Goal: Information Seeking & Learning: Learn about a topic

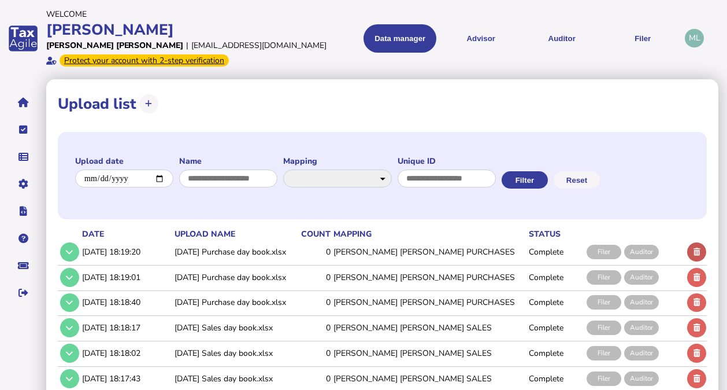
click at [696, 249] on icon at bounding box center [697, 252] width 7 height 8
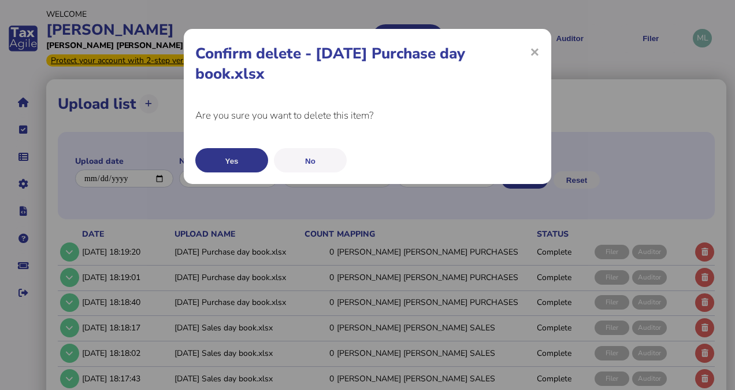
click at [244, 153] on button "Yes" at bounding box center [231, 160] width 73 height 24
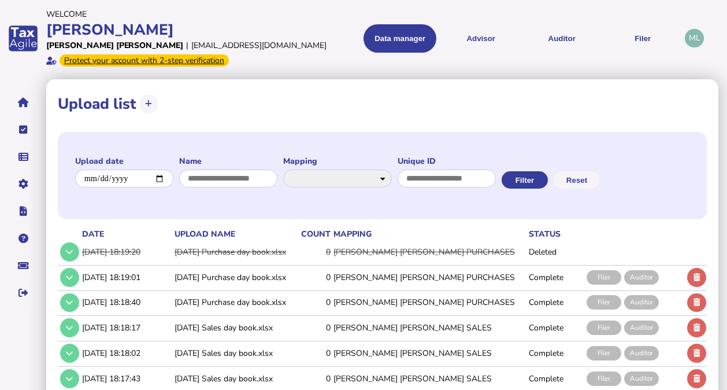
click at [696, 246] on td at bounding box center [696, 252] width 22 height 24
click at [696, 273] on icon at bounding box center [697, 277] width 7 height 8
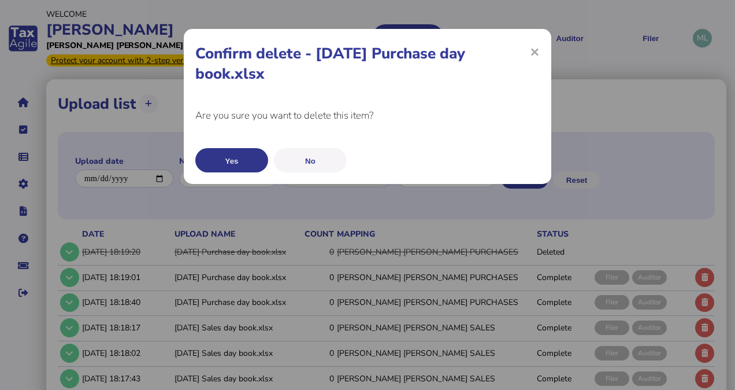
click at [240, 148] on button "Yes" at bounding box center [231, 160] width 73 height 24
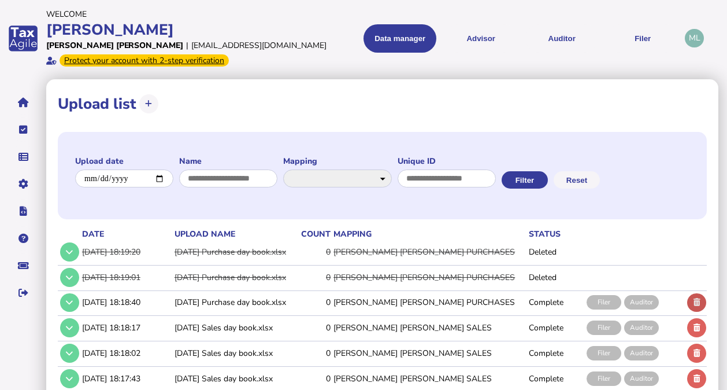
click at [698, 298] on icon at bounding box center [697, 302] width 7 height 8
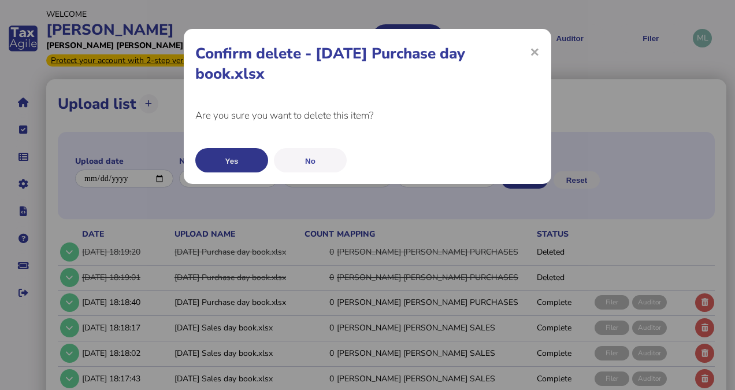
click at [250, 160] on button "Yes" at bounding box center [231, 160] width 73 height 24
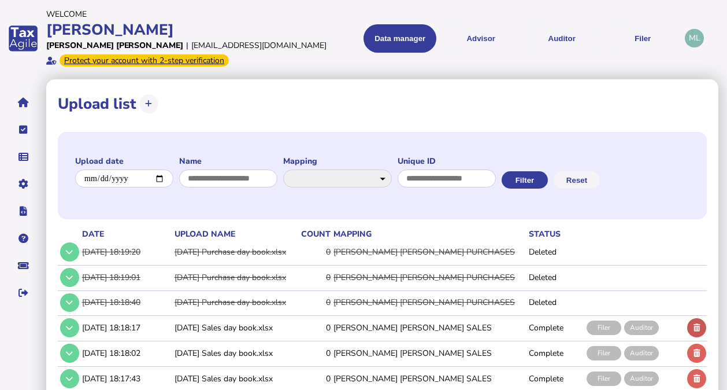
click at [695, 331] on button at bounding box center [696, 327] width 19 height 19
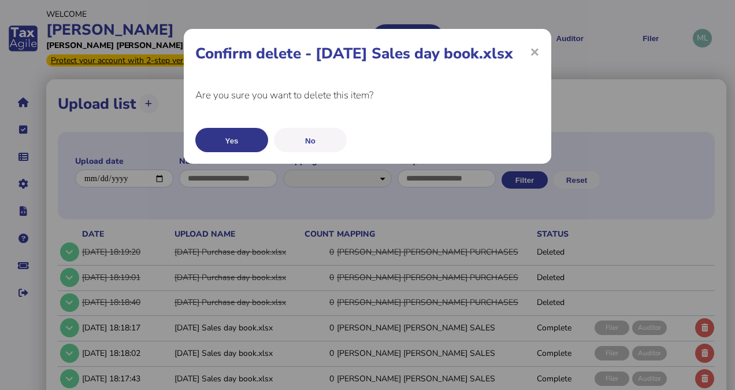
click at [236, 137] on button "Yes" at bounding box center [231, 140] width 73 height 24
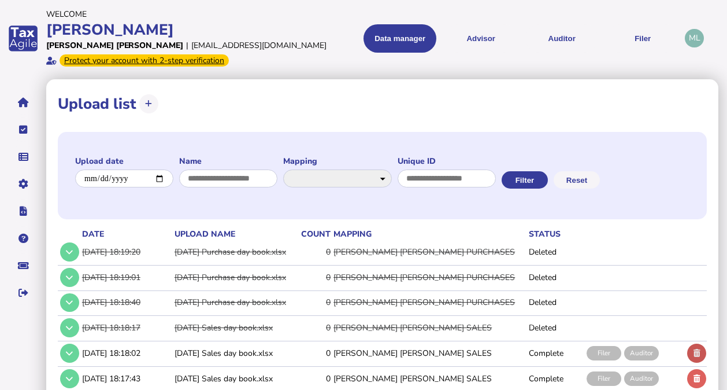
click at [691, 350] on button at bounding box center [696, 352] width 19 height 19
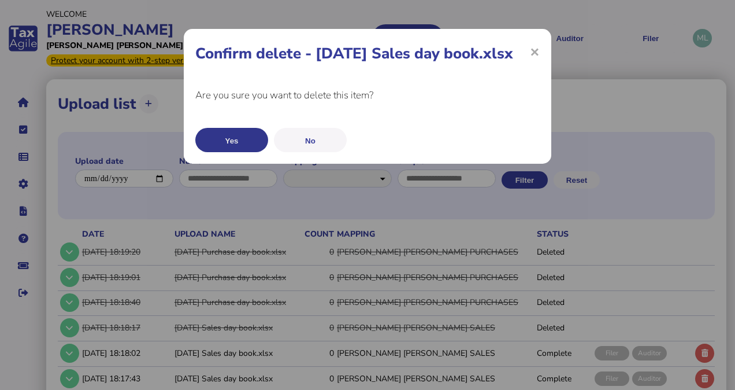
click at [243, 134] on button "Yes" at bounding box center [231, 140] width 73 height 24
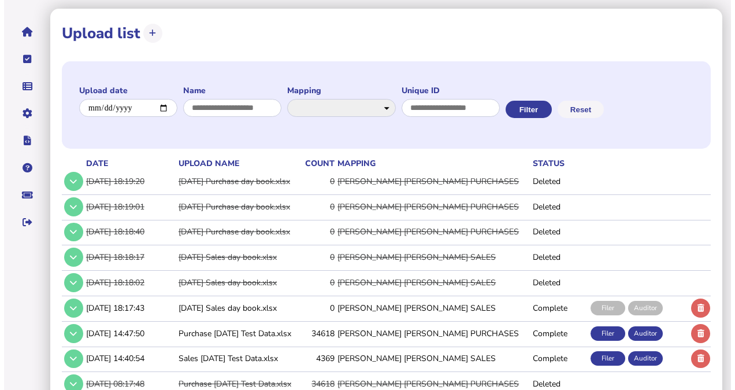
scroll to position [80, 0]
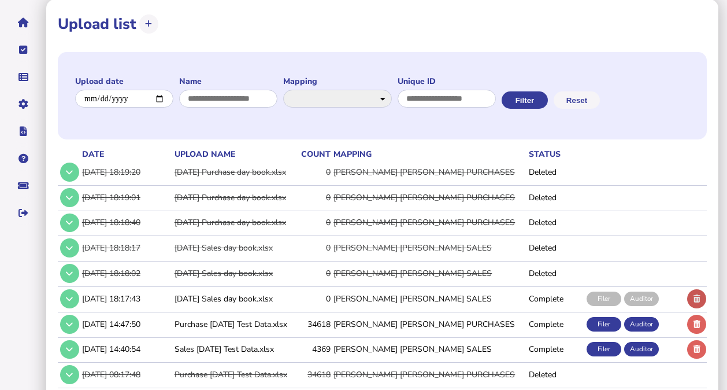
click at [698, 295] on icon at bounding box center [697, 299] width 7 height 8
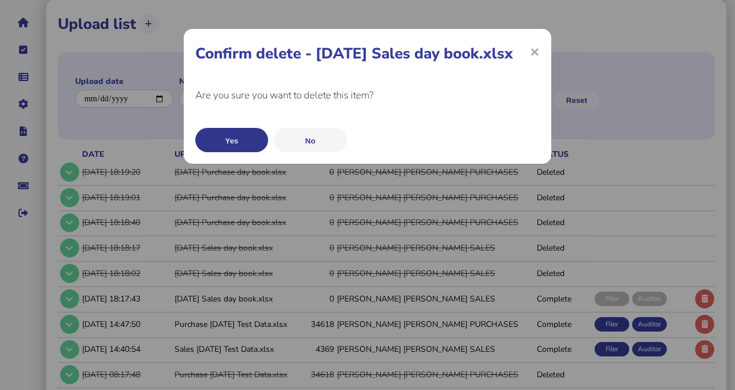
click at [232, 138] on button "Yes" at bounding box center [231, 140] width 73 height 24
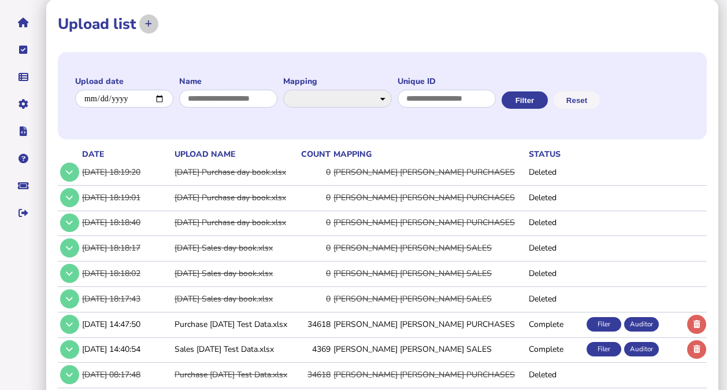
click at [151, 29] on button at bounding box center [148, 23] width 19 height 19
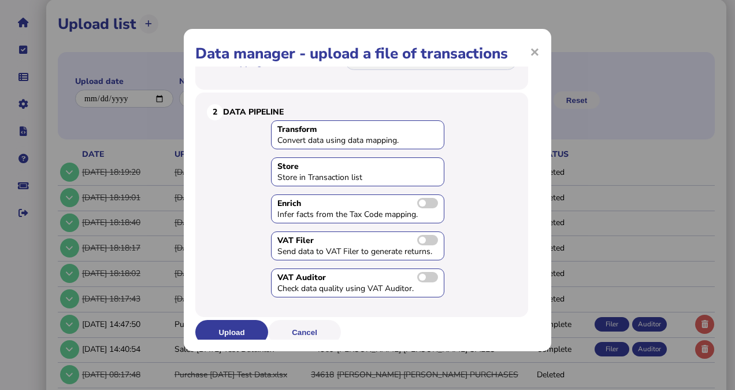
scroll to position [73, 0]
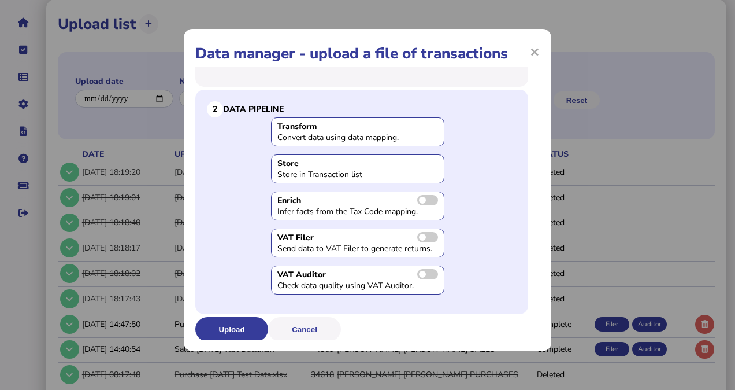
click at [417, 200] on span at bounding box center [427, 200] width 21 height 10
click at [429, 197] on span at bounding box center [427, 200] width 21 height 10
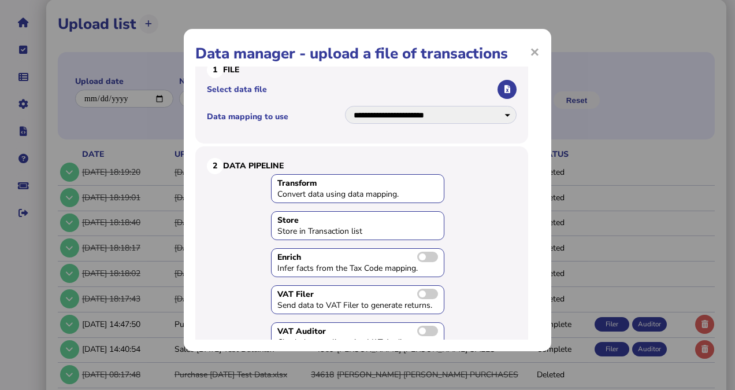
scroll to position [0, 0]
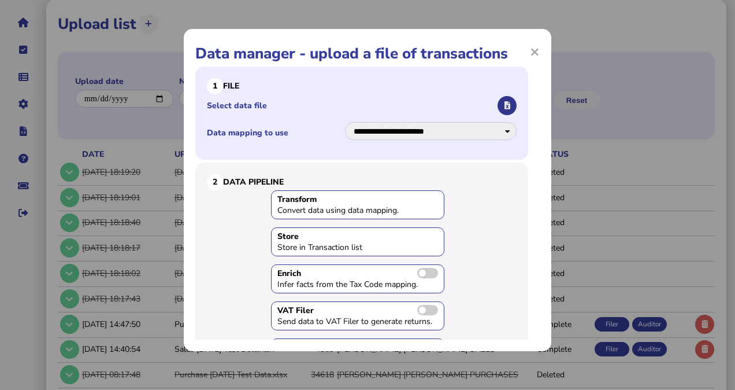
click at [502, 103] on button "button" at bounding box center [507, 105] width 19 height 19
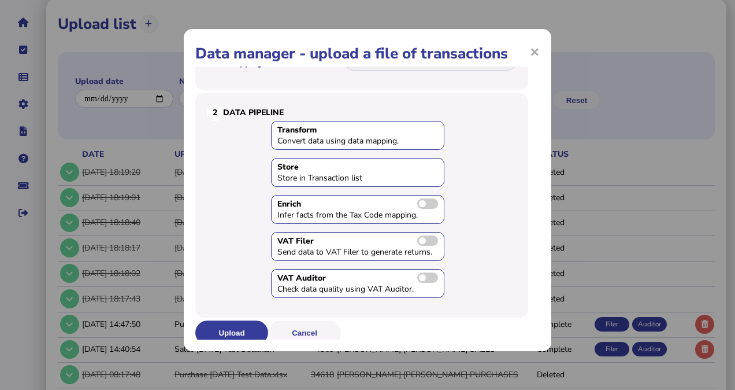
scroll to position [73, 0]
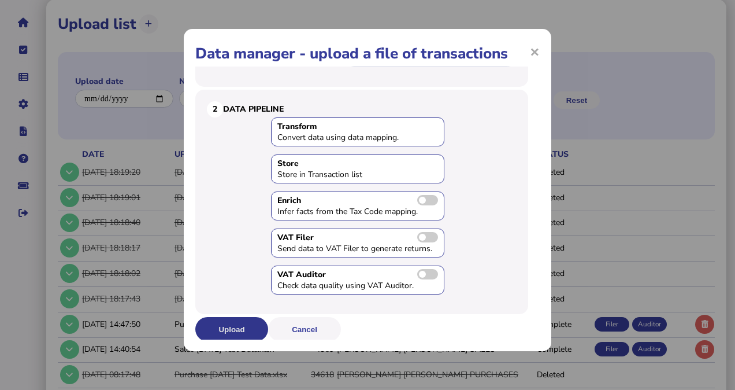
click at [218, 325] on button "Upload" at bounding box center [231, 329] width 73 height 24
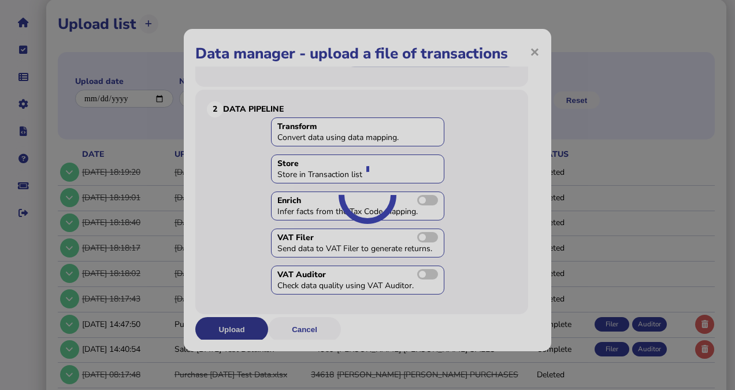
scroll to position [0, 0]
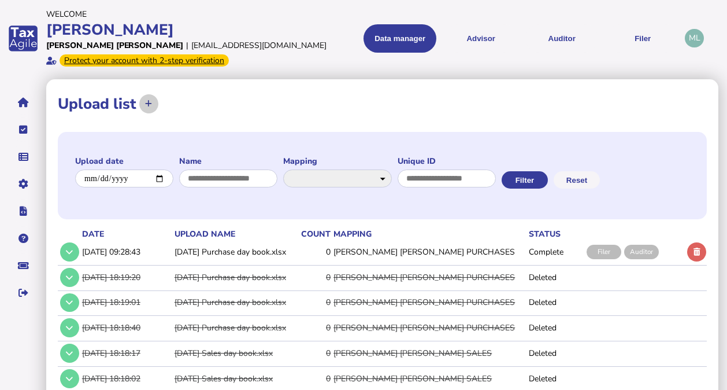
click at [151, 104] on icon at bounding box center [148, 104] width 7 height 8
select select "**********"
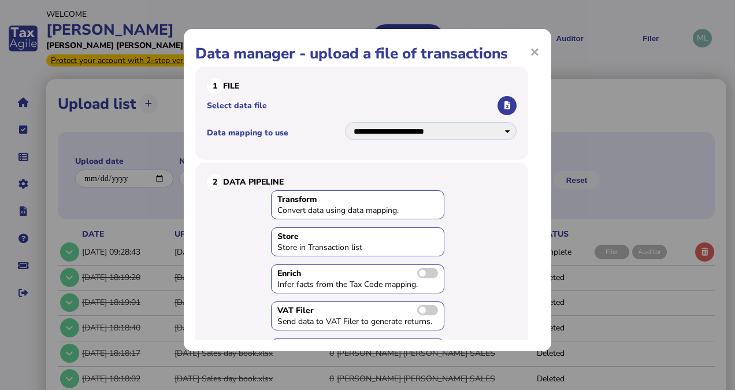
scroll to position [1, 0]
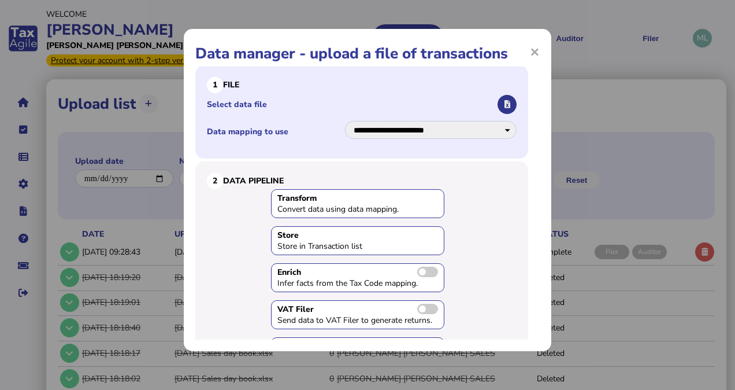
click at [505, 103] on icon "button" at bounding box center [508, 105] width 6 height 8
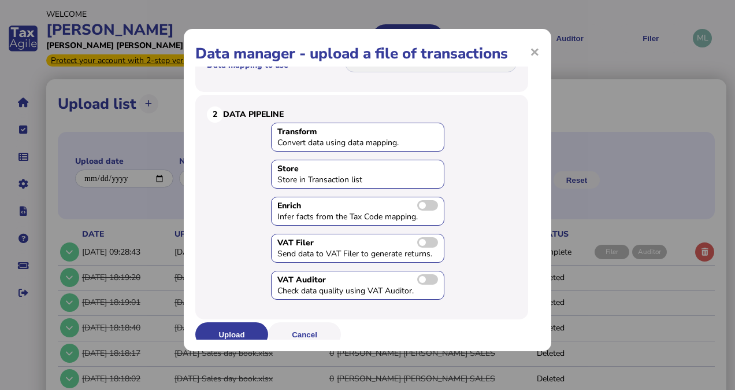
scroll to position [71, 0]
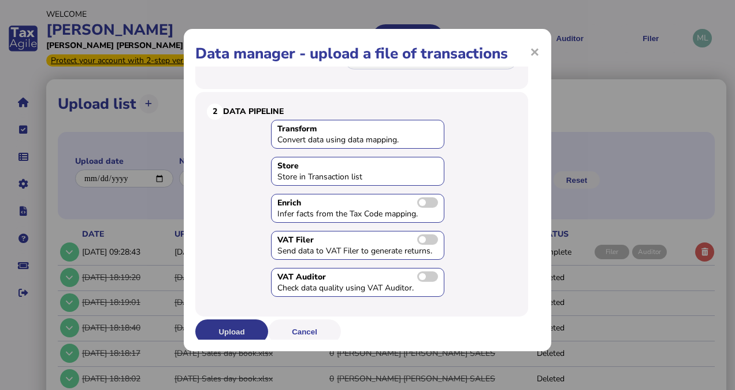
click at [237, 322] on button "Upload" at bounding box center [231, 331] width 73 height 24
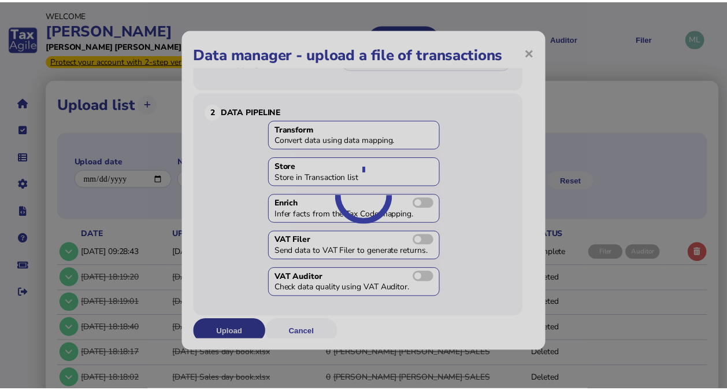
scroll to position [0, 0]
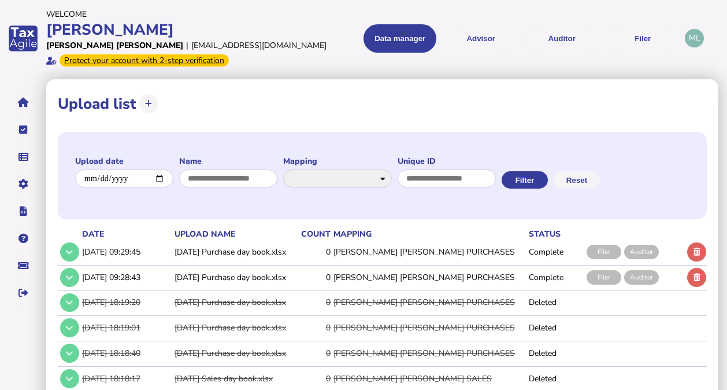
click at [419, 279] on td "[PERSON_NAME] [PERSON_NAME] PURCHASES" at bounding box center [428, 277] width 195 height 24
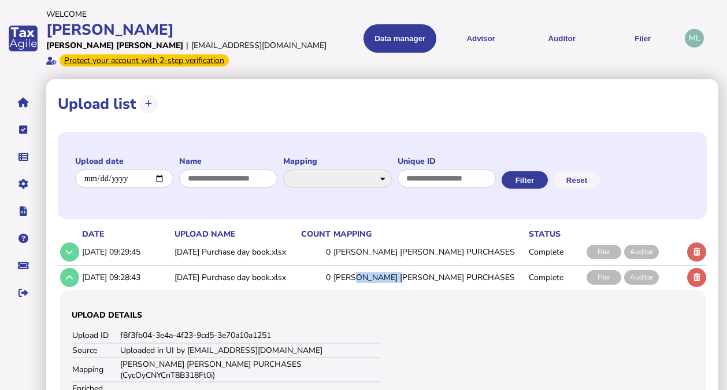
click at [419, 279] on td "[PERSON_NAME] [PERSON_NAME] PURCHASES" at bounding box center [428, 277] width 195 height 24
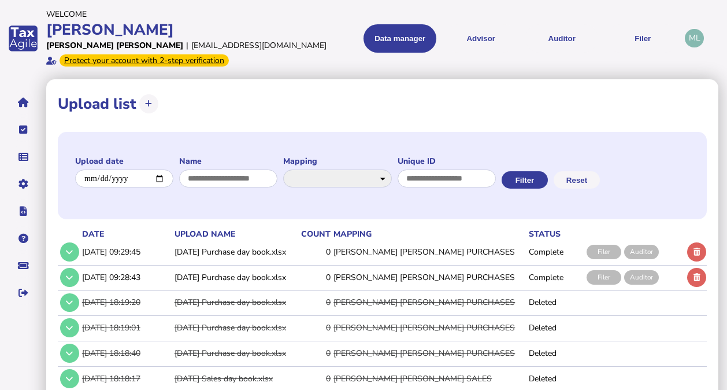
click at [246, 278] on td "[DATE] Purchase day book.xlsx" at bounding box center [232, 277] width 121 height 24
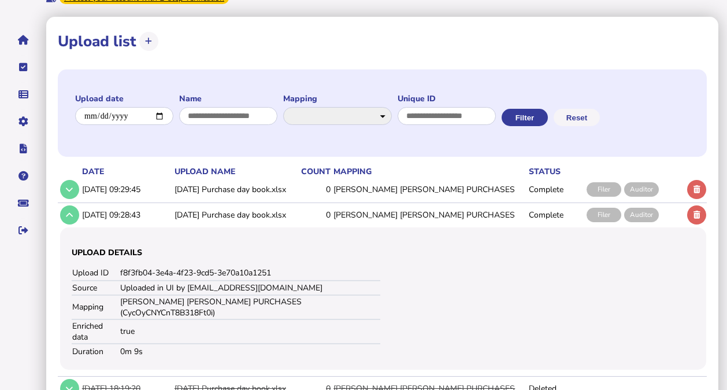
scroll to position [59, 0]
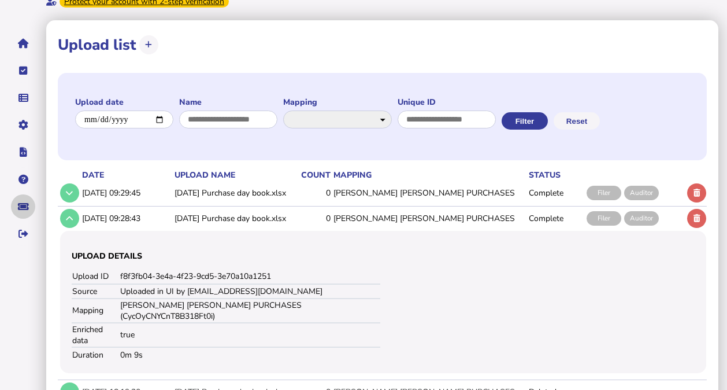
click at [24, 206] on icon "navigate application pages" at bounding box center [23, 206] width 11 height 1
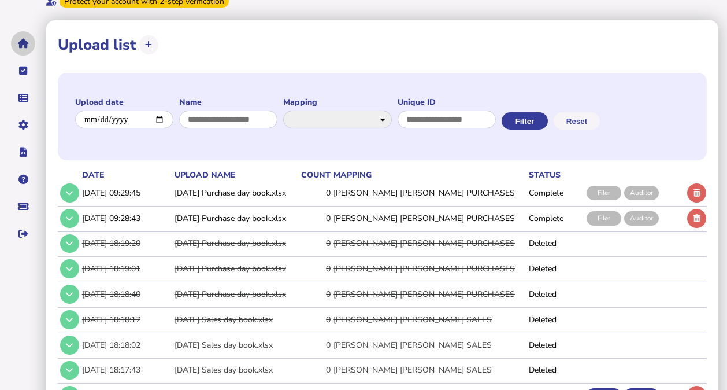
click at [23, 44] on icon "navigate application pages" at bounding box center [23, 43] width 11 height 1
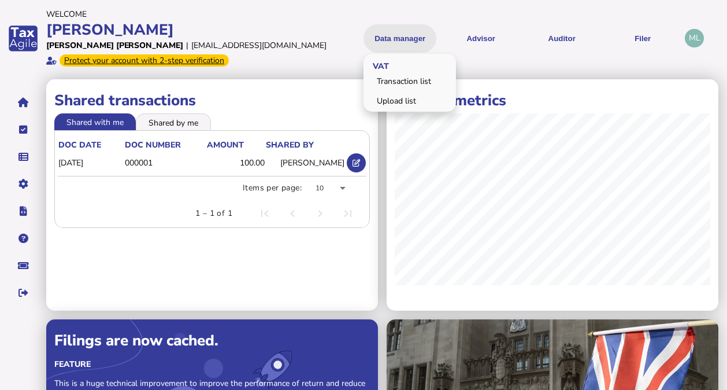
click at [398, 29] on button "Data manager" at bounding box center [400, 38] width 73 height 28
click at [391, 95] on link "Upload list" at bounding box center [409, 101] width 89 height 18
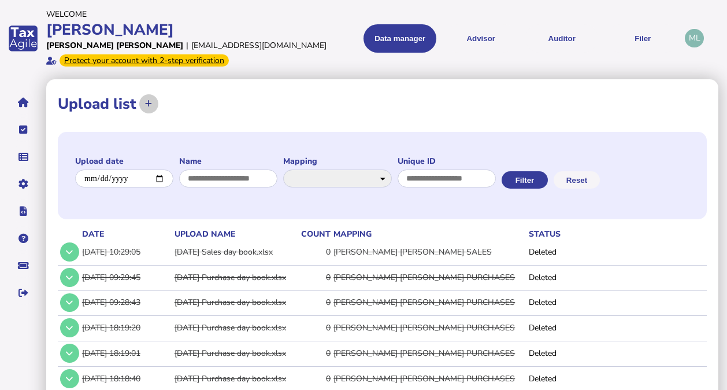
click at [147, 103] on icon at bounding box center [148, 104] width 7 height 8
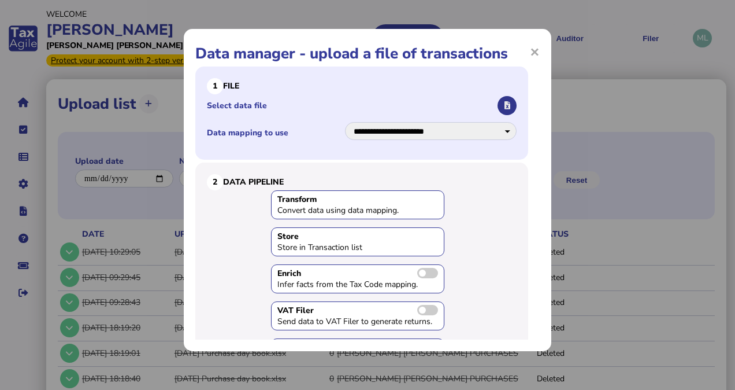
click at [498, 110] on button "button" at bounding box center [507, 105] width 19 height 19
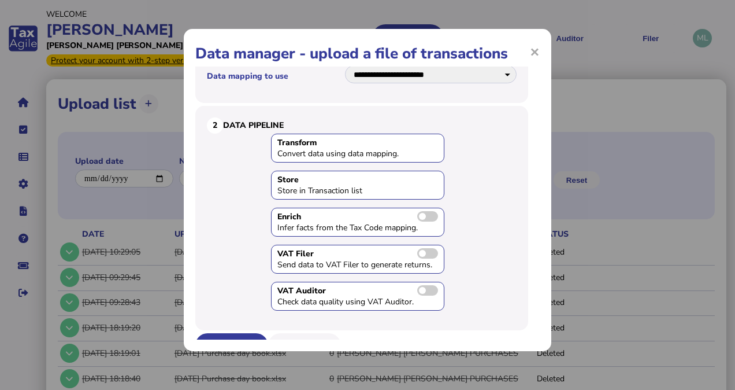
scroll to position [73, 0]
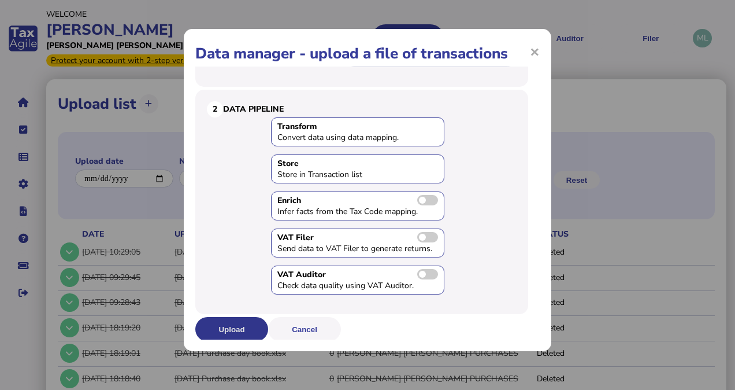
click at [240, 331] on button "Upload" at bounding box center [231, 329] width 73 height 24
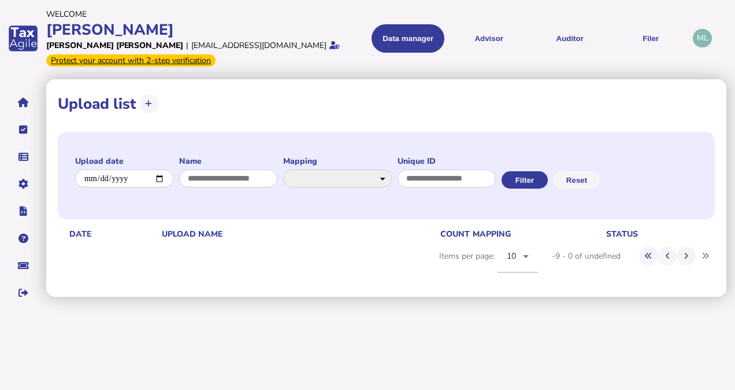
scroll to position [0, 0]
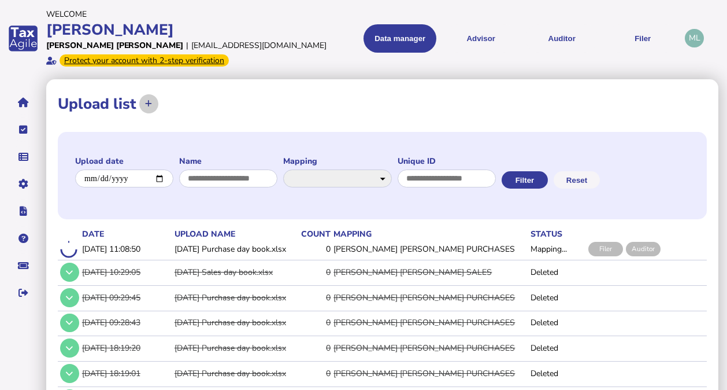
click at [151, 100] on icon at bounding box center [148, 104] width 7 height 8
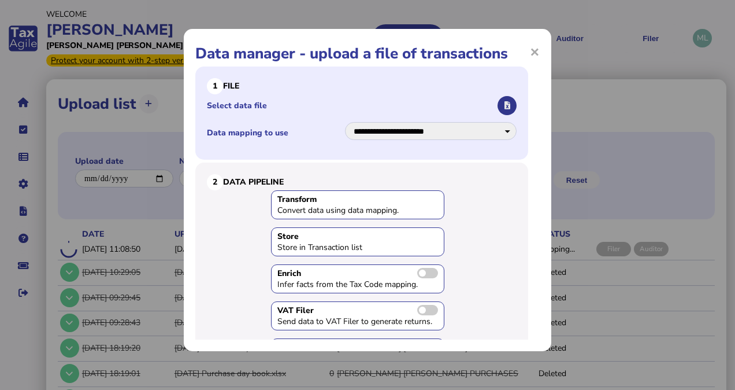
click at [501, 101] on button "button" at bounding box center [507, 105] width 19 height 19
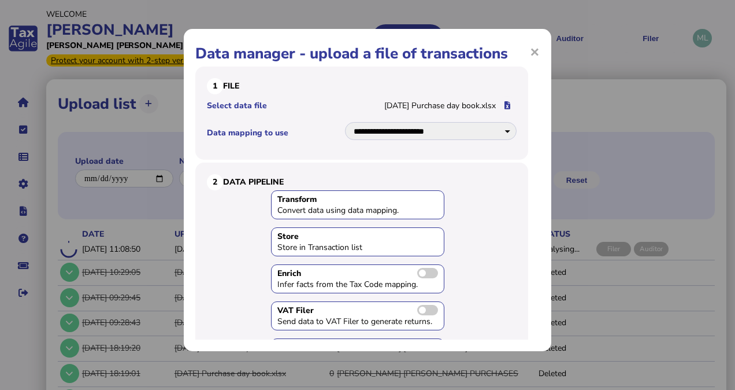
scroll to position [73, 0]
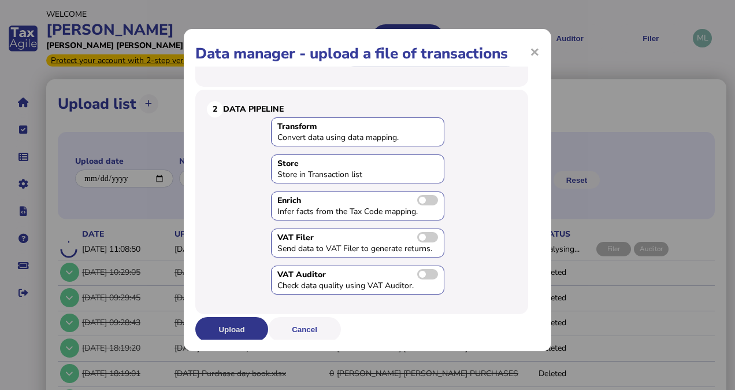
click at [216, 326] on button "Upload" at bounding box center [231, 329] width 73 height 24
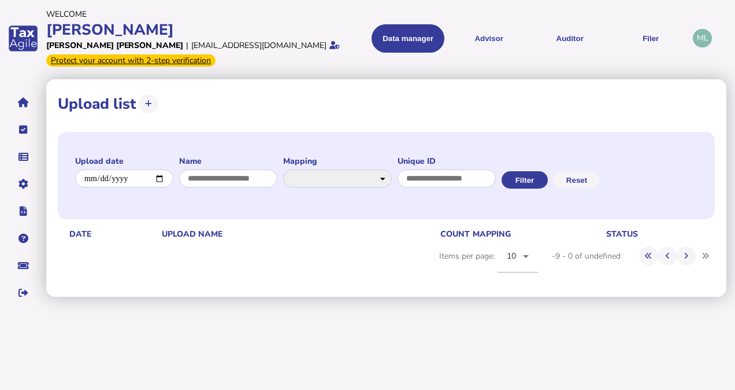
scroll to position [0, 0]
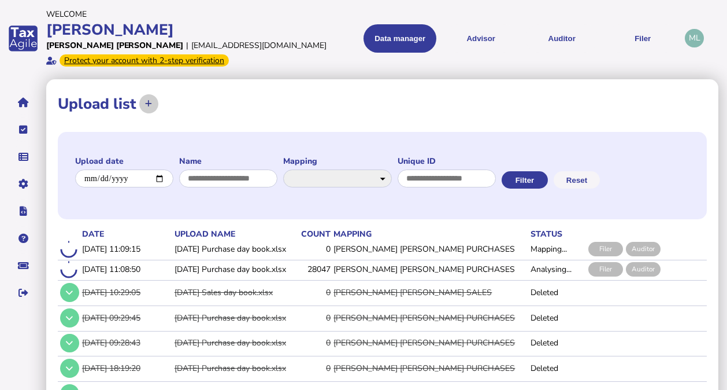
click at [146, 106] on icon at bounding box center [148, 104] width 7 height 8
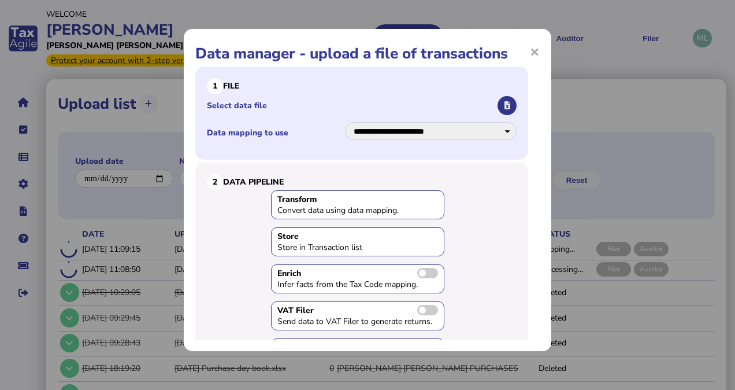
click at [505, 103] on icon "button" at bounding box center [508, 106] width 6 height 8
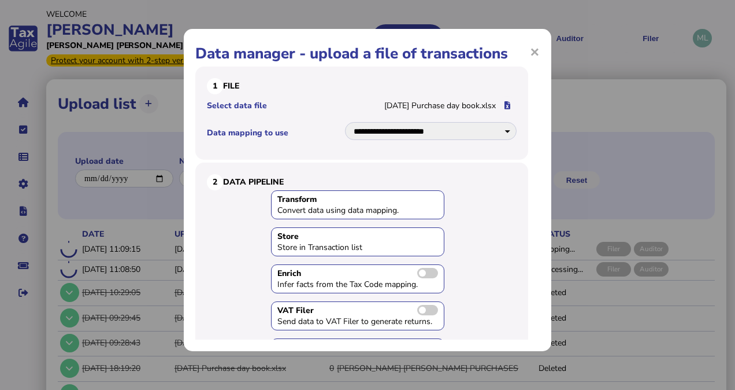
scroll to position [73, 0]
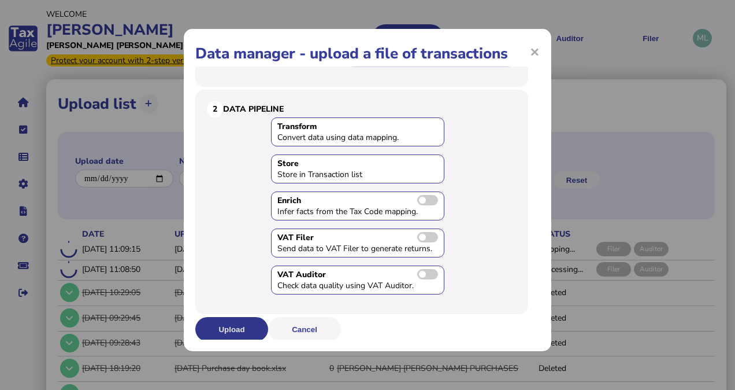
click at [239, 328] on button "Upload" at bounding box center [231, 329] width 73 height 24
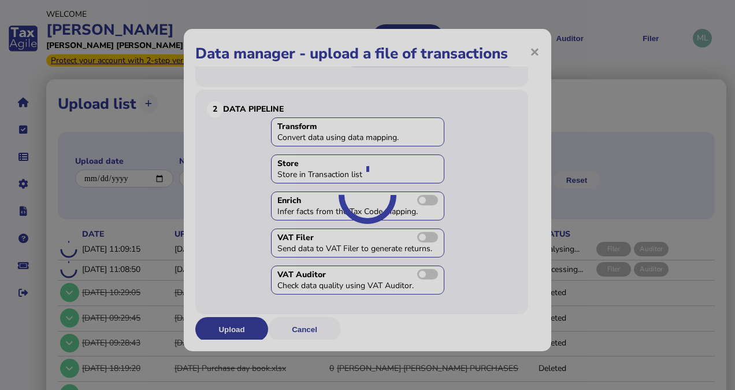
scroll to position [0, 0]
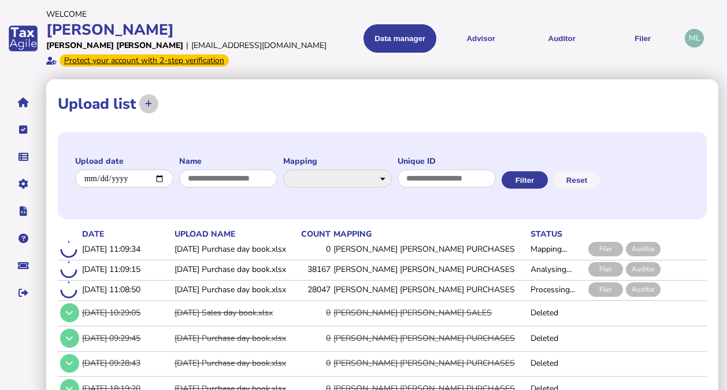
click at [149, 104] on icon at bounding box center [148, 104] width 7 height 8
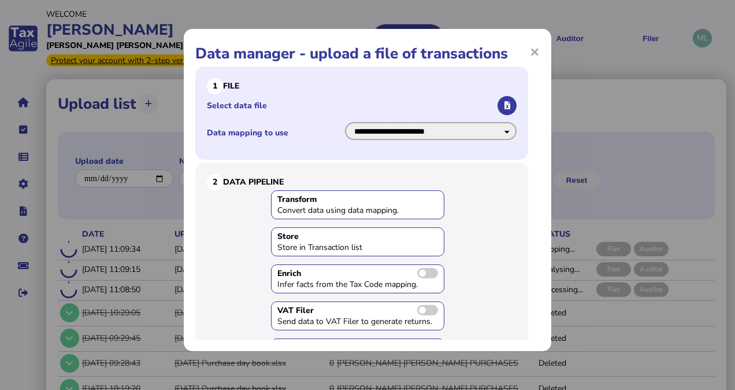
click at [502, 124] on select "**********" at bounding box center [431, 131] width 172 height 18
click at [345, 122] on select "**********" at bounding box center [431, 131] width 172 height 18
click at [505, 104] on icon "button" at bounding box center [508, 106] width 6 height 8
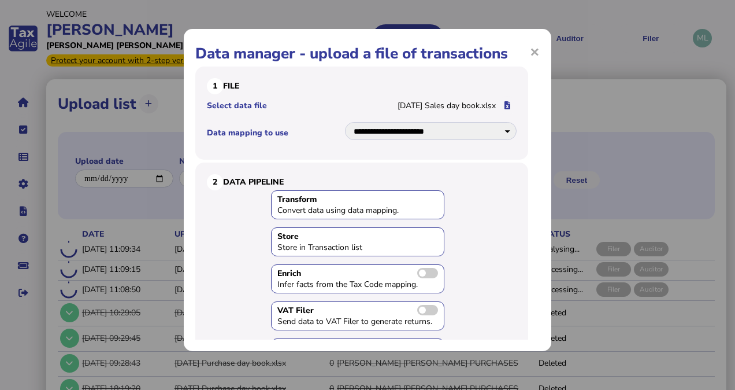
scroll to position [73, 0]
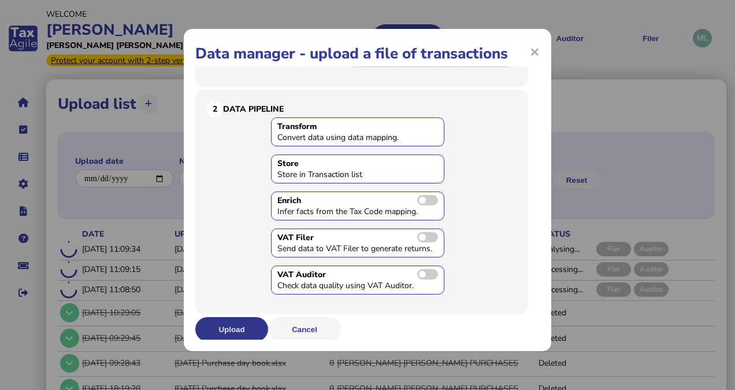
click at [236, 318] on button "Upload" at bounding box center [231, 329] width 73 height 24
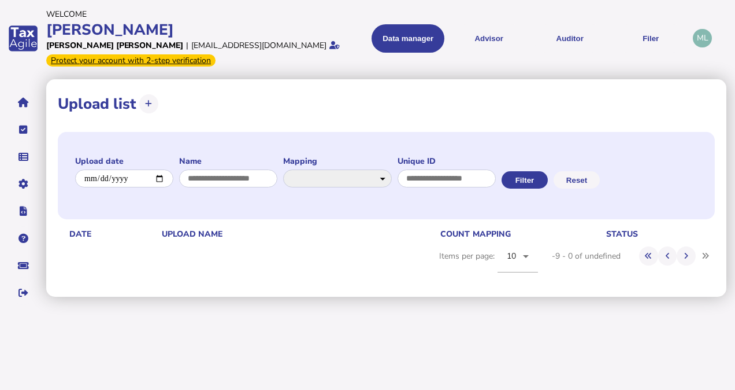
scroll to position [0, 0]
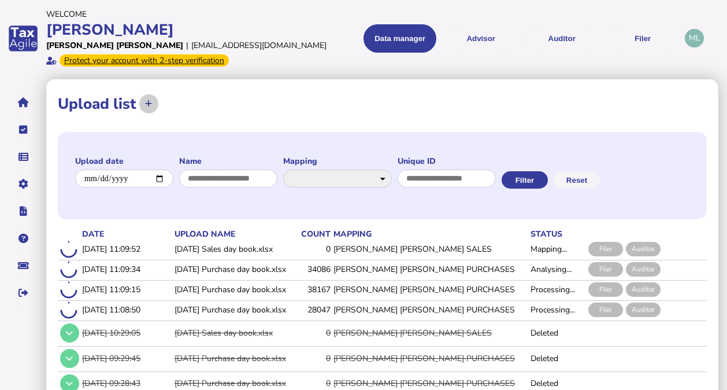
click at [153, 105] on button at bounding box center [148, 103] width 19 height 19
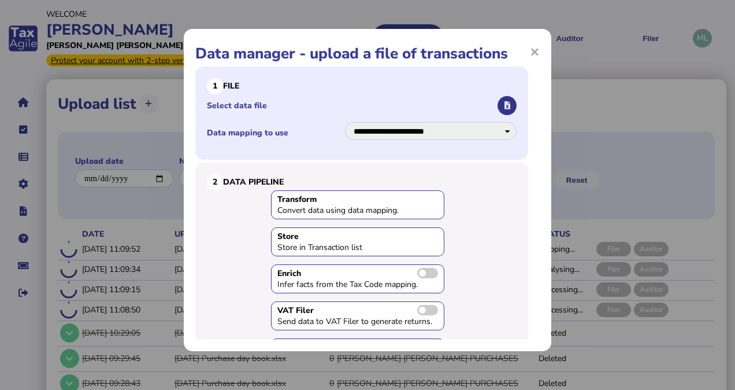
click at [505, 106] on icon "button" at bounding box center [508, 106] width 6 height 8
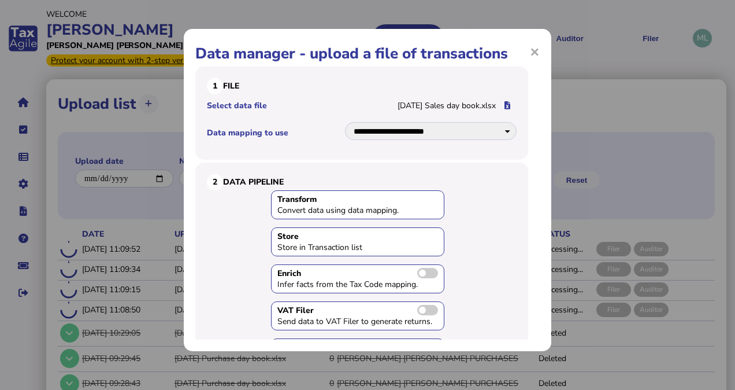
scroll to position [73, 0]
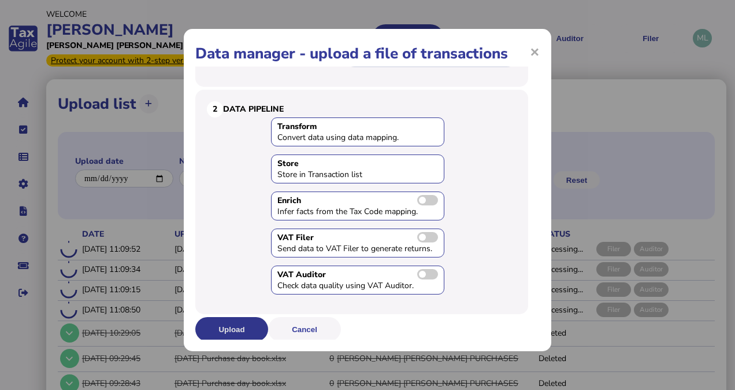
click at [221, 327] on button "Upload" at bounding box center [231, 329] width 73 height 24
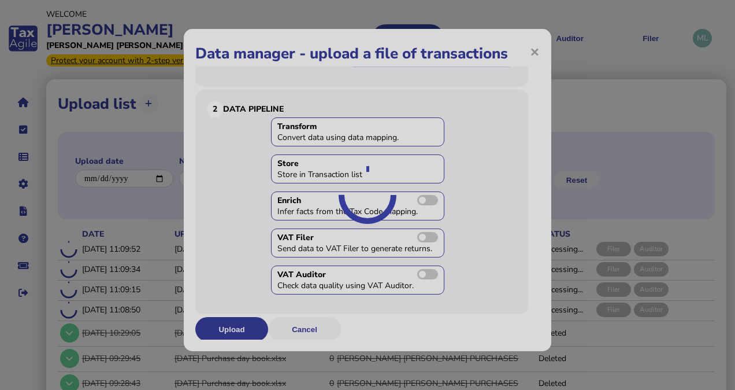
scroll to position [0, 0]
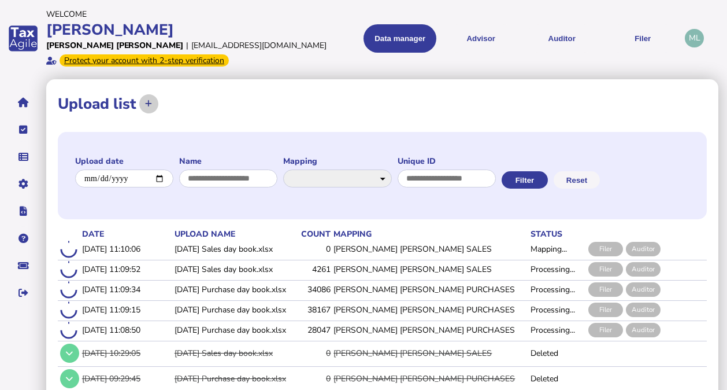
click at [146, 103] on icon at bounding box center [148, 104] width 7 height 8
select select "**********"
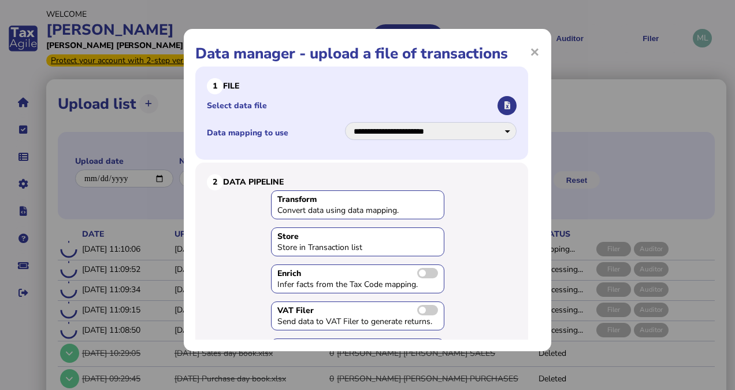
click at [505, 105] on icon "button" at bounding box center [508, 106] width 6 height 8
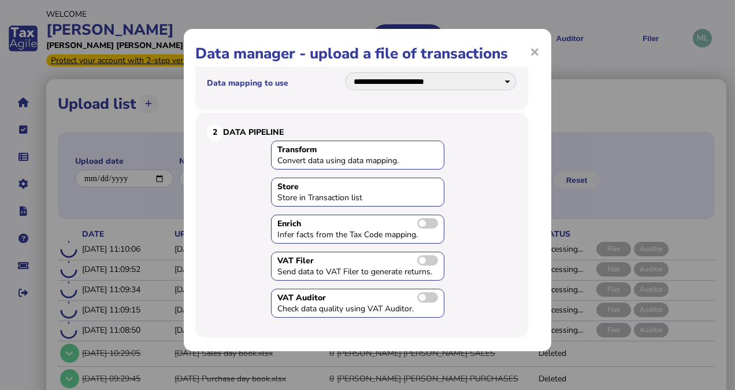
scroll to position [73, 0]
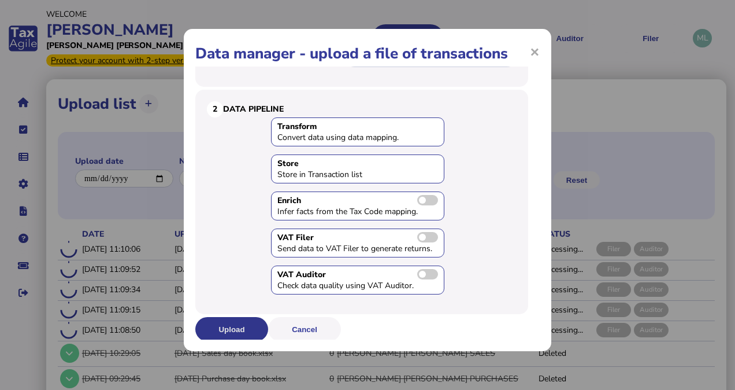
click at [223, 327] on button "Upload" at bounding box center [231, 329] width 73 height 24
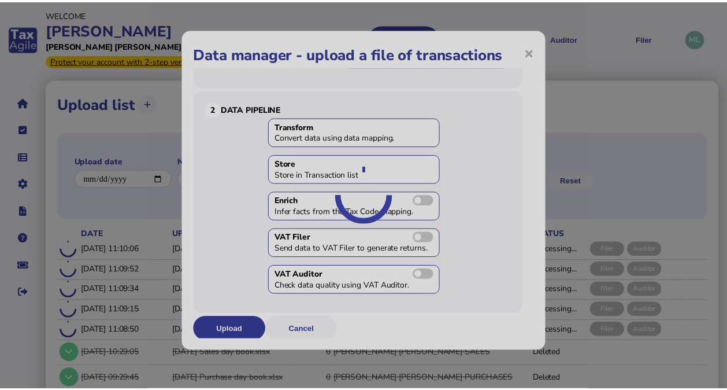
scroll to position [0, 0]
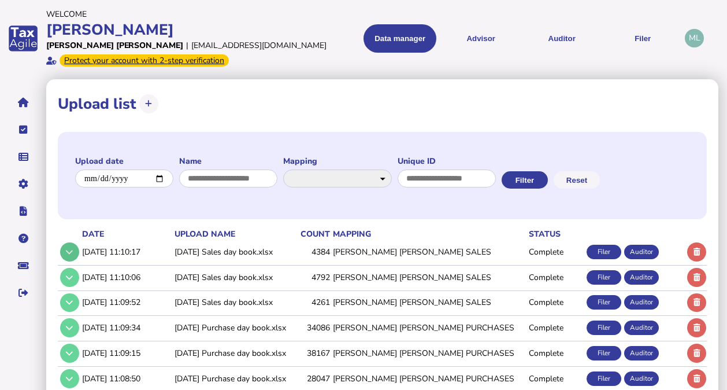
click at [72, 244] on button at bounding box center [69, 251] width 19 height 19
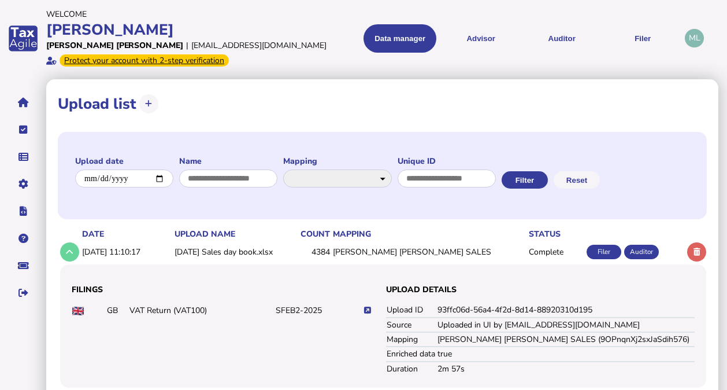
click at [365, 308] on icon at bounding box center [367, 310] width 7 height 8
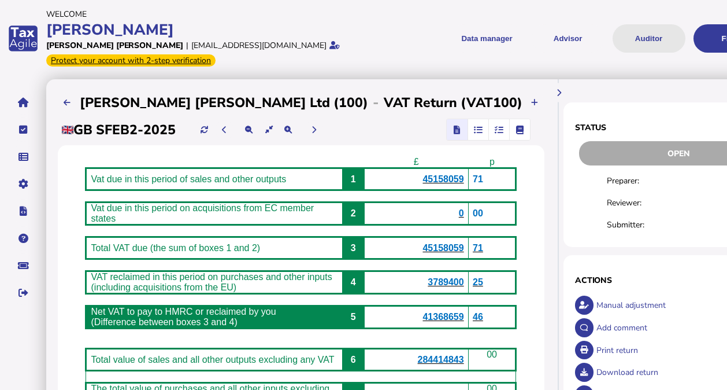
click at [613, 47] on button "Auditor" at bounding box center [649, 38] width 73 height 28
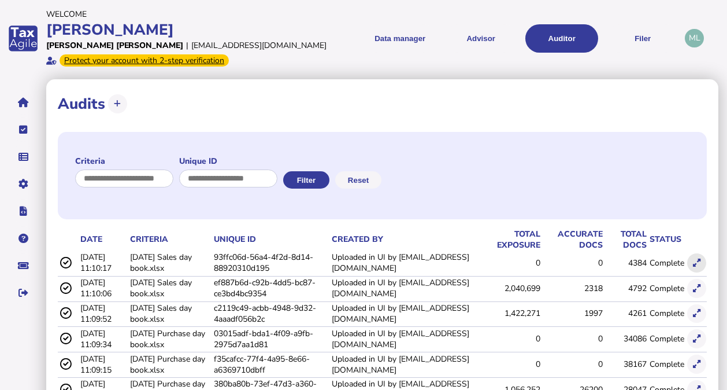
click at [698, 263] on icon at bounding box center [697, 263] width 8 height 8
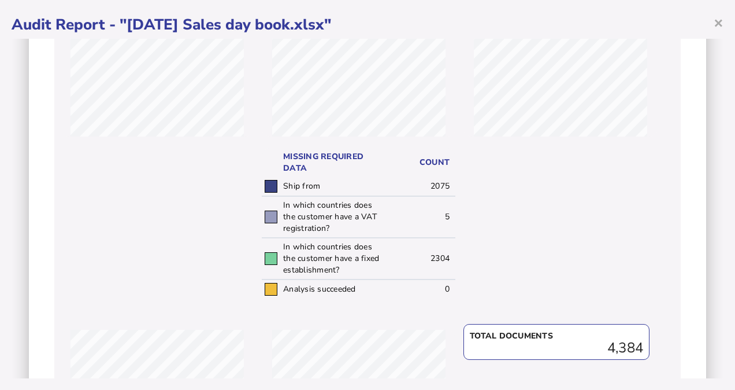
scroll to position [287, 0]
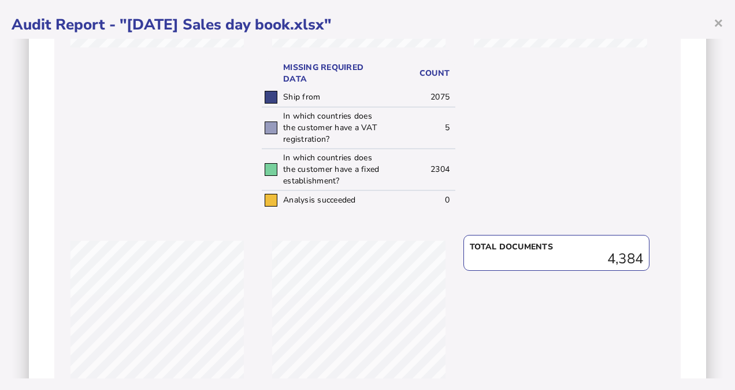
click at [267, 171] on div at bounding box center [271, 169] width 13 height 13
click at [429, 165] on td "2304" at bounding box center [422, 170] width 66 height 42
click at [296, 91] on td "Ship from" at bounding box center [334, 97] width 109 height 19
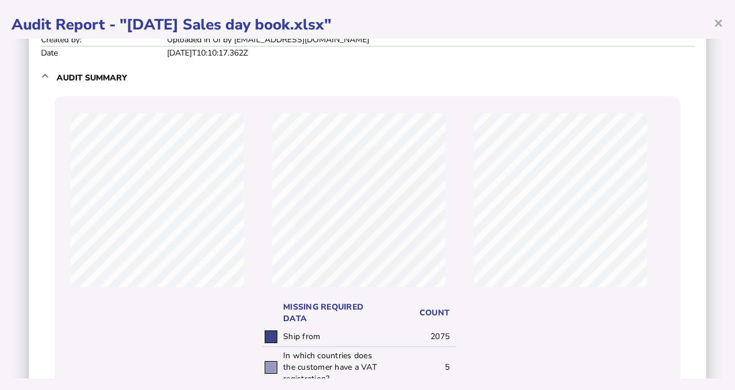
scroll to position [0, 0]
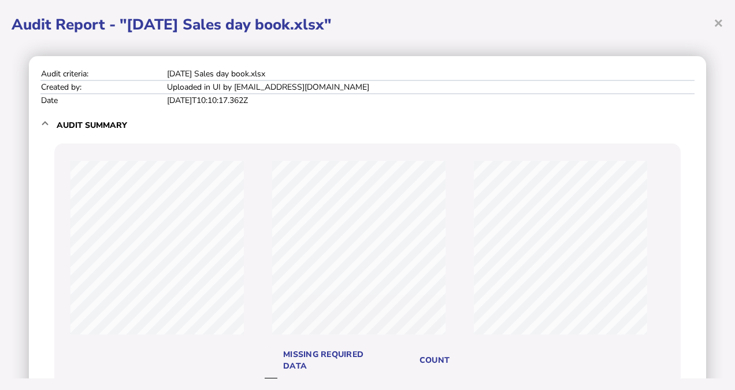
click at [52, 119] on mat-expansion-panel-header "Audit summary" at bounding box center [367, 124] width 654 height 37
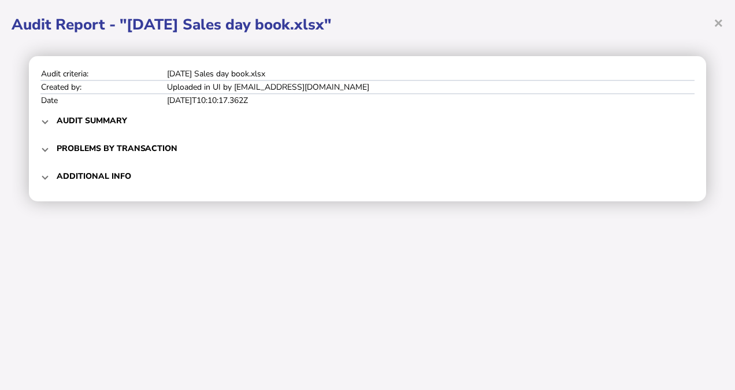
click at [67, 144] on h3 "Problems by transaction" at bounding box center [117, 148] width 121 height 11
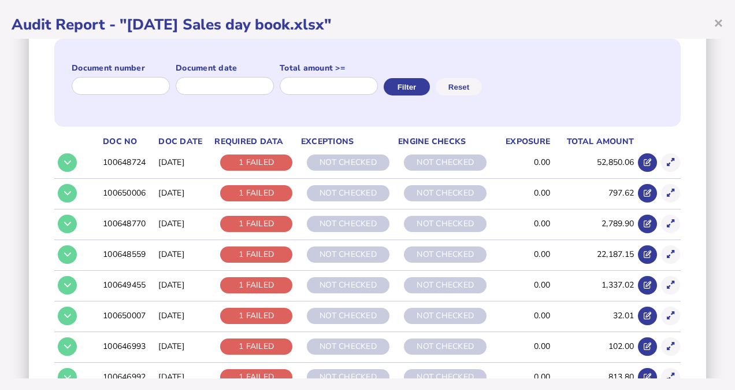
scroll to position [142, 0]
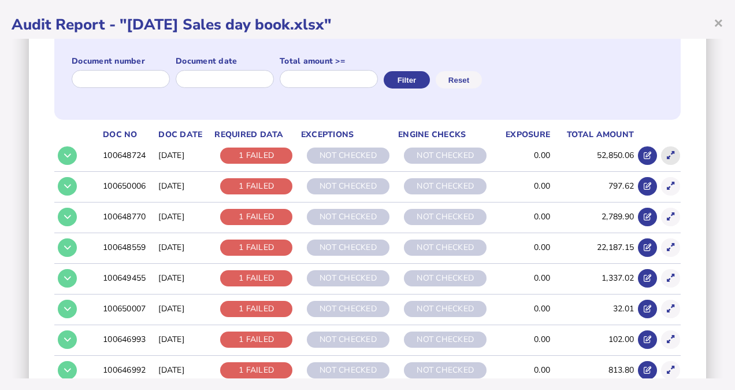
click at [661, 157] on button at bounding box center [670, 155] width 19 height 19
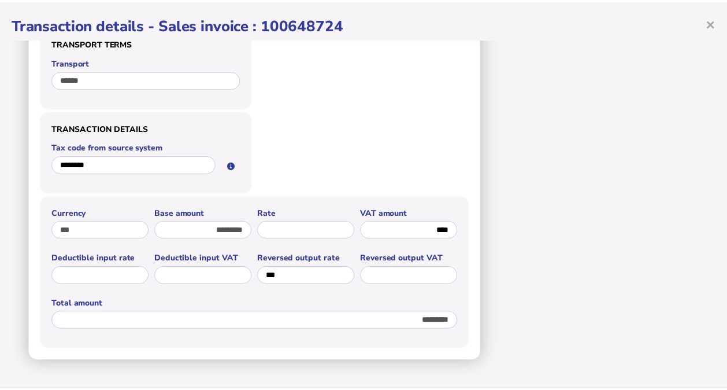
scroll to position [0, 0]
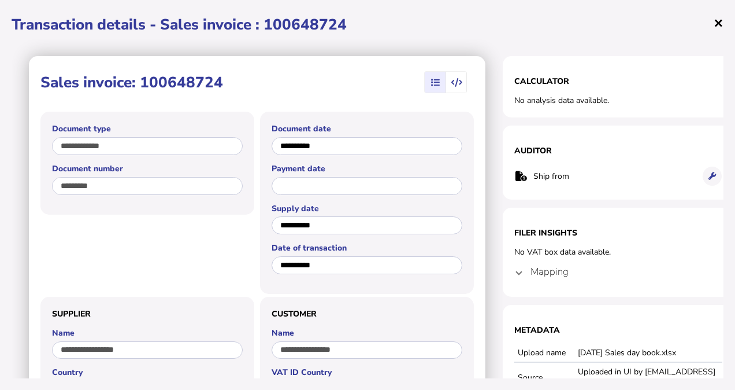
click at [722, 24] on span "×" at bounding box center [719, 23] width 10 height 22
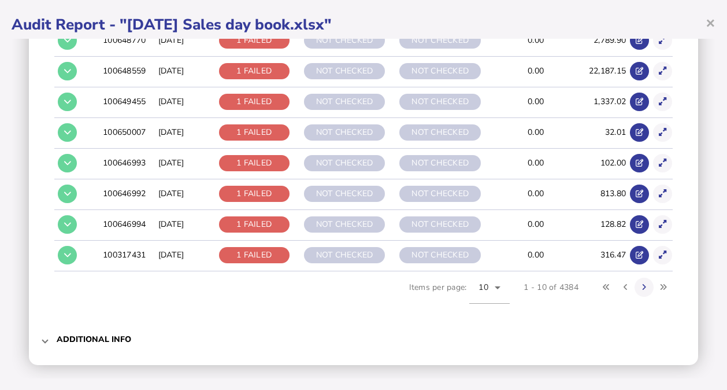
scroll to position [320, 0]
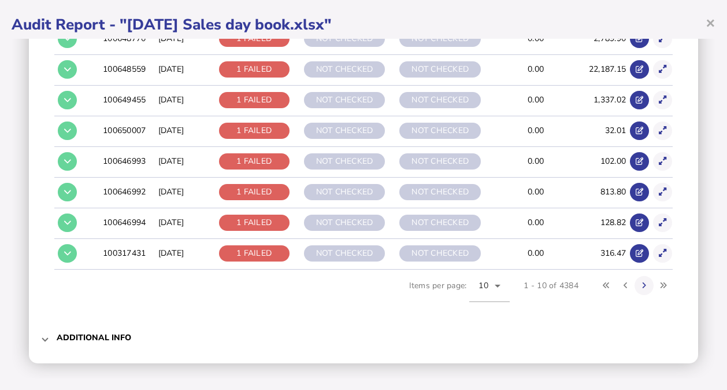
click at [99, 334] on h3 "Additional info" at bounding box center [94, 337] width 75 height 11
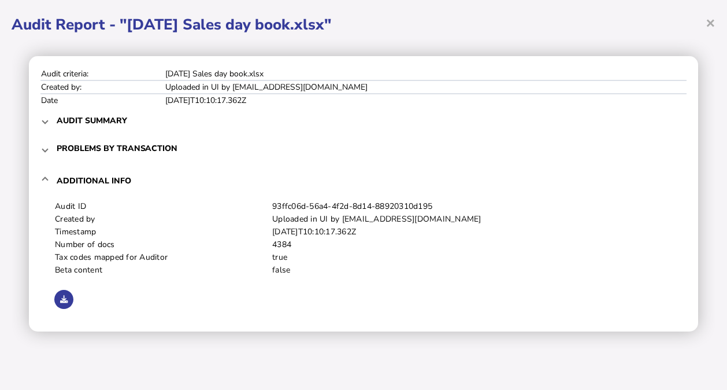
scroll to position [0, 0]
click at [46, 179] on span at bounding box center [45, 180] width 5 height 11
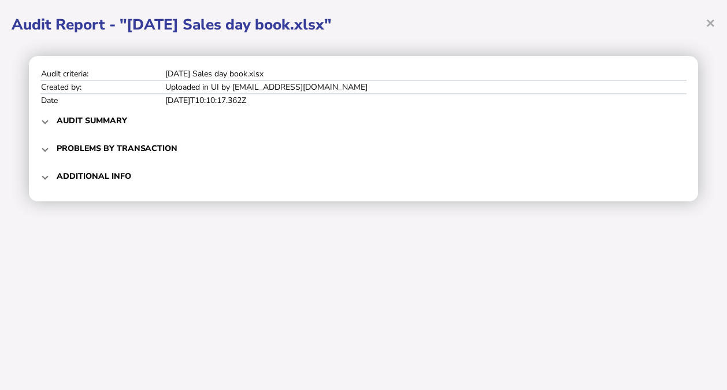
click at [47, 151] on span at bounding box center [45, 148] width 5 height 11
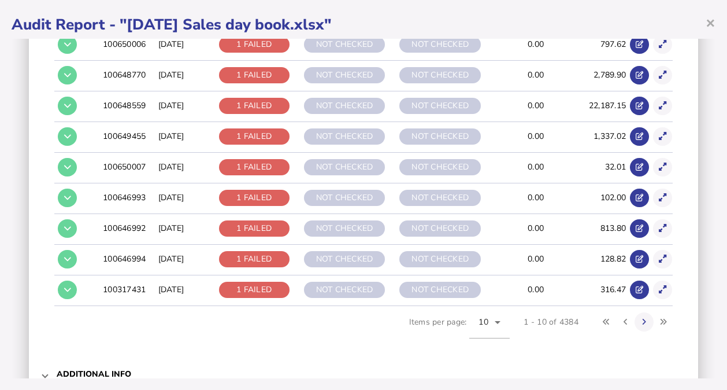
scroll to position [318, 0]
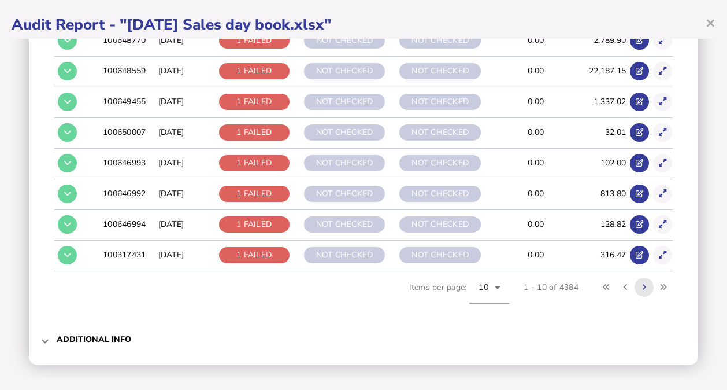
click at [642, 291] on button at bounding box center [644, 286] width 19 height 19
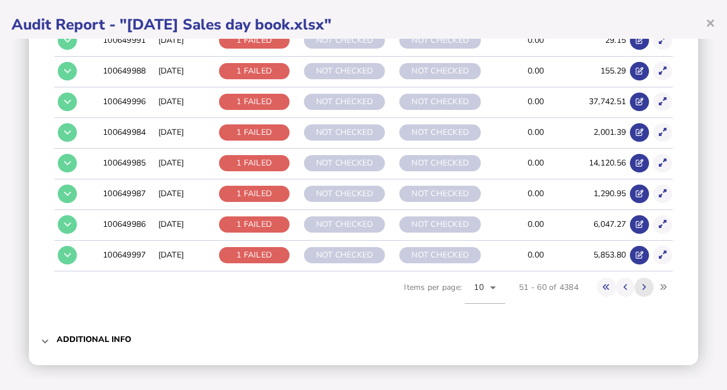
click at [642, 291] on button at bounding box center [644, 286] width 19 height 19
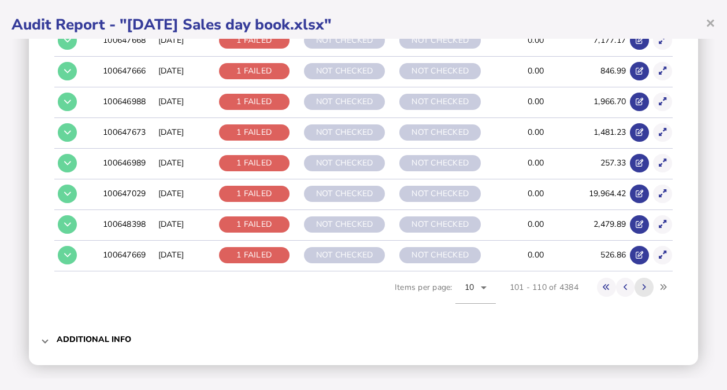
click at [642, 291] on button at bounding box center [644, 286] width 19 height 19
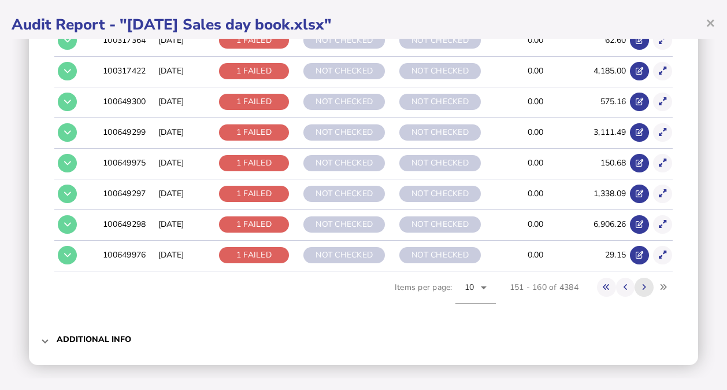
click at [642, 291] on button at bounding box center [644, 286] width 19 height 19
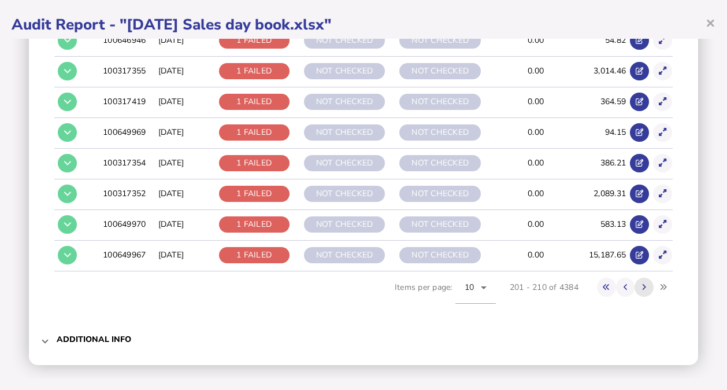
click at [642, 291] on button at bounding box center [644, 286] width 19 height 19
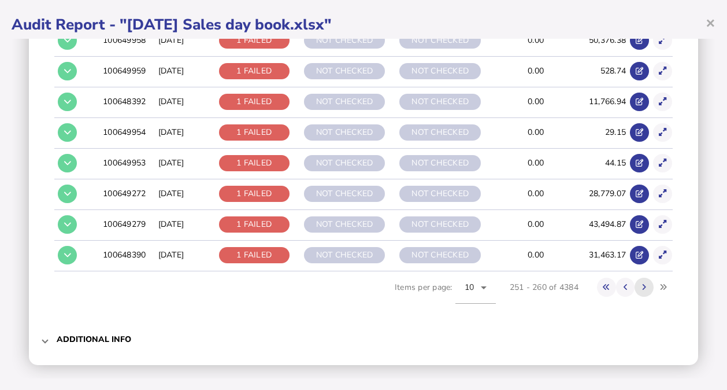
click at [642, 291] on button at bounding box center [644, 286] width 19 height 19
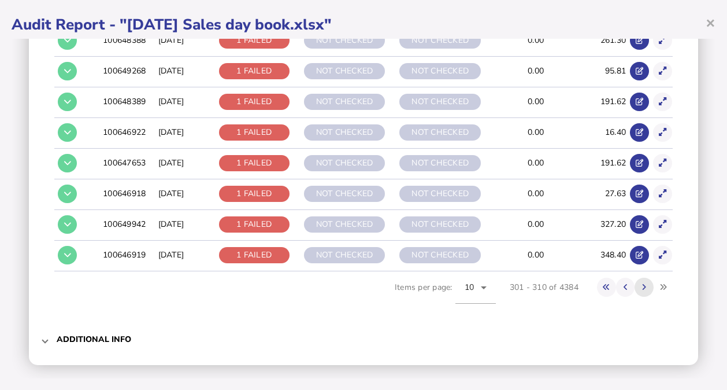
click at [642, 291] on button at bounding box center [644, 286] width 19 height 19
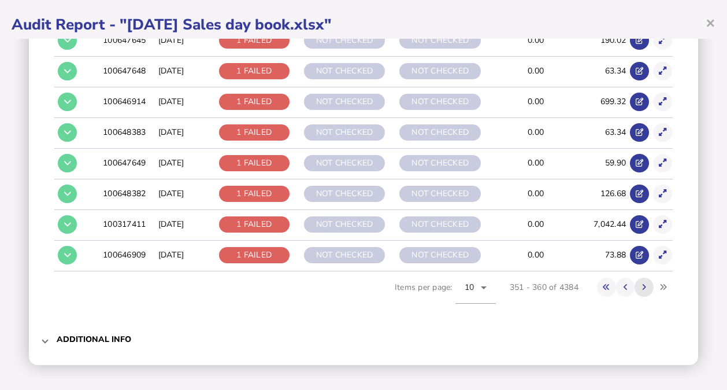
click at [642, 291] on button at bounding box center [644, 286] width 19 height 19
click at [477, 287] on icon at bounding box center [484, 287] width 14 height 14
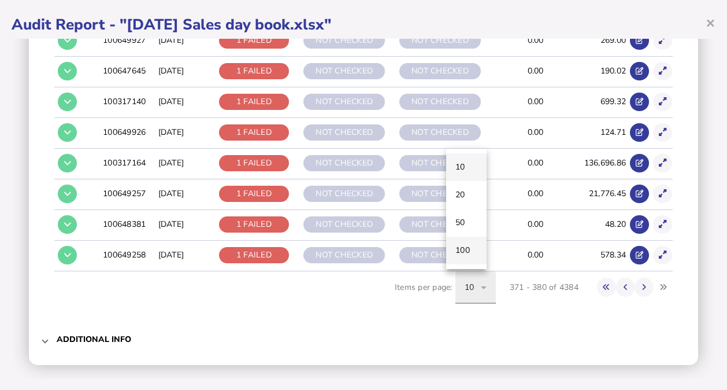
click at [470, 248] on span "100" at bounding box center [462, 250] width 14 height 14
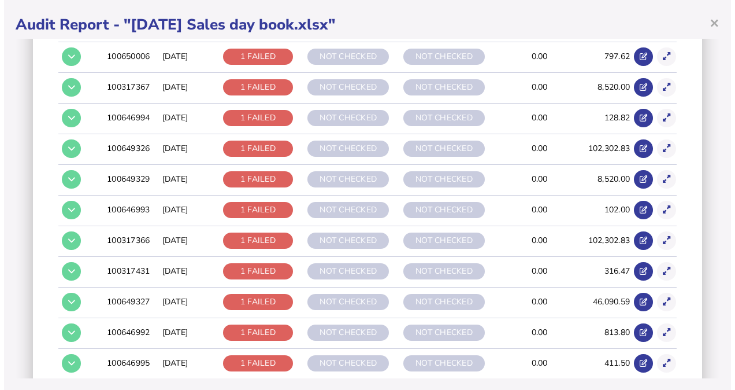
scroll to position [402, 0]
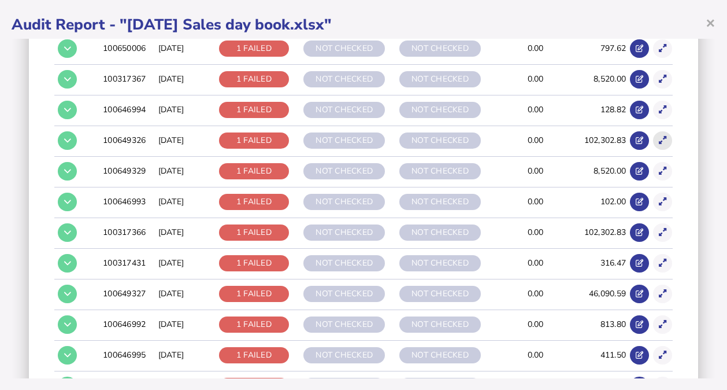
click at [660, 142] on button at bounding box center [662, 140] width 19 height 19
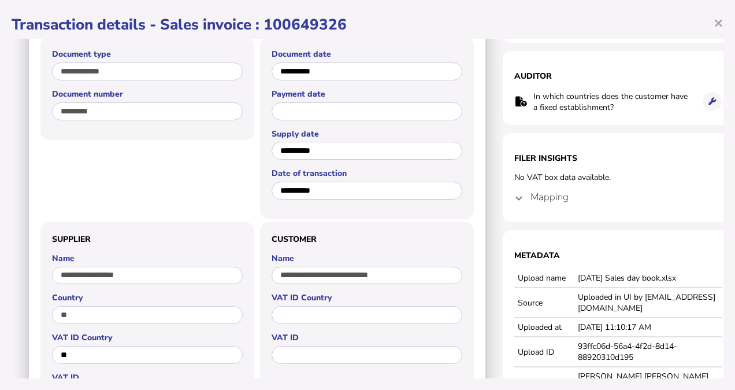
scroll to position [0, 0]
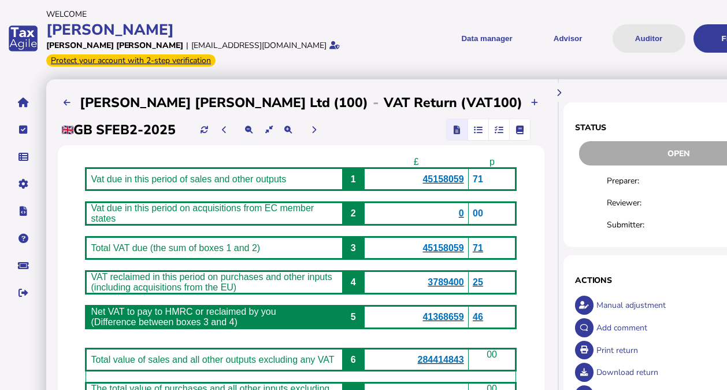
click at [613, 39] on button "Auditor" at bounding box center [649, 38] width 73 height 28
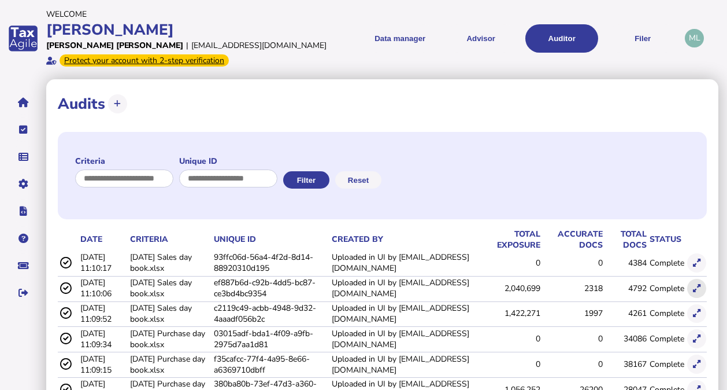
click at [698, 288] on icon at bounding box center [697, 288] width 8 height 8
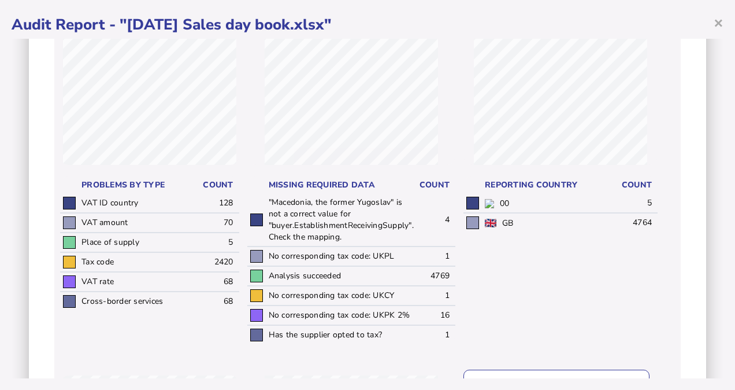
scroll to position [166, 0]
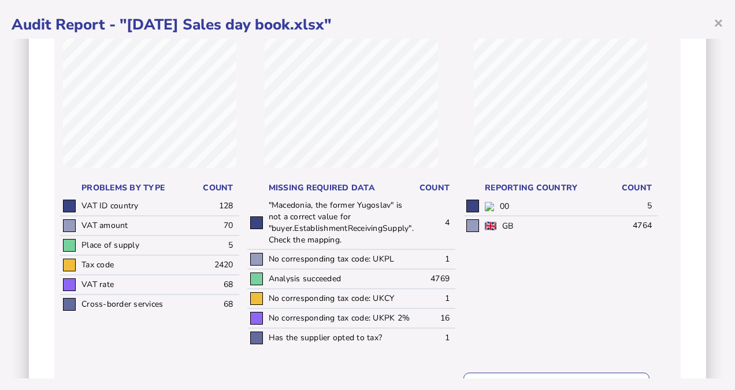
click at [209, 275] on td "2420" at bounding box center [206, 265] width 66 height 20
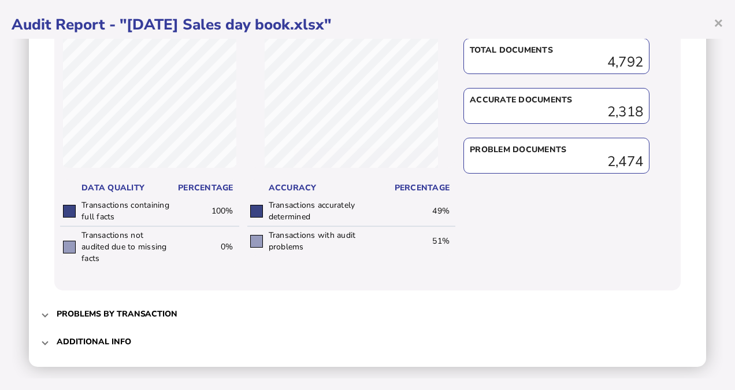
scroll to position [554, 0]
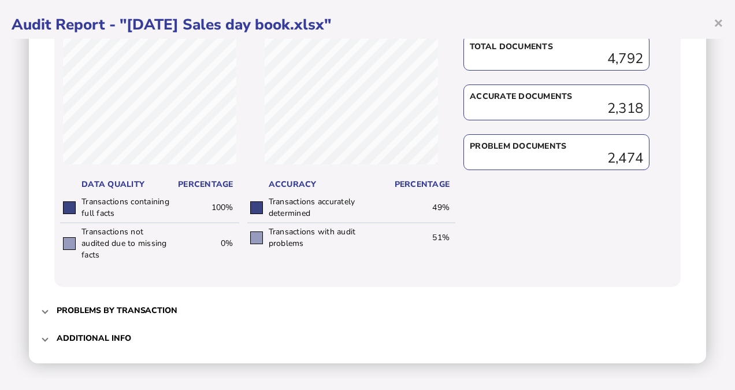
click at [138, 305] on h3 "Problems by transaction" at bounding box center [117, 310] width 121 height 11
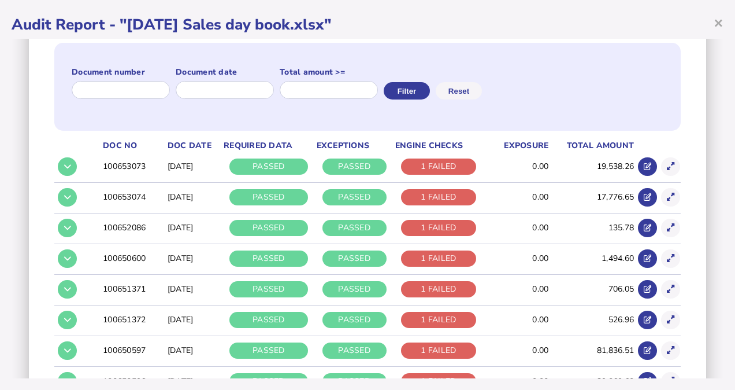
scroll to position [135, 0]
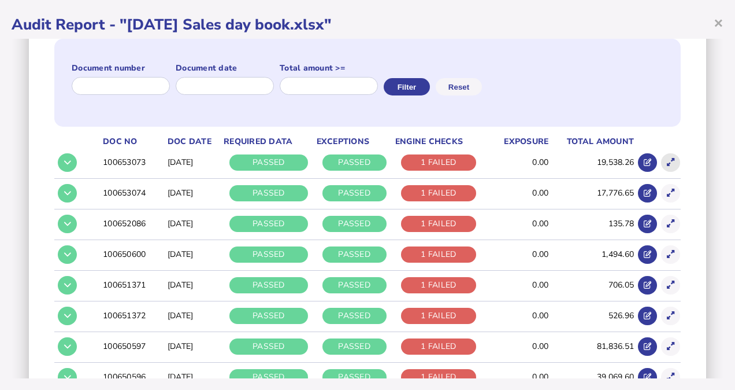
click at [661, 158] on button at bounding box center [670, 162] width 19 height 19
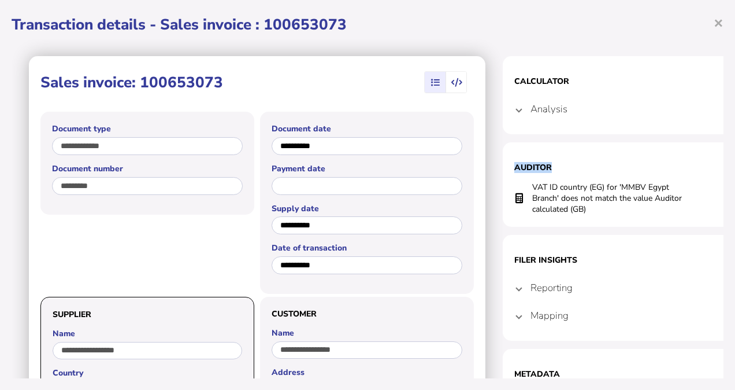
scroll to position [0, 18]
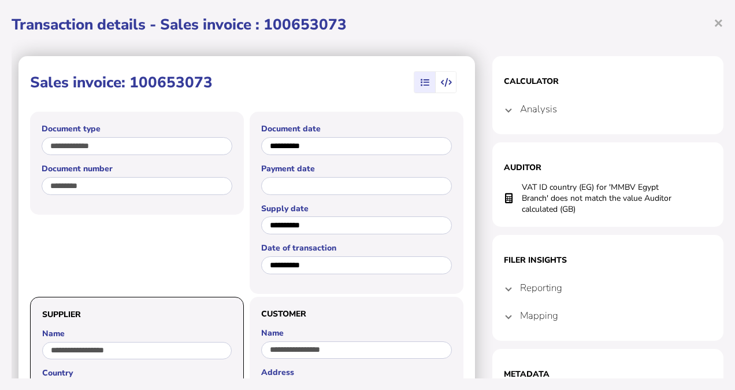
drag, startPoint x: 673, startPoint y: 143, endPoint x: 723, endPoint y: 158, distance: 52.5
click at [723, 158] on div "**********" at bounding box center [368, 208] width 712 height 339
click at [717, 32] on span "×" at bounding box center [719, 23] width 10 height 22
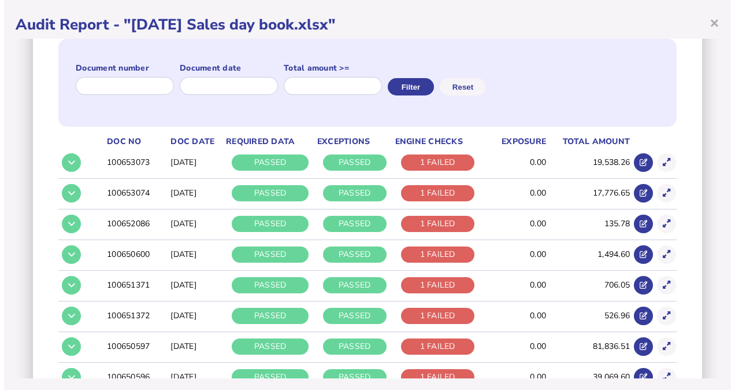
scroll to position [0, 0]
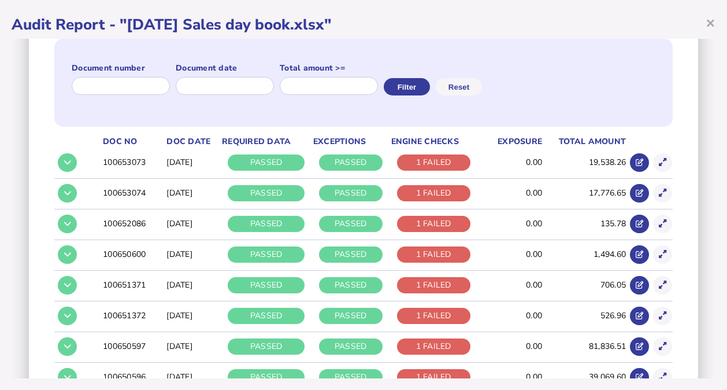
click at [716, 25] on div "× Audit Report - "[DATE] Sales day book.xlsx" Audit criteria: [DATE] Sales day …" at bounding box center [363, 195] width 727 height 390
click at [659, 193] on icon at bounding box center [663, 193] width 8 height 8
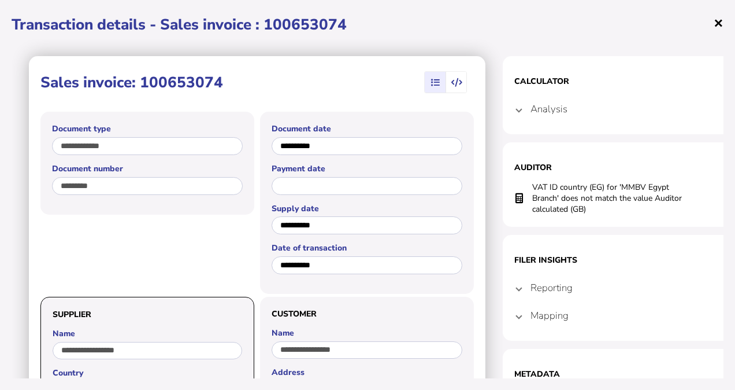
click at [720, 20] on span "×" at bounding box center [719, 23] width 10 height 22
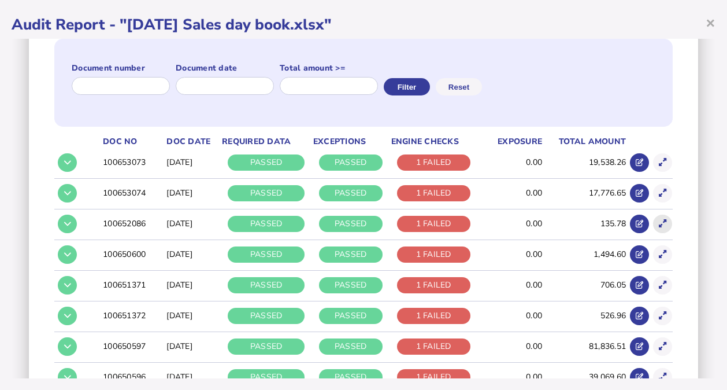
click at [653, 224] on button at bounding box center [662, 223] width 19 height 19
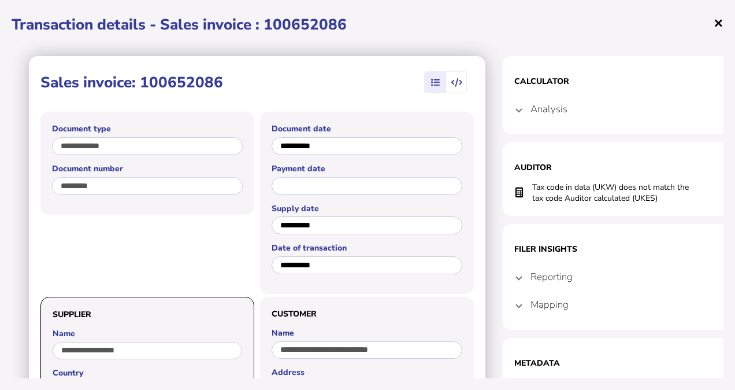
click at [714, 25] on span "×" at bounding box center [719, 23] width 10 height 22
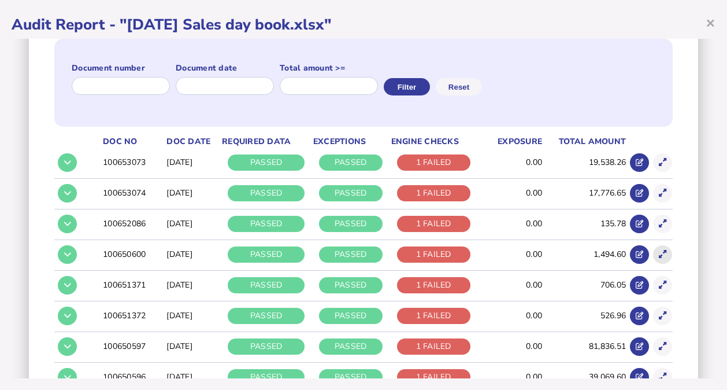
click at [659, 250] on icon at bounding box center [663, 254] width 8 height 8
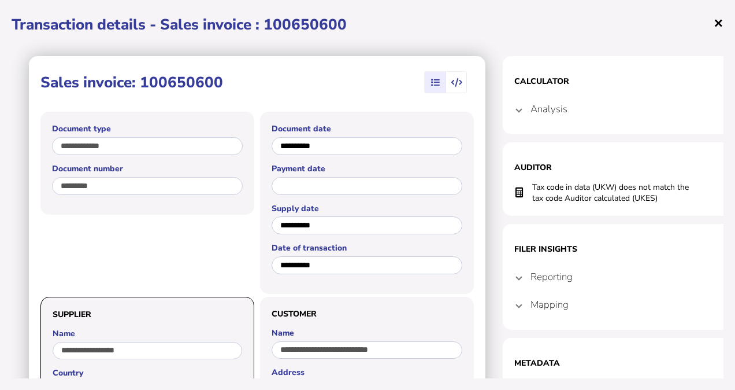
click at [713, 24] on h1 "Transaction details - Sales invoice : 100650600" at bounding box center [368, 24] width 712 height 20
click at [716, 25] on span "×" at bounding box center [719, 23] width 10 height 22
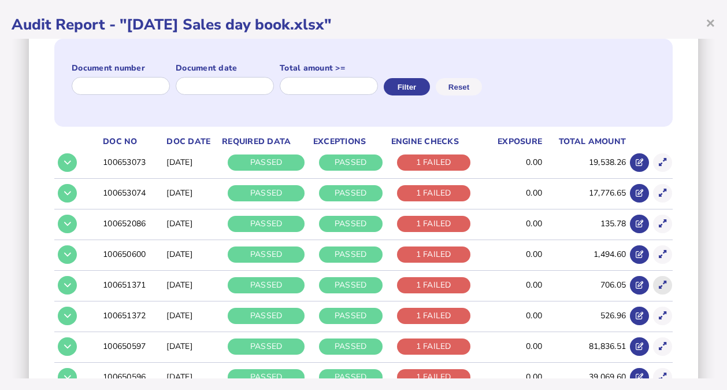
click at [659, 286] on icon at bounding box center [663, 285] width 8 height 8
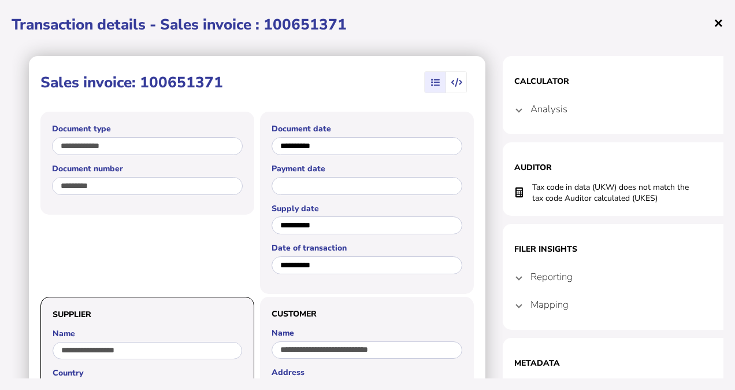
click at [721, 24] on span "×" at bounding box center [719, 23] width 10 height 22
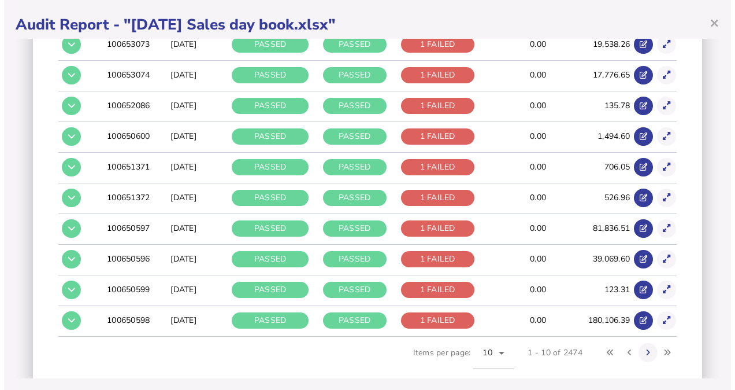
scroll to position [263, 0]
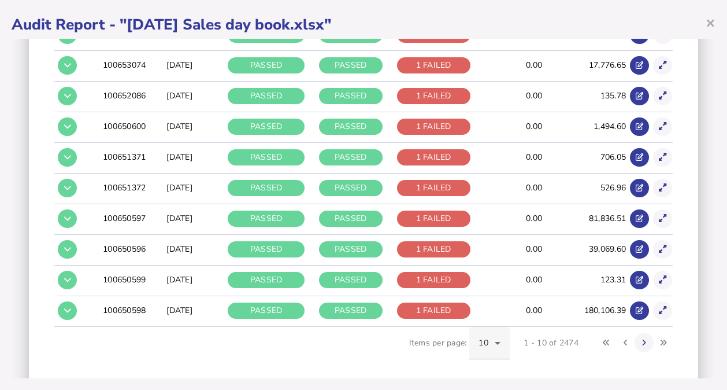
click at [488, 350] on div "10" at bounding box center [490, 343] width 22 height 32
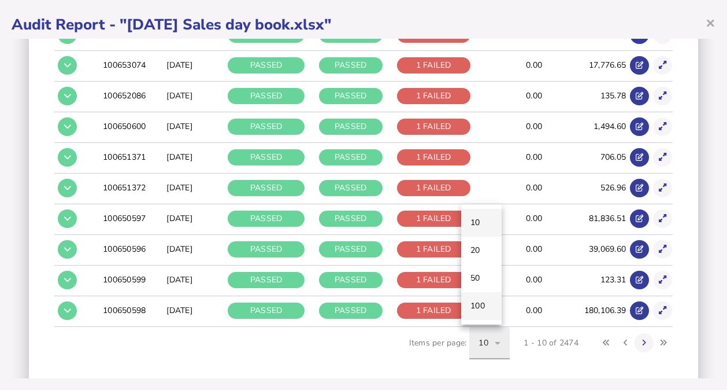
click at [479, 314] on mat-option "100" at bounding box center [481, 306] width 40 height 28
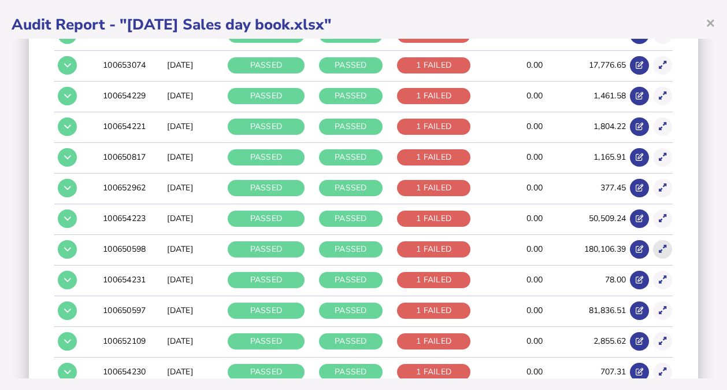
click at [660, 243] on button at bounding box center [662, 249] width 19 height 19
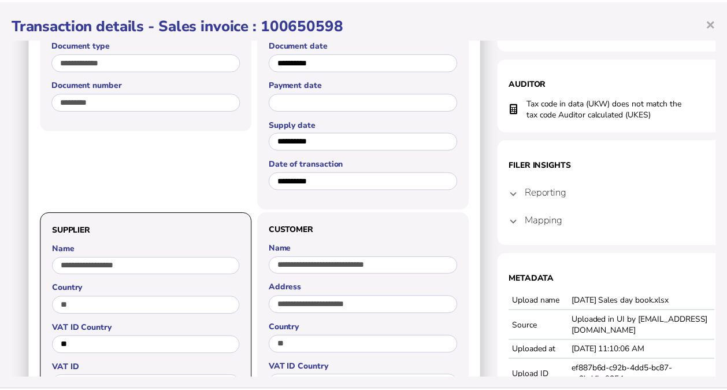
scroll to position [0, 0]
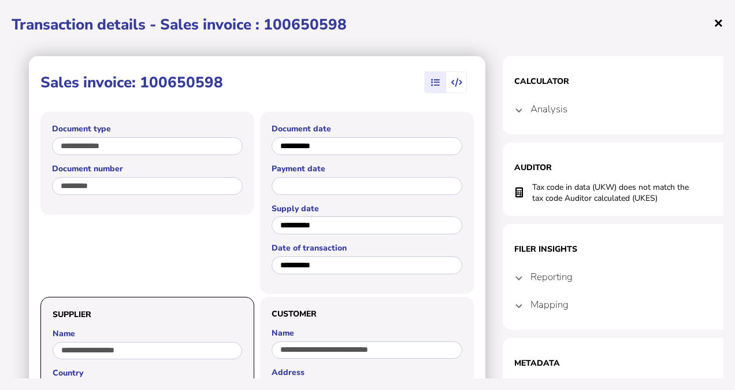
click at [718, 22] on span "×" at bounding box center [719, 23] width 10 height 22
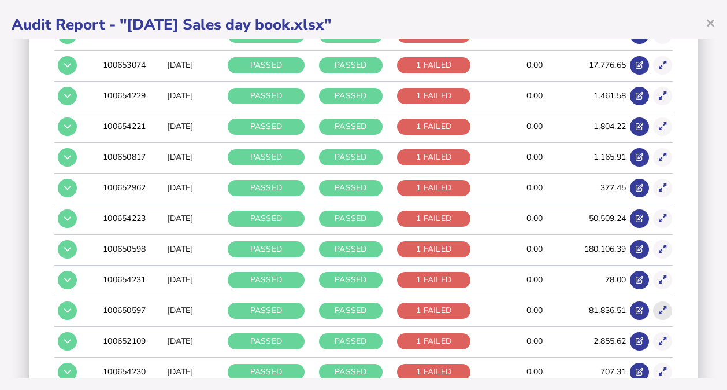
click at [653, 308] on button at bounding box center [662, 310] width 19 height 19
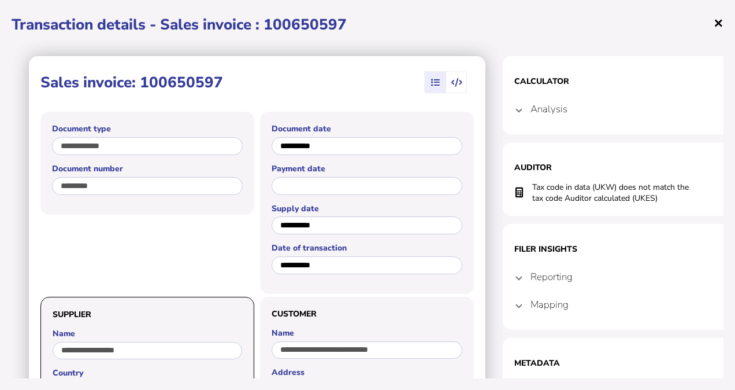
click at [718, 29] on span "×" at bounding box center [719, 23] width 10 height 22
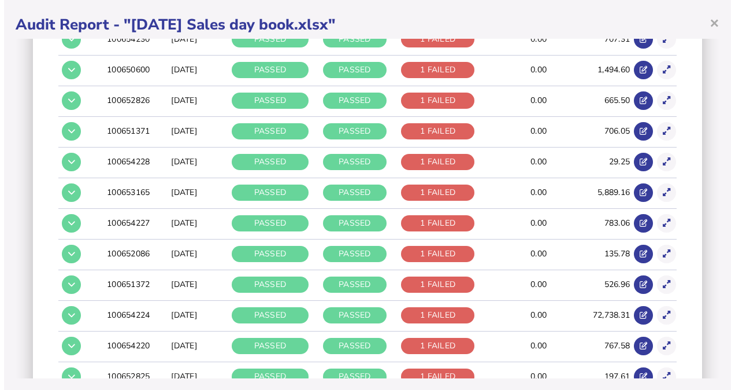
scroll to position [599, 0]
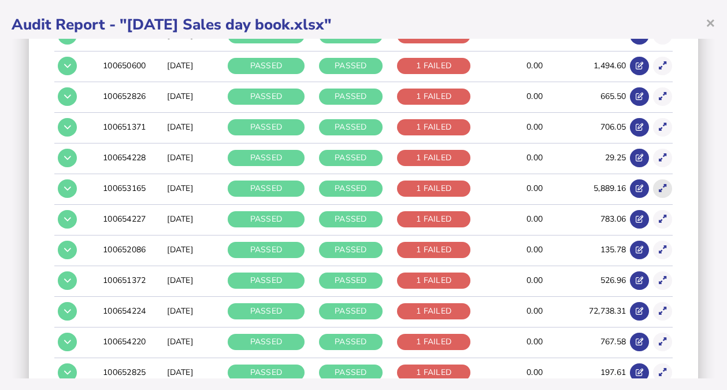
click at [659, 187] on icon at bounding box center [663, 188] width 8 height 8
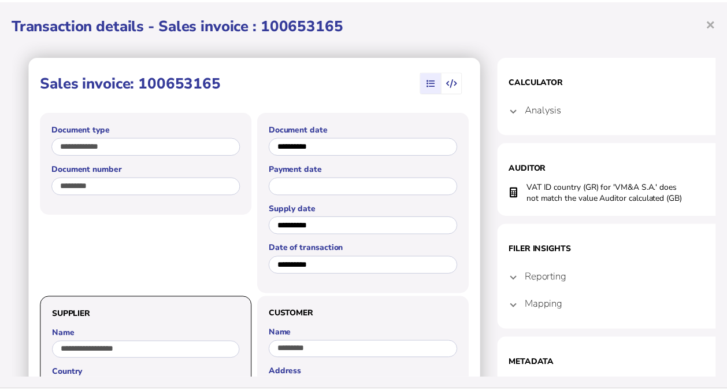
scroll to position [6, 0]
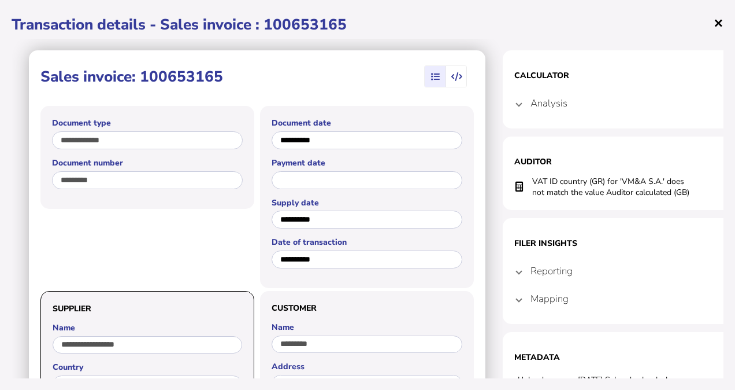
click at [716, 23] on span "×" at bounding box center [719, 23] width 10 height 22
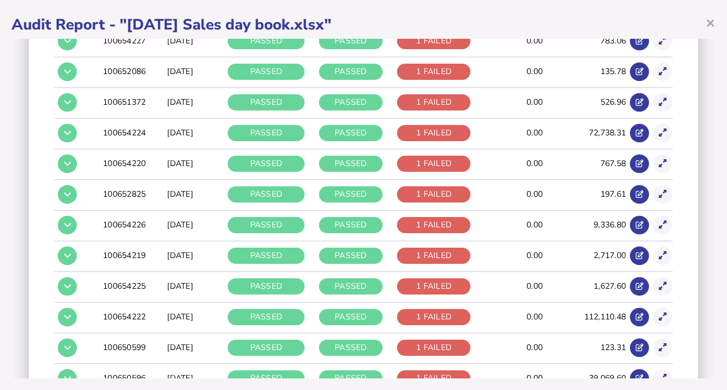
scroll to position [805, 0]
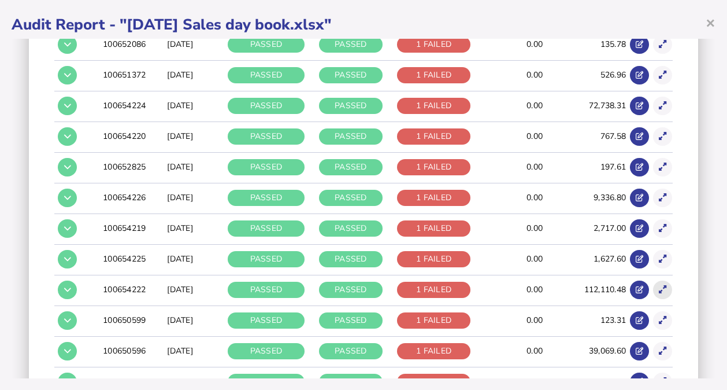
click at [659, 287] on icon at bounding box center [663, 290] width 8 height 8
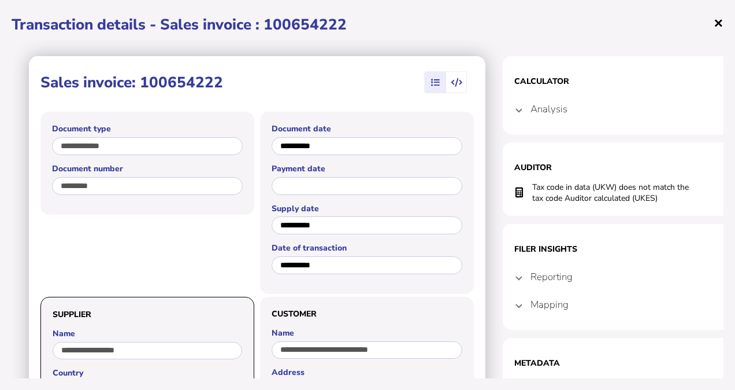
click at [714, 26] on span "×" at bounding box center [719, 23] width 10 height 22
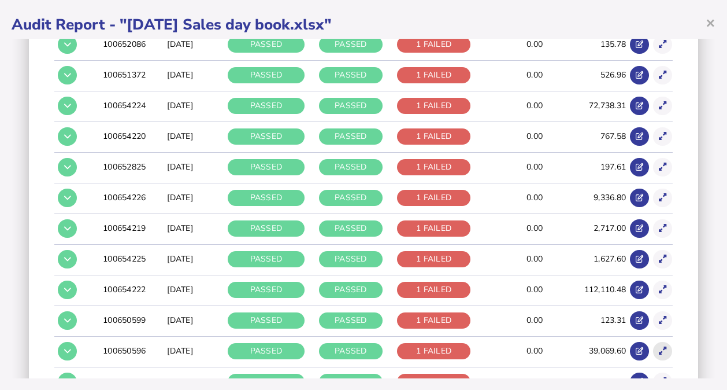
click at [659, 347] on icon at bounding box center [663, 351] width 8 height 8
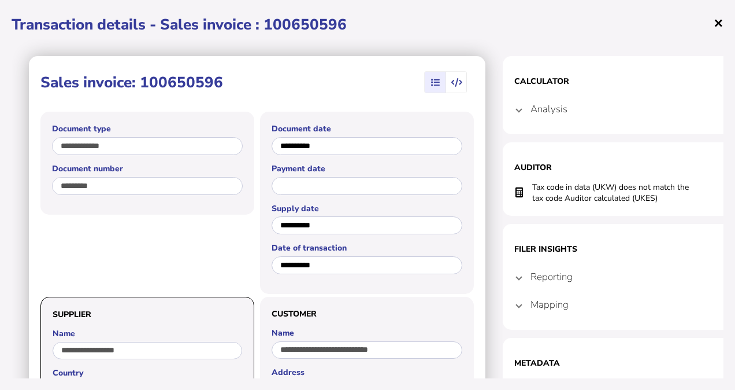
click at [721, 22] on span "×" at bounding box center [719, 23] width 10 height 22
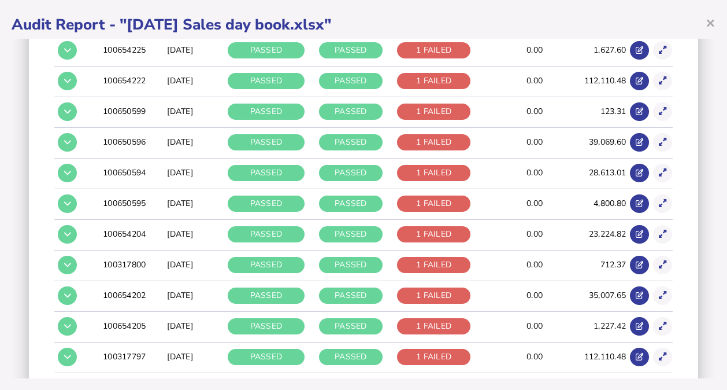
scroll to position [1014, 0]
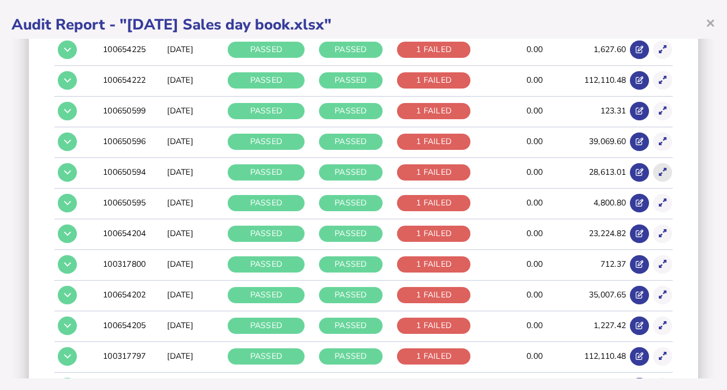
click at [659, 168] on icon at bounding box center [663, 172] width 8 height 8
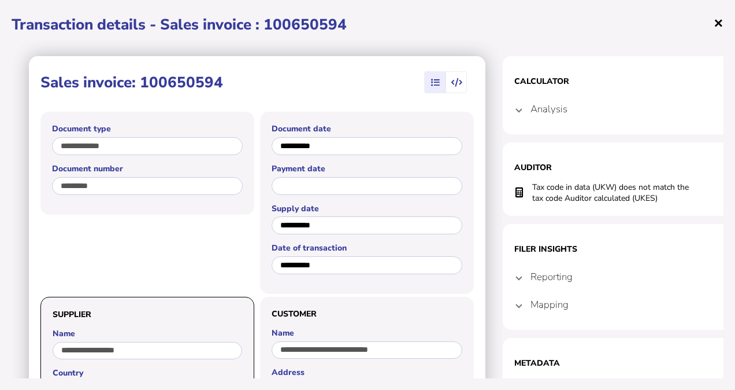
click at [717, 20] on span "×" at bounding box center [719, 23] width 10 height 22
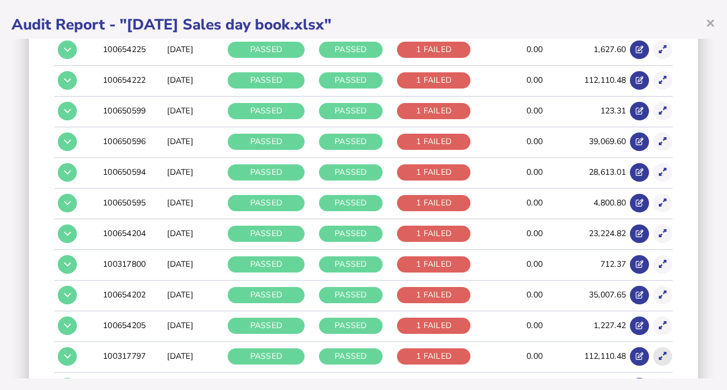
click at [659, 352] on icon at bounding box center [663, 356] width 8 height 8
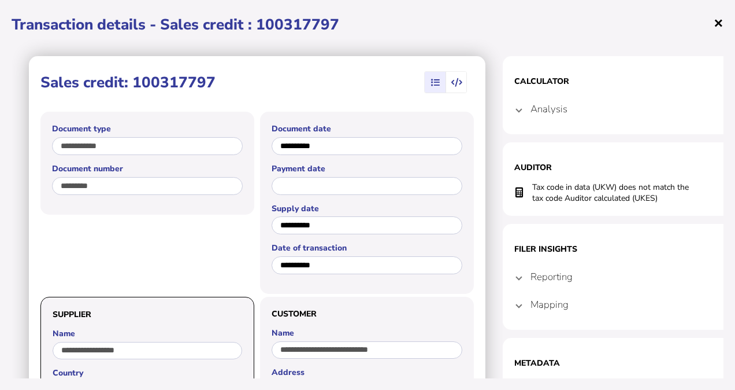
click at [721, 16] on span "×" at bounding box center [719, 23] width 10 height 22
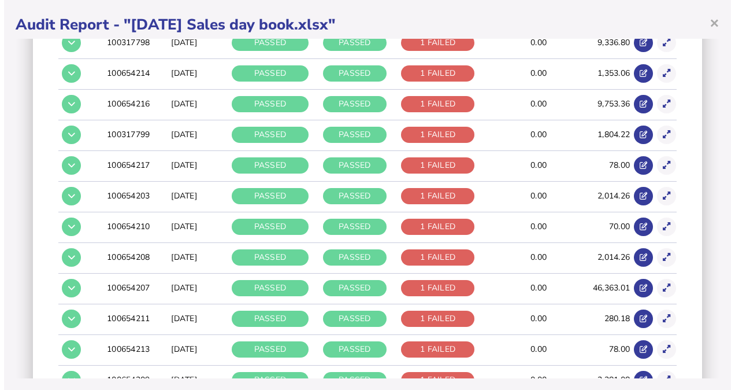
scroll to position [1408, 0]
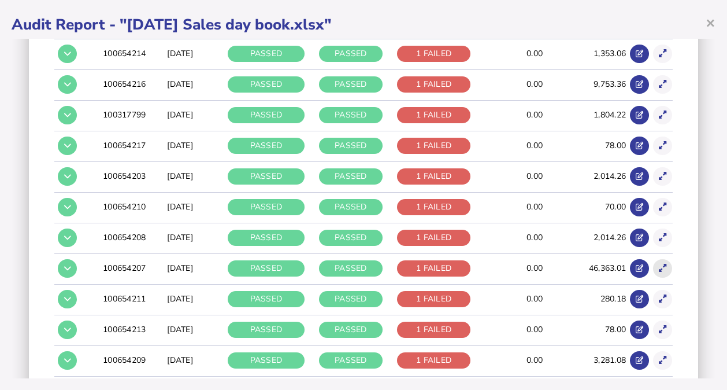
click at [653, 263] on button at bounding box center [662, 268] width 19 height 19
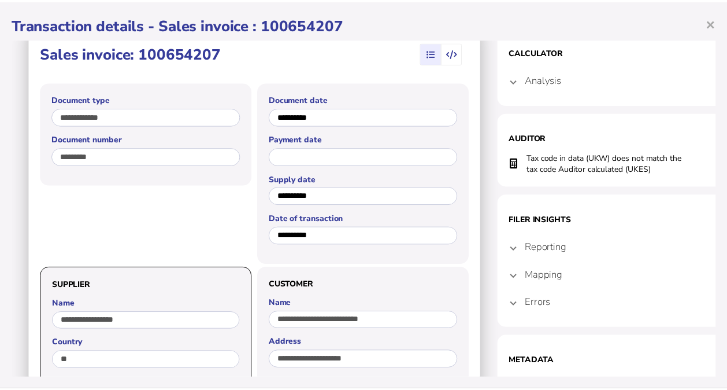
scroll to position [38, 0]
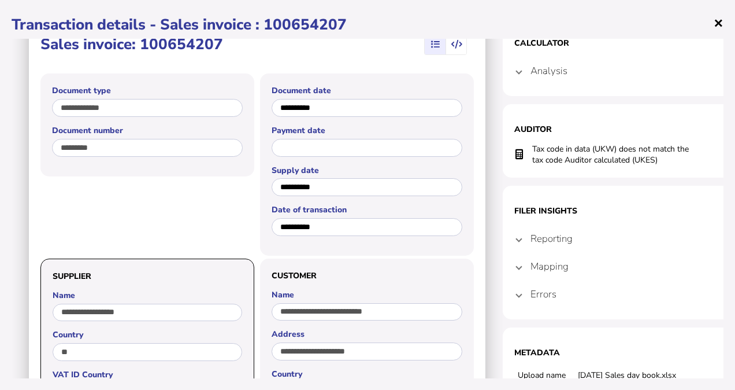
click at [715, 22] on span "×" at bounding box center [719, 23] width 10 height 22
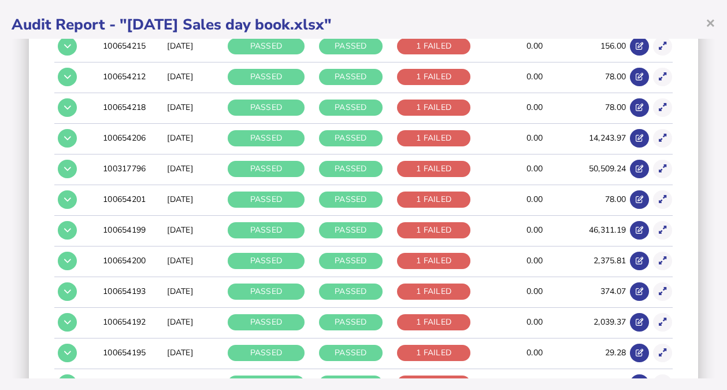
scroll to position [1760, 0]
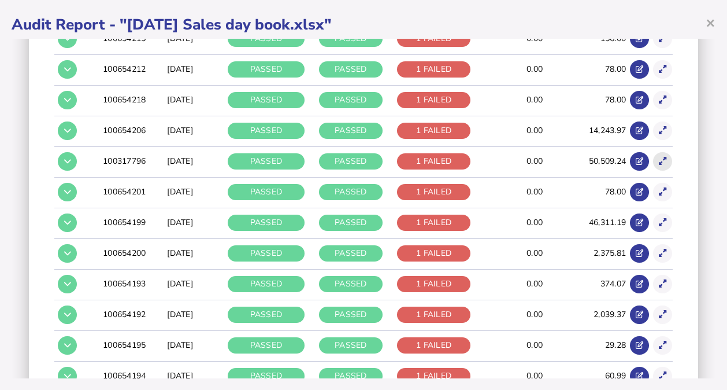
click at [659, 157] on icon at bounding box center [663, 161] width 8 height 8
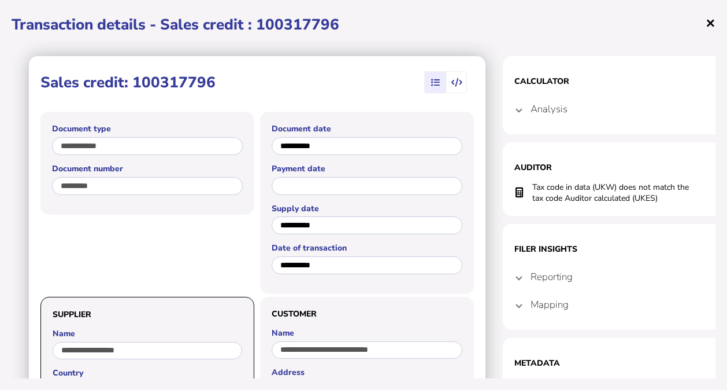
click at [710, 23] on span "×" at bounding box center [711, 23] width 10 height 22
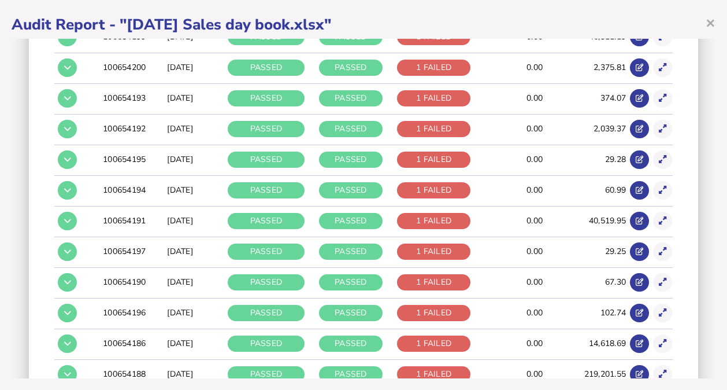
scroll to position [1969, 0]
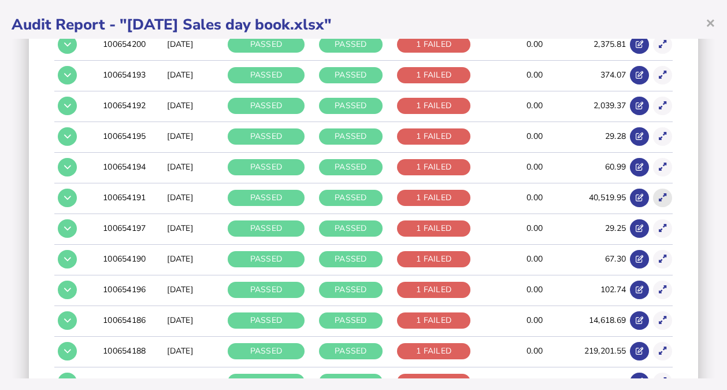
click at [659, 194] on icon at bounding box center [663, 198] width 8 height 8
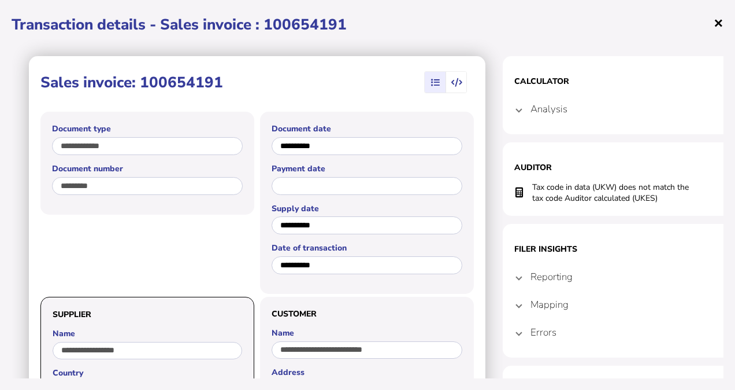
click at [720, 22] on span "×" at bounding box center [719, 23] width 10 height 22
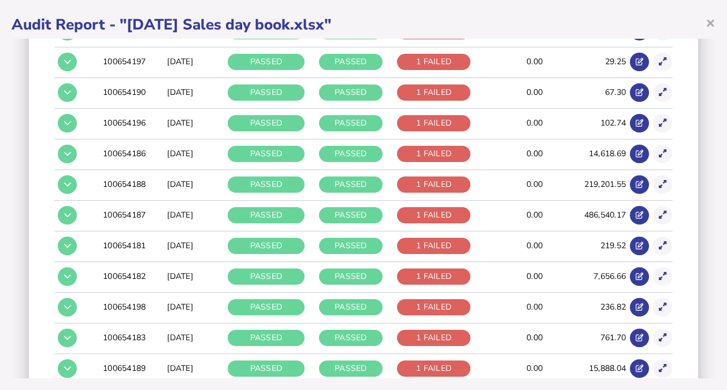
scroll to position [2143, 0]
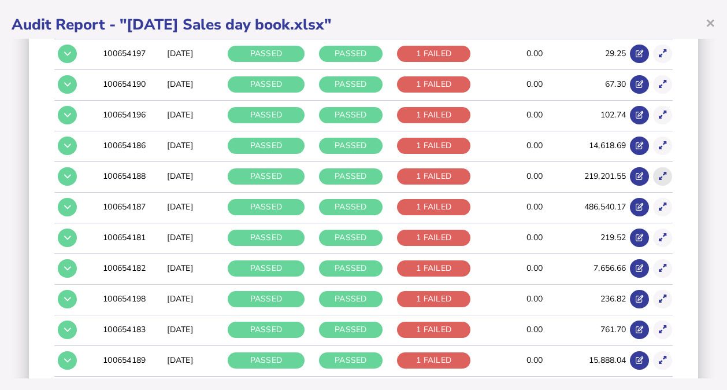
click at [659, 172] on icon at bounding box center [663, 176] width 8 height 8
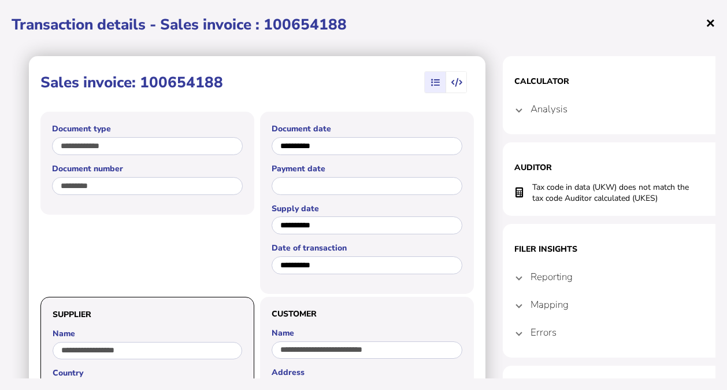
click at [711, 27] on span "×" at bounding box center [711, 23] width 10 height 22
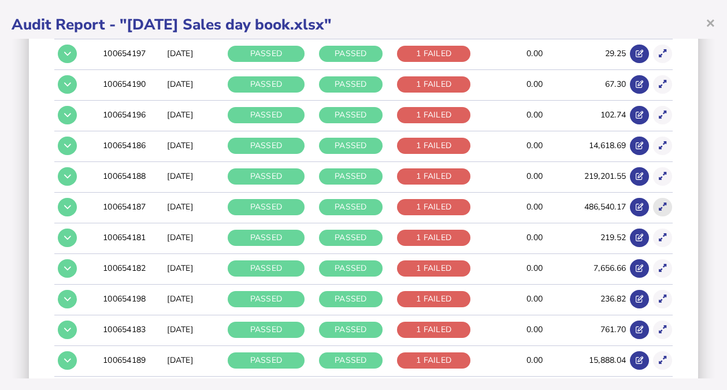
click at [653, 198] on button at bounding box center [662, 207] width 19 height 19
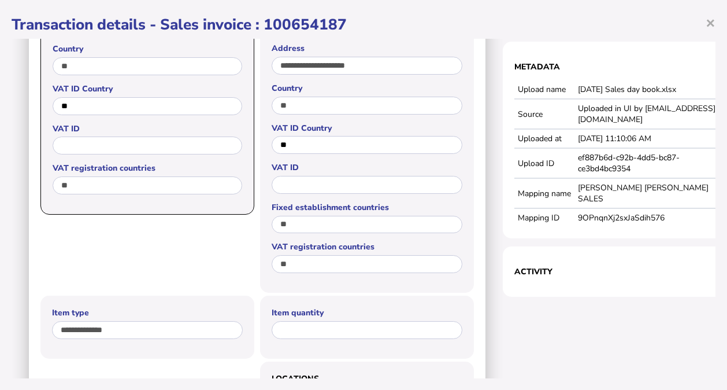
scroll to position [318, 0]
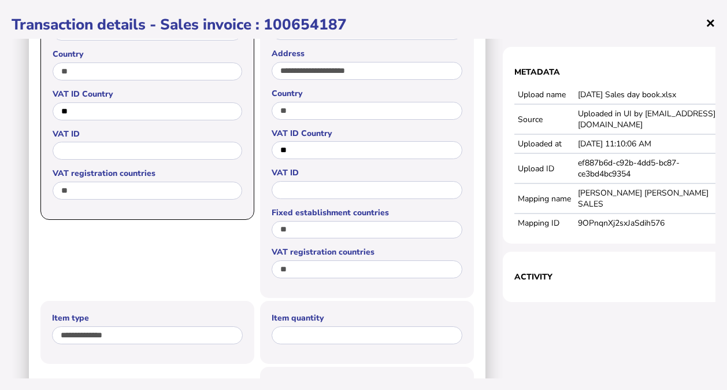
click at [710, 23] on span "×" at bounding box center [711, 23] width 10 height 22
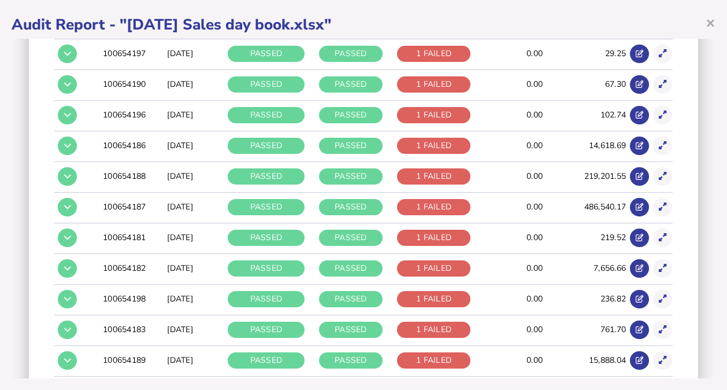
scroll to position [0, 0]
click at [653, 351] on button at bounding box center [662, 360] width 19 height 19
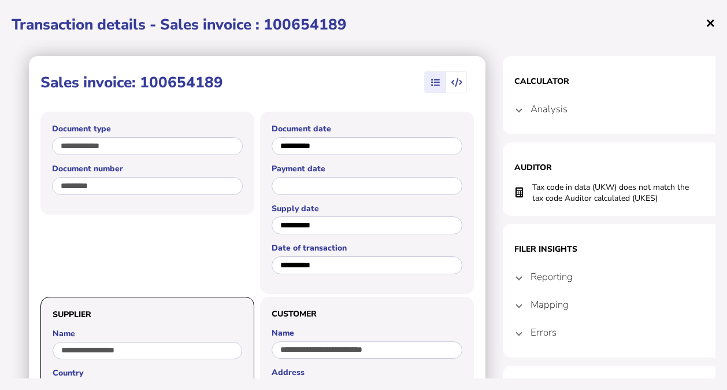
click at [707, 25] on span "×" at bounding box center [711, 23] width 10 height 22
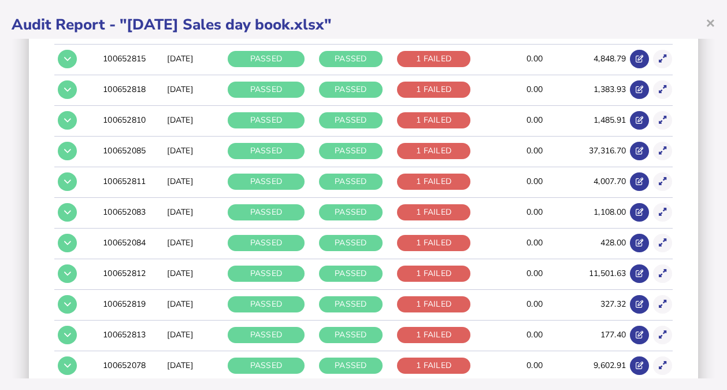
scroll to position [2816, 0]
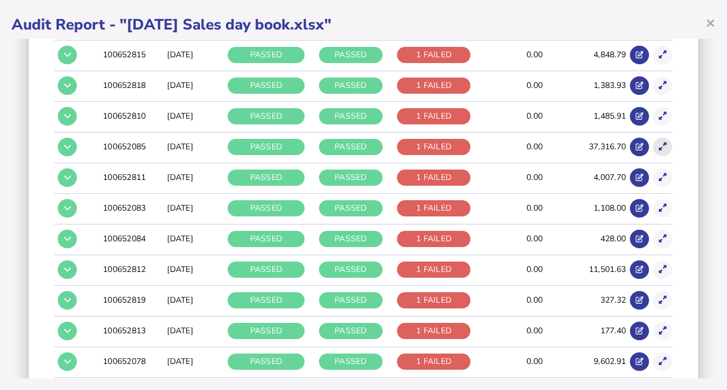
click at [659, 143] on icon at bounding box center [663, 147] width 8 height 8
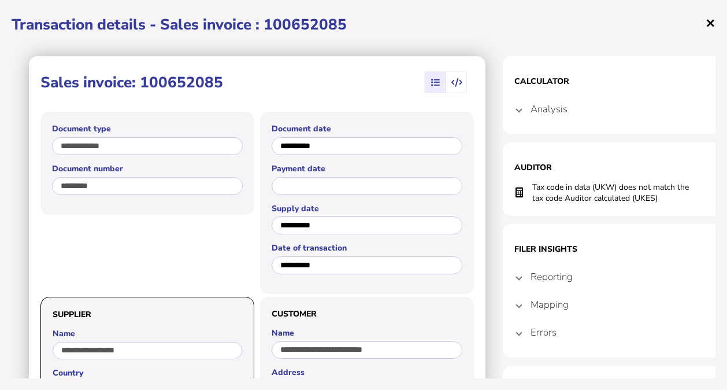
click at [707, 19] on span "×" at bounding box center [711, 23] width 10 height 22
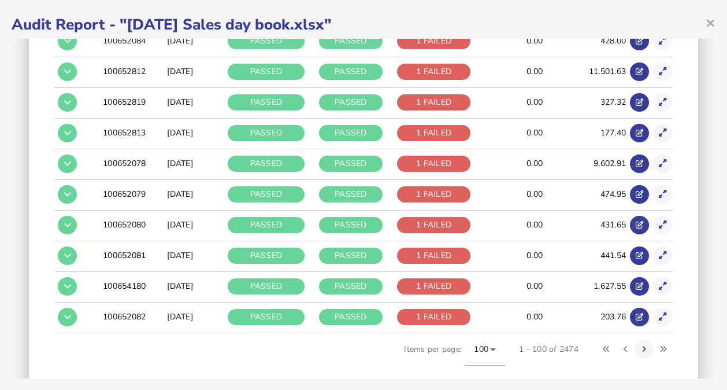
scroll to position [3029, 0]
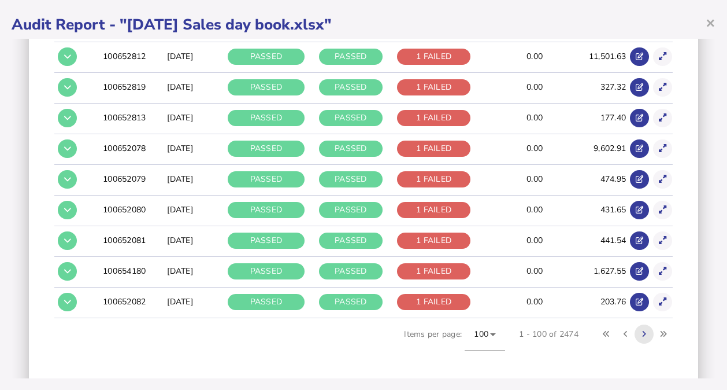
click at [640, 324] on button at bounding box center [644, 333] width 19 height 19
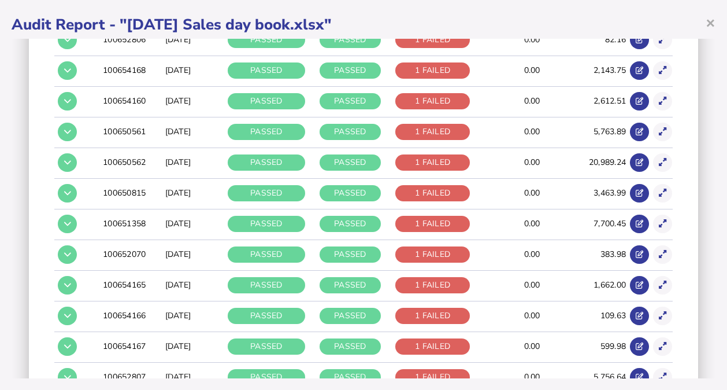
scroll to position [2785, 0]
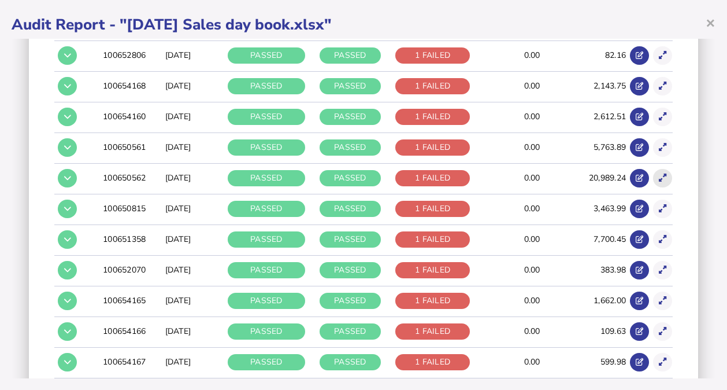
click at [660, 169] on button at bounding box center [662, 178] width 19 height 19
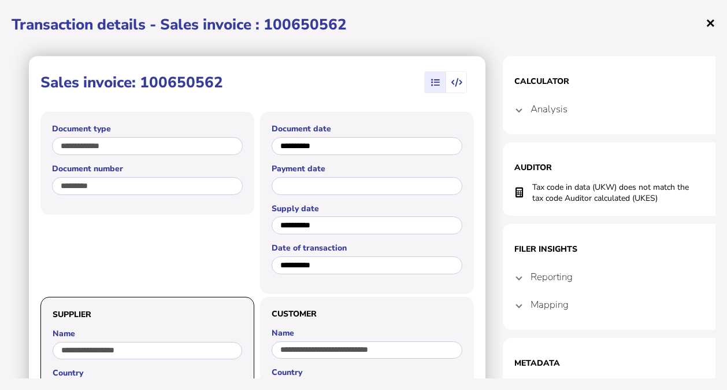
click at [707, 23] on span "×" at bounding box center [711, 23] width 10 height 22
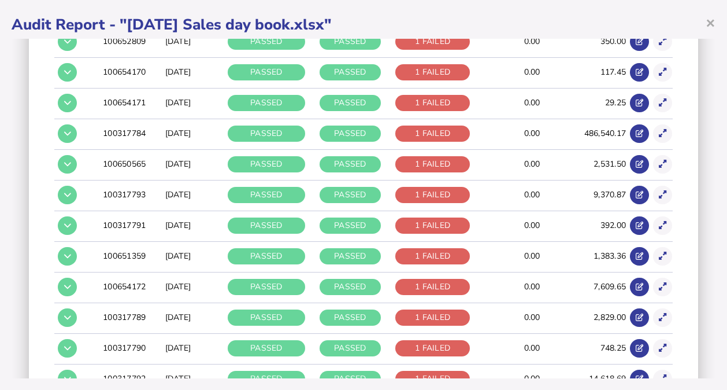
scroll to position [2201, 0]
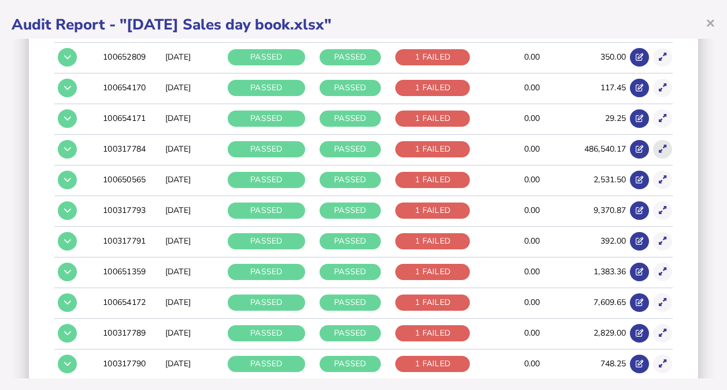
click at [659, 145] on icon at bounding box center [663, 149] width 8 height 8
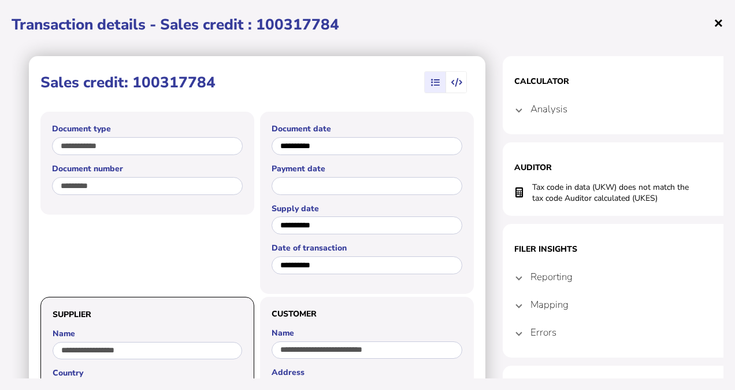
click at [720, 21] on span "×" at bounding box center [719, 23] width 10 height 22
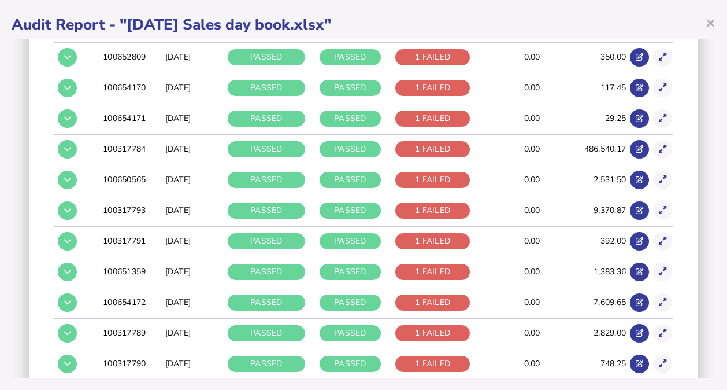
scroll to position [1753, 0]
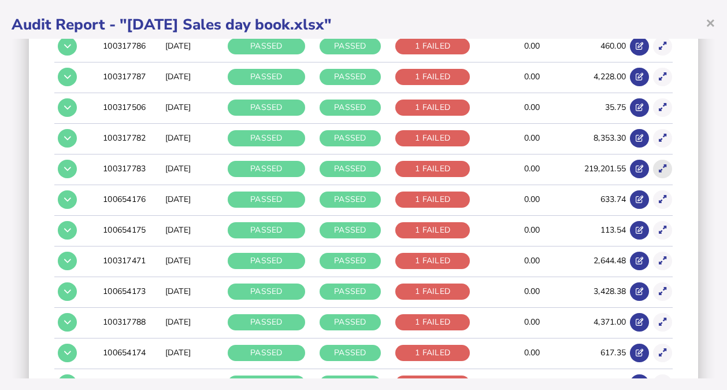
click at [659, 165] on icon at bounding box center [663, 169] width 8 height 8
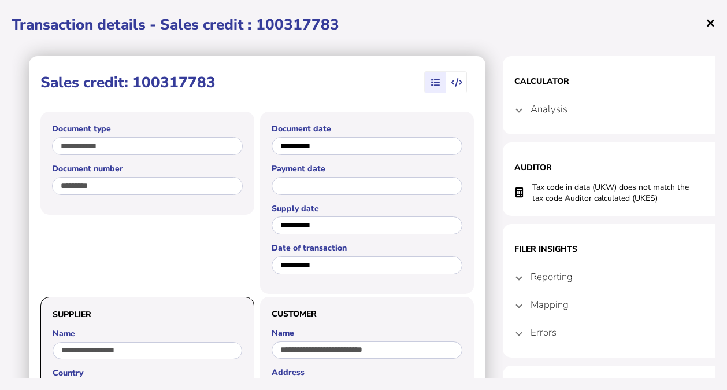
click at [706, 21] on span "×" at bounding box center [711, 23] width 10 height 22
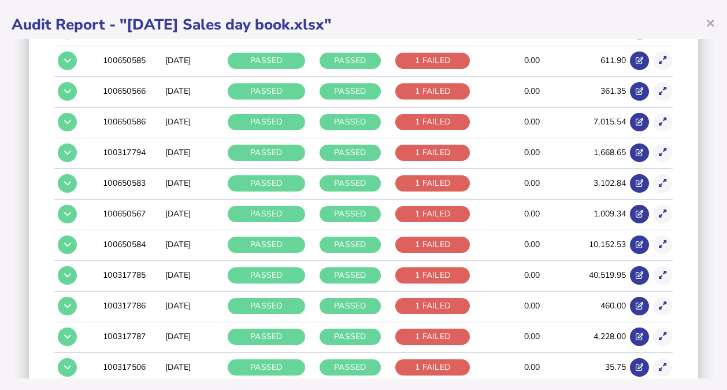
scroll to position [1486, 0]
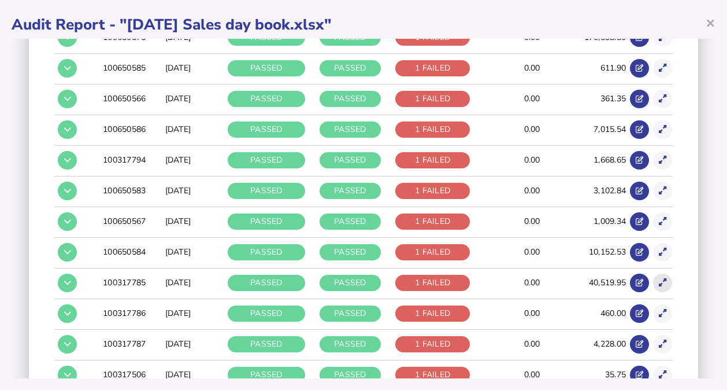
click at [659, 279] on icon at bounding box center [663, 283] width 8 height 8
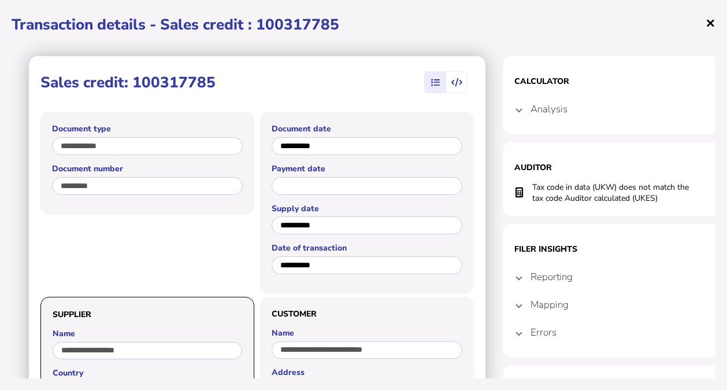
click at [706, 27] on span "×" at bounding box center [711, 23] width 10 height 22
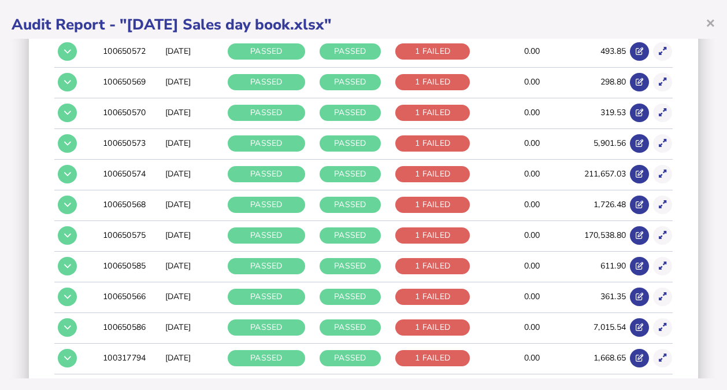
scroll to position [1234, 0]
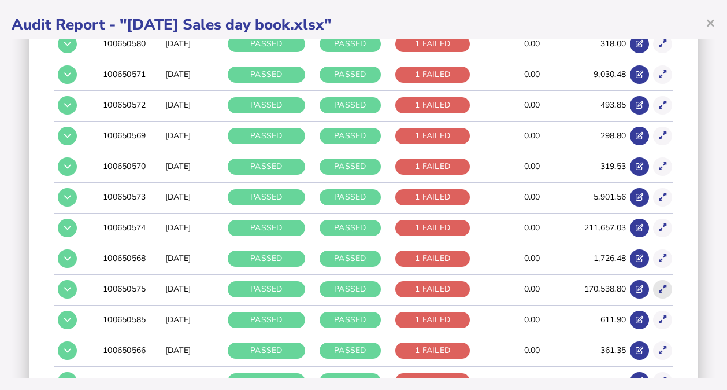
click at [659, 280] on button at bounding box center [662, 289] width 19 height 19
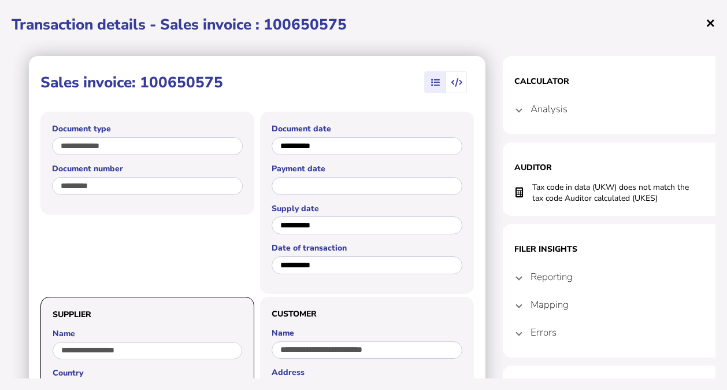
click at [711, 22] on span "×" at bounding box center [711, 23] width 10 height 22
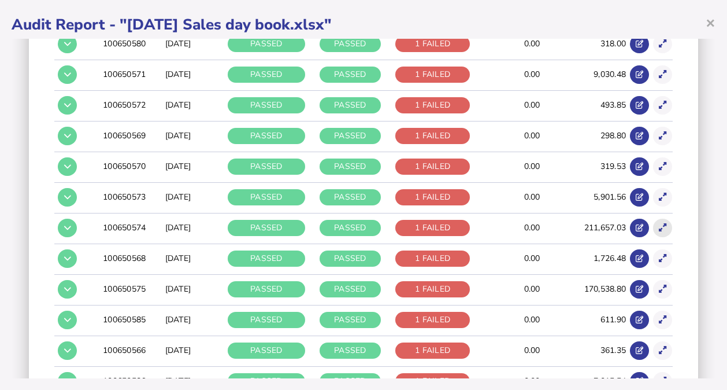
click at [659, 224] on icon at bounding box center [663, 228] width 8 height 8
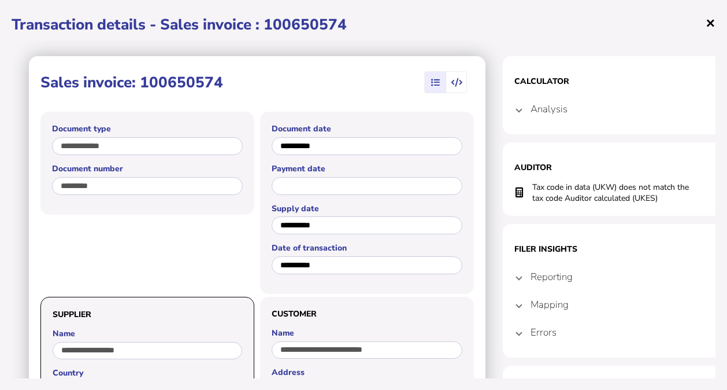
click at [708, 23] on span "×" at bounding box center [711, 23] width 10 height 22
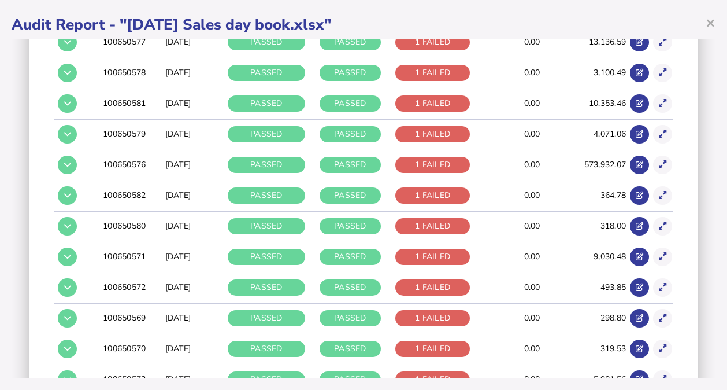
scroll to position [1036, 0]
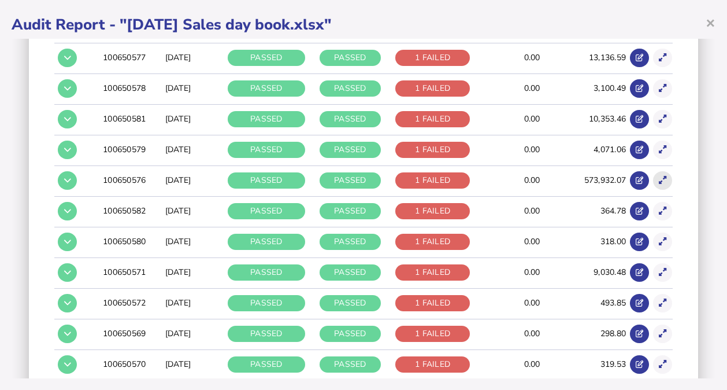
click at [655, 171] on button at bounding box center [662, 180] width 19 height 19
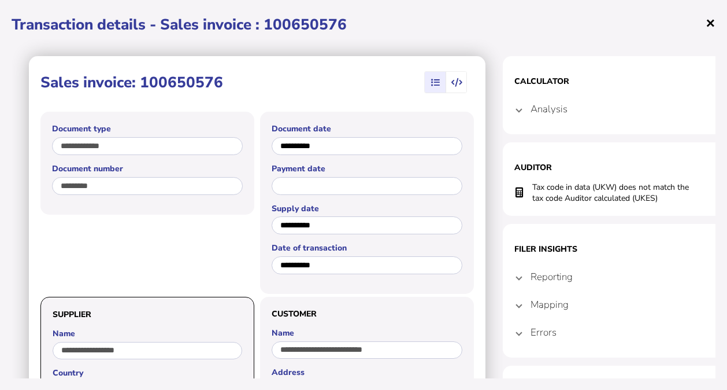
click at [709, 20] on span "×" at bounding box center [711, 23] width 10 height 22
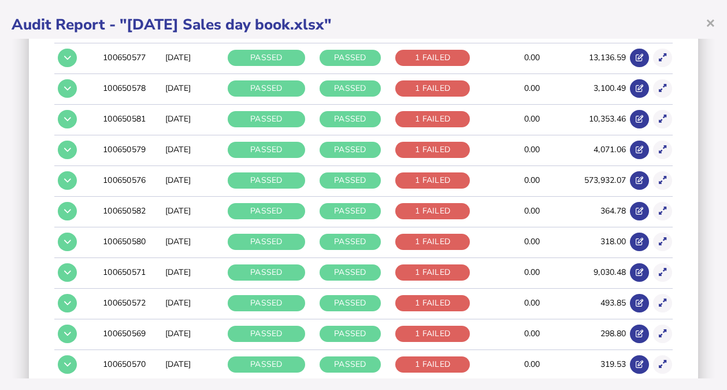
click at [711, 36] on div "× Audit Report - "[DATE] Sales day book.xlsx"" at bounding box center [364, 25] width 704 height 26
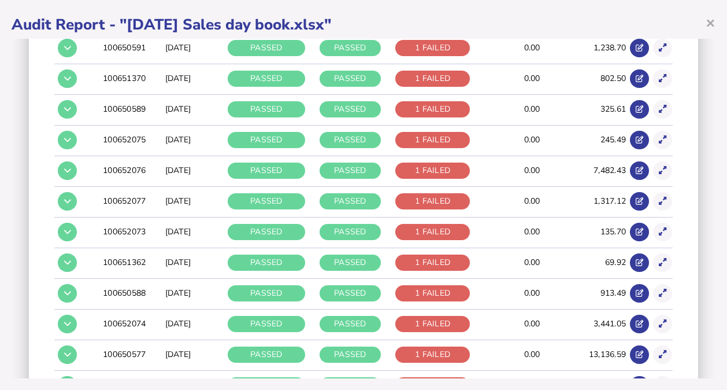
scroll to position [444, 0]
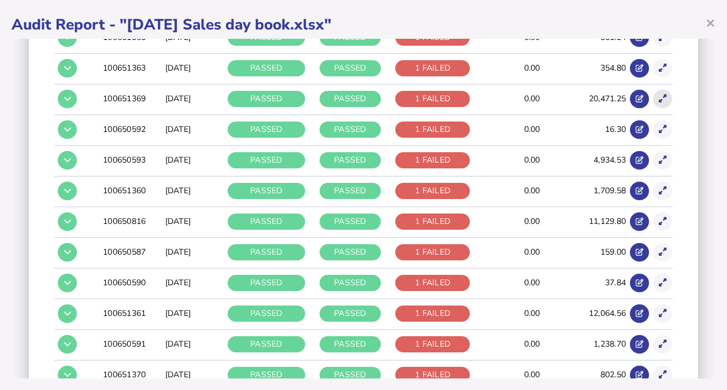
click at [659, 97] on icon at bounding box center [663, 99] width 8 height 8
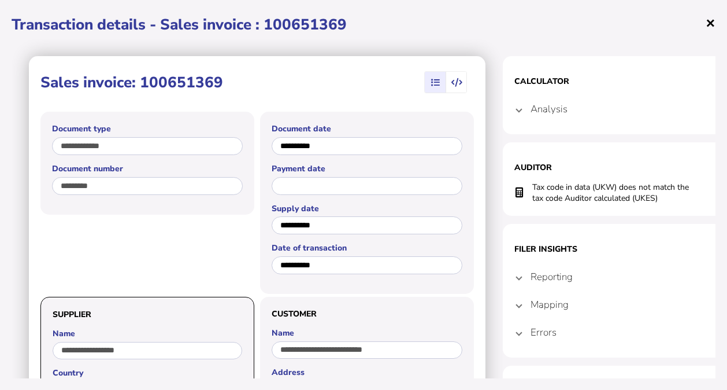
click at [708, 23] on span "×" at bounding box center [711, 23] width 10 height 22
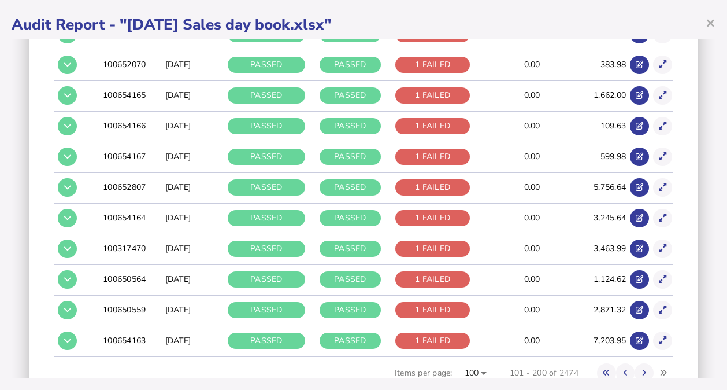
scroll to position [3060, 0]
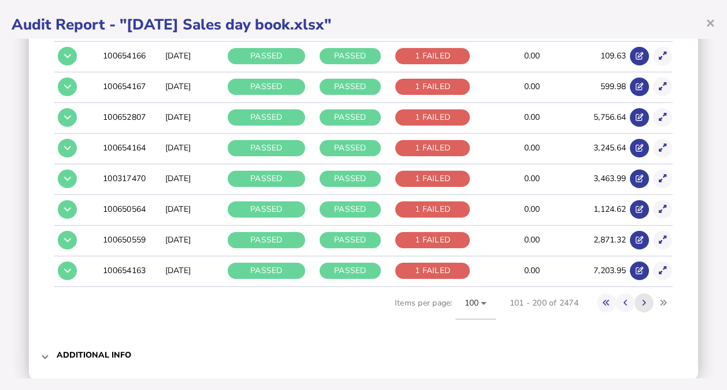
click at [642, 299] on icon at bounding box center [644, 303] width 4 height 8
click at [659, 205] on icon at bounding box center [663, 209] width 8 height 8
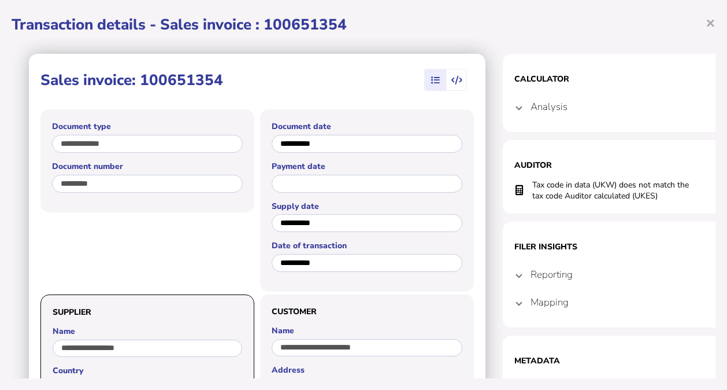
scroll to position [0, 0]
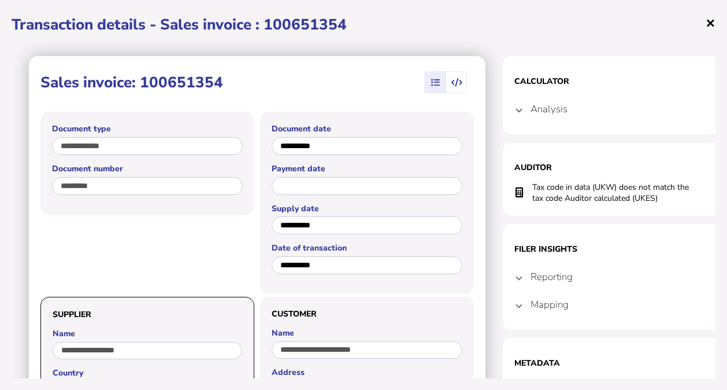
click at [709, 25] on span "×" at bounding box center [711, 23] width 10 height 22
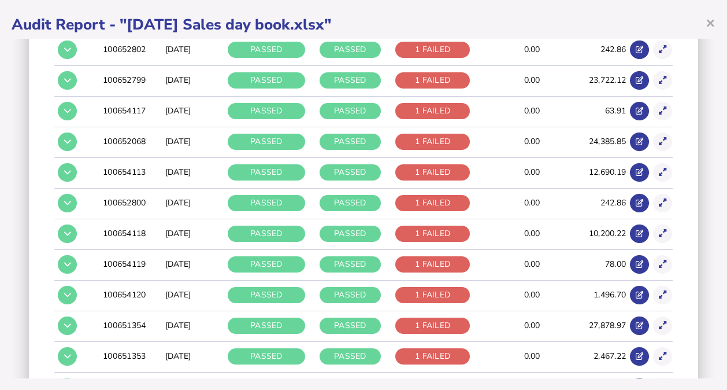
scroll to position [2917, 0]
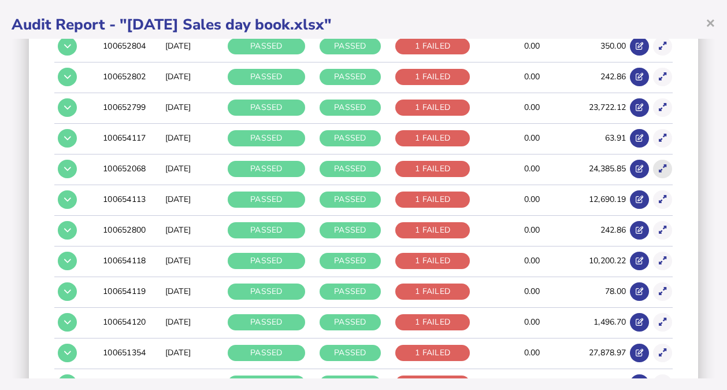
click at [653, 160] on button at bounding box center [662, 169] width 19 height 19
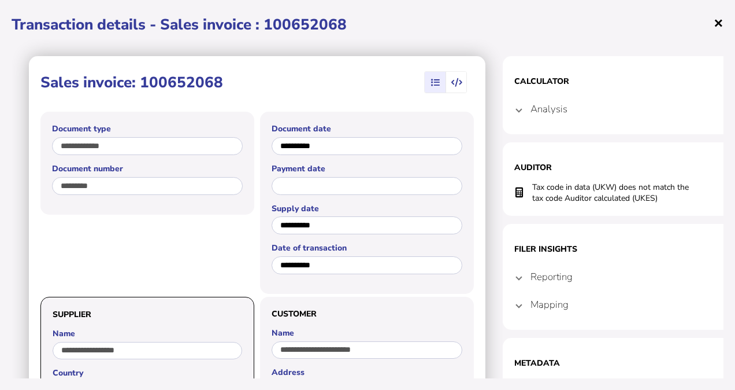
click at [716, 21] on span "×" at bounding box center [719, 23] width 10 height 22
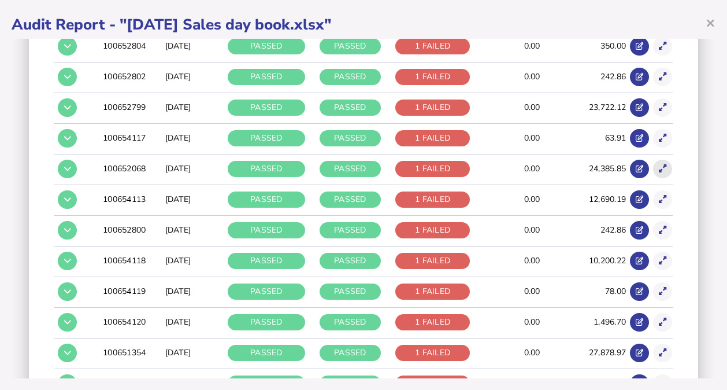
click at [659, 165] on icon at bounding box center [663, 169] width 8 height 8
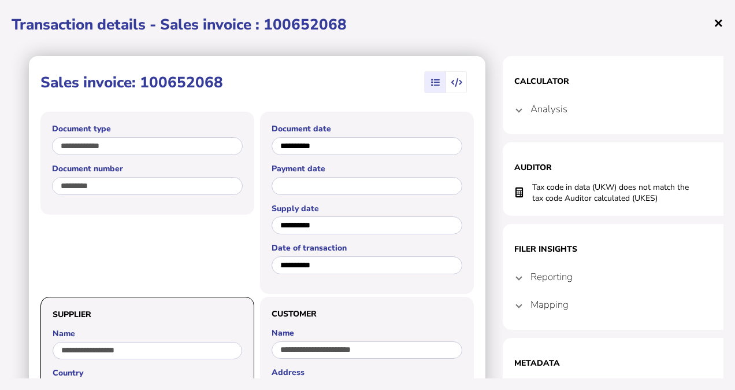
click at [722, 20] on span "×" at bounding box center [719, 23] width 10 height 22
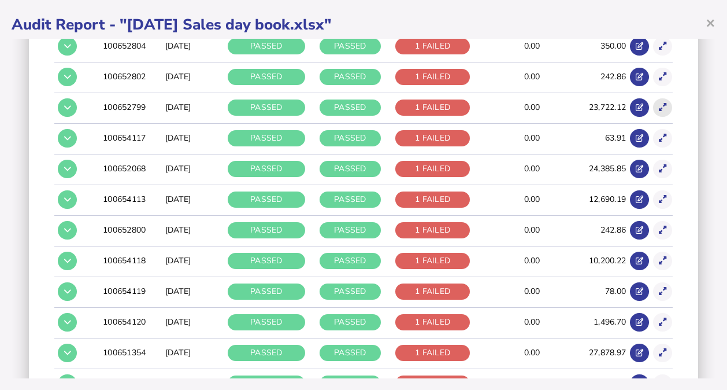
click at [659, 103] on icon at bounding box center [663, 107] width 8 height 8
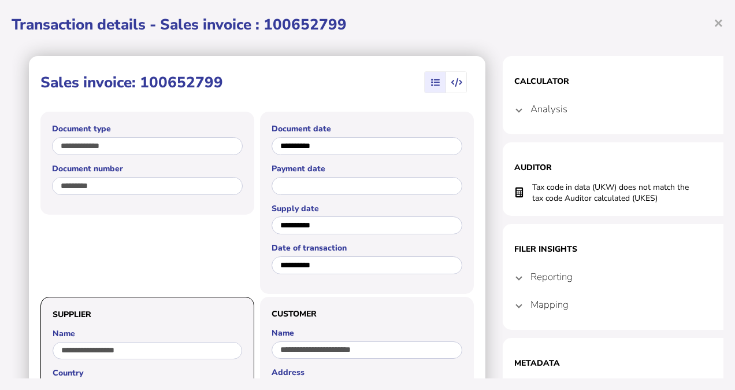
click at [712, 25] on h1 "Transaction details - Sales invoice : 100652799" at bounding box center [368, 24] width 712 height 20
click at [719, 23] on span "×" at bounding box center [719, 23] width 10 height 22
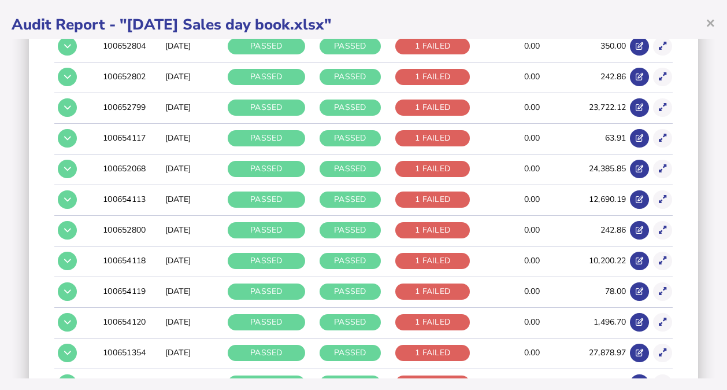
scroll to position [2620, 0]
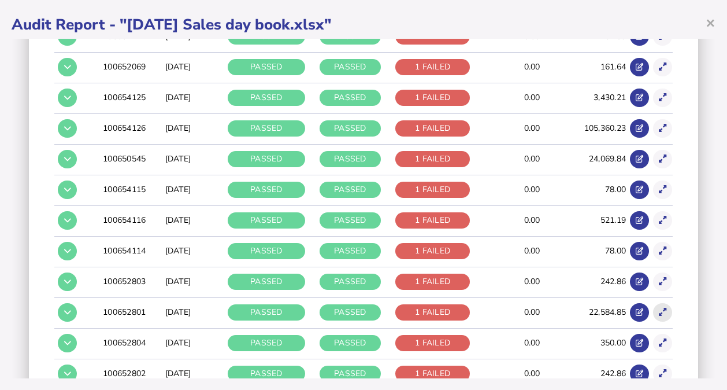
click at [659, 308] on icon at bounding box center [663, 312] width 8 height 8
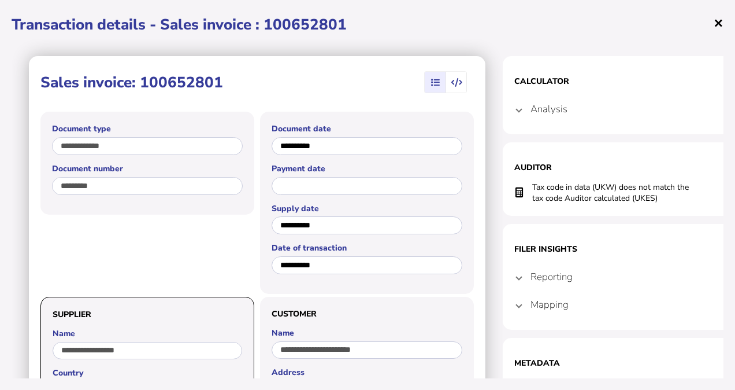
click at [723, 19] on span "×" at bounding box center [719, 23] width 10 height 22
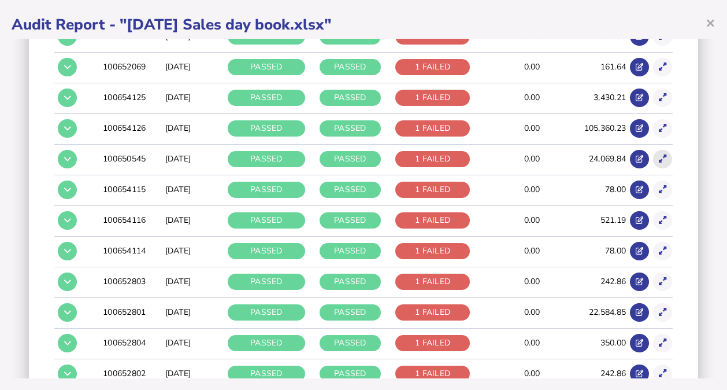
click at [653, 150] on button at bounding box center [662, 159] width 19 height 19
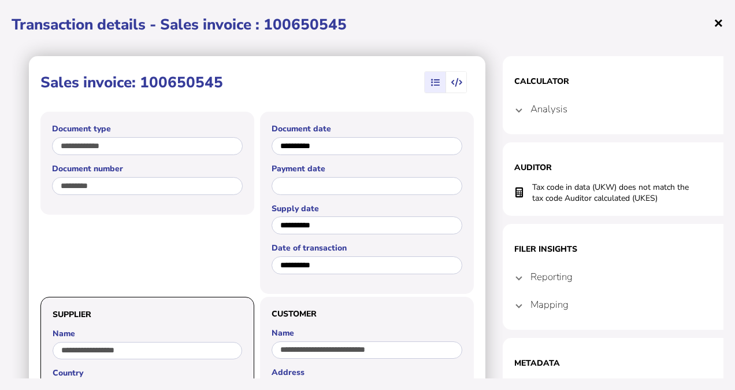
click at [716, 21] on span "×" at bounding box center [719, 23] width 10 height 22
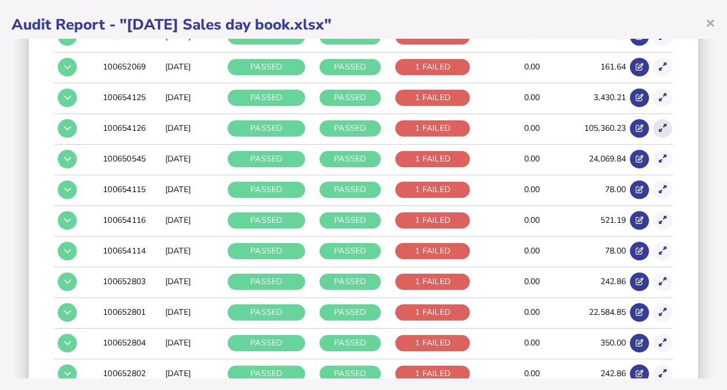
click at [657, 119] on button at bounding box center [662, 128] width 19 height 19
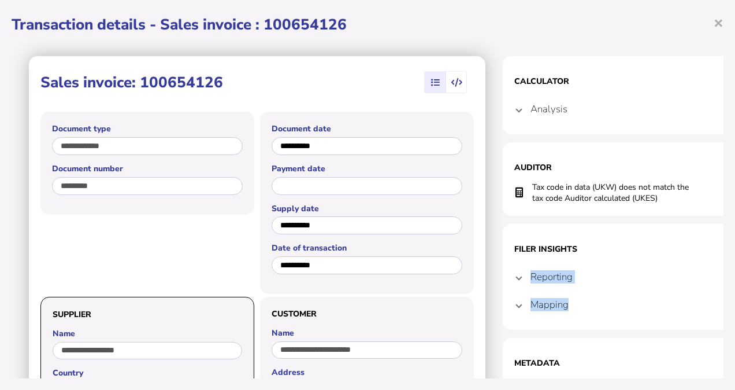
click at [714, 31] on span "×" at bounding box center [719, 23] width 10 height 22
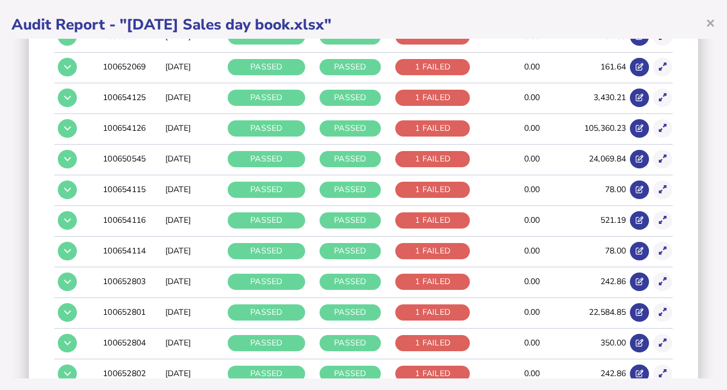
scroll to position [2324, 0]
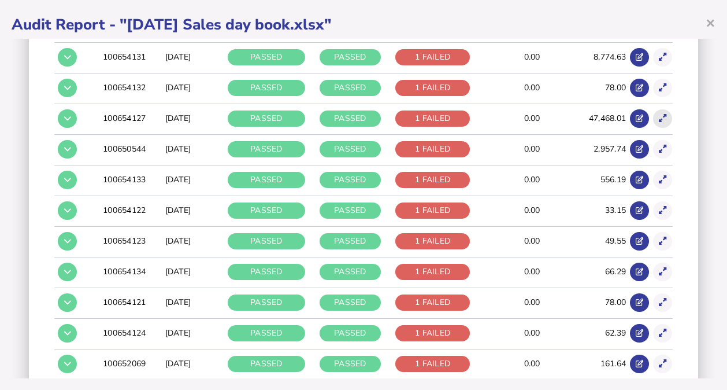
click at [659, 114] on icon at bounding box center [663, 118] width 8 height 8
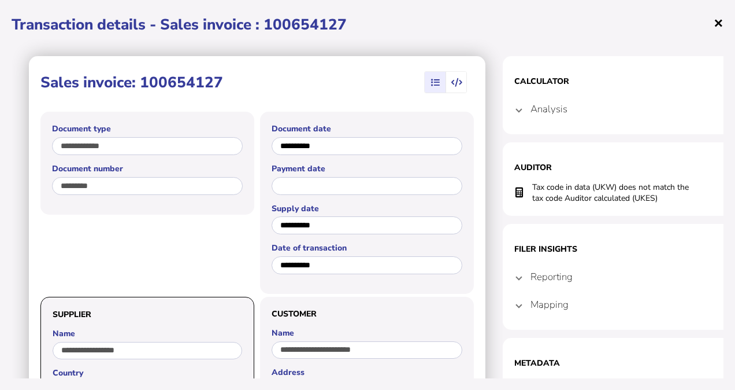
click at [720, 22] on span "×" at bounding box center [719, 23] width 10 height 22
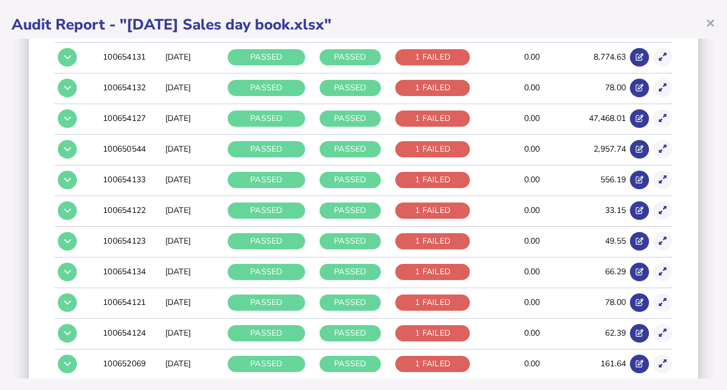
click at [720, 22] on div "× Audit Report - "[DATE] Sales day book.xlsx" Audit criteria: [DATE] Sales day …" at bounding box center [363, 195] width 727 height 390
click at [718, 81] on div "× Audit Report - "[DATE] Sales day book.xlsx" Audit criteria: [DATE] Sales day …" at bounding box center [363, 195] width 727 height 390
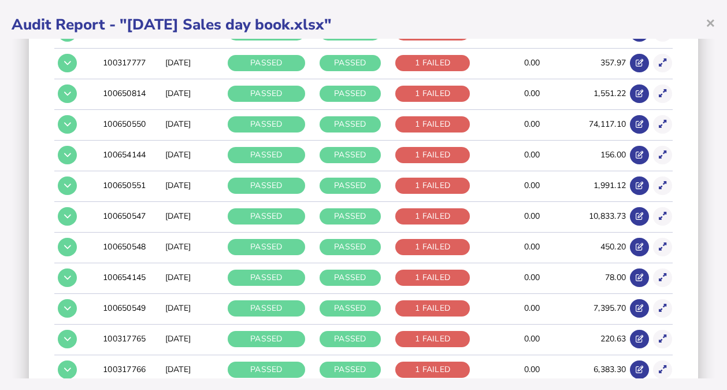
scroll to position [1138, 0]
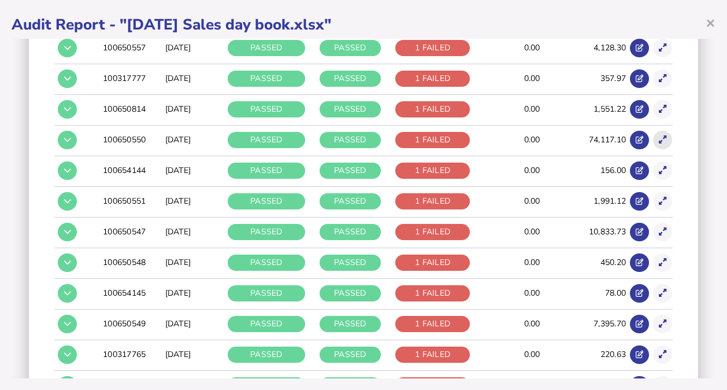
click at [659, 136] on icon at bounding box center [663, 140] width 8 height 8
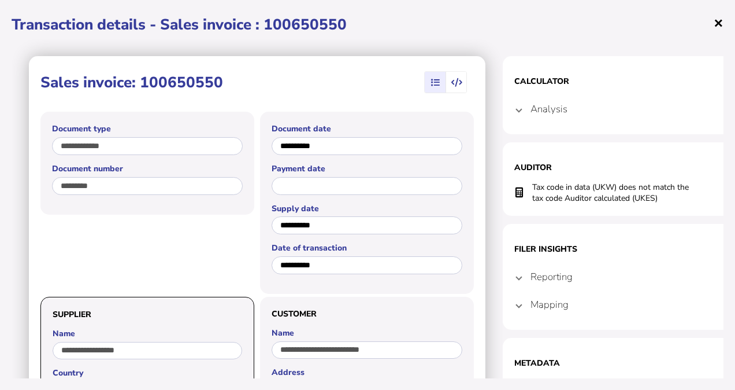
click at [720, 24] on span "×" at bounding box center [719, 23] width 10 height 22
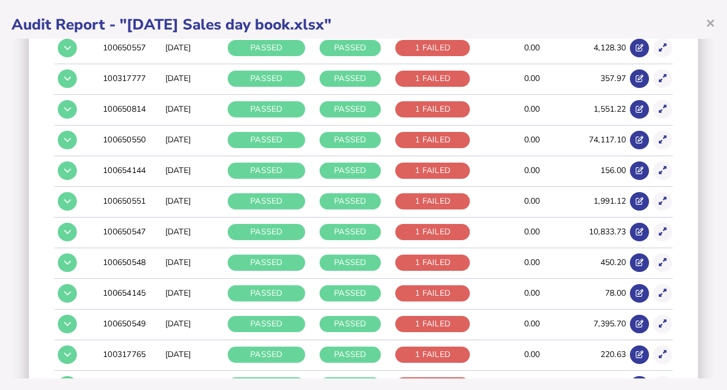
click at [706, 71] on div "Audit criteria: [DATE] Sales day book.xlsx Created by: Uploaded in UI by [EMAIL…" at bounding box center [364, 208] width 704 height 339
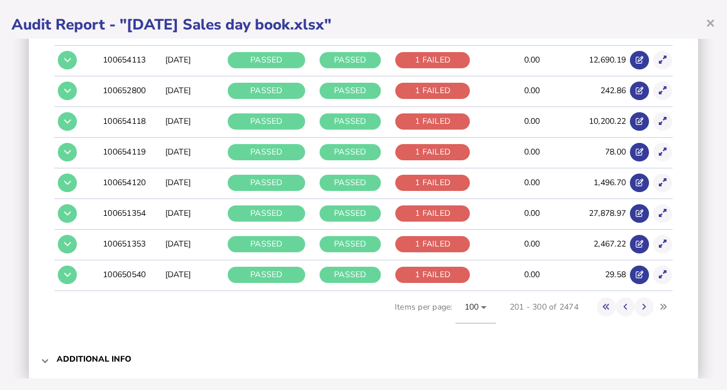
scroll to position [3060, 0]
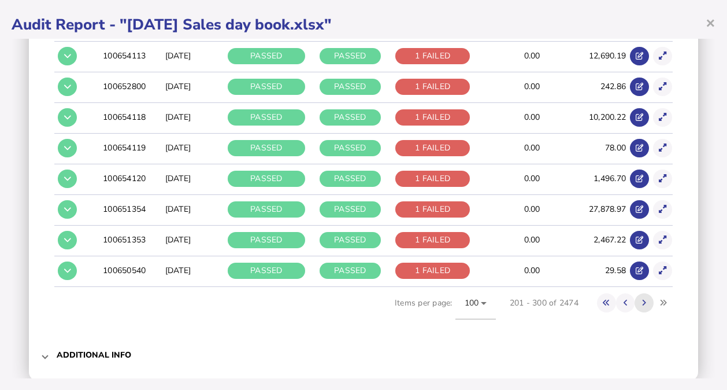
click at [637, 293] on button at bounding box center [644, 302] width 19 height 19
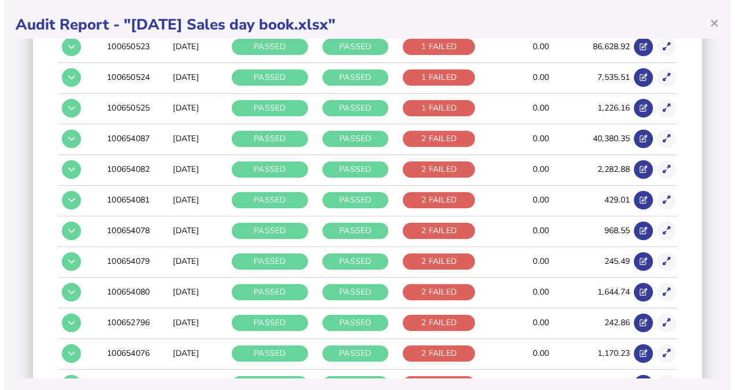
scroll to position [2449, 0]
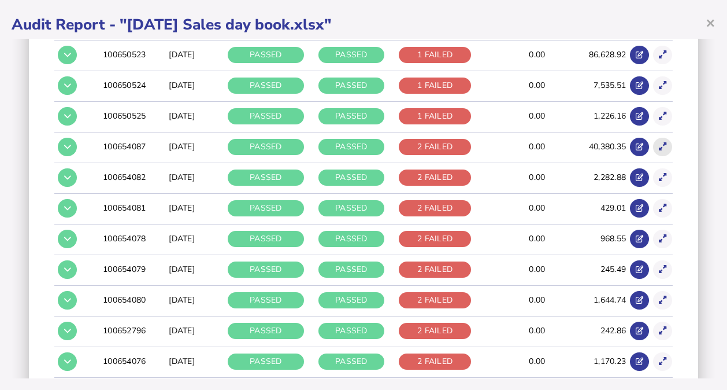
click at [659, 143] on icon at bounding box center [663, 147] width 8 height 8
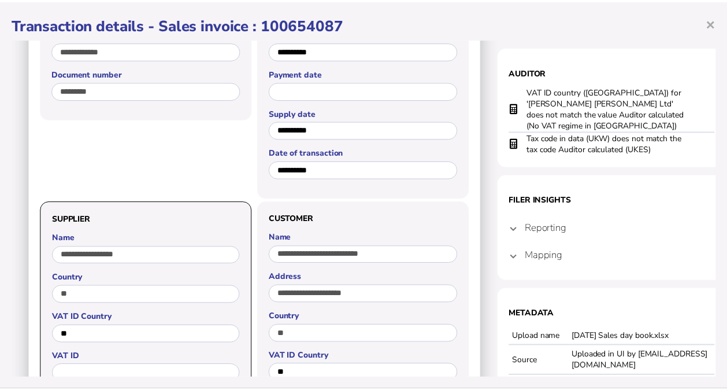
scroll to position [37, 0]
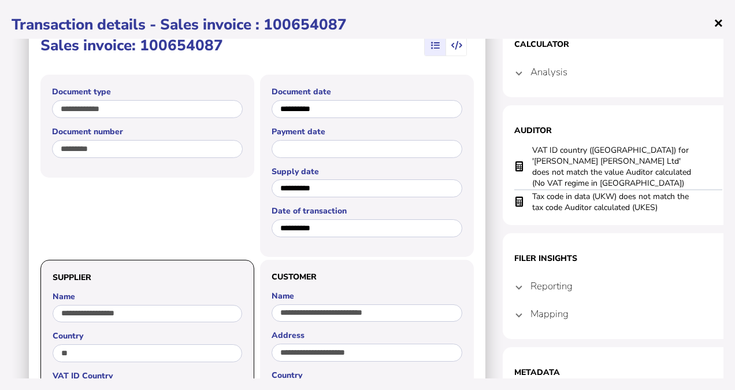
click at [719, 25] on span "×" at bounding box center [719, 23] width 10 height 22
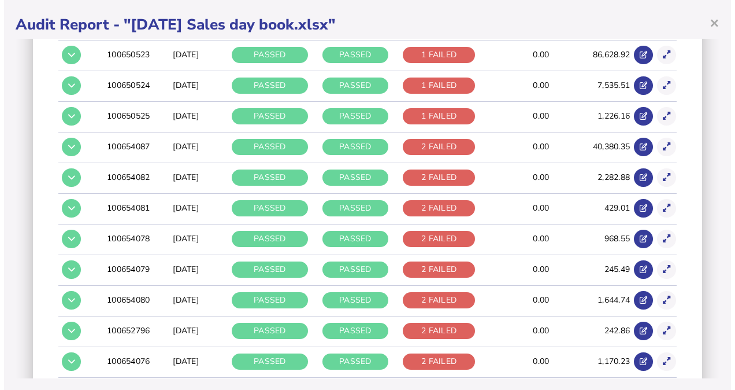
scroll to position [2153, 0]
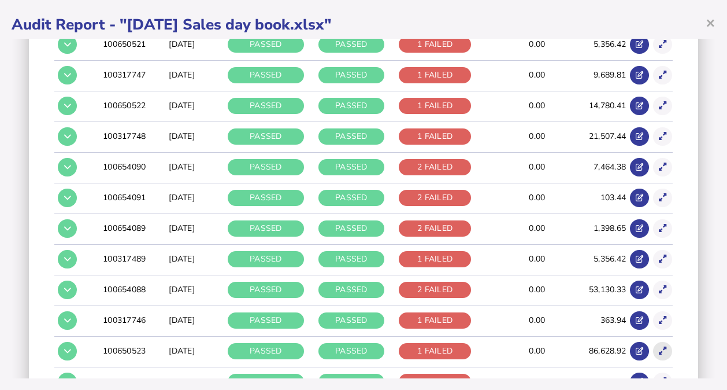
click at [659, 347] on icon at bounding box center [663, 351] width 8 height 8
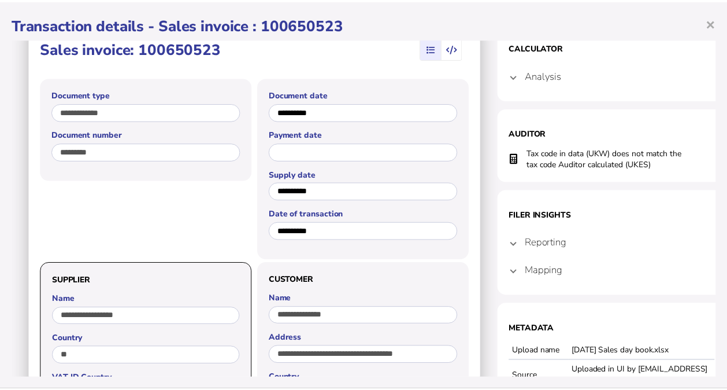
scroll to position [0, 0]
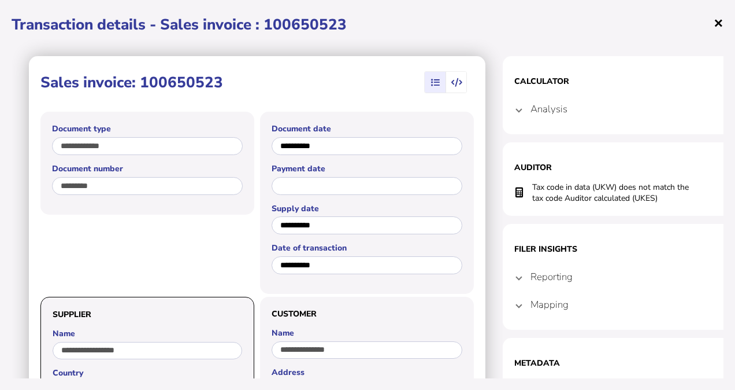
click at [717, 20] on span "×" at bounding box center [719, 23] width 10 height 22
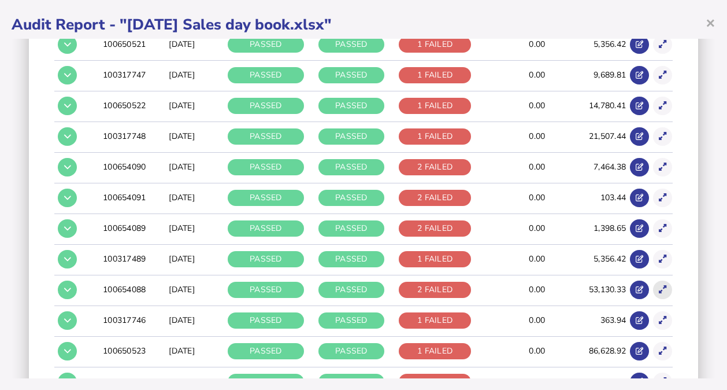
click at [659, 286] on icon at bounding box center [663, 290] width 8 height 8
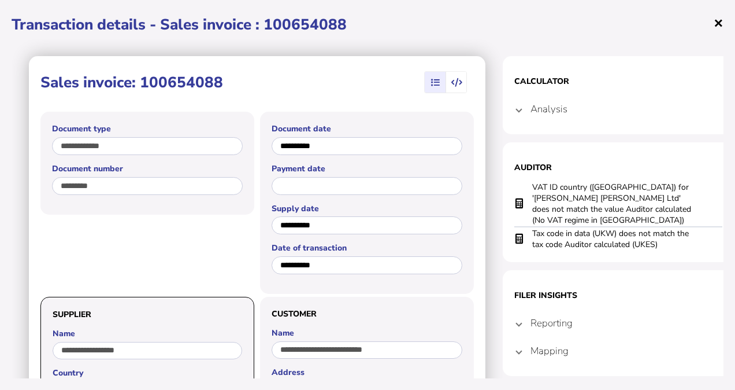
click at [719, 26] on span "×" at bounding box center [719, 23] width 10 height 22
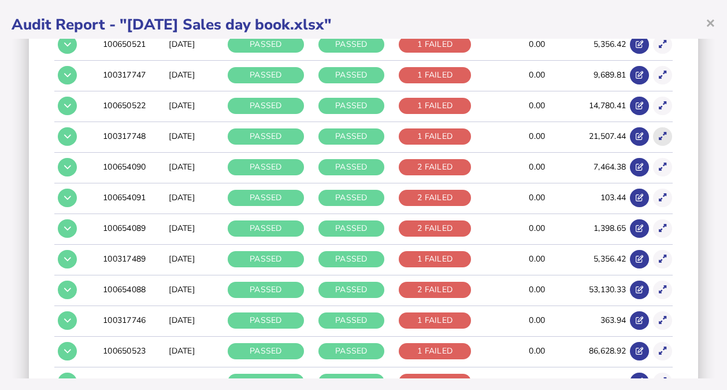
click at [659, 132] on icon at bounding box center [663, 136] width 8 height 8
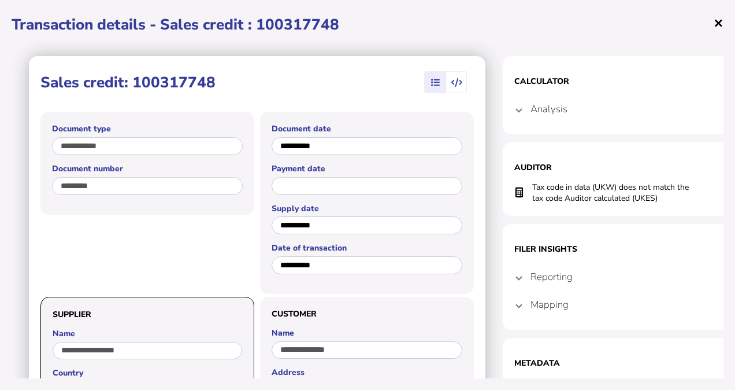
click at [716, 23] on span "×" at bounding box center [719, 23] width 10 height 22
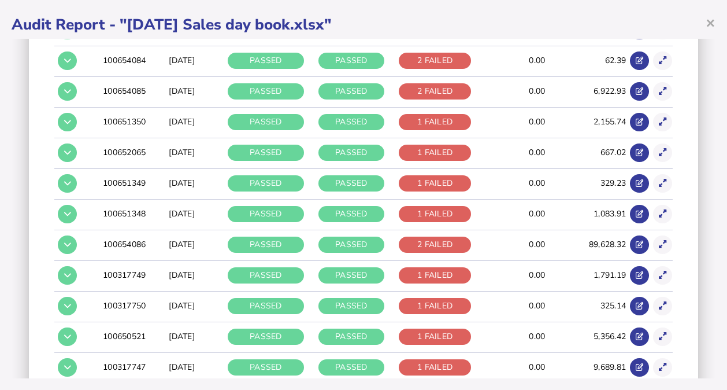
scroll to position [1845, 0]
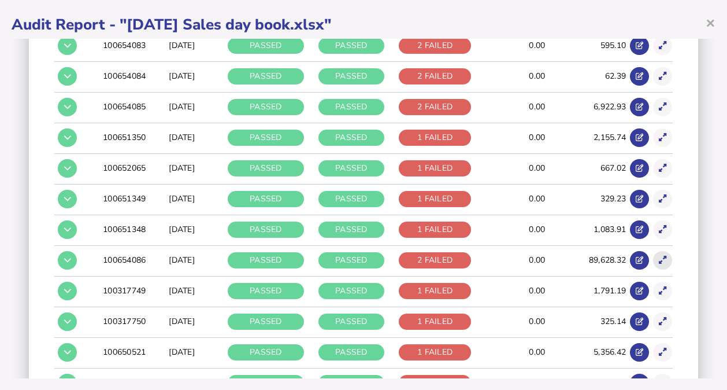
click at [653, 251] on button at bounding box center [662, 260] width 19 height 19
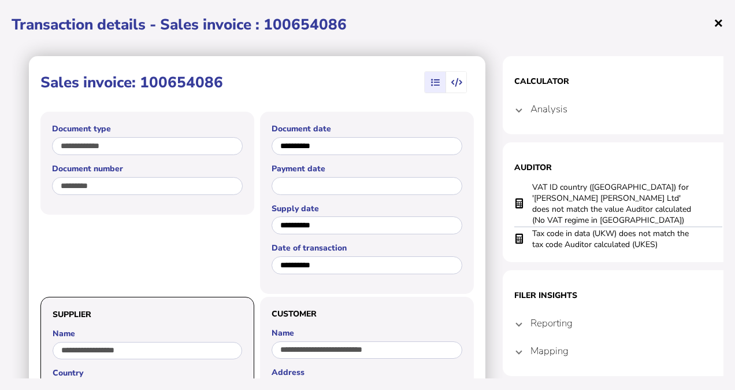
click at [719, 23] on span "×" at bounding box center [719, 23] width 10 height 22
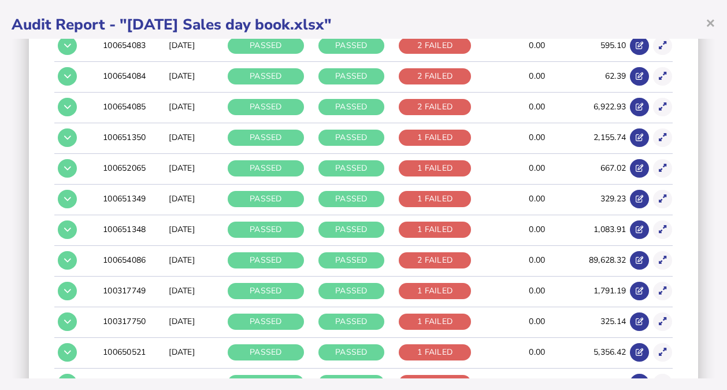
scroll to position [1549, 0]
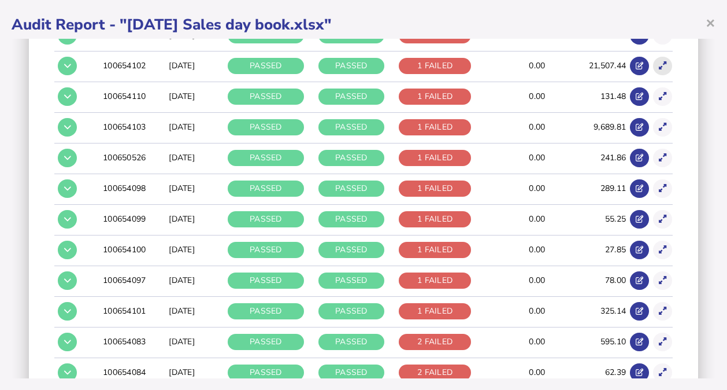
click at [659, 62] on icon at bounding box center [663, 66] width 8 height 8
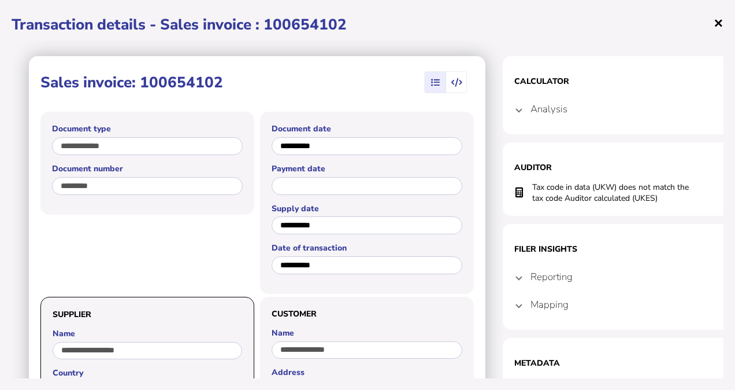
click at [717, 24] on span "×" at bounding box center [719, 23] width 10 height 22
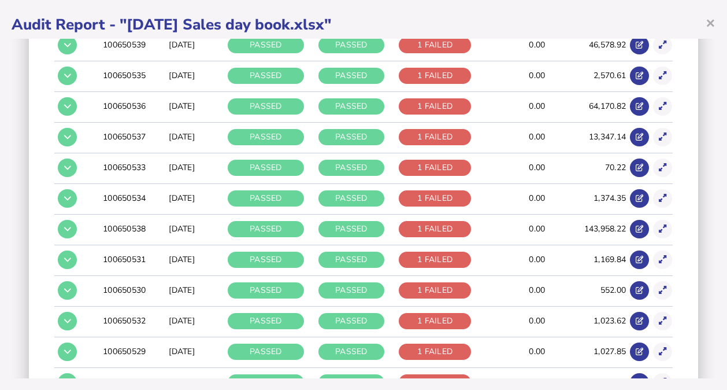
scroll to position [766, 0]
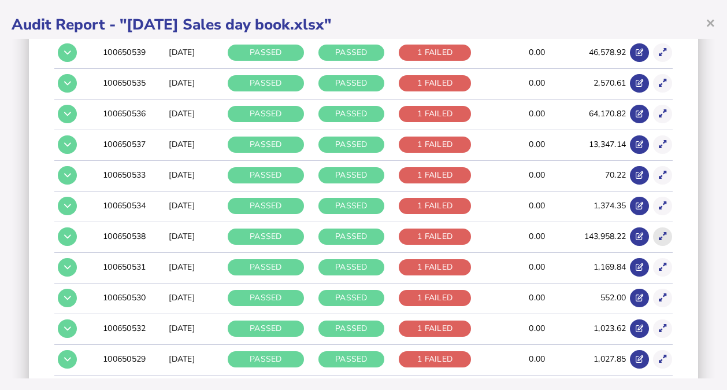
click at [653, 227] on button at bounding box center [662, 236] width 19 height 19
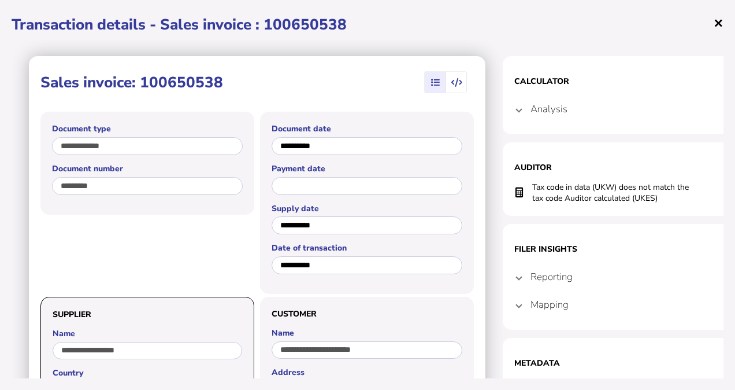
click at [716, 25] on span "×" at bounding box center [719, 23] width 10 height 22
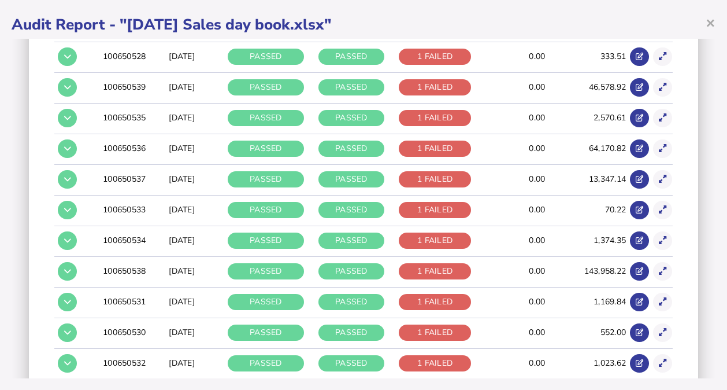
scroll to position [727, 0]
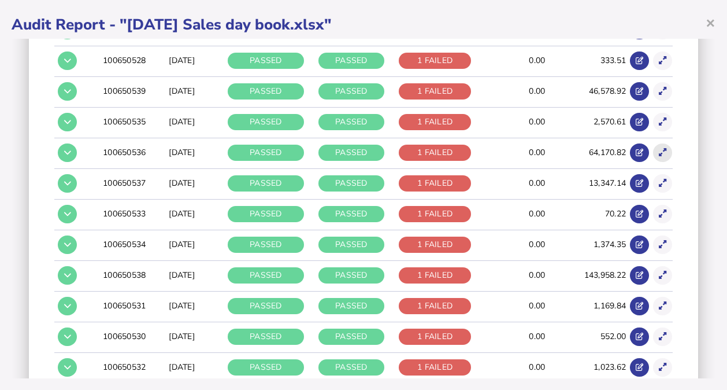
click at [659, 149] on icon at bounding box center [663, 153] width 8 height 8
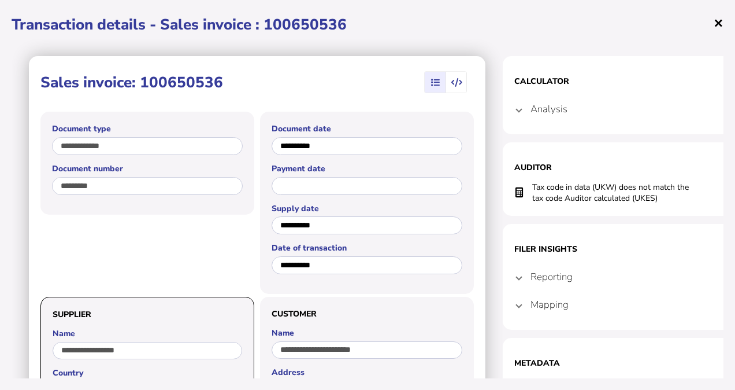
click at [717, 27] on span "×" at bounding box center [719, 23] width 10 height 22
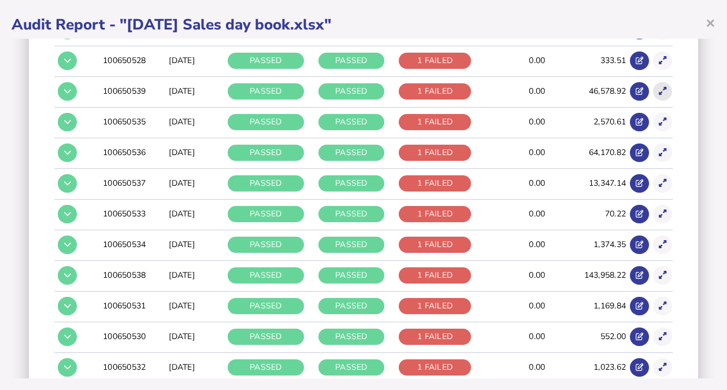
click at [655, 82] on button at bounding box center [662, 91] width 19 height 19
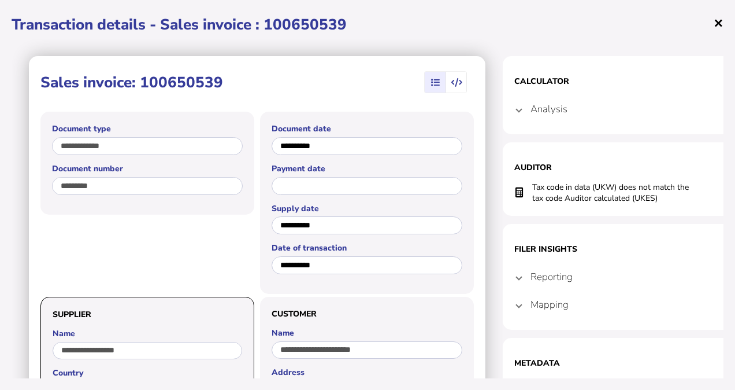
click at [717, 21] on span "×" at bounding box center [719, 23] width 10 height 22
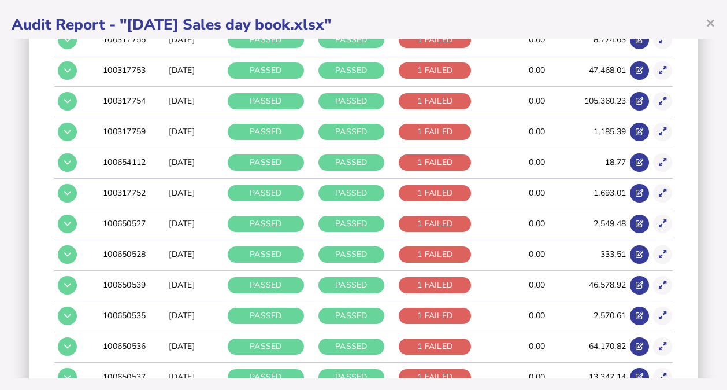
scroll to position [518, 0]
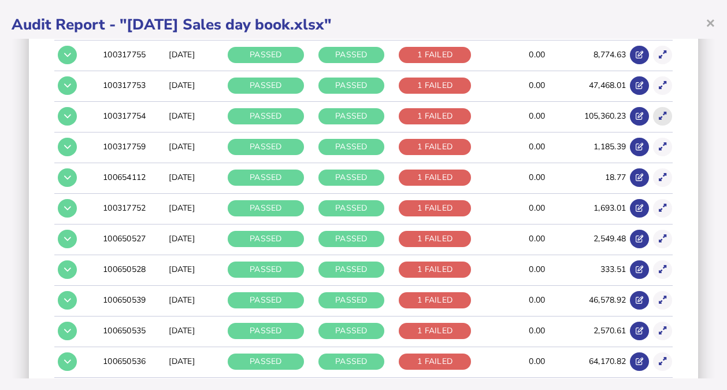
click at [659, 112] on icon at bounding box center [663, 116] width 8 height 8
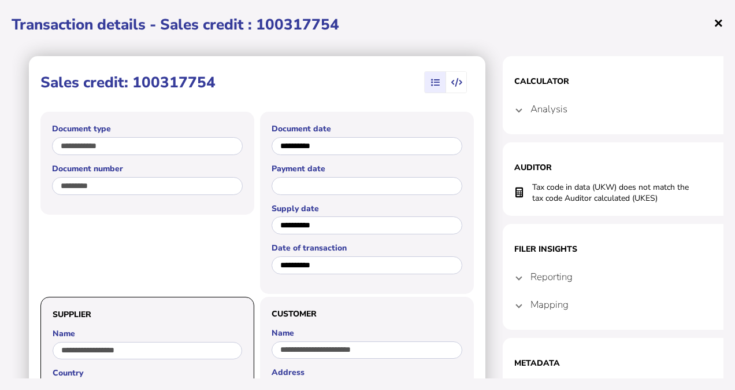
click at [723, 17] on span "×" at bounding box center [719, 23] width 10 height 22
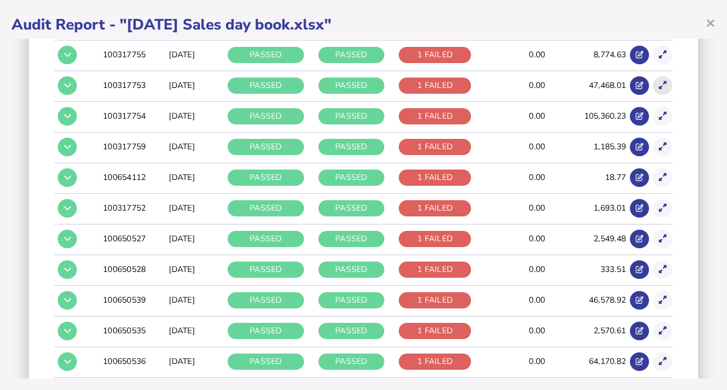
click at [659, 82] on icon at bounding box center [663, 86] width 8 height 8
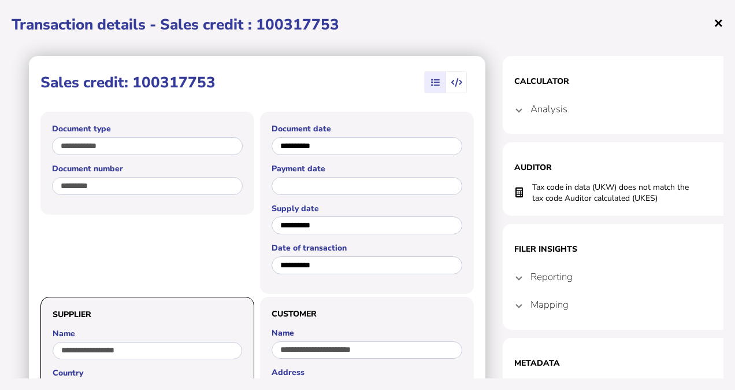
click at [720, 23] on span "×" at bounding box center [719, 23] width 10 height 22
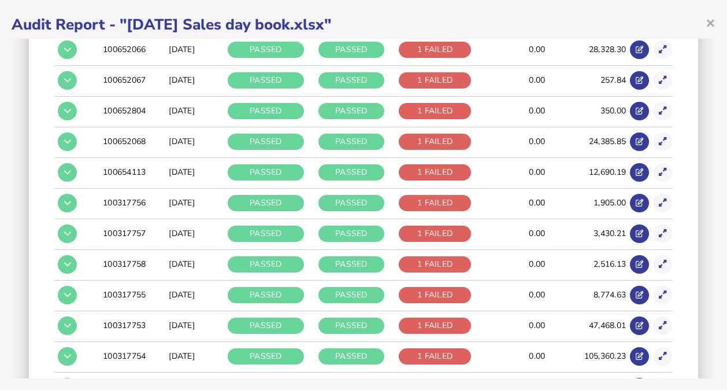
scroll to position [267, 0]
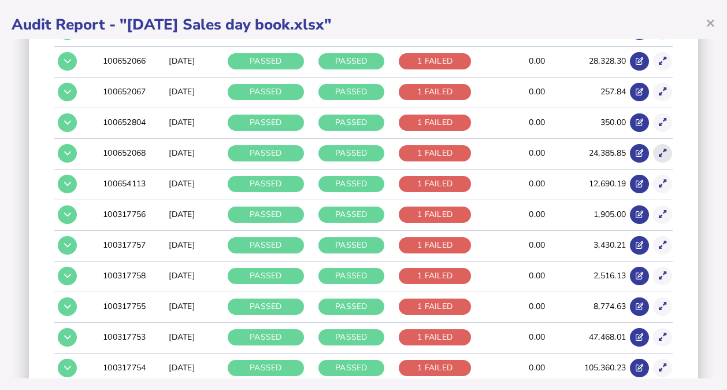
click at [659, 149] on icon at bounding box center [663, 153] width 8 height 8
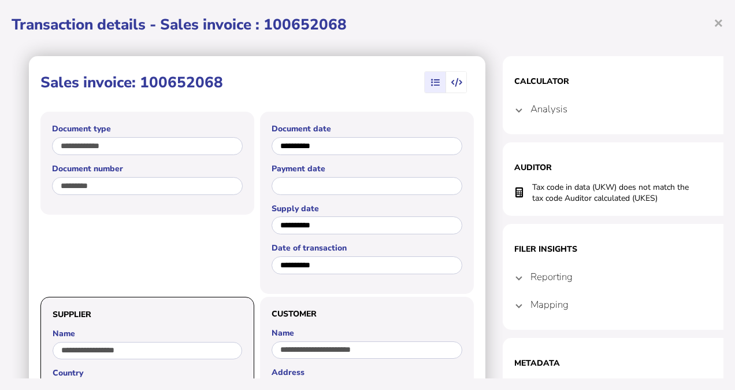
click at [653, 147] on section "Auditor Tax code in data (UKW) does not match the tax code Auditor calculated (…" at bounding box center [618, 178] width 231 height 73
click at [719, 20] on span "×" at bounding box center [719, 23] width 10 height 22
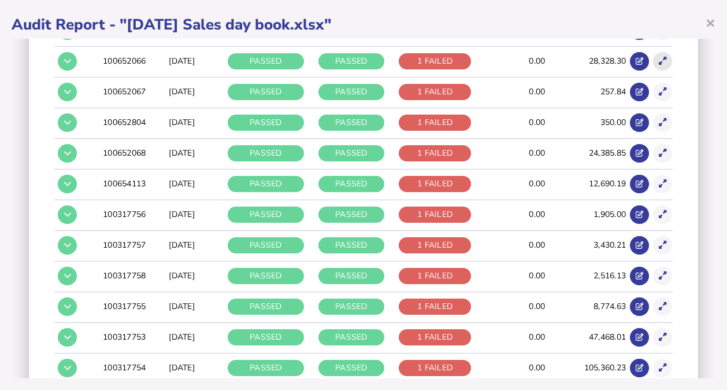
click at [659, 62] on icon at bounding box center [663, 61] width 8 height 8
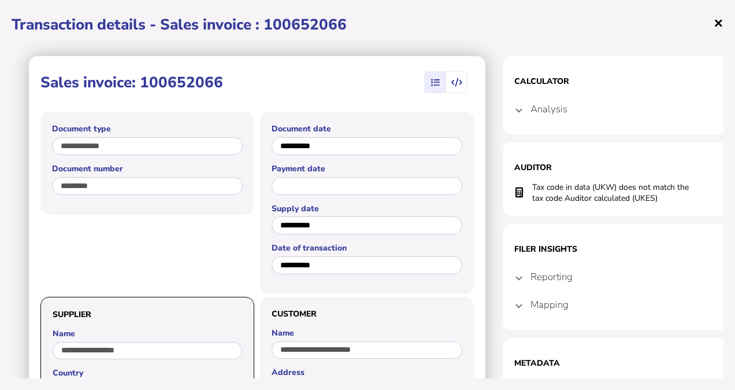
click at [719, 22] on span "×" at bounding box center [719, 23] width 10 height 22
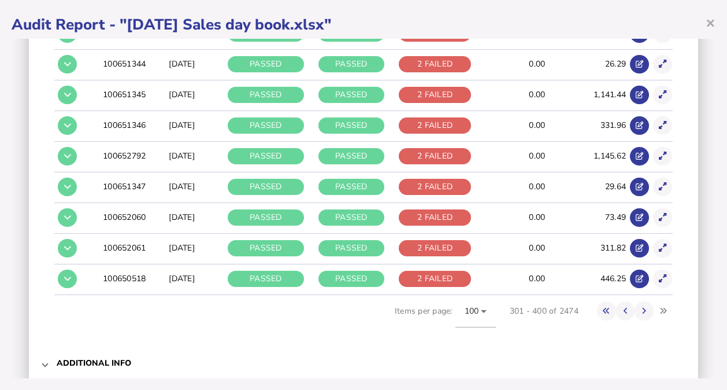
scroll to position [3060, 0]
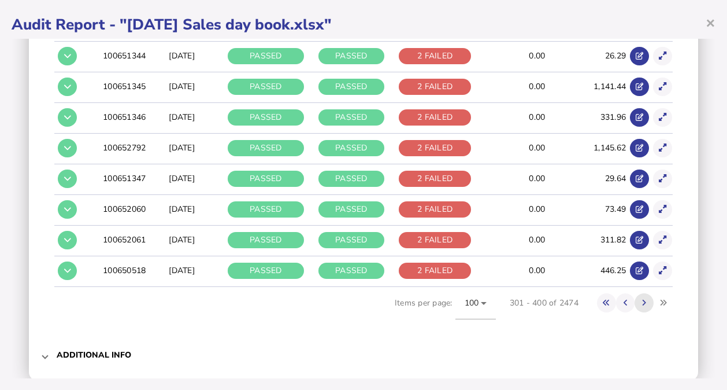
click at [638, 293] on button at bounding box center [644, 302] width 19 height 19
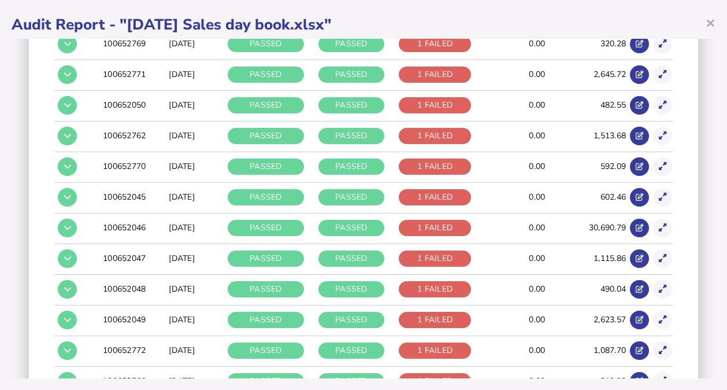
scroll to position [2758, 0]
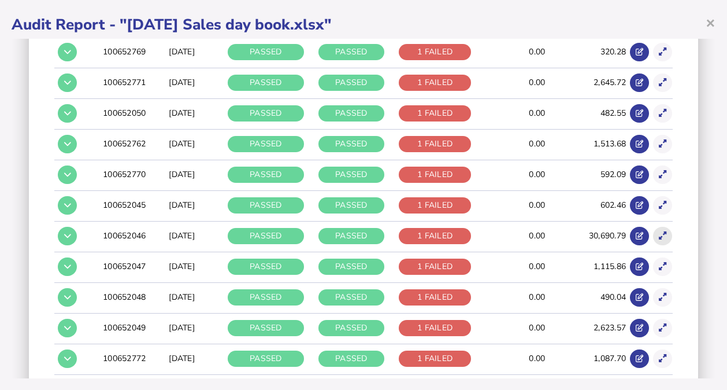
click at [657, 227] on button at bounding box center [662, 236] width 19 height 19
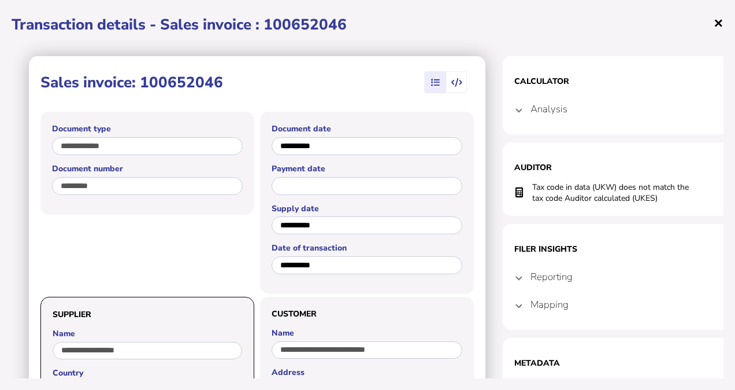
click at [720, 23] on span "×" at bounding box center [719, 23] width 10 height 22
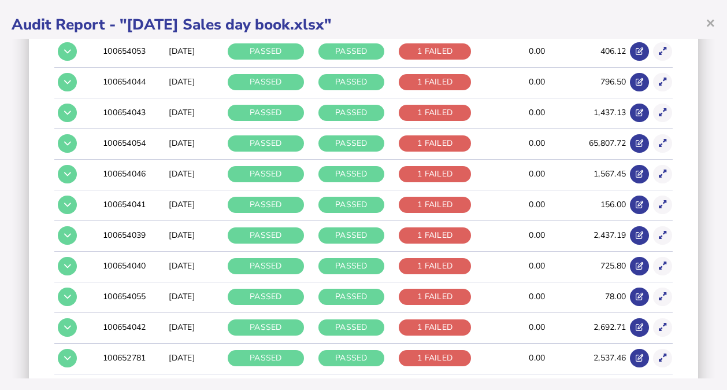
scroll to position [2012, 0]
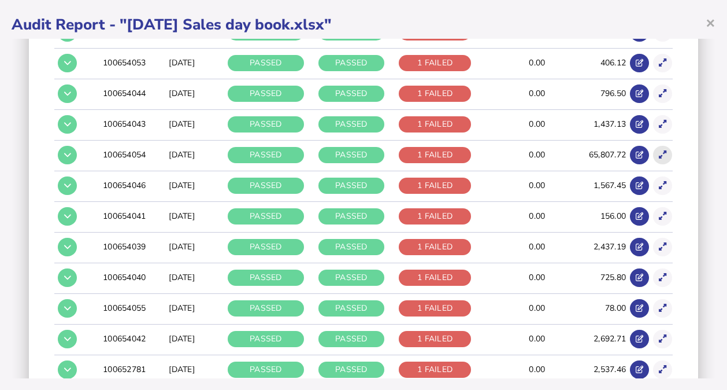
click at [659, 151] on icon at bounding box center [663, 155] width 8 height 8
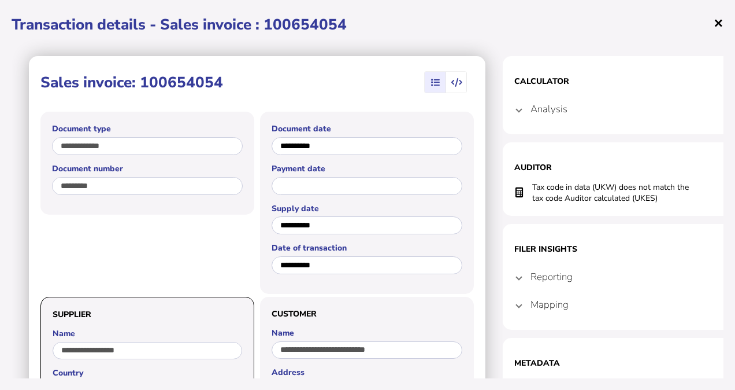
click at [720, 22] on span "×" at bounding box center [719, 23] width 10 height 22
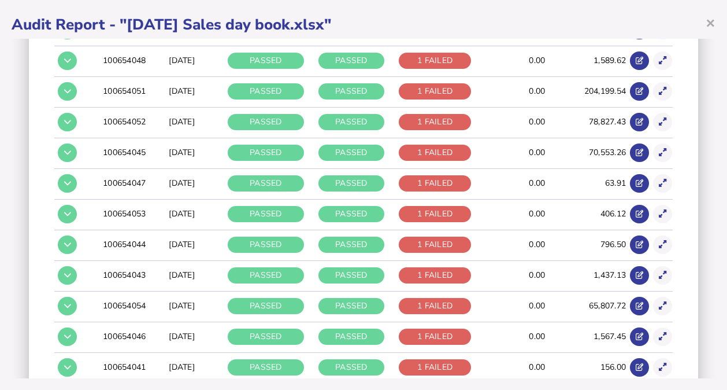
scroll to position [1849, 0]
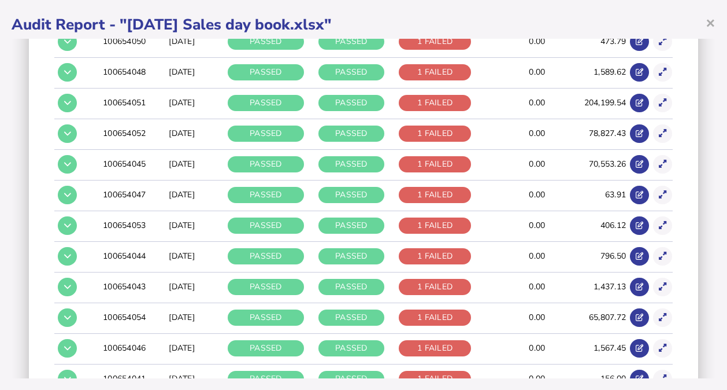
click at [650, 149] on td at bounding box center [661, 163] width 23 height 29
click at [659, 160] on icon at bounding box center [663, 164] width 8 height 8
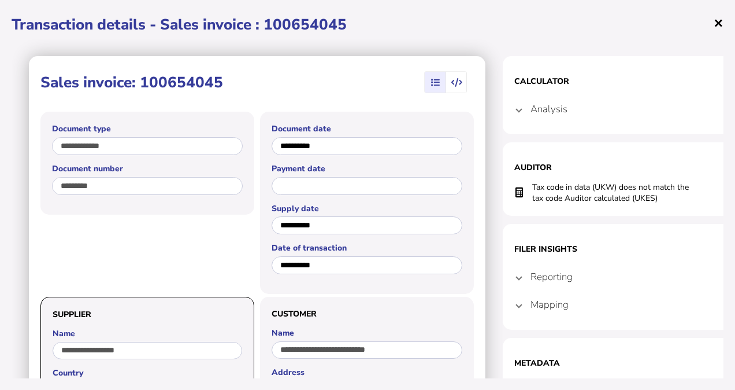
click at [717, 23] on span "×" at bounding box center [719, 23] width 10 height 22
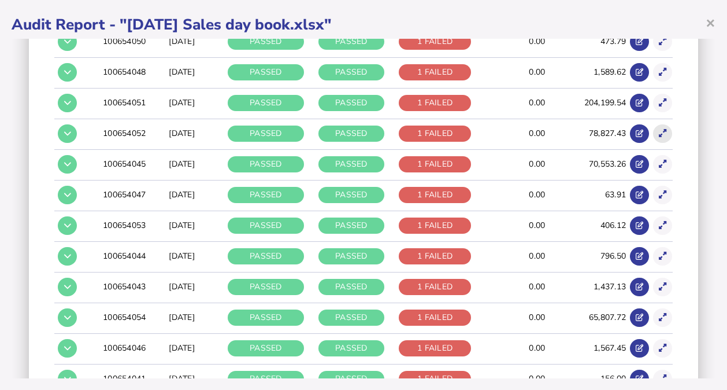
click at [659, 129] on icon at bounding box center [663, 133] width 8 height 8
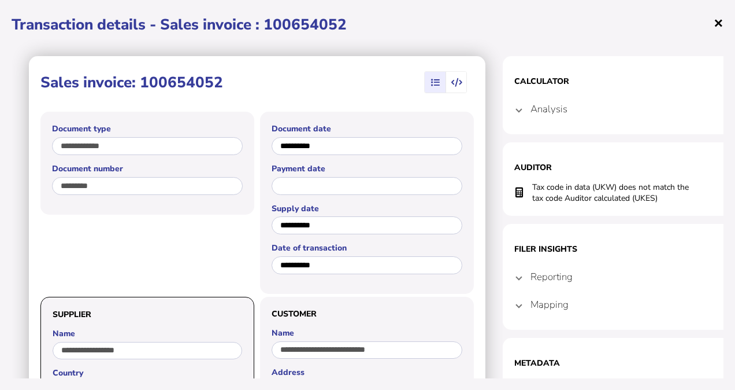
click at [718, 26] on span "×" at bounding box center [719, 23] width 10 height 22
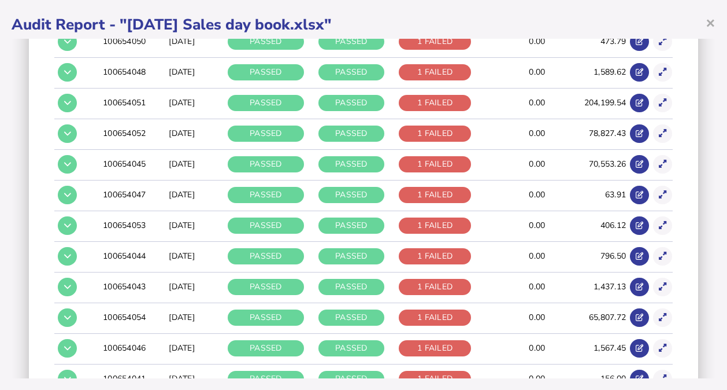
click at [650, 88] on td at bounding box center [661, 102] width 23 height 29
click at [659, 99] on icon at bounding box center [663, 103] width 8 height 8
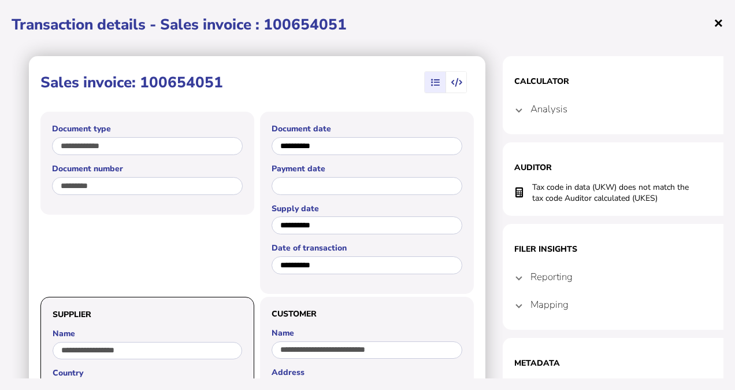
click at [719, 21] on span "×" at bounding box center [719, 23] width 10 height 22
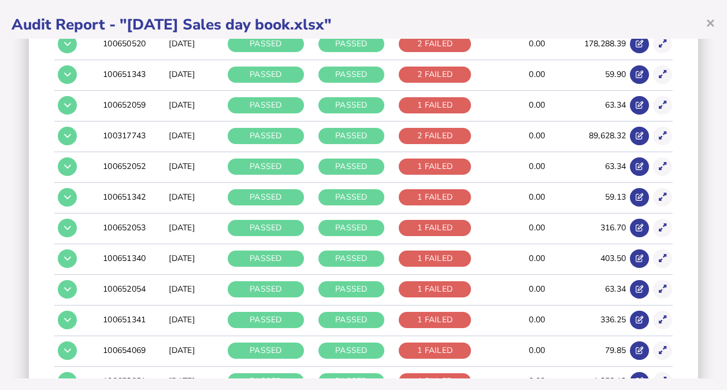
scroll to position [890, 0]
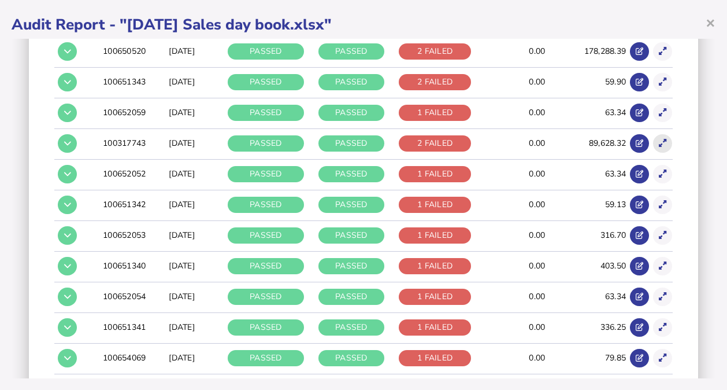
click at [659, 139] on icon at bounding box center [663, 143] width 8 height 8
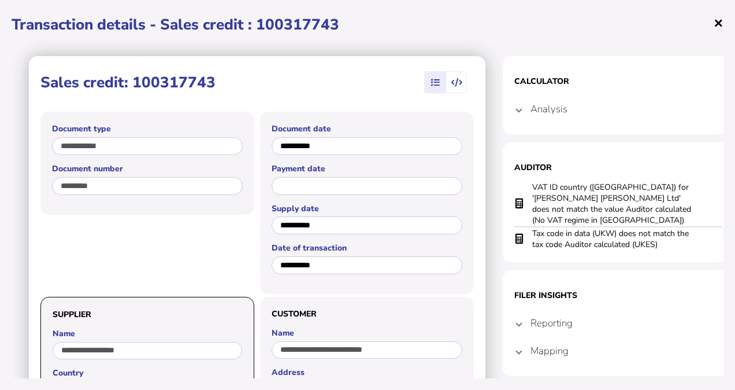
click at [721, 18] on span "×" at bounding box center [719, 23] width 10 height 22
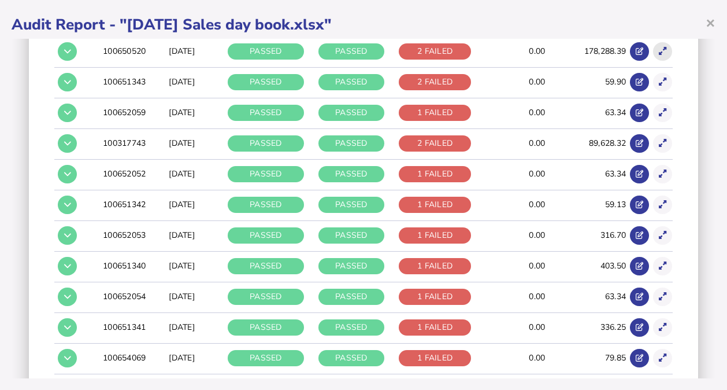
click at [659, 48] on icon at bounding box center [663, 51] width 8 height 8
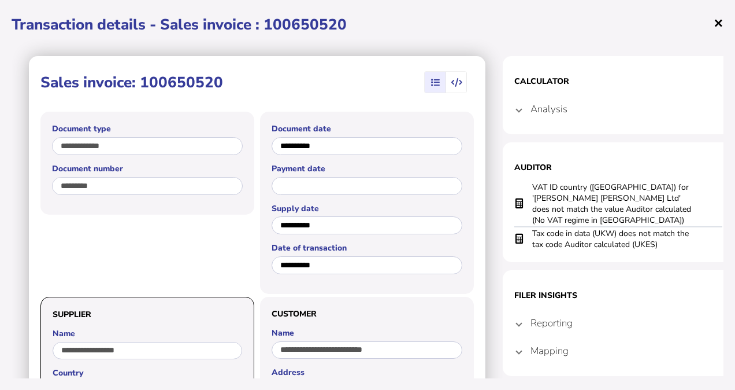
click at [720, 21] on span "×" at bounding box center [719, 23] width 10 height 22
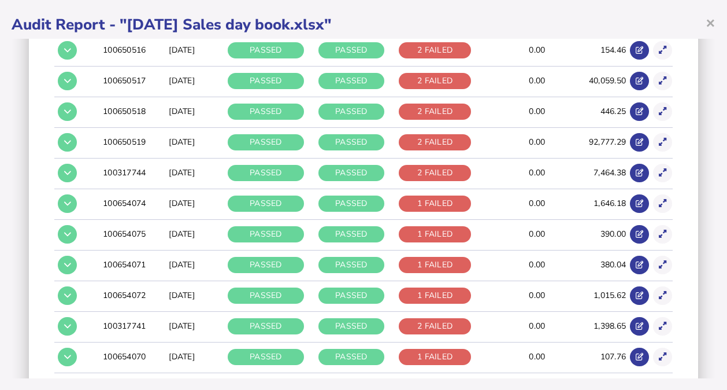
scroll to position [236, 0]
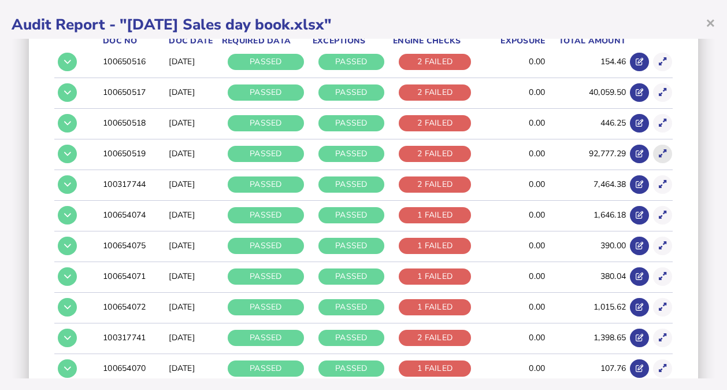
click at [659, 151] on icon at bounding box center [663, 154] width 8 height 8
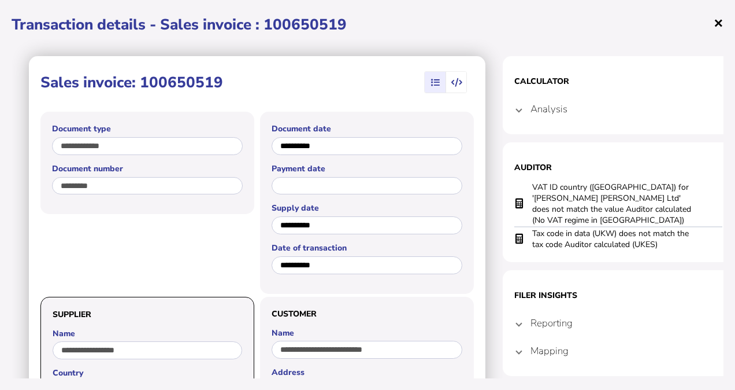
click at [718, 18] on span "×" at bounding box center [719, 23] width 10 height 22
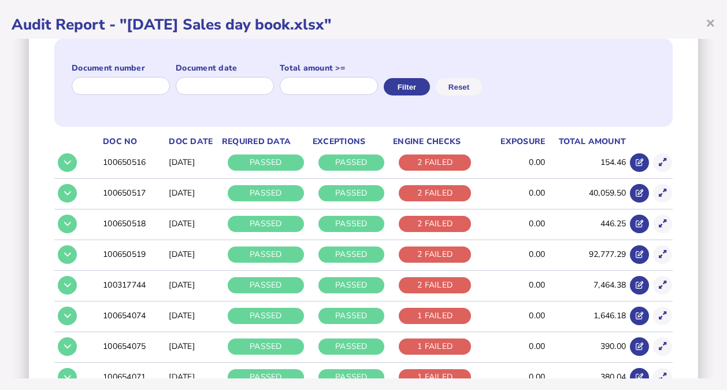
scroll to position [139, 0]
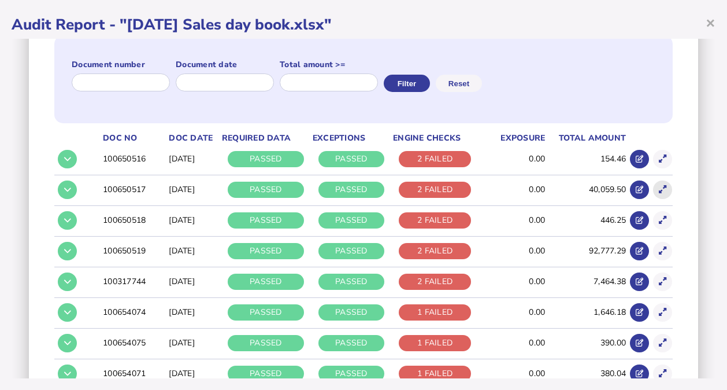
click at [658, 188] on button at bounding box center [662, 189] width 19 height 19
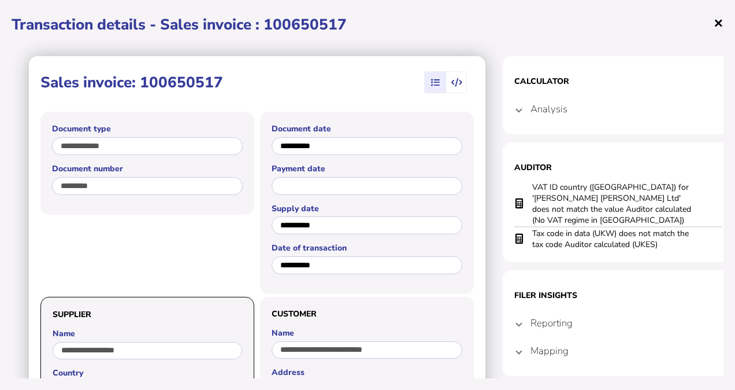
click at [716, 21] on span "×" at bounding box center [719, 23] width 10 height 22
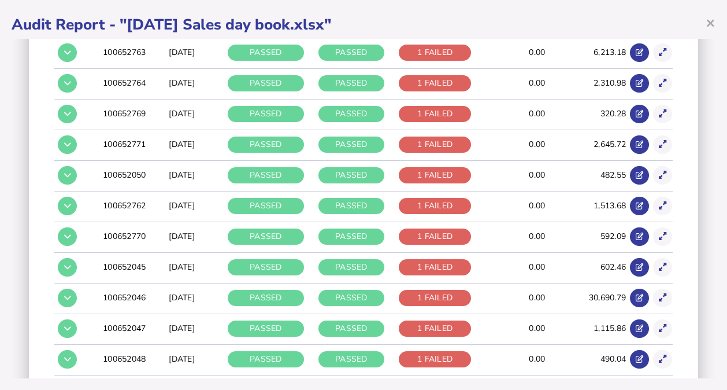
scroll to position [3060, 0]
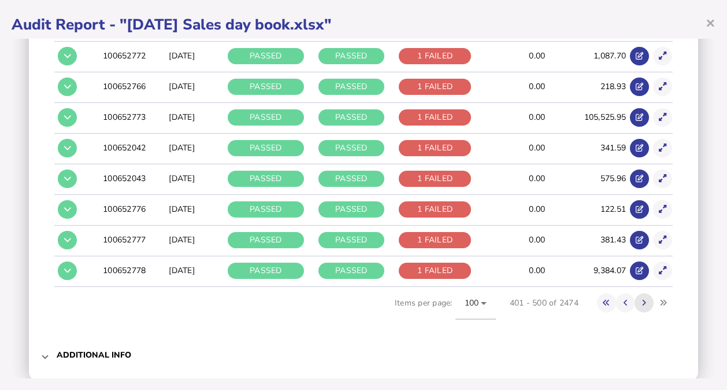
click at [642, 299] on icon at bounding box center [644, 303] width 4 height 8
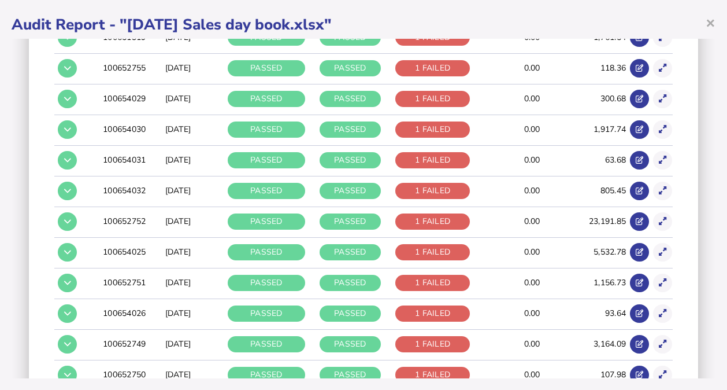
scroll to position [2642, 0]
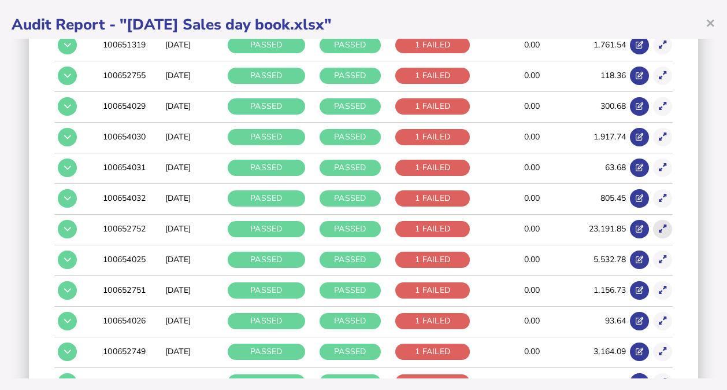
click at [659, 225] on icon at bounding box center [663, 229] width 8 height 8
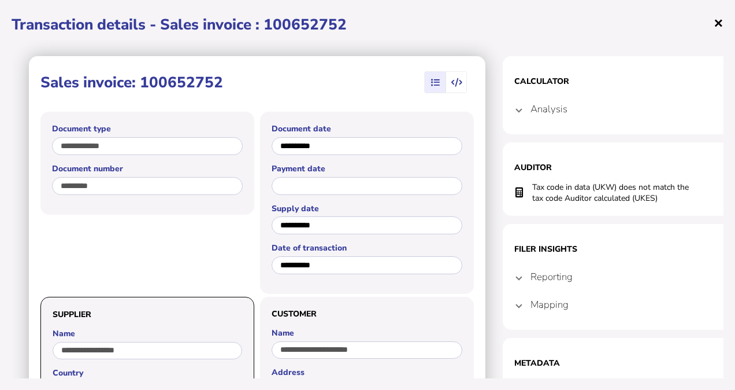
click at [720, 25] on span "×" at bounding box center [719, 23] width 10 height 22
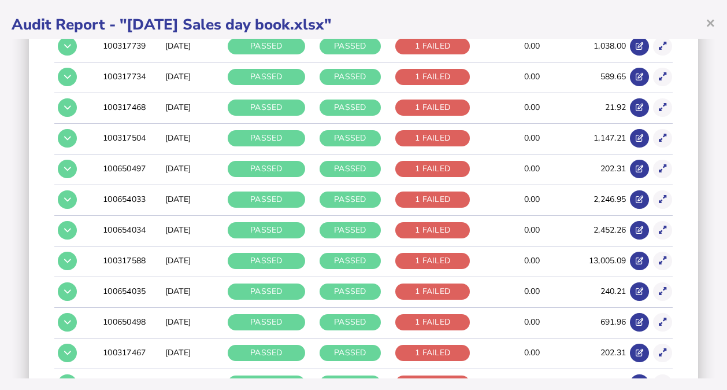
scroll to position [1457, 0]
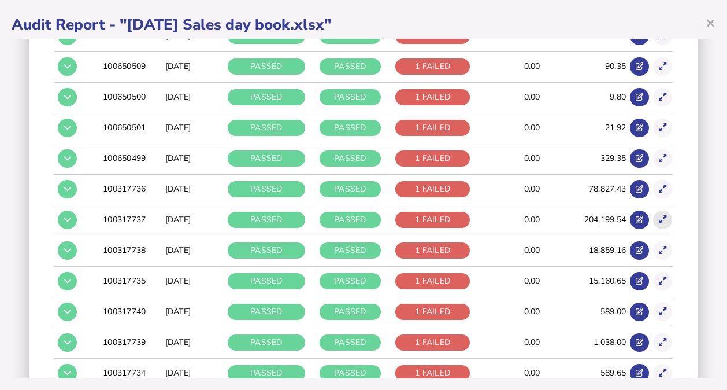
click at [654, 210] on button at bounding box center [662, 219] width 19 height 19
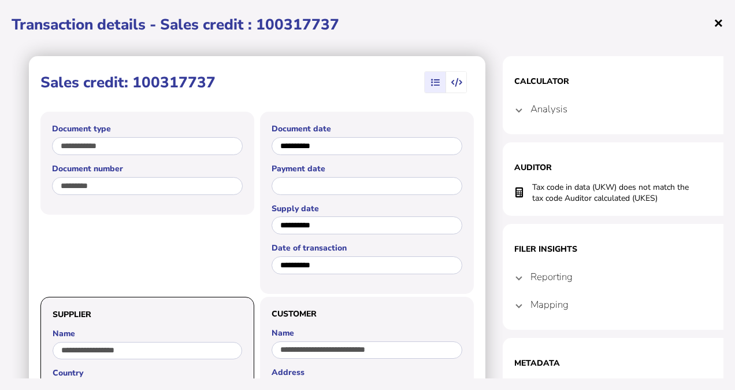
click at [721, 23] on span "×" at bounding box center [719, 23] width 10 height 22
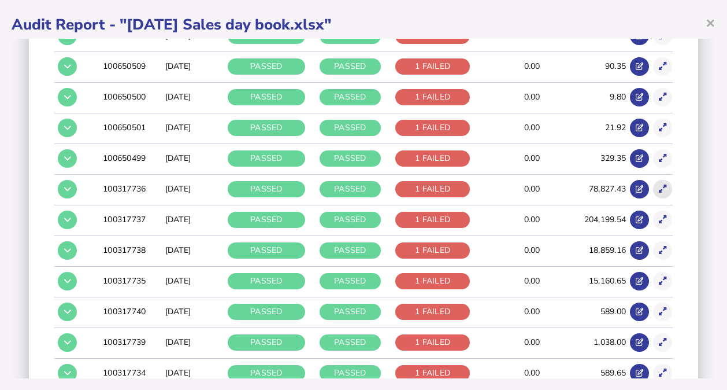
click at [659, 185] on icon at bounding box center [663, 189] width 8 height 8
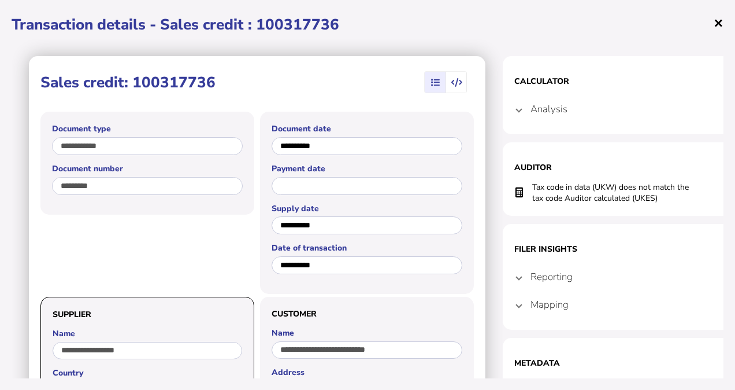
click at [714, 28] on span "×" at bounding box center [719, 23] width 10 height 22
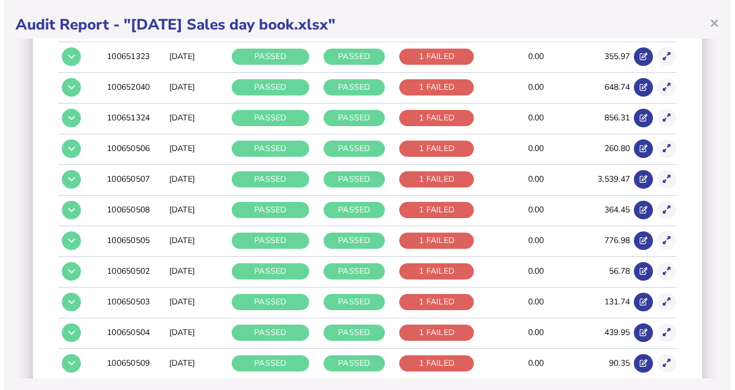
scroll to position [864, 0]
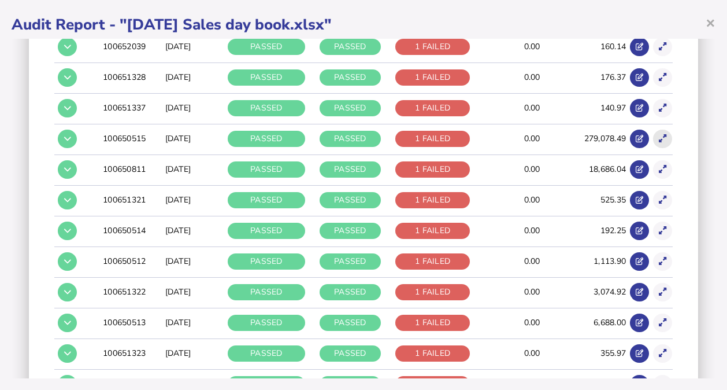
click at [659, 135] on icon at bounding box center [663, 139] width 8 height 8
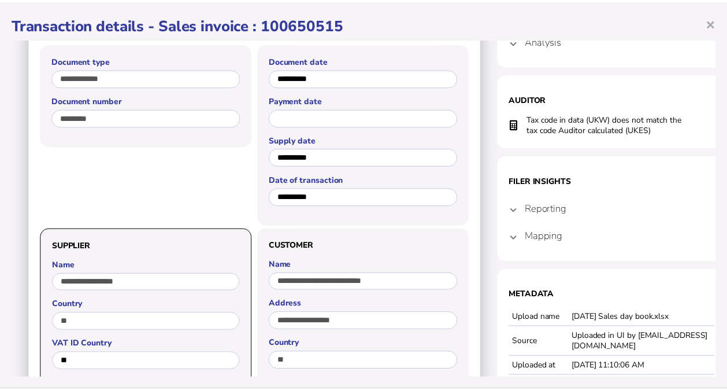
scroll to position [0, 0]
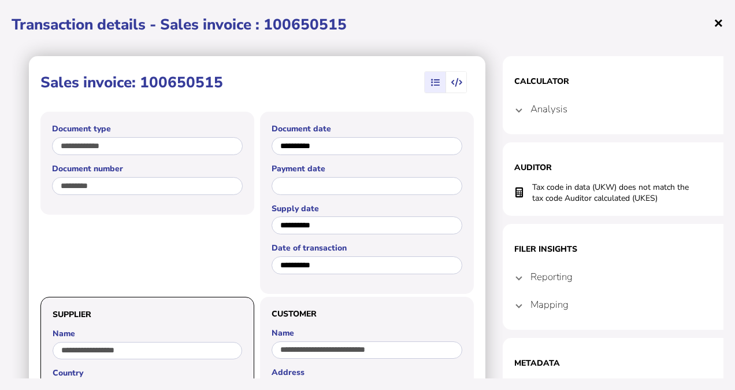
click at [718, 27] on span "×" at bounding box center [719, 23] width 10 height 22
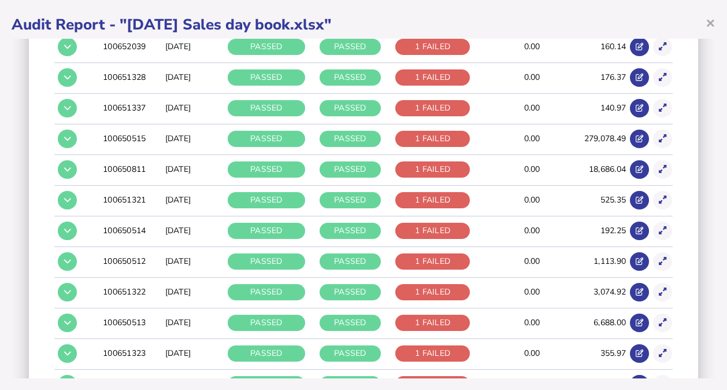
click at [706, 67] on div "Audit criteria: [DATE] Sales day book.xlsx Created by: Uploaded in UI by [EMAIL…" at bounding box center [364, 208] width 704 height 339
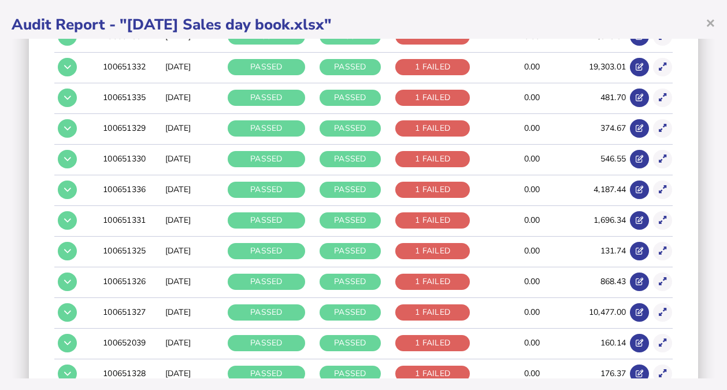
scroll to position [271, 0]
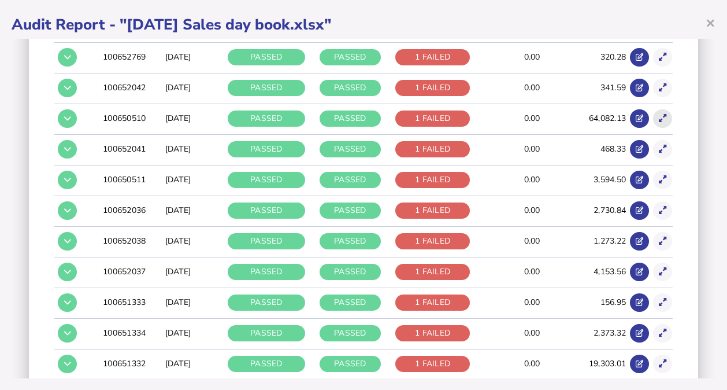
click at [658, 116] on button at bounding box center [662, 118] width 19 height 19
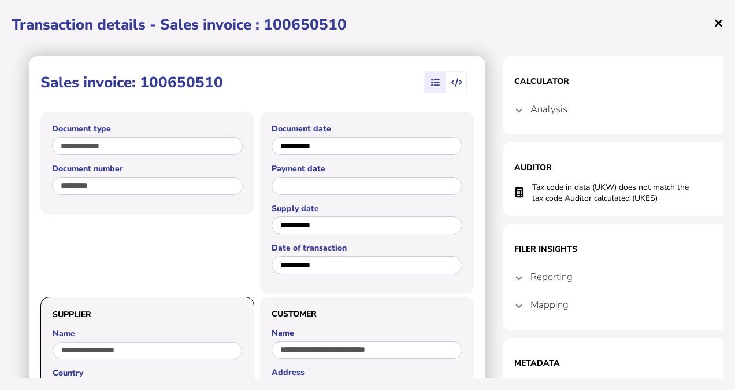
click at [717, 21] on span "×" at bounding box center [719, 23] width 10 height 22
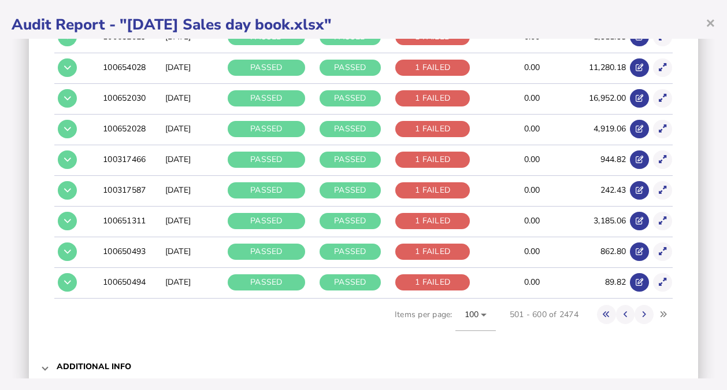
scroll to position [3060, 0]
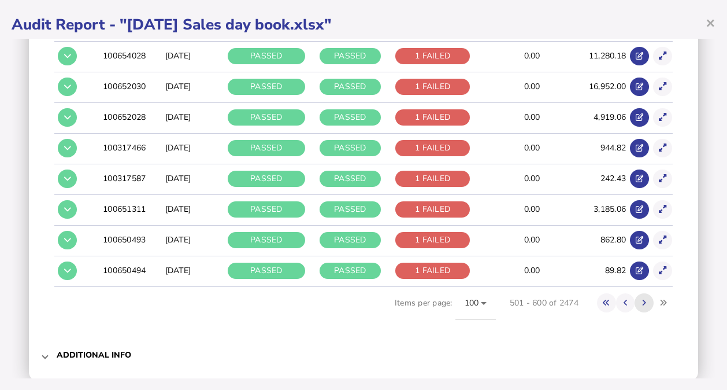
click at [642, 299] on icon at bounding box center [644, 303] width 4 height 8
click at [659, 144] on icon at bounding box center [663, 148] width 8 height 8
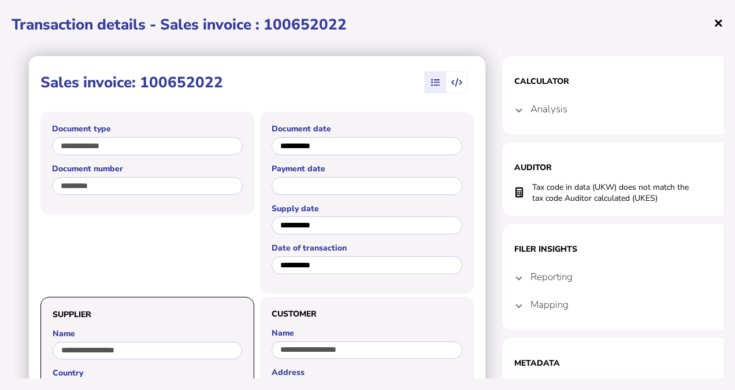
click at [723, 22] on span "×" at bounding box center [719, 23] width 10 height 22
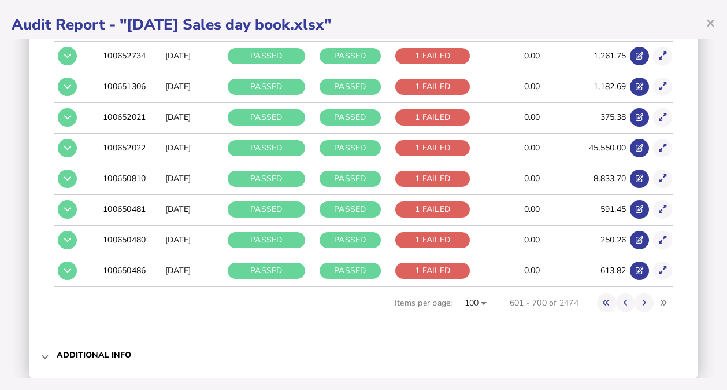
click at [705, 91] on div "Audit criteria: [DATE] Sales day book.xlsx Created by: Uploaded in UI by [EMAIL…" at bounding box center [364, 208] width 704 height 339
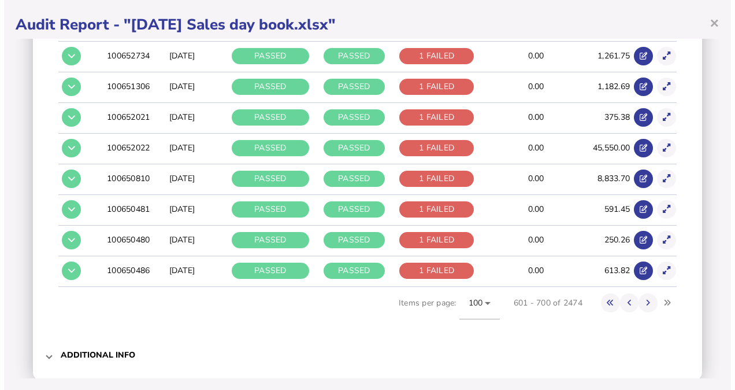
scroll to position [2764, 0]
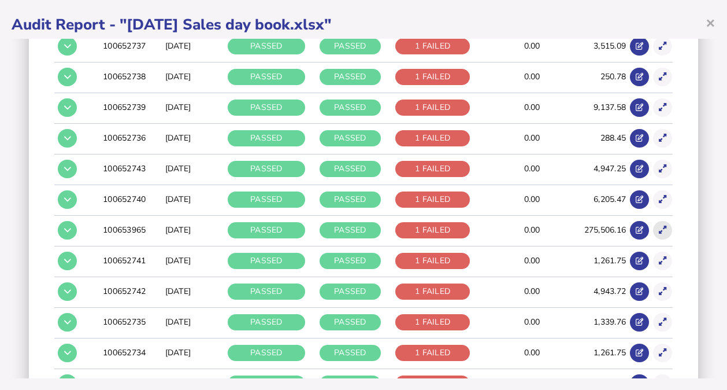
click at [659, 226] on icon at bounding box center [663, 230] width 8 height 8
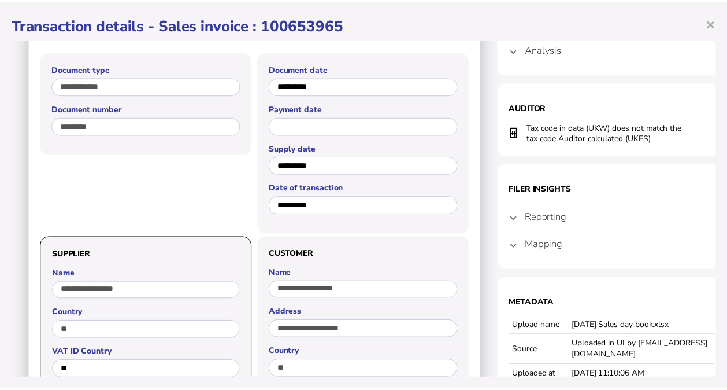
scroll to position [0, 0]
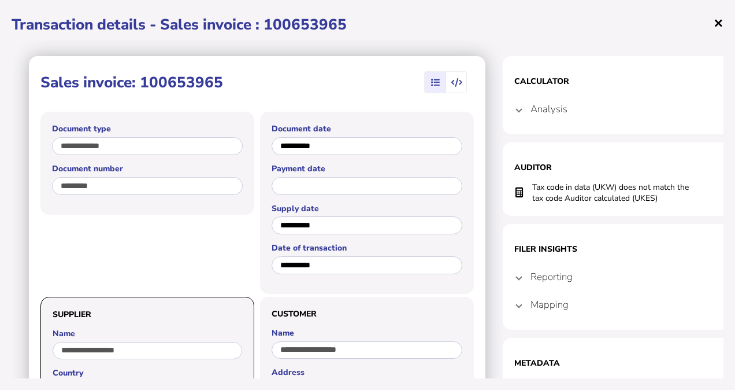
click at [716, 25] on span "×" at bounding box center [719, 23] width 10 height 22
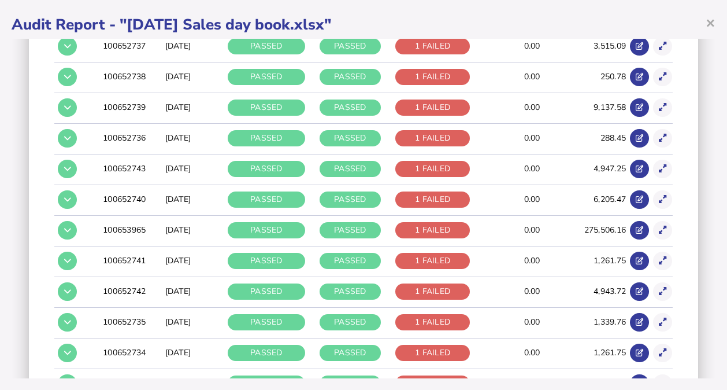
scroll to position [2467, 0]
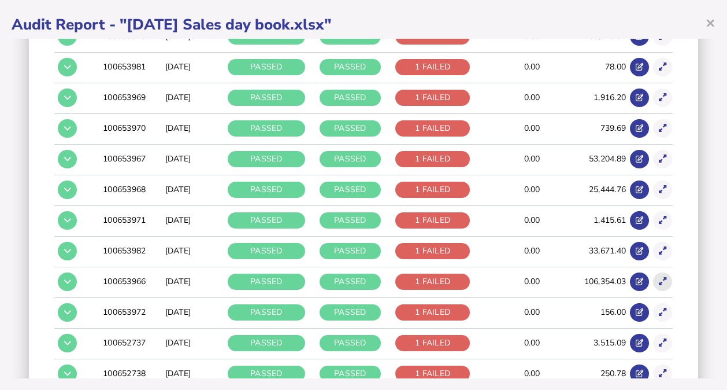
click at [659, 277] on icon at bounding box center [663, 281] width 8 height 8
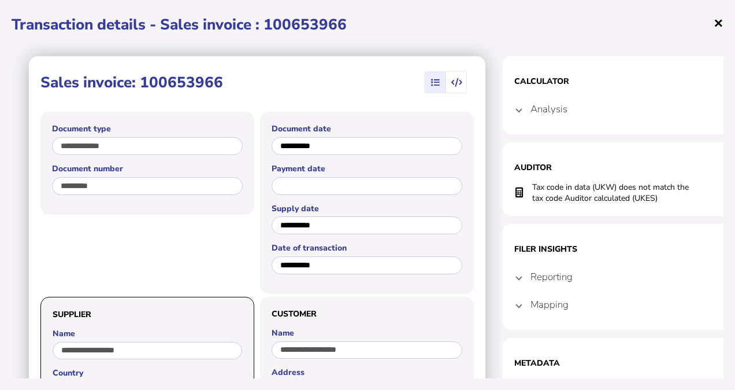
click at [717, 24] on span "×" at bounding box center [719, 23] width 10 height 22
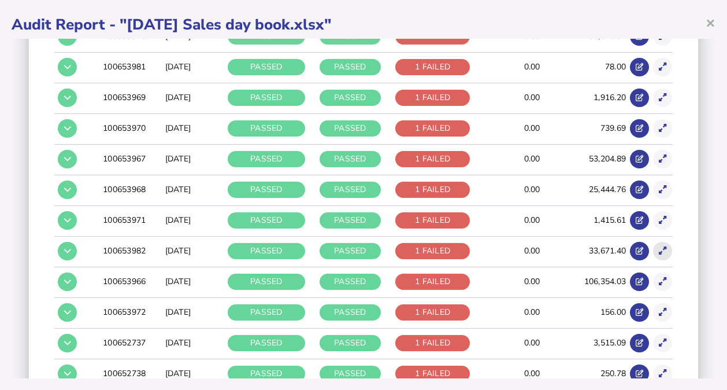
click at [650, 243] on td at bounding box center [661, 250] width 23 height 29
click at [659, 247] on icon at bounding box center [663, 251] width 8 height 8
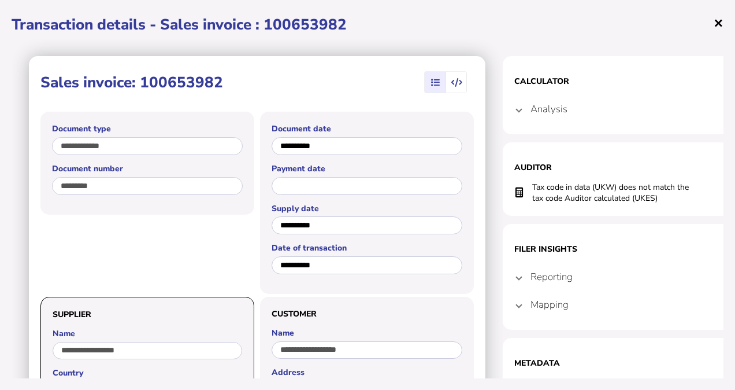
click at [715, 28] on span "×" at bounding box center [719, 23] width 10 height 22
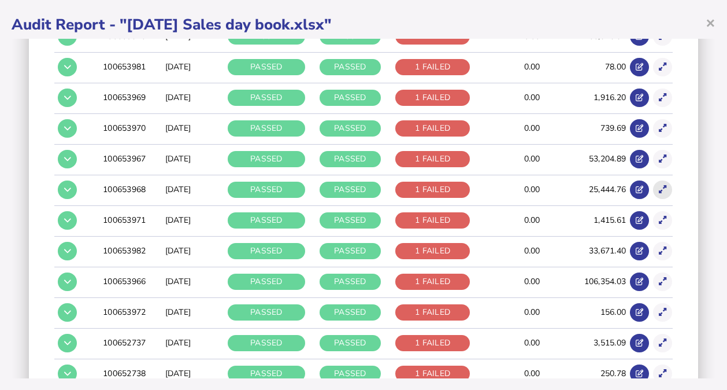
click at [659, 186] on icon at bounding box center [663, 190] width 8 height 8
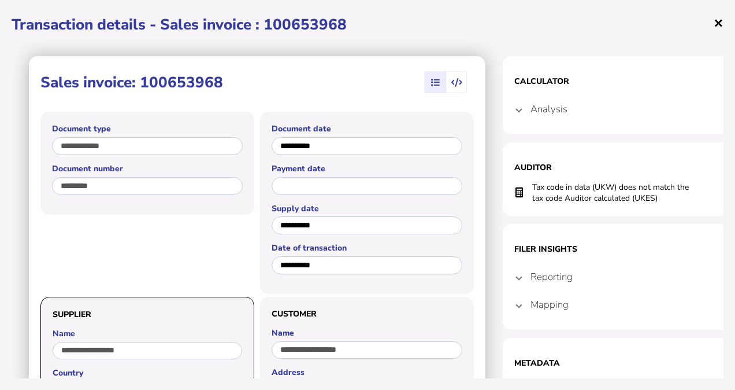
click at [717, 22] on span "×" at bounding box center [719, 23] width 10 height 22
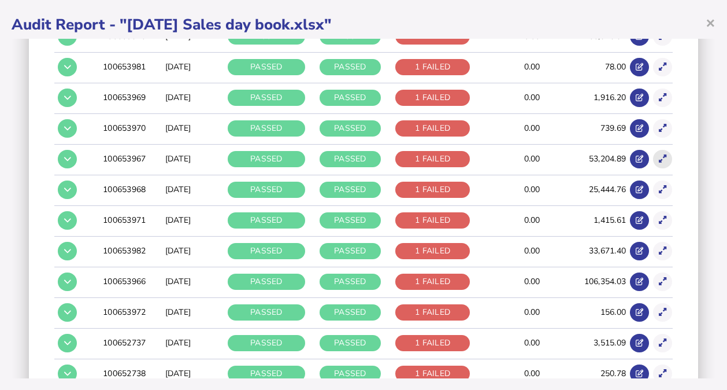
click at [653, 150] on button at bounding box center [662, 159] width 19 height 19
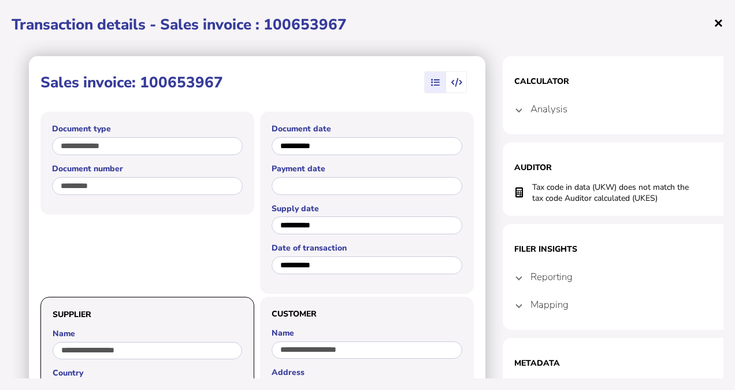
click at [718, 24] on span "×" at bounding box center [719, 23] width 10 height 22
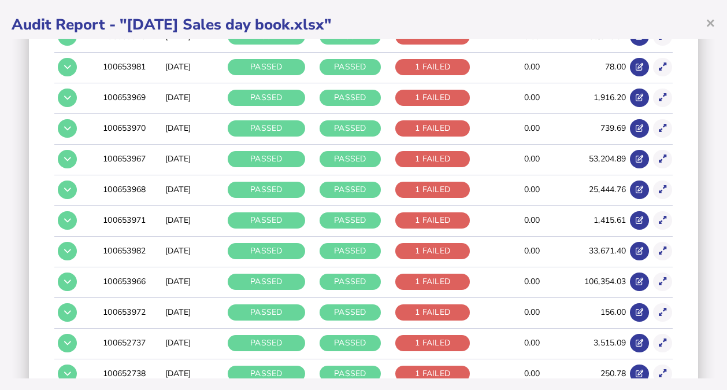
scroll to position [2170, 0]
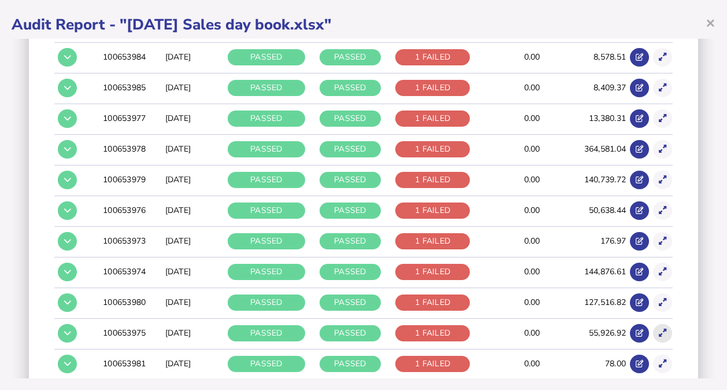
click at [653, 324] on button at bounding box center [662, 333] width 19 height 19
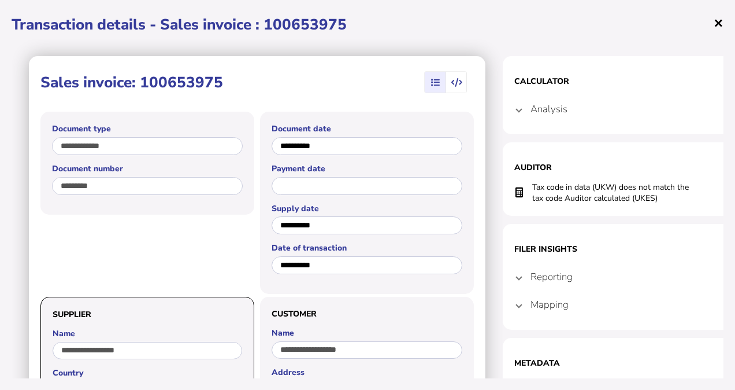
click at [716, 20] on span "×" at bounding box center [719, 23] width 10 height 22
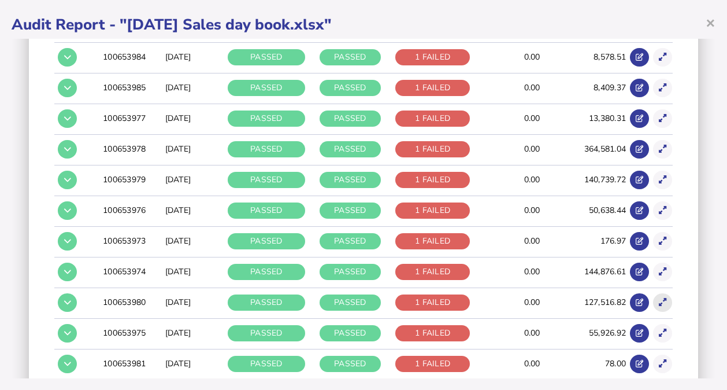
click at [659, 298] on icon at bounding box center [663, 302] width 8 height 8
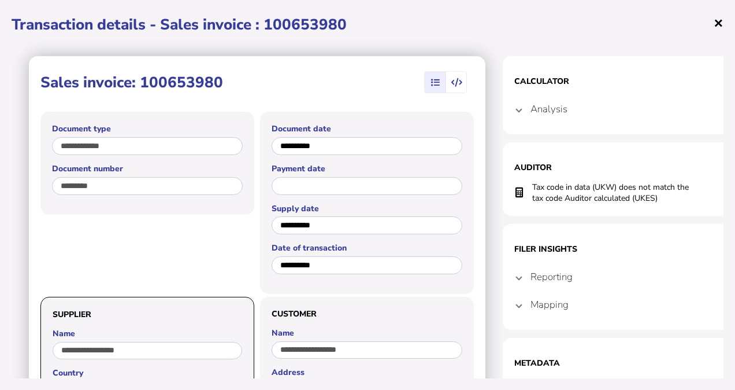
click at [720, 23] on span "×" at bounding box center [719, 23] width 10 height 22
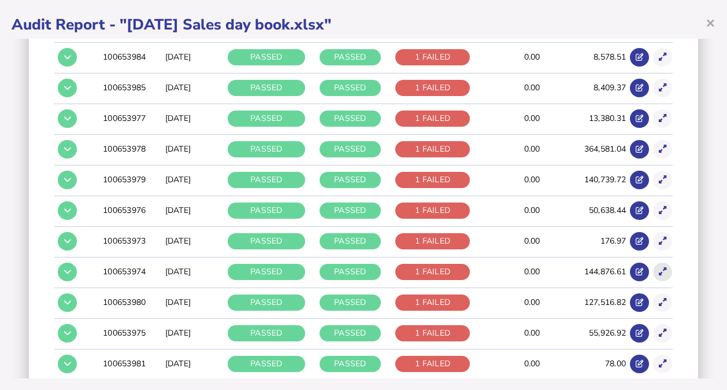
click at [659, 268] on icon at bounding box center [663, 272] width 8 height 8
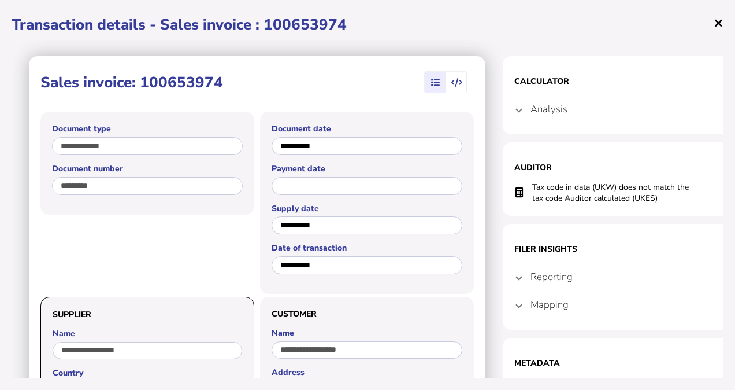
click at [718, 23] on span "×" at bounding box center [719, 23] width 10 height 22
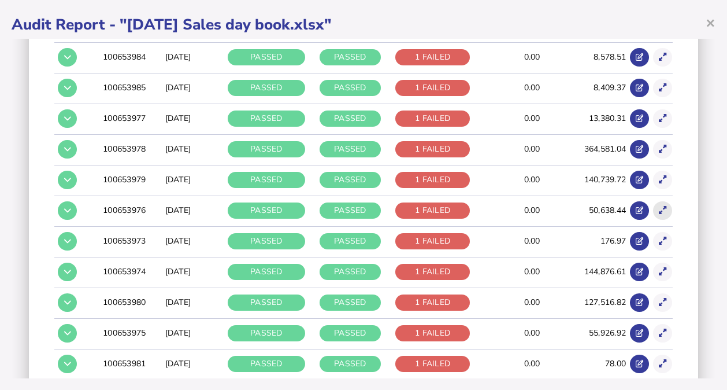
click at [659, 206] on icon at bounding box center [663, 210] width 8 height 8
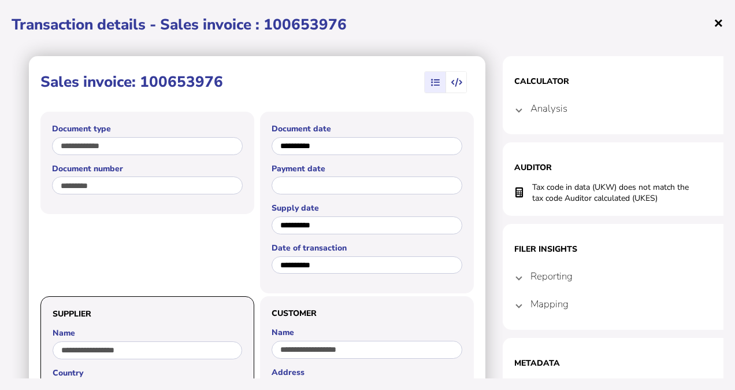
click at [720, 25] on span "×" at bounding box center [719, 23] width 10 height 22
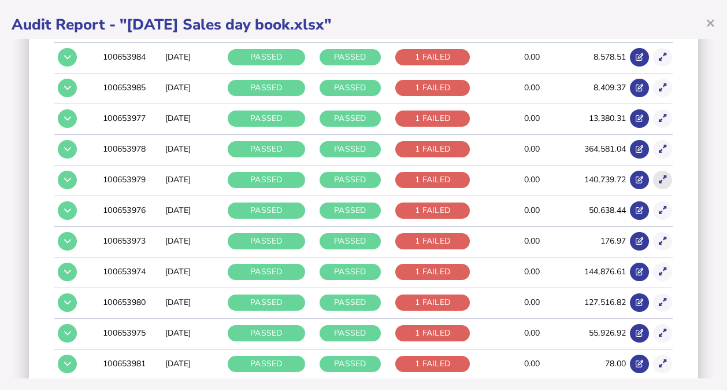
click at [659, 176] on icon at bounding box center [663, 180] width 8 height 8
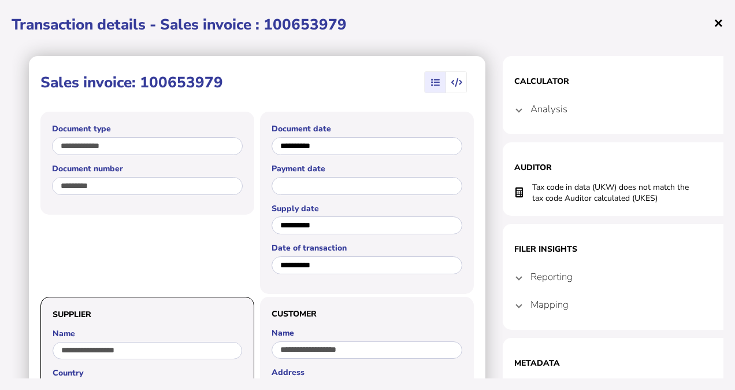
click at [718, 23] on span "×" at bounding box center [719, 23] width 10 height 22
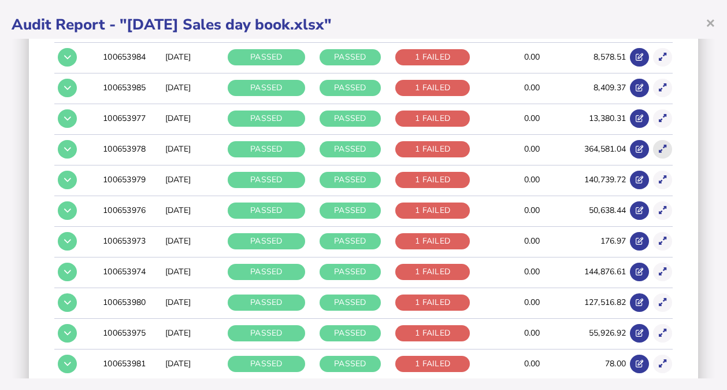
click at [653, 140] on button at bounding box center [662, 149] width 19 height 19
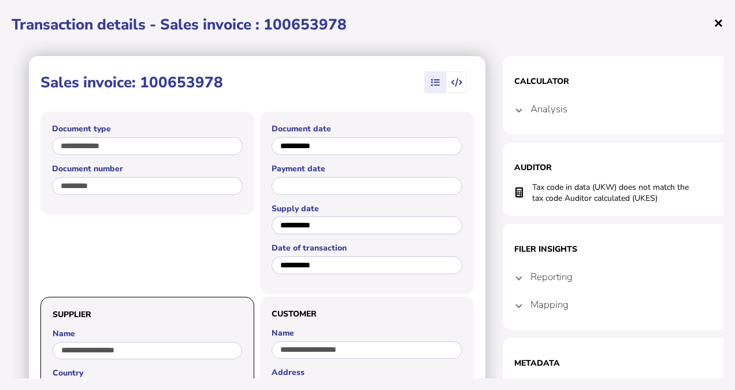
click at [717, 22] on span "×" at bounding box center [719, 23] width 10 height 22
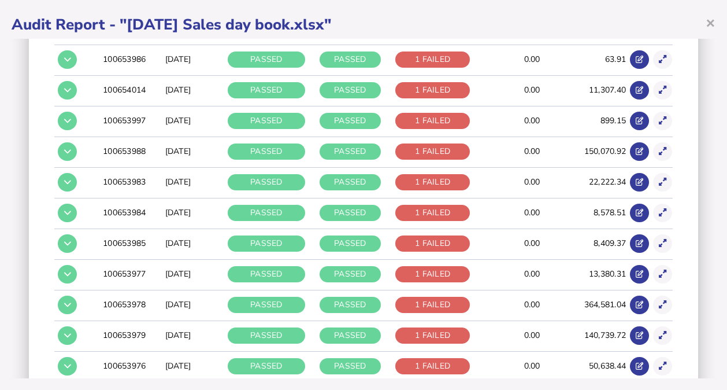
scroll to position [2008, 0]
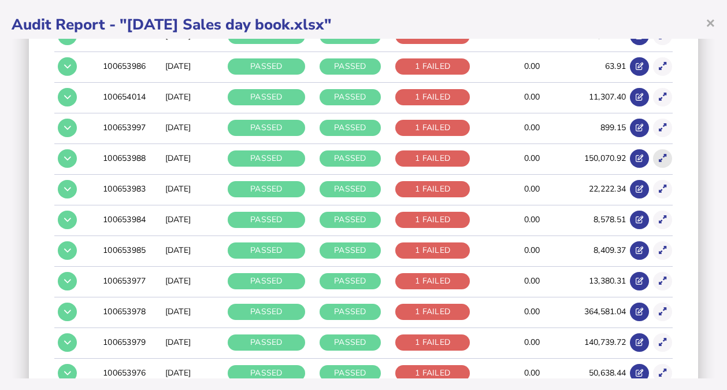
click at [659, 154] on icon at bounding box center [663, 158] width 8 height 8
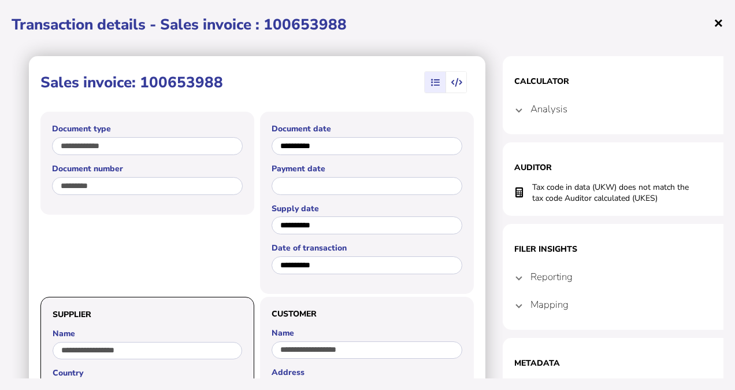
click at [716, 25] on span "×" at bounding box center [719, 23] width 10 height 22
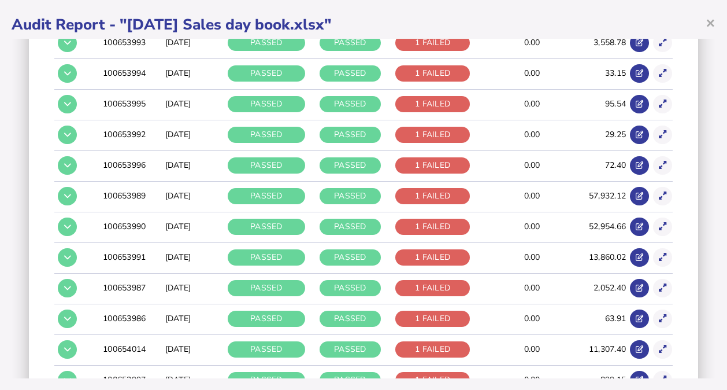
scroll to position [1752, 0]
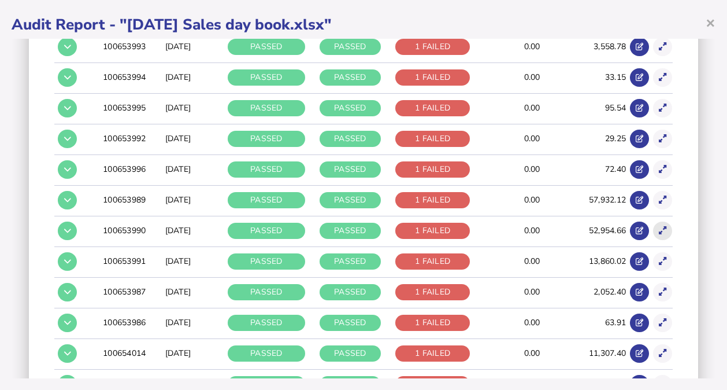
click at [653, 221] on button at bounding box center [662, 230] width 19 height 19
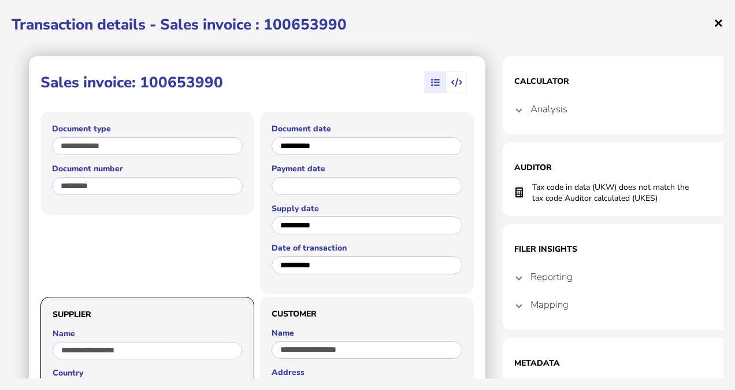
click at [716, 28] on span "×" at bounding box center [719, 23] width 10 height 22
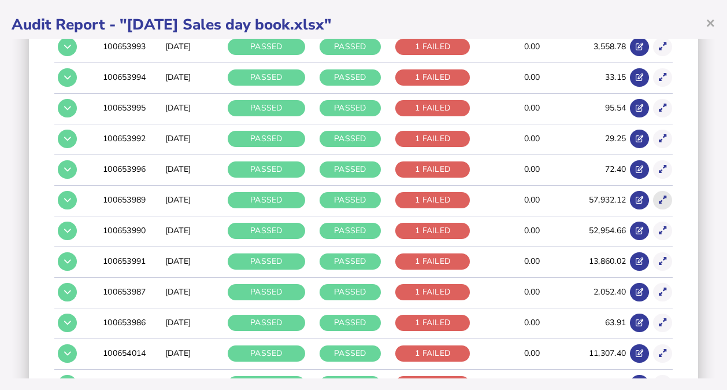
click at [657, 191] on button at bounding box center [662, 200] width 19 height 19
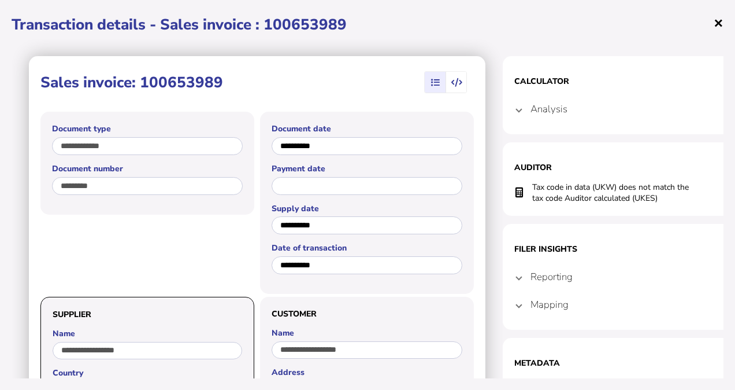
click at [718, 20] on span "×" at bounding box center [719, 23] width 10 height 22
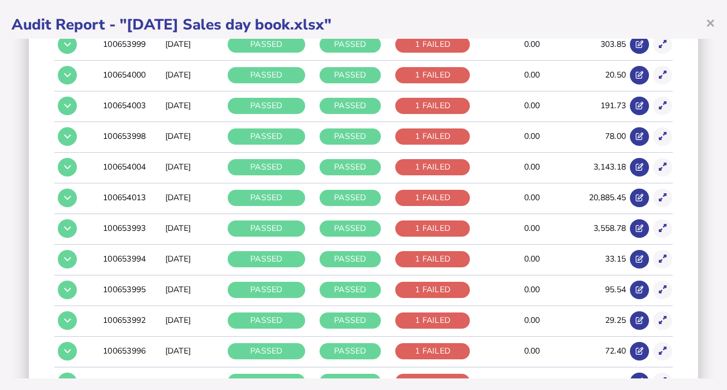
scroll to position [1547, 0]
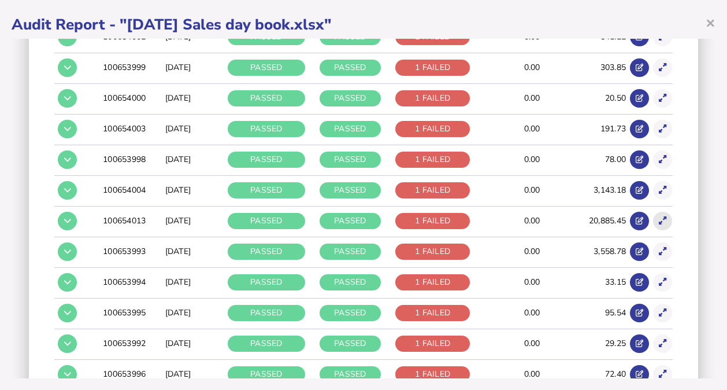
click at [659, 217] on icon at bounding box center [663, 221] width 8 height 8
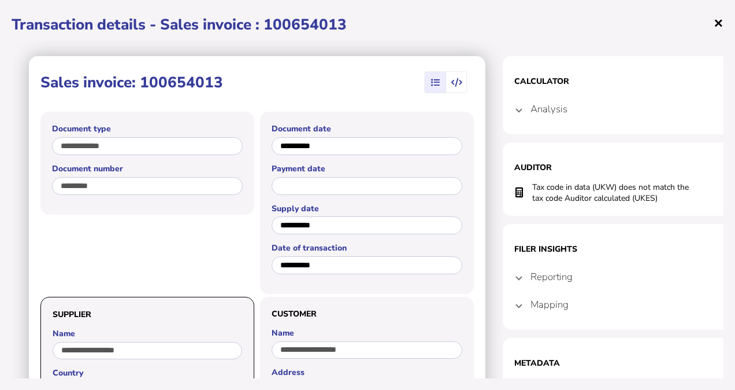
click at [720, 24] on span "×" at bounding box center [719, 23] width 10 height 22
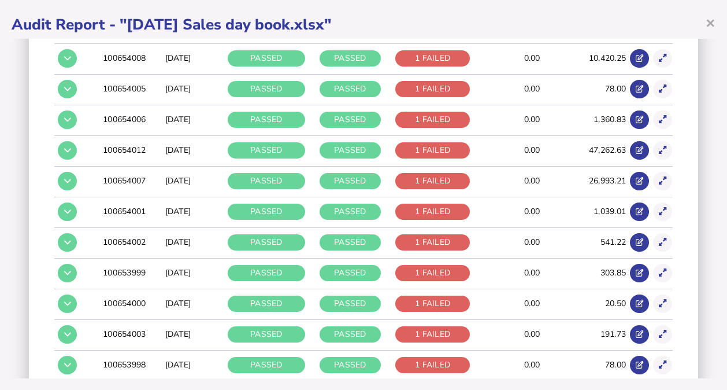
scroll to position [1319, 0]
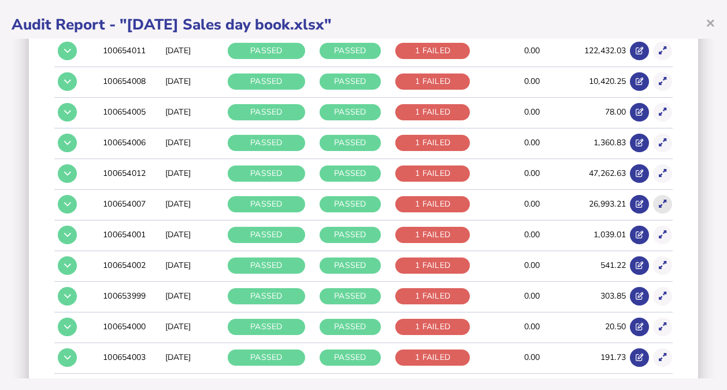
click at [659, 200] on icon at bounding box center [663, 204] width 8 height 8
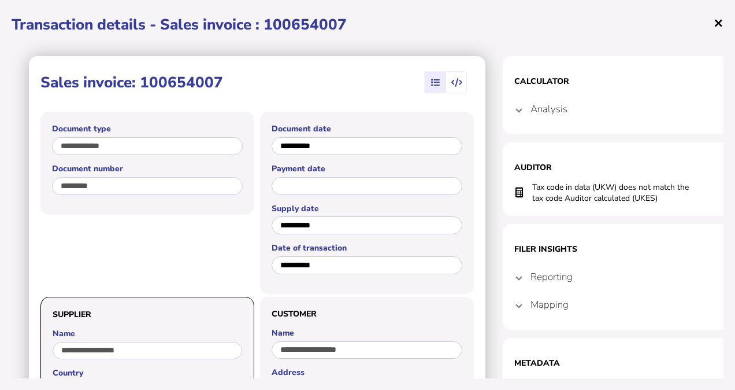
click at [717, 24] on span "×" at bounding box center [719, 23] width 10 height 22
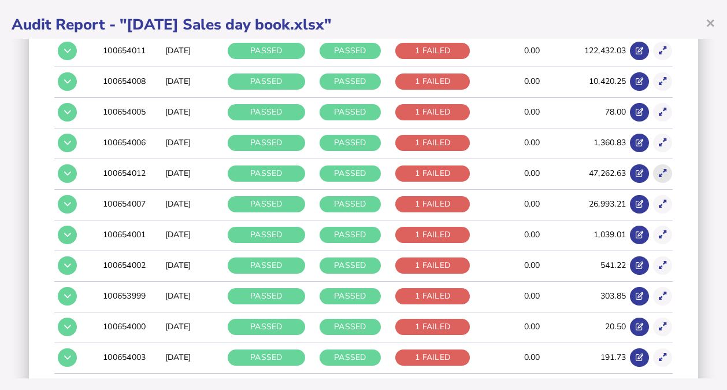
click at [658, 165] on button at bounding box center [662, 173] width 19 height 19
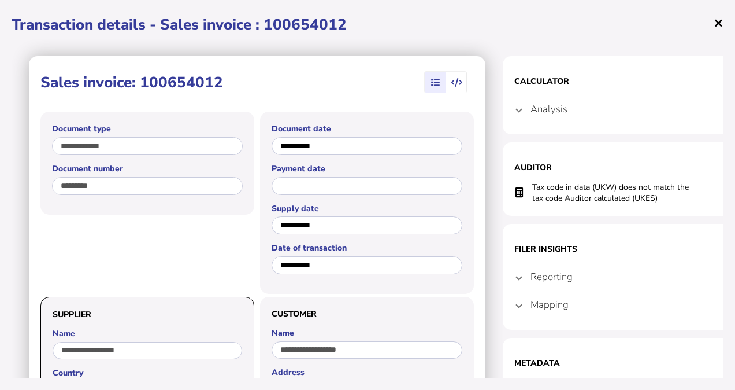
click at [716, 21] on span "×" at bounding box center [719, 23] width 10 height 22
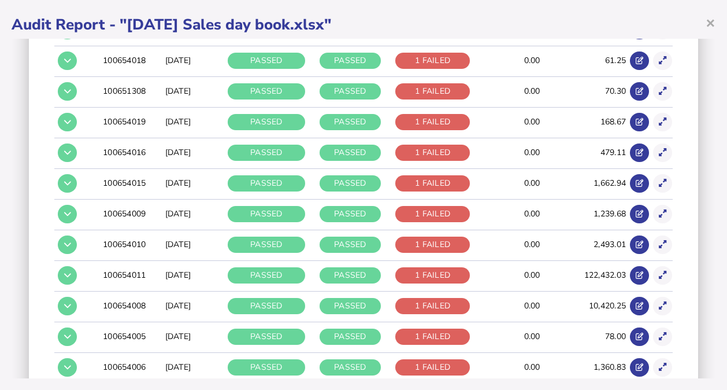
scroll to position [1067, 0]
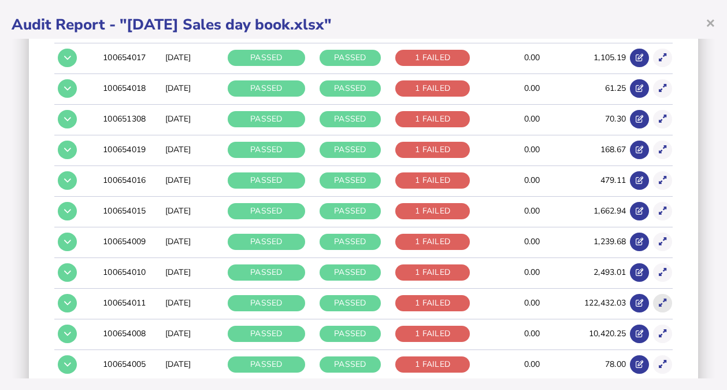
click at [659, 299] on icon at bounding box center [663, 303] width 8 height 8
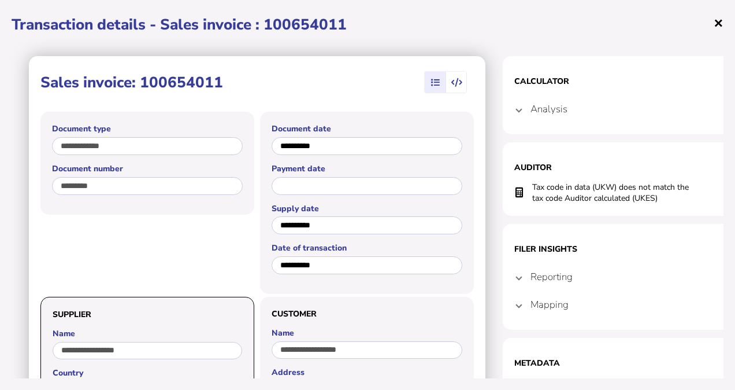
click at [718, 24] on span "×" at bounding box center [719, 23] width 10 height 22
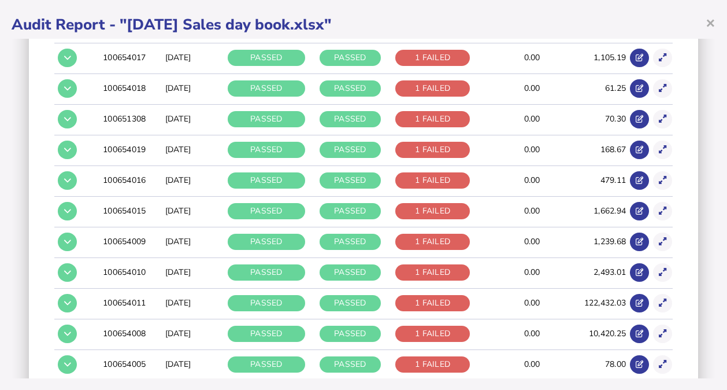
click at [725, 127] on div "× Audit Report - "[DATE] Sales day book.xlsx" Audit criteria: [DATE] Sales day …" at bounding box center [363, 195] width 727 height 390
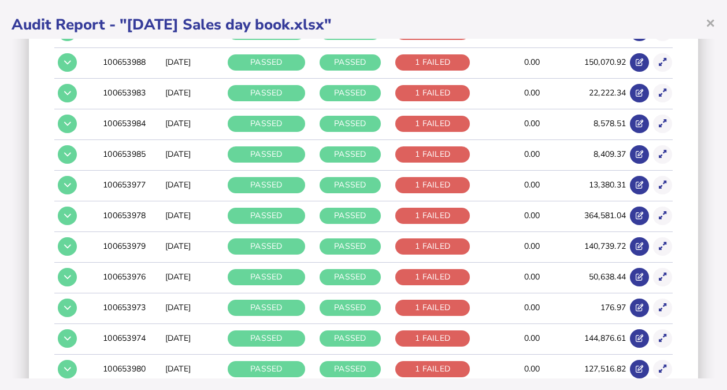
scroll to position [3060, 0]
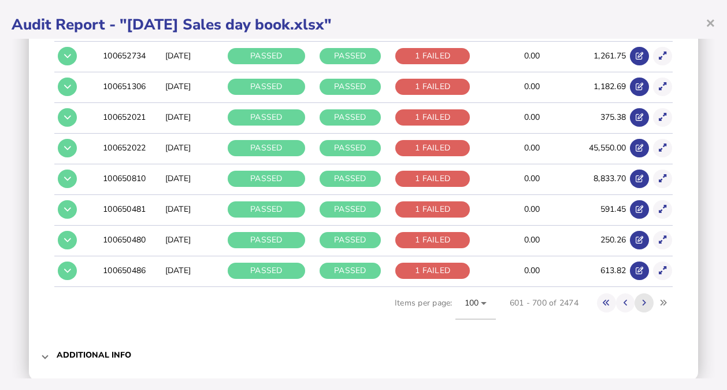
click at [635, 293] on button at bounding box center [644, 302] width 19 height 19
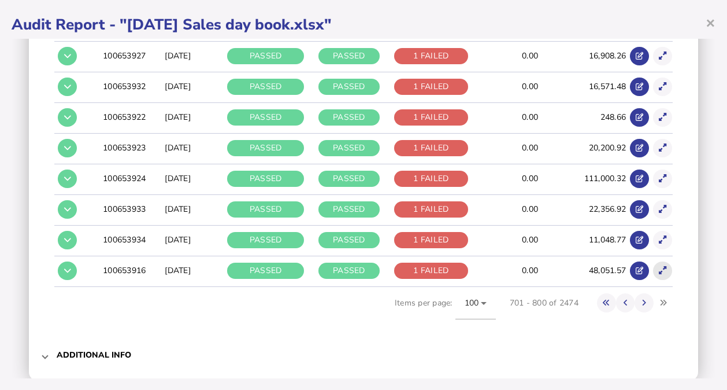
click at [654, 261] on button at bounding box center [662, 270] width 19 height 19
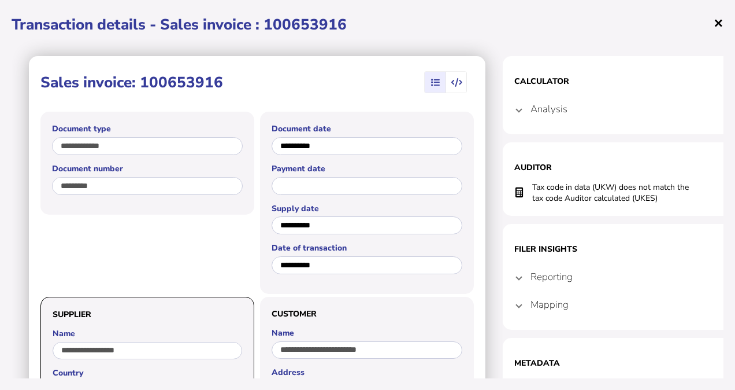
click at [717, 27] on span "×" at bounding box center [719, 23] width 10 height 22
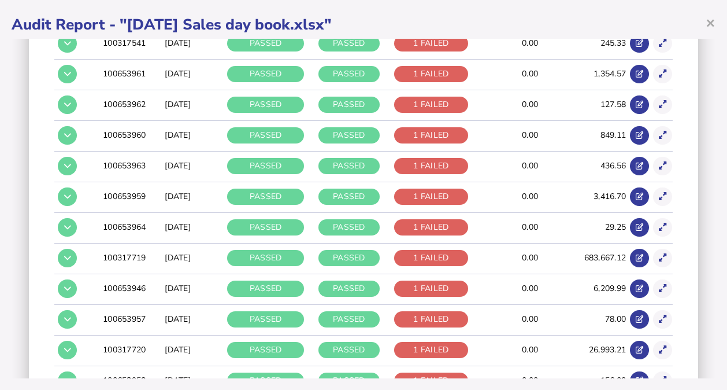
scroll to position [1744, 0]
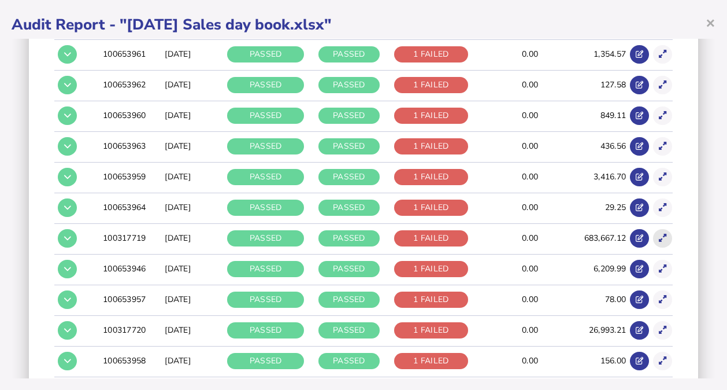
click at [661, 229] on button at bounding box center [662, 238] width 19 height 19
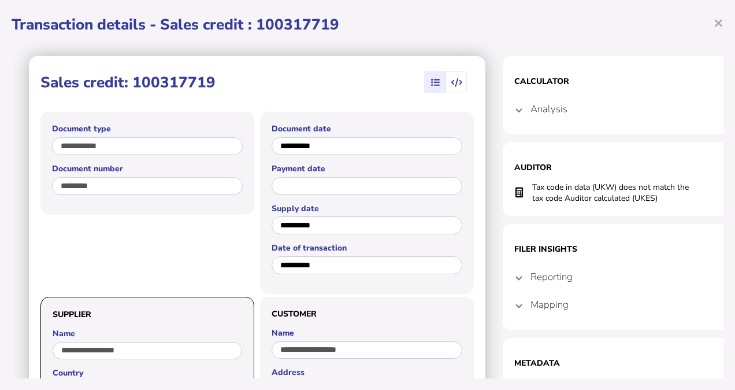
click at [658, 228] on div "**********" at bounding box center [367, 195] width 735 height 390
click at [658, 228] on section "Filer Insights Reporting GB 6 Mapping Reporting country GB Document type C Tran…" at bounding box center [618, 277] width 231 height 106
click at [721, 17] on span "×" at bounding box center [719, 23] width 10 height 22
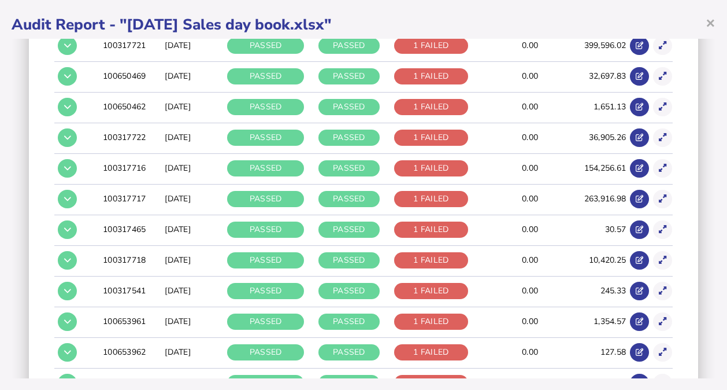
scroll to position [1474, 0]
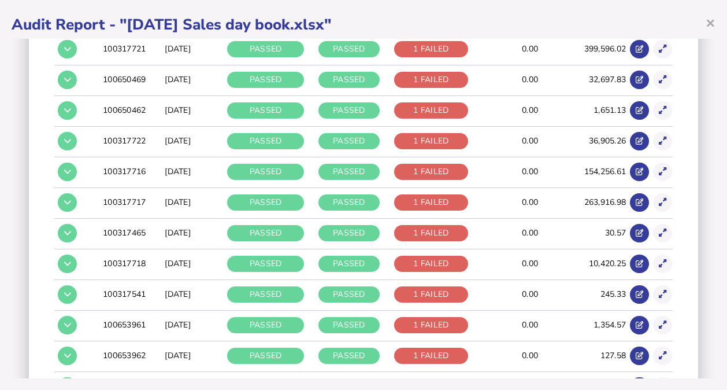
click at [652, 187] on td at bounding box center [661, 201] width 23 height 29
click at [659, 198] on icon at bounding box center [663, 202] width 8 height 8
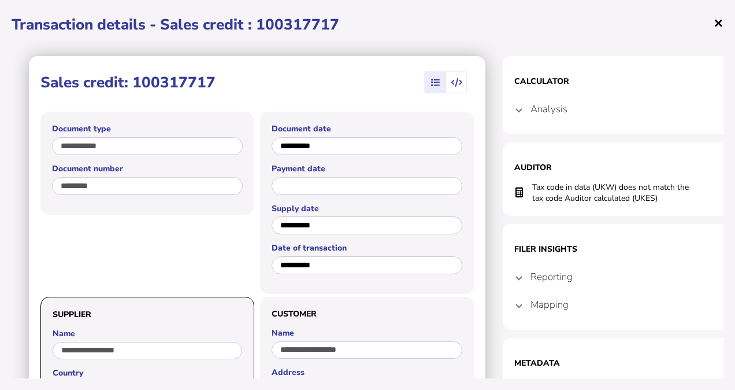
click at [718, 18] on span "×" at bounding box center [719, 23] width 10 height 22
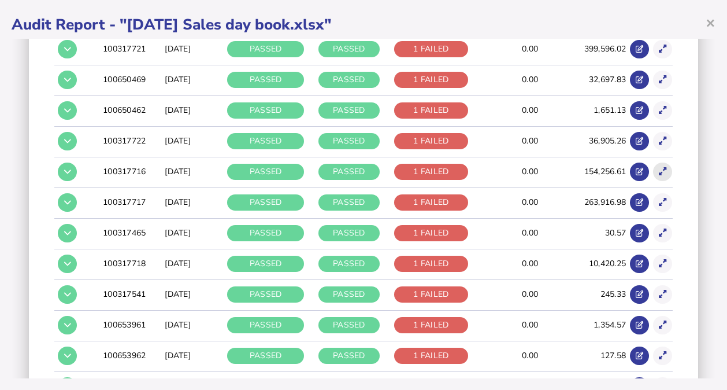
click at [653, 162] on button at bounding box center [662, 171] width 19 height 19
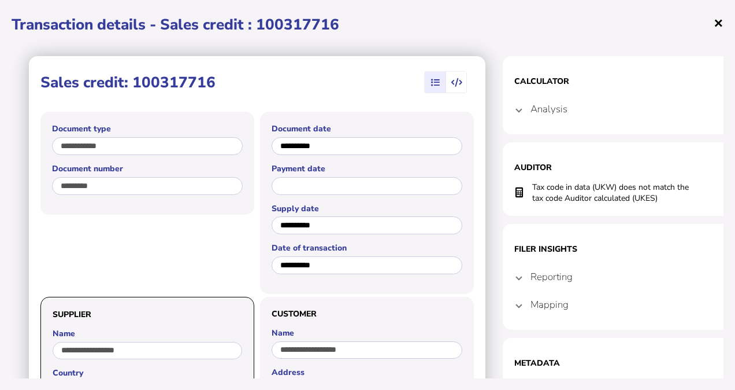
click at [720, 22] on span "×" at bounding box center [719, 23] width 10 height 22
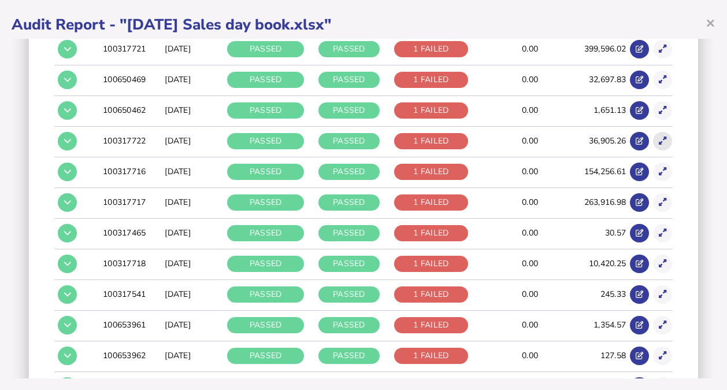
click at [659, 137] on icon at bounding box center [663, 141] width 8 height 8
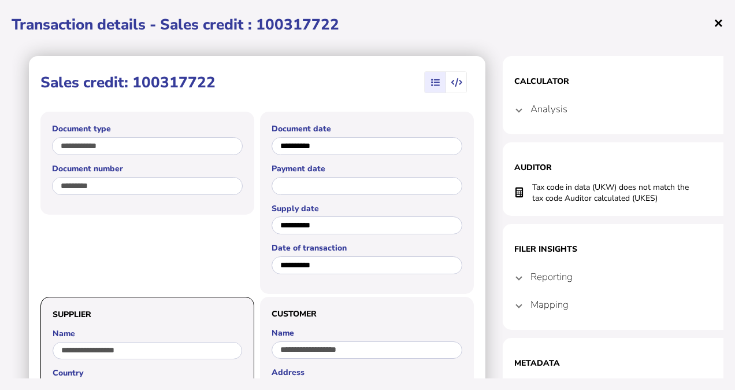
click at [718, 27] on span "×" at bounding box center [719, 23] width 10 height 22
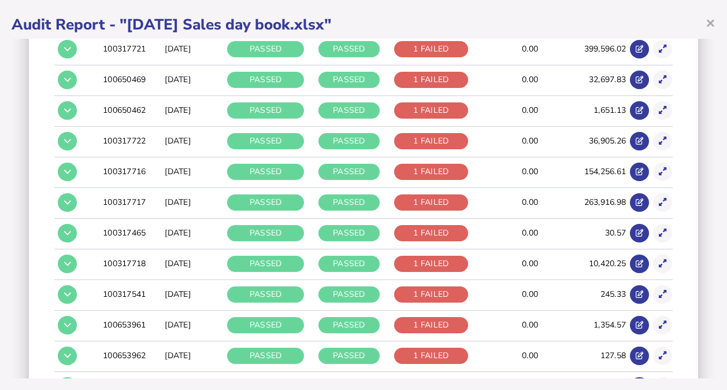
scroll to position [1177, 0]
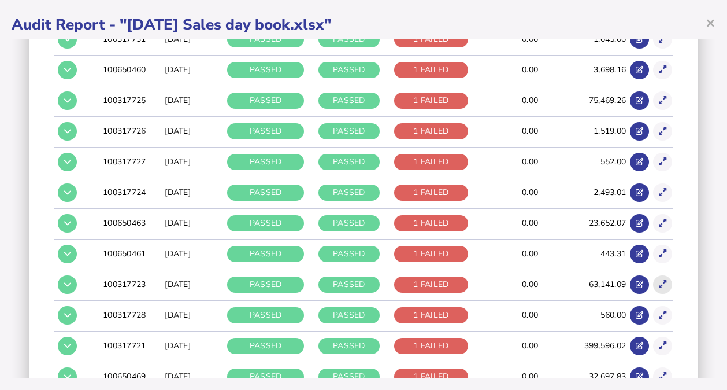
click at [653, 275] on button at bounding box center [662, 284] width 19 height 19
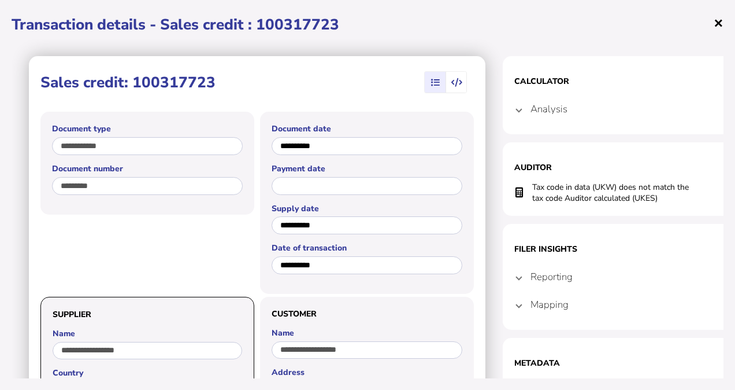
click at [719, 24] on span "×" at bounding box center [719, 23] width 10 height 22
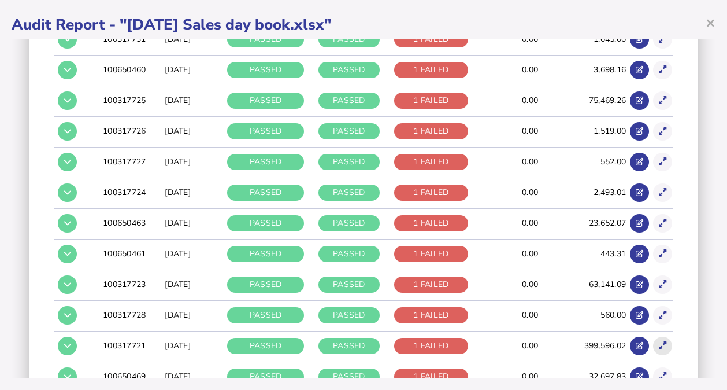
click at [653, 346] on button at bounding box center [662, 345] width 19 height 19
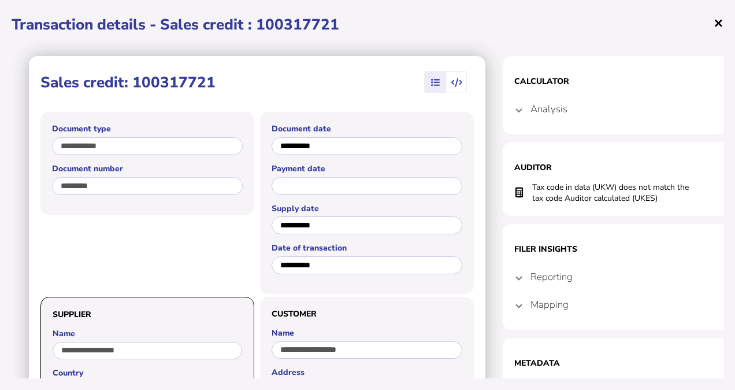
click at [720, 21] on span "×" at bounding box center [719, 23] width 10 height 22
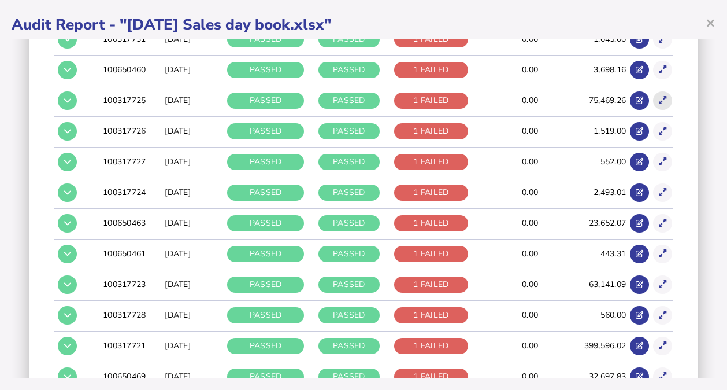
click at [659, 97] on icon at bounding box center [663, 101] width 8 height 8
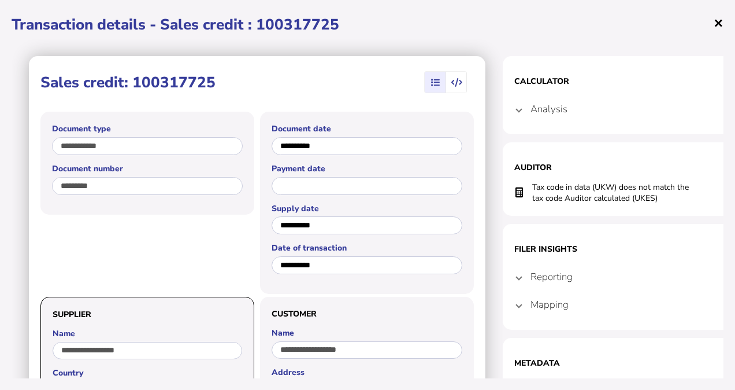
click at [718, 23] on span "×" at bounding box center [719, 23] width 10 height 22
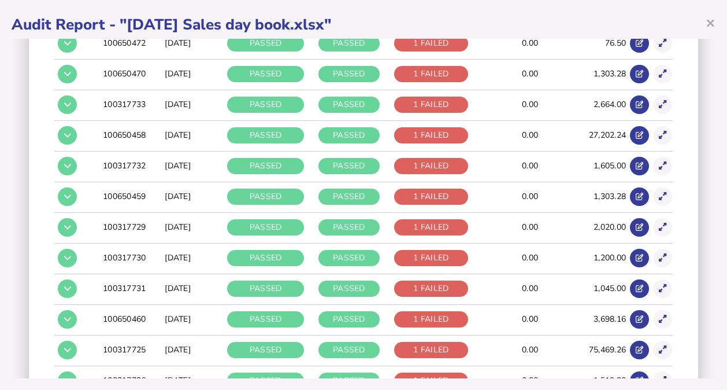
scroll to position [901, 0]
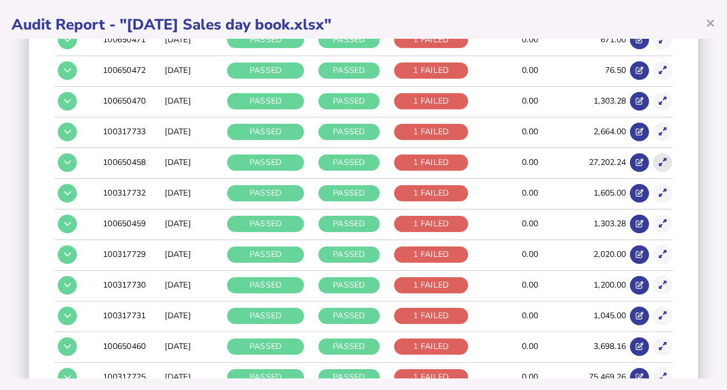
click at [659, 159] on icon at bounding box center [663, 162] width 8 height 8
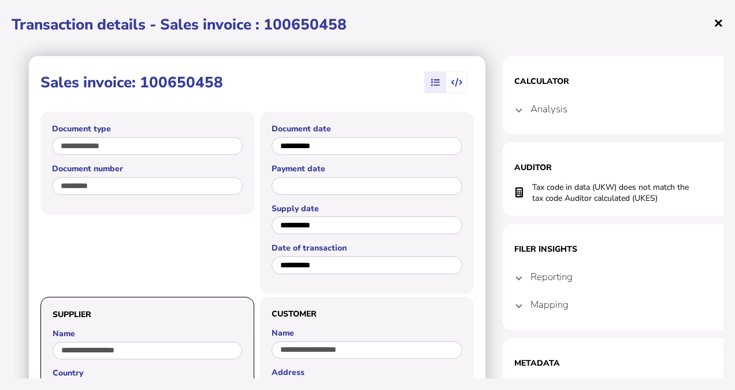
click at [720, 21] on span "×" at bounding box center [719, 23] width 10 height 22
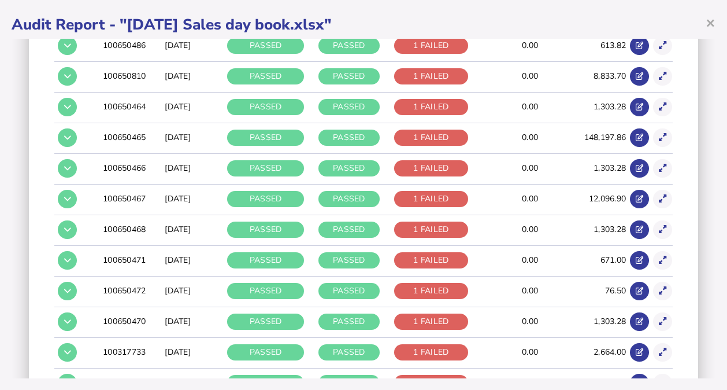
scroll to position [676, 0]
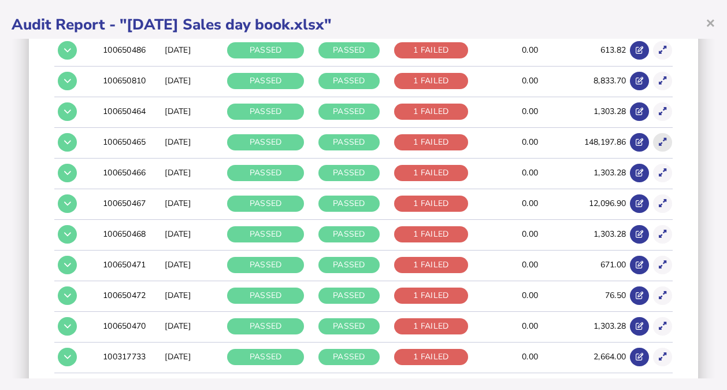
click at [659, 138] on icon at bounding box center [663, 142] width 8 height 8
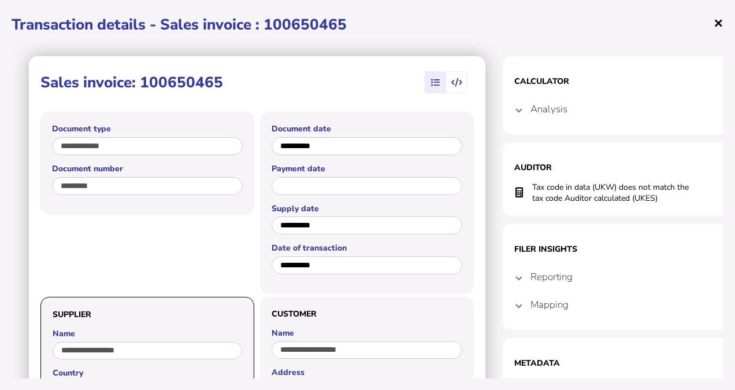
click at [716, 23] on span "×" at bounding box center [719, 23] width 10 height 22
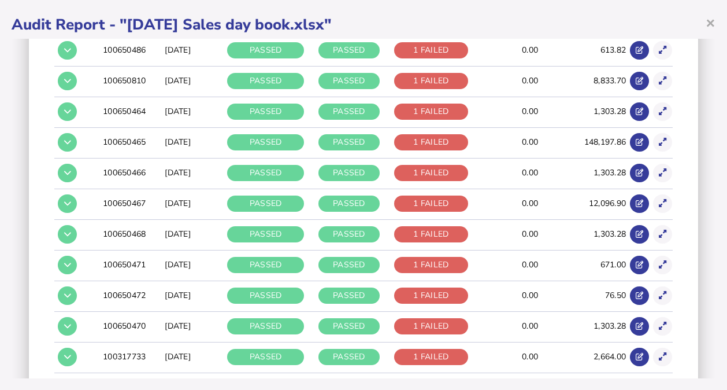
scroll to position [380, 0]
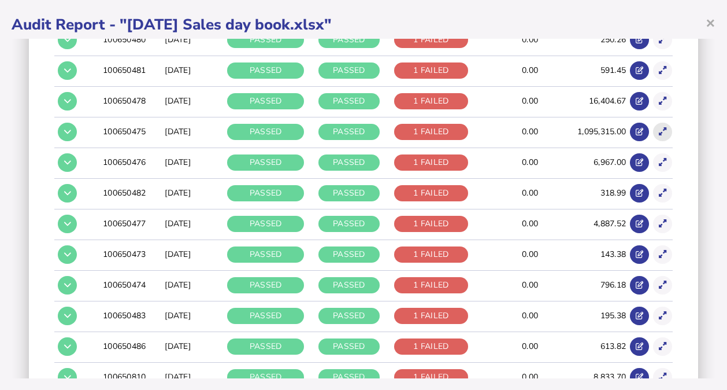
click at [659, 128] on icon at bounding box center [663, 132] width 8 height 8
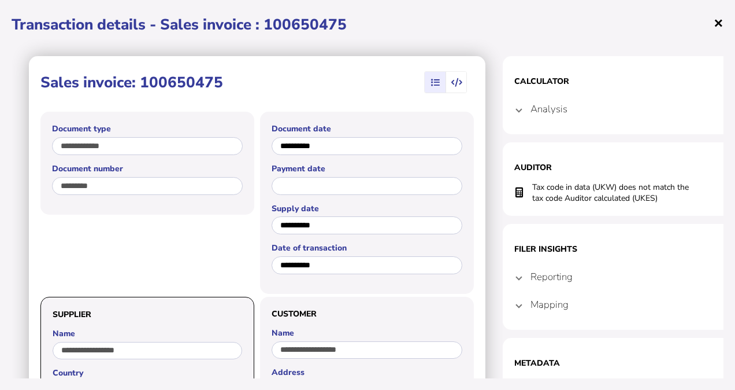
click at [714, 22] on span "×" at bounding box center [719, 23] width 10 height 22
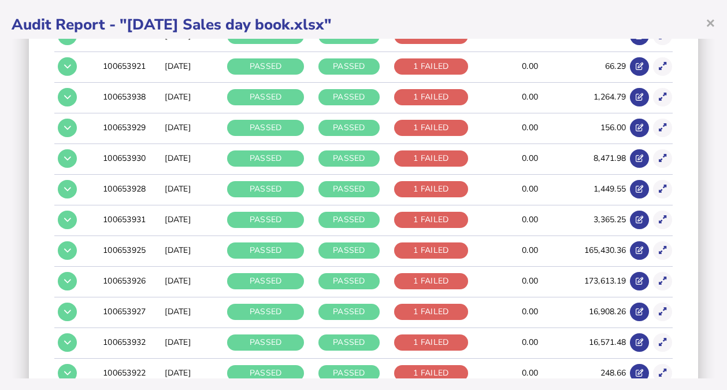
scroll to position [3060, 0]
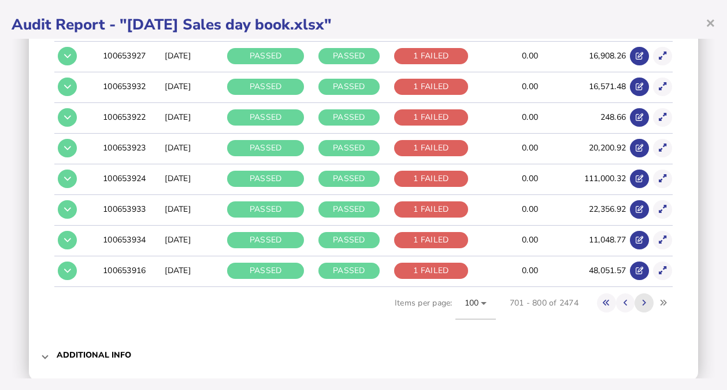
click at [638, 293] on button at bounding box center [644, 302] width 19 height 19
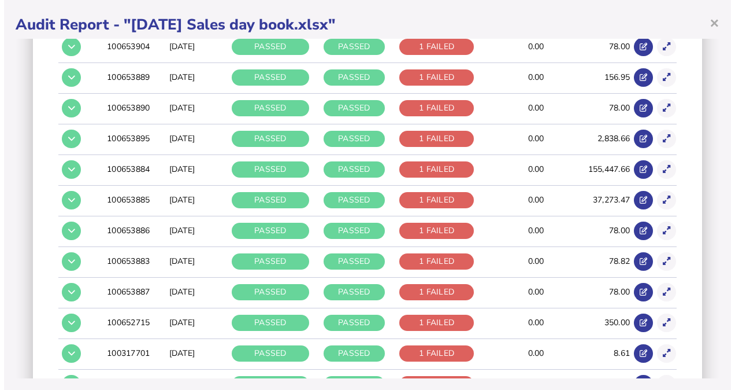
scroll to position [2843, 0]
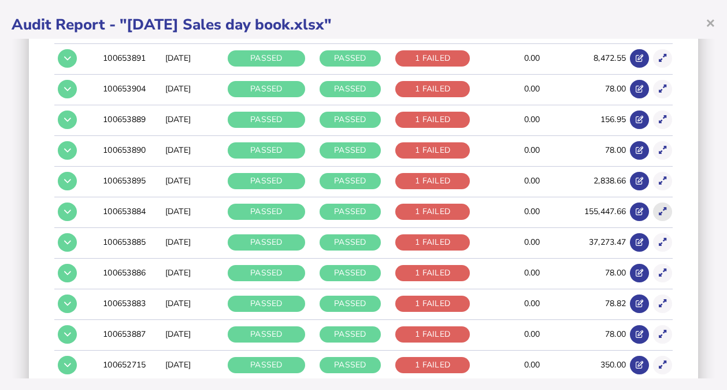
click at [653, 202] on button at bounding box center [662, 211] width 19 height 19
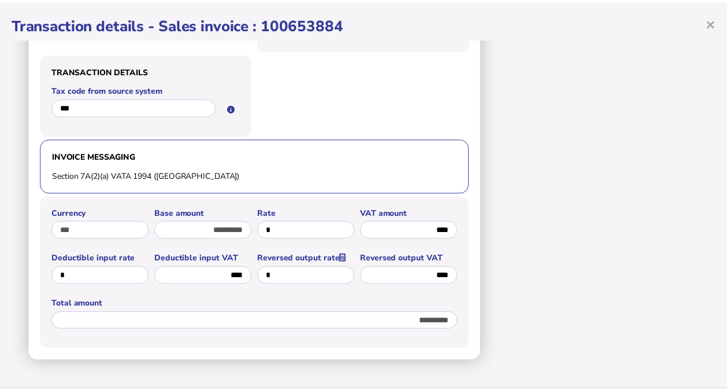
scroll to position [0, 0]
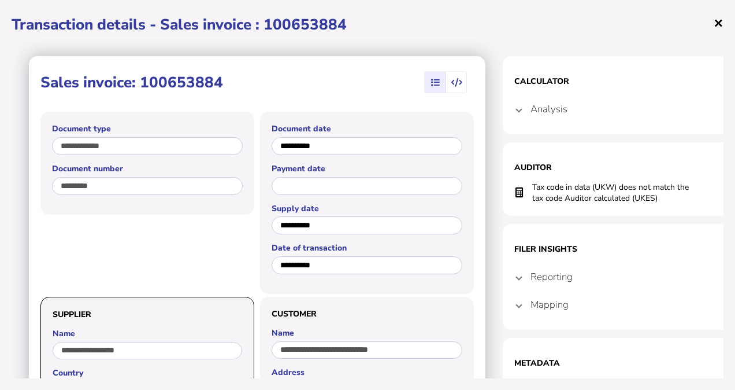
click at [718, 23] on span "×" at bounding box center [719, 23] width 10 height 22
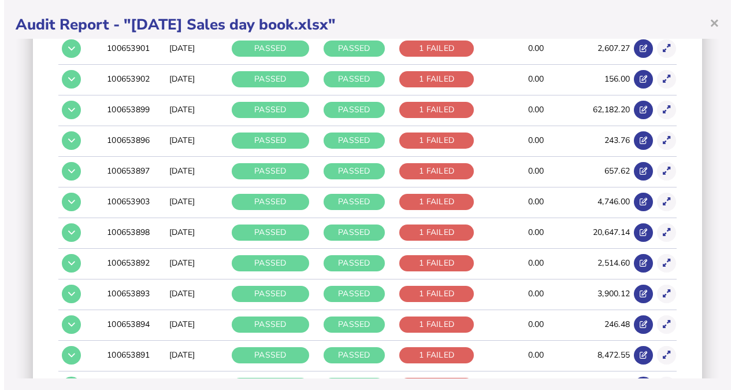
scroll to position [2251, 0]
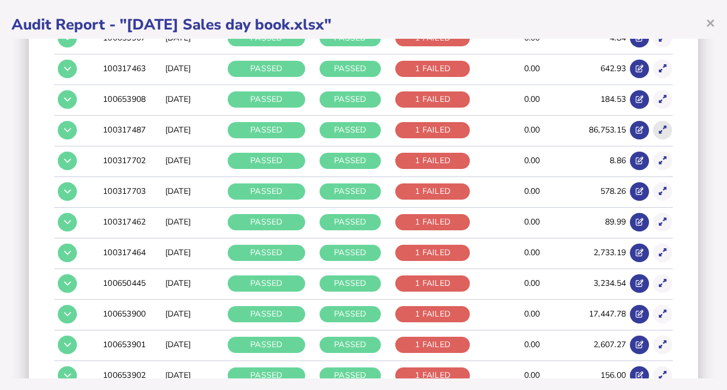
click at [657, 121] on button at bounding box center [662, 130] width 19 height 19
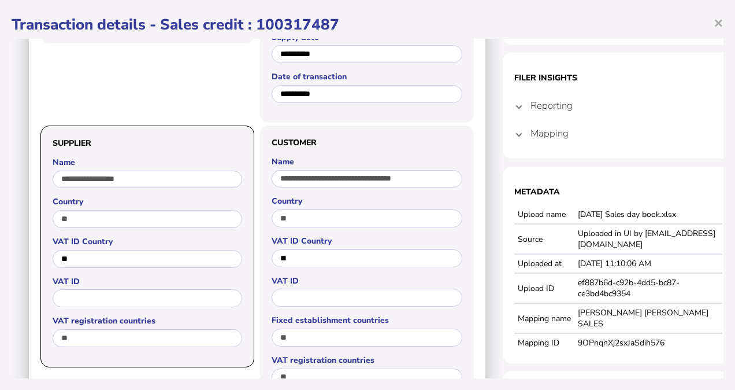
scroll to position [0, 0]
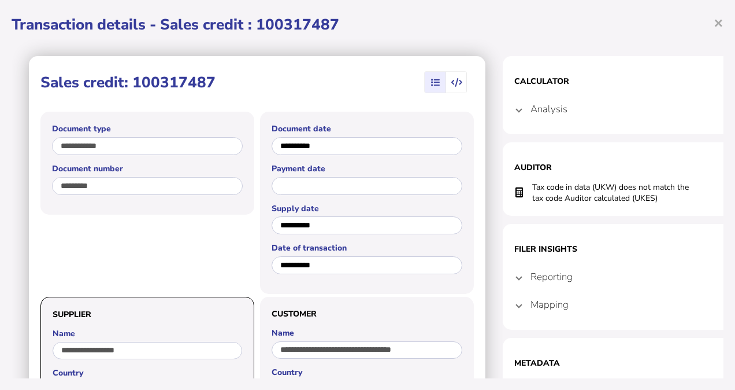
click at [713, 24] on h1 "Transaction details - Sales credit : 100317487" at bounding box center [368, 24] width 712 height 20
click at [719, 22] on span "×" at bounding box center [719, 23] width 10 height 22
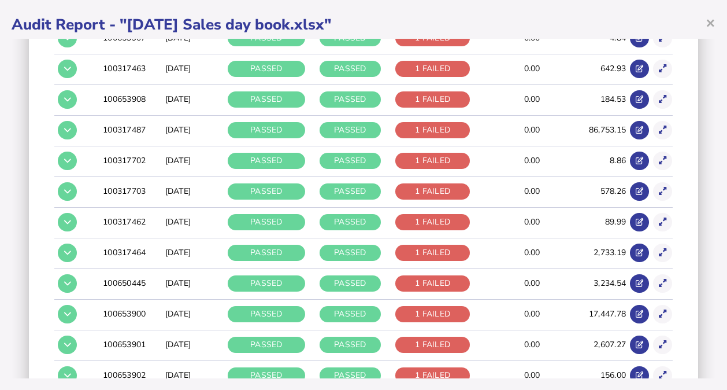
click at [720, 70] on div "× Audit Report - "[DATE] Sales day book.xlsx" Audit criteria: [DATE] Sales day …" at bounding box center [363, 195] width 727 height 390
click at [659, 126] on icon at bounding box center [663, 130] width 8 height 8
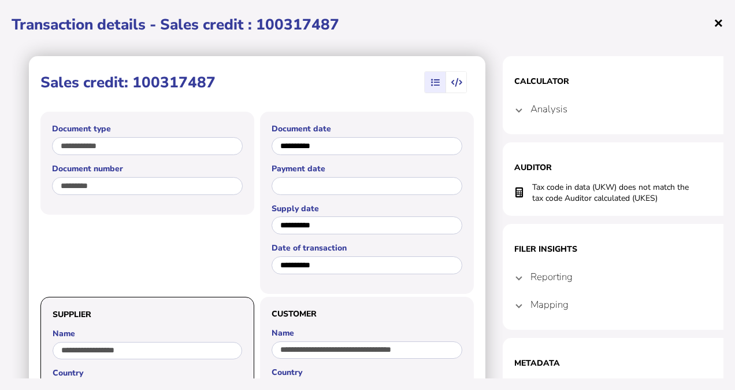
click at [718, 20] on span "×" at bounding box center [719, 23] width 10 height 22
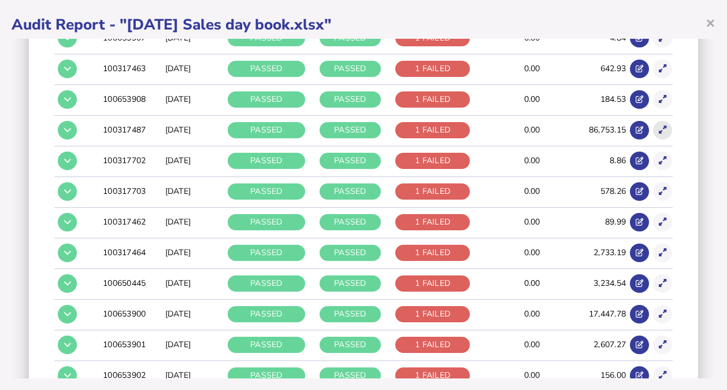
click at [655, 121] on button at bounding box center [662, 130] width 19 height 19
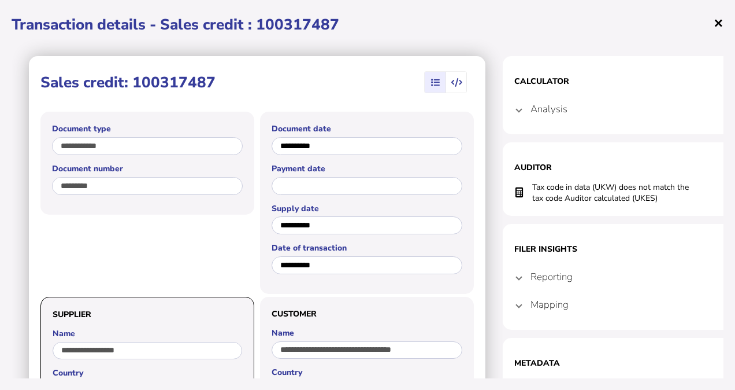
click at [719, 21] on span "×" at bounding box center [719, 23] width 10 height 22
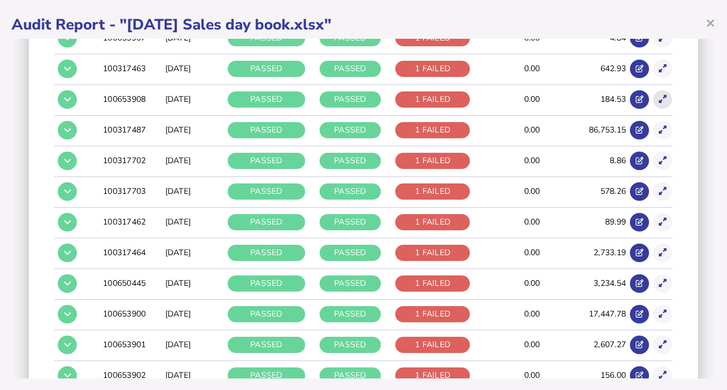
click at [659, 95] on icon at bounding box center [663, 99] width 8 height 8
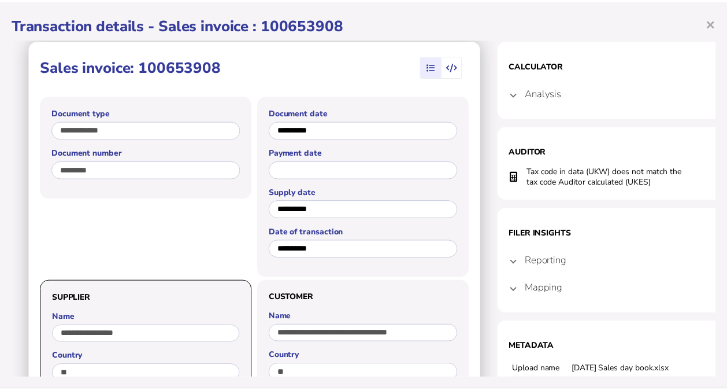
scroll to position [17, 0]
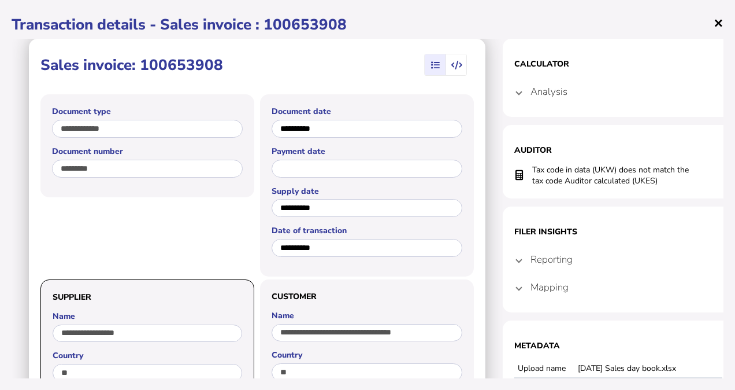
click at [718, 20] on span "×" at bounding box center [719, 23] width 10 height 22
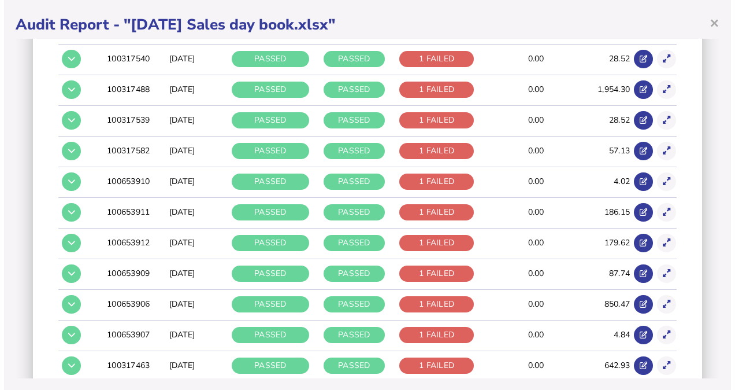
scroll to position [1658, 0]
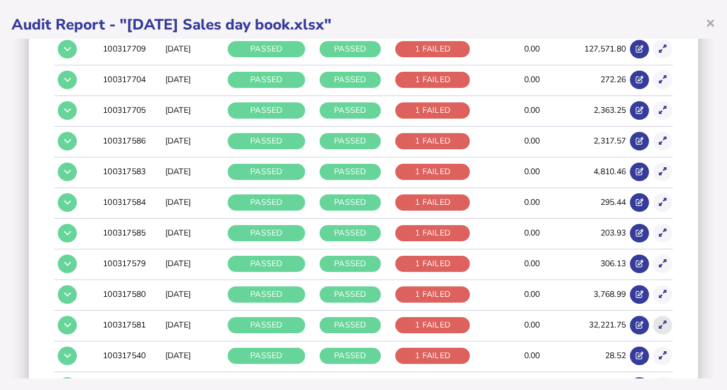
click at [656, 316] on button at bounding box center [662, 325] width 19 height 19
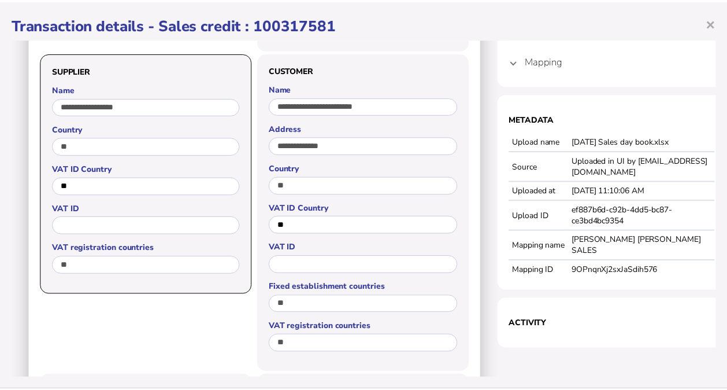
scroll to position [108, 0]
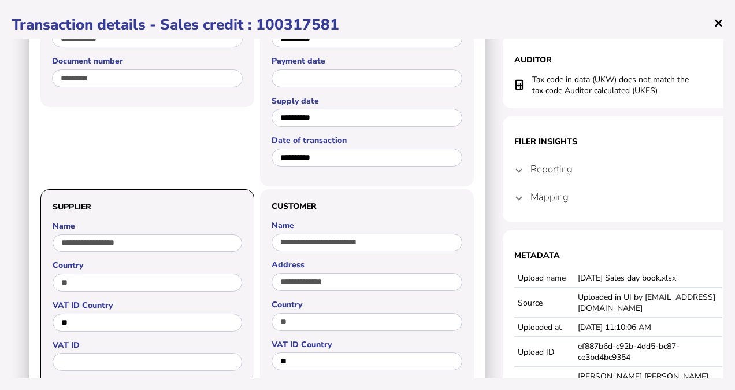
click at [717, 27] on span "×" at bounding box center [719, 23] width 10 height 22
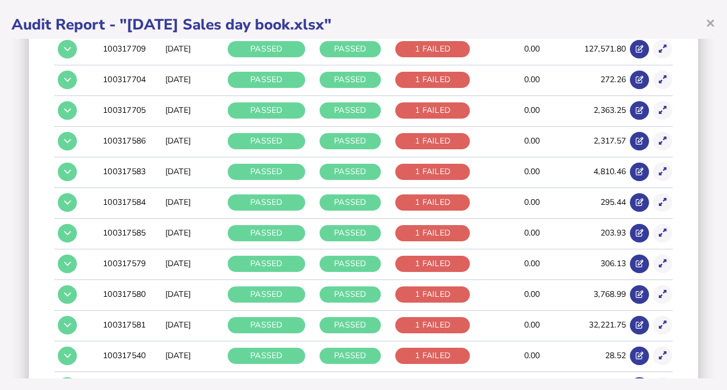
scroll to position [1361, 0]
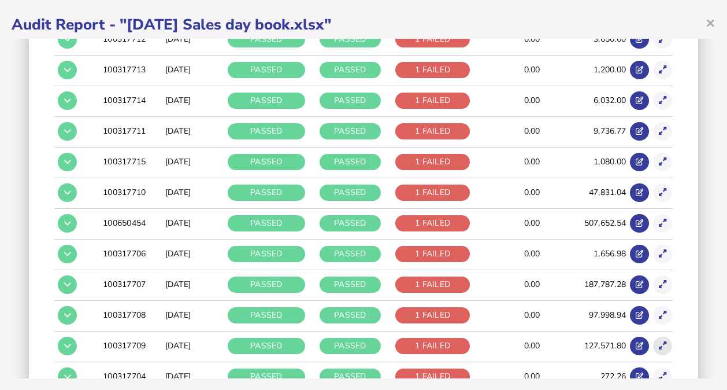
click at [659, 342] on icon at bounding box center [663, 346] width 8 height 8
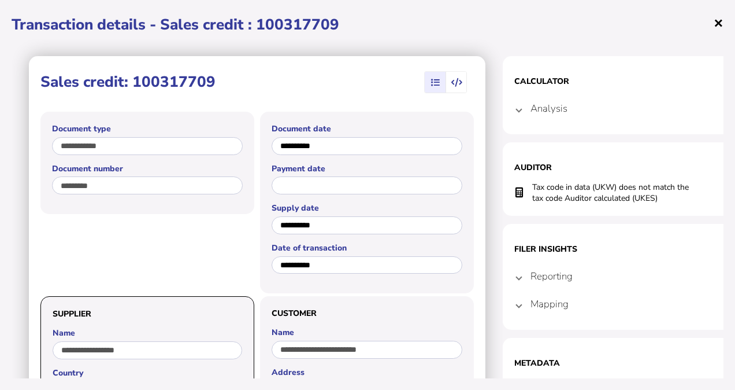
click at [718, 16] on span "×" at bounding box center [719, 23] width 10 height 22
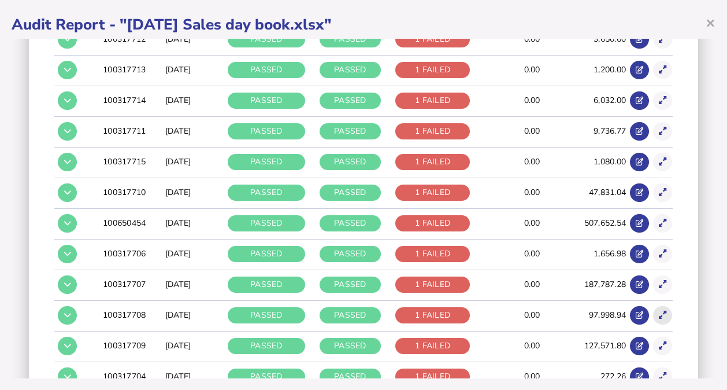
click at [653, 308] on button at bounding box center [662, 315] width 19 height 19
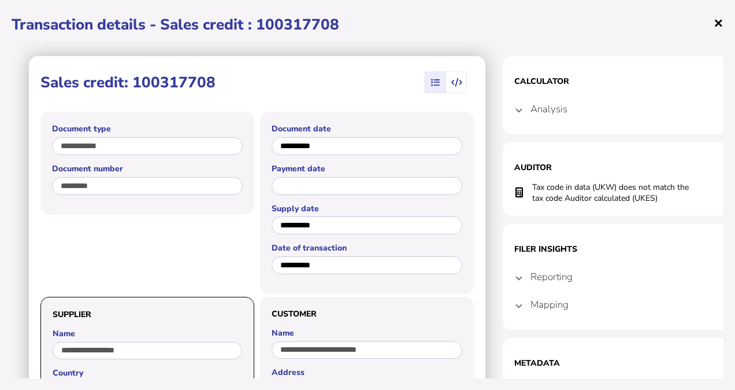
click at [719, 17] on span "×" at bounding box center [719, 23] width 10 height 22
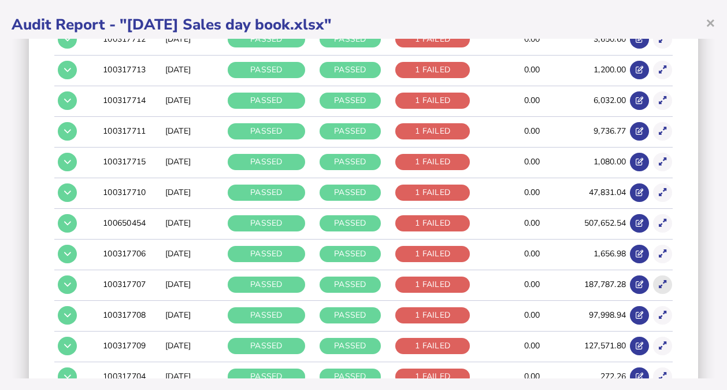
click at [659, 280] on icon at bounding box center [663, 284] width 8 height 8
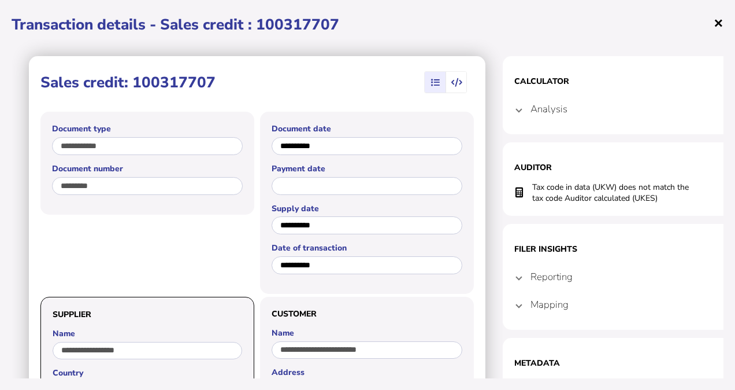
click at [718, 19] on span "×" at bounding box center [719, 23] width 10 height 22
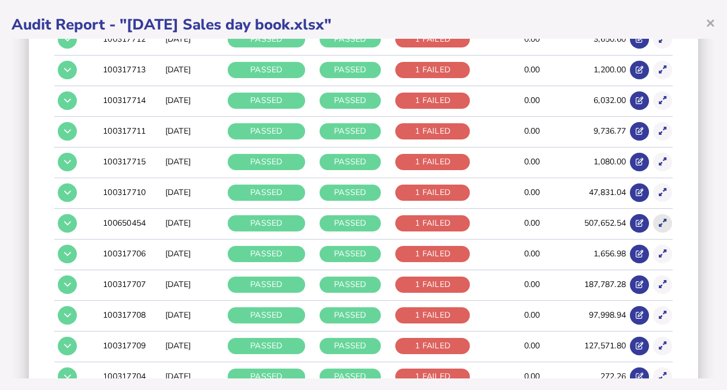
click at [659, 219] on icon at bounding box center [663, 223] width 8 height 8
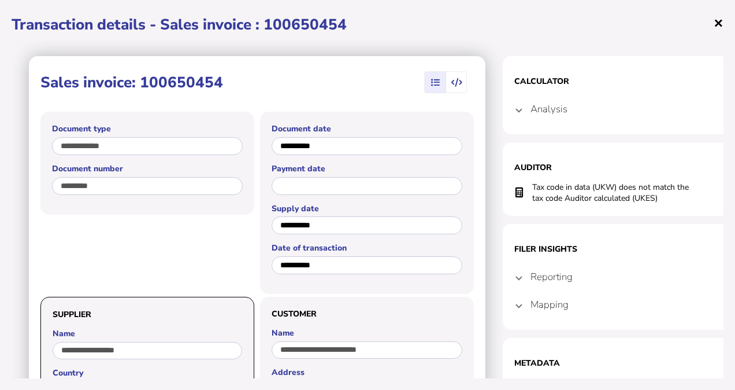
click at [719, 23] on span "×" at bounding box center [719, 23] width 10 height 22
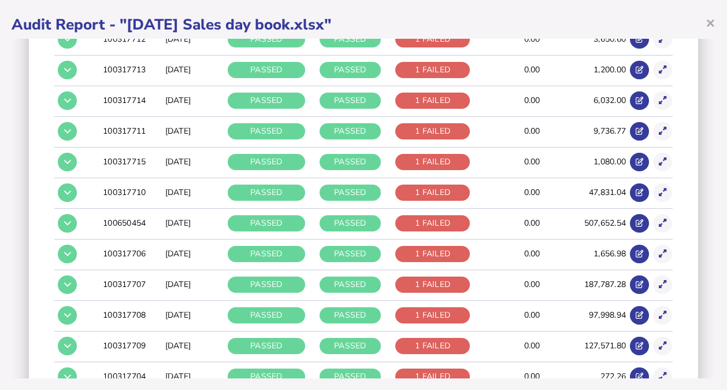
click at [658, 177] on td at bounding box center [661, 191] width 23 height 29
click at [659, 188] on icon at bounding box center [663, 192] width 8 height 8
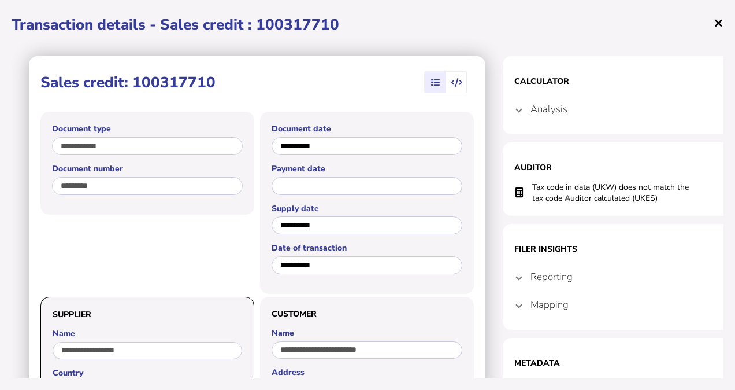
click at [716, 23] on span "×" at bounding box center [719, 23] width 10 height 22
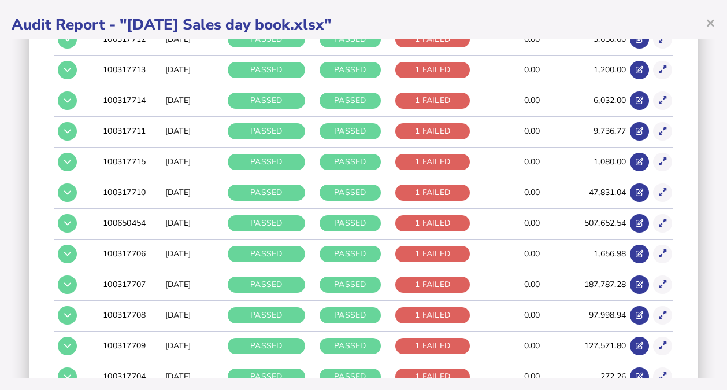
scroll to position [1065, 0]
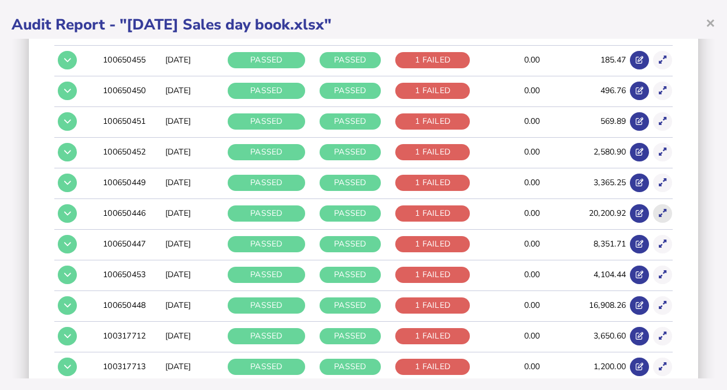
click at [659, 209] on icon at bounding box center [663, 213] width 8 height 8
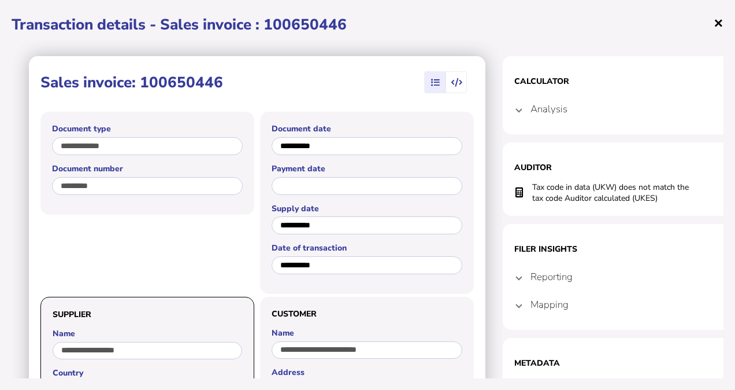
click at [716, 23] on span "×" at bounding box center [719, 23] width 10 height 22
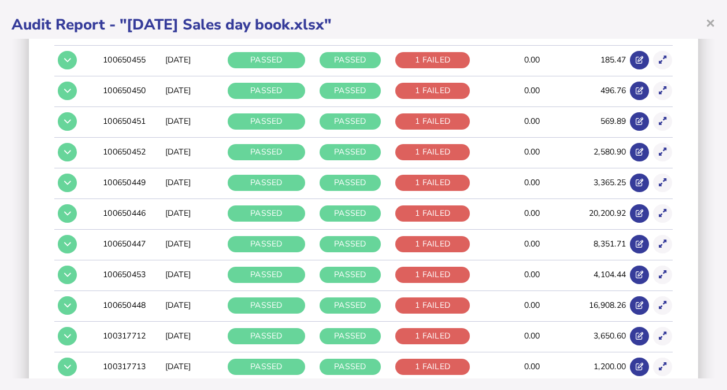
scroll to position [769, 0]
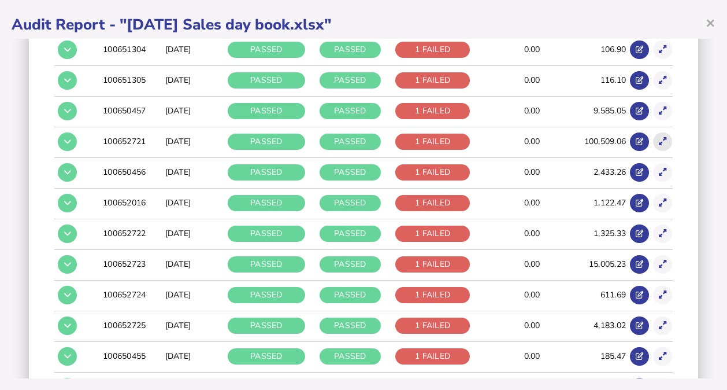
click at [659, 139] on icon at bounding box center [663, 142] width 8 height 8
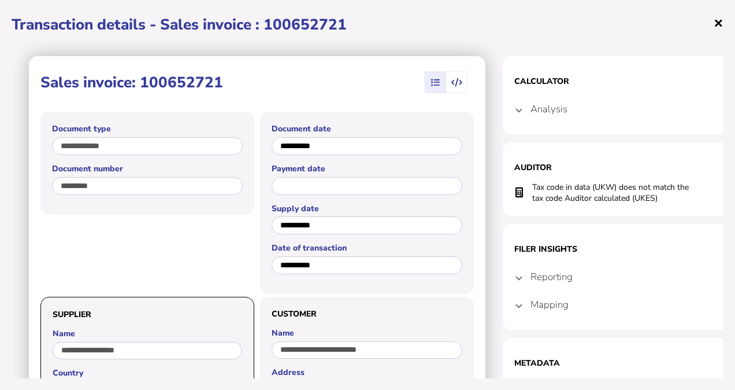
click at [718, 25] on span "×" at bounding box center [719, 23] width 10 height 22
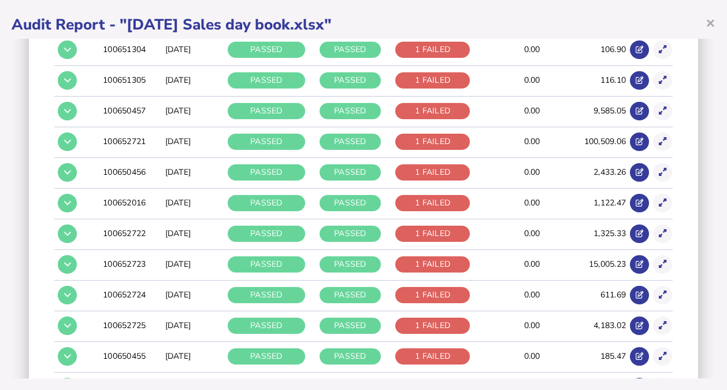
click at [707, 76] on div "Audit criteria: [DATE] Sales day book.xlsx Created by: Uploaded in UI by [EMAIL…" at bounding box center [364, 208] width 704 height 339
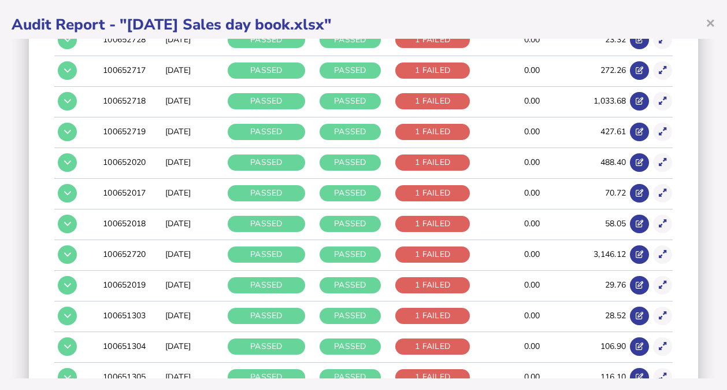
scroll to position [176, 0]
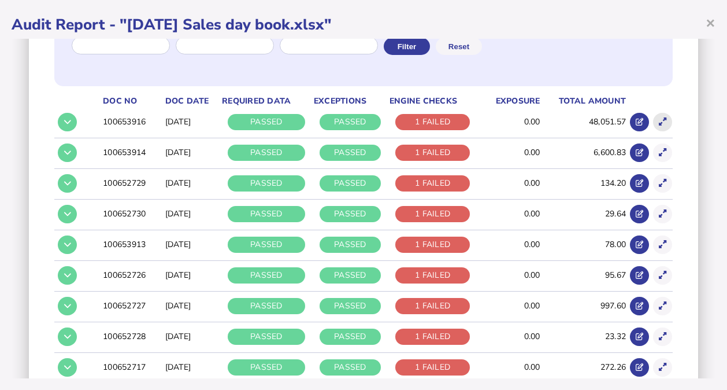
click at [659, 118] on icon at bounding box center [663, 122] width 8 height 8
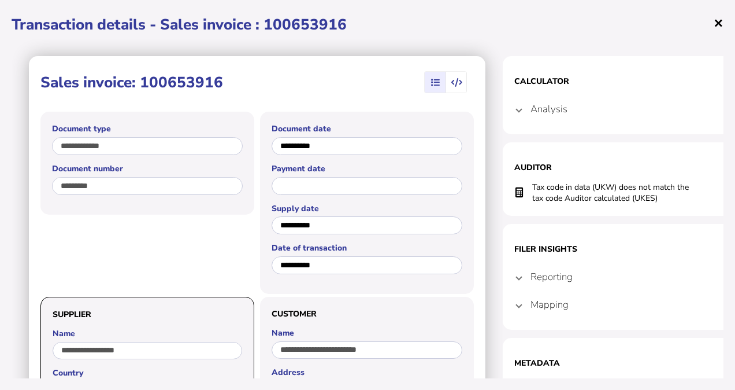
click at [716, 25] on span "×" at bounding box center [719, 23] width 10 height 22
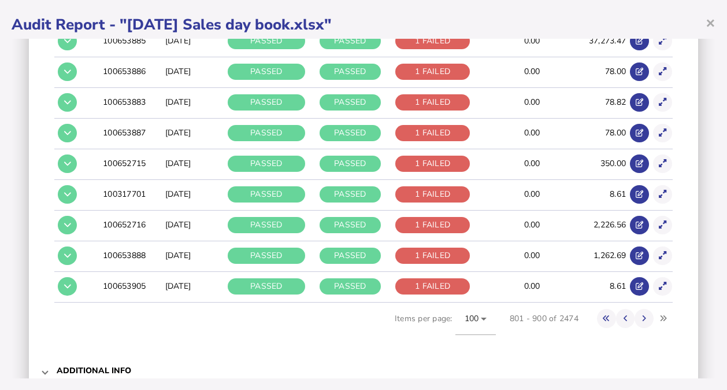
scroll to position [3060, 0]
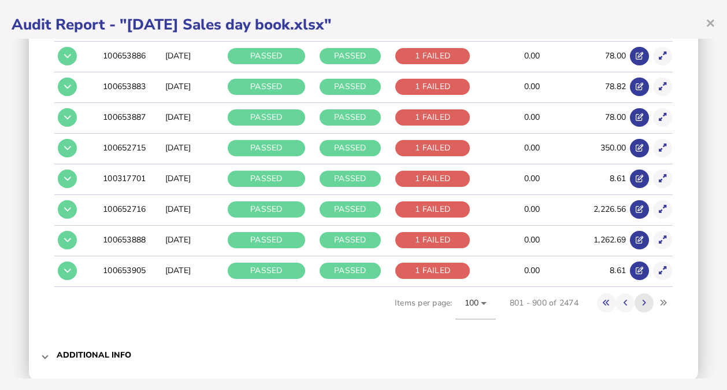
click at [639, 293] on button at bounding box center [644, 302] width 19 height 19
click at [659, 266] on icon at bounding box center [663, 270] width 8 height 8
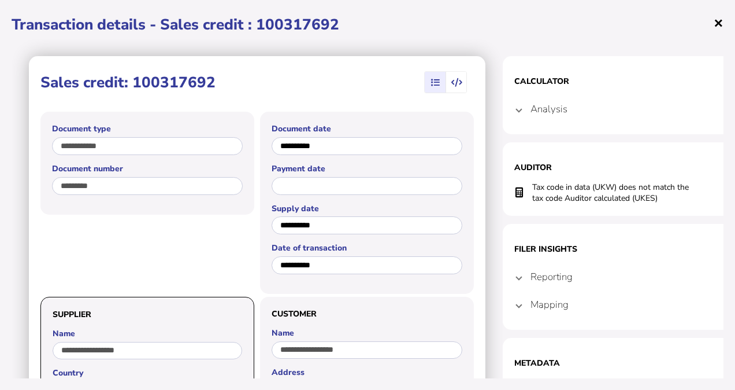
click at [721, 22] on span "×" at bounding box center [719, 23] width 10 height 22
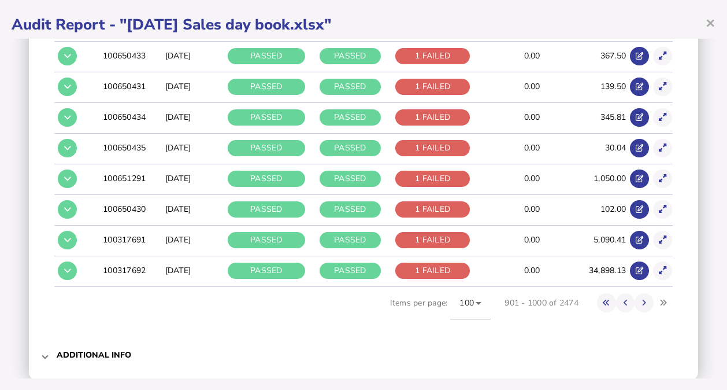
scroll to position [2764, 0]
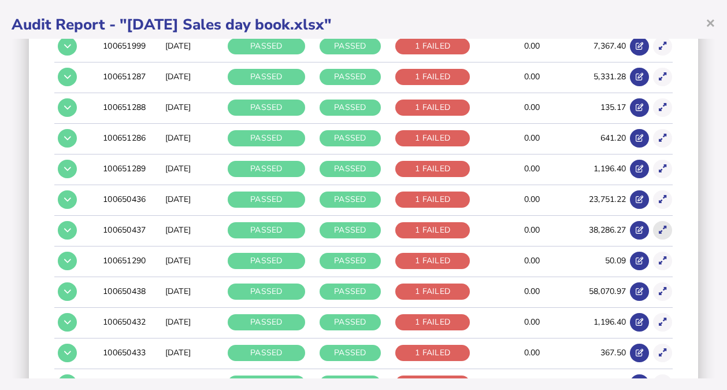
click at [653, 221] on button at bounding box center [662, 230] width 19 height 19
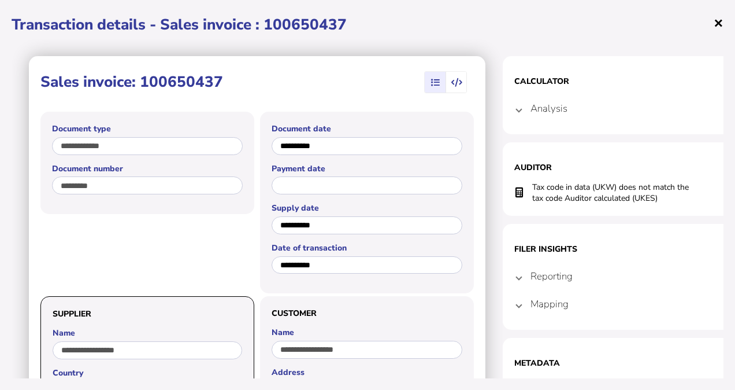
click at [716, 24] on span "×" at bounding box center [719, 23] width 10 height 22
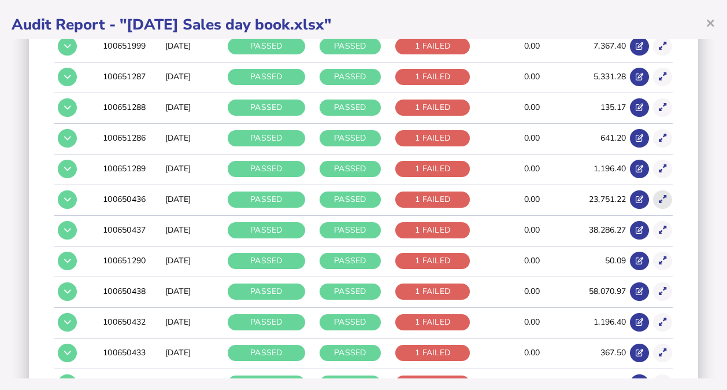
click at [659, 195] on icon at bounding box center [663, 199] width 8 height 8
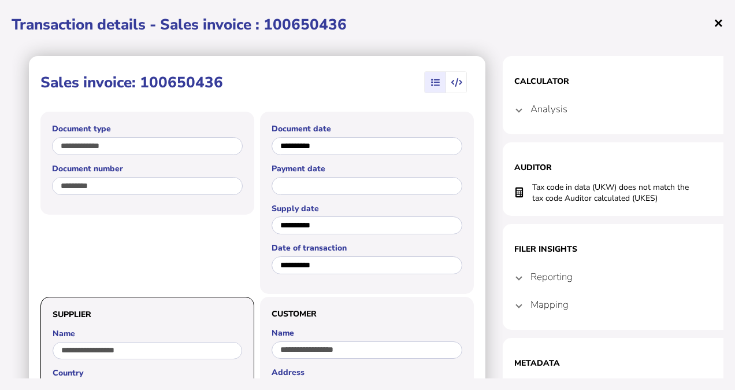
click at [717, 24] on span "×" at bounding box center [719, 23] width 10 height 22
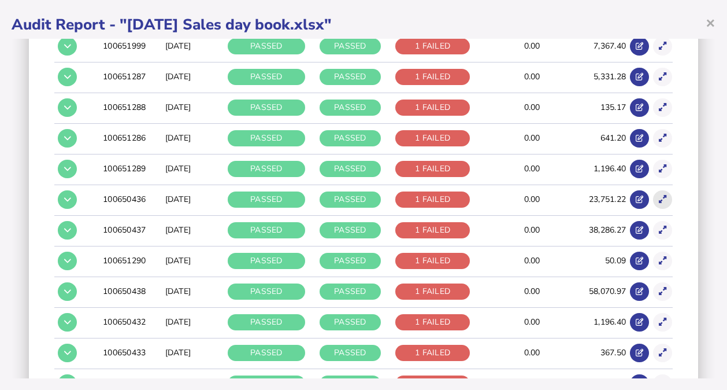
click at [653, 190] on button at bounding box center [662, 199] width 19 height 19
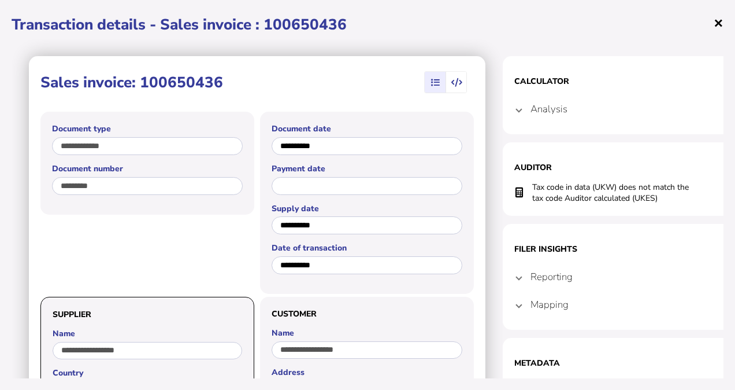
click at [723, 22] on span "×" at bounding box center [719, 23] width 10 height 22
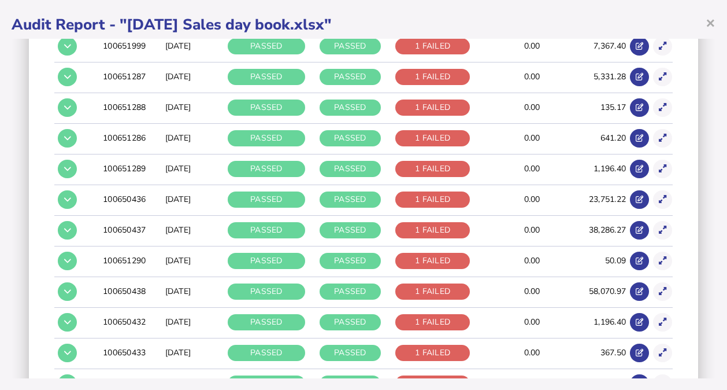
scroll to position [2467, 0]
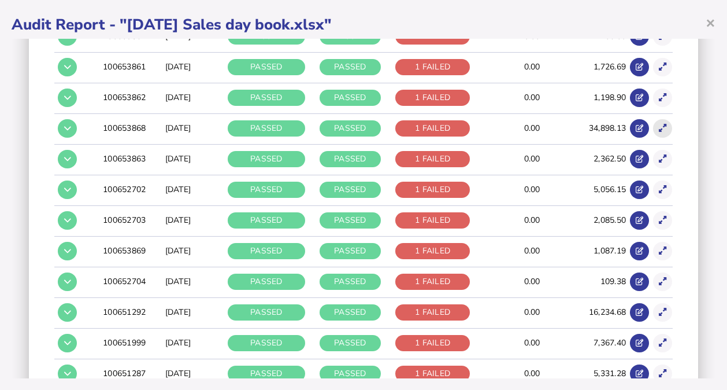
click at [659, 124] on icon at bounding box center [663, 128] width 8 height 8
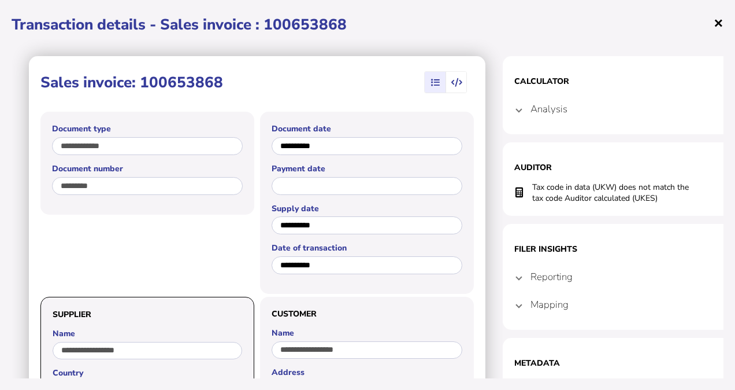
click at [717, 24] on span "×" at bounding box center [719, 23] width 10 height 22
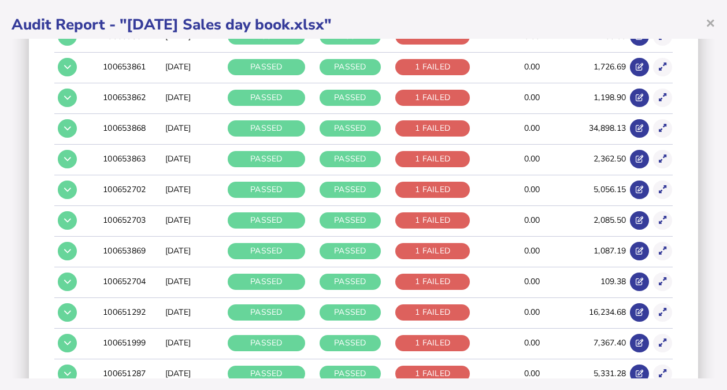
click at [706, 62] on div "Audit criteria: [DATE] Sales day book.xlsx Created by: Uploaded in UI by [EMAIL…" at bounding box center [364, 208] width 704 height 339
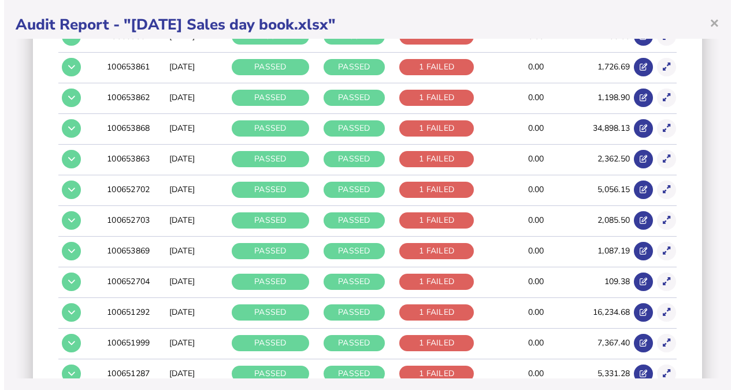
scroll to position [2171, 0]
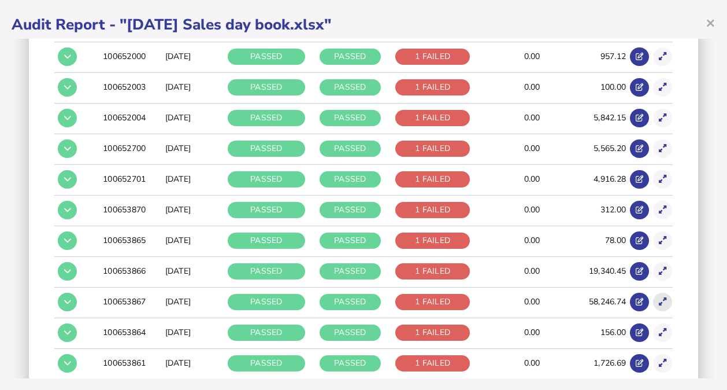
click at [653, 292] on button at bounding box center [662, 301] width 19 height 19
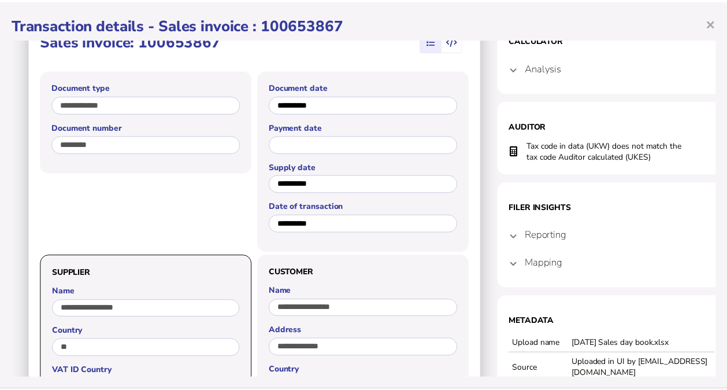
scroll to position [0, 0]
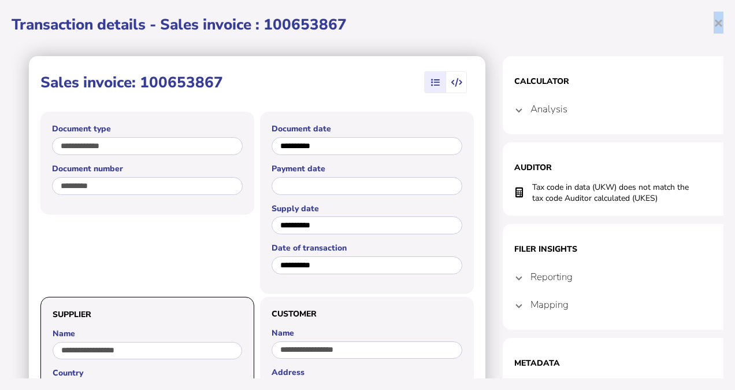
click at [723, 18] on span "×" at bounding box center [719, 23] width 10 height 22
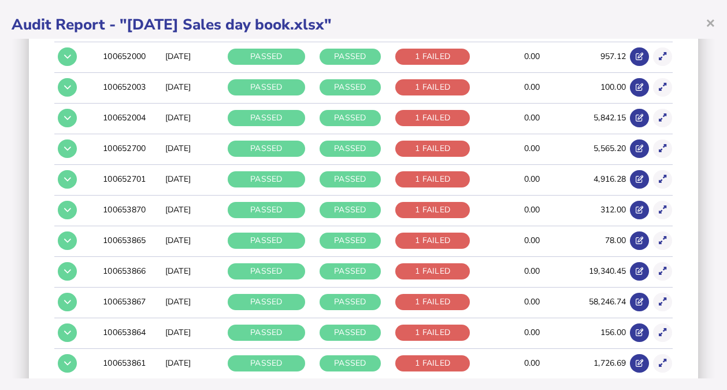
scroll to position [1875, 0]
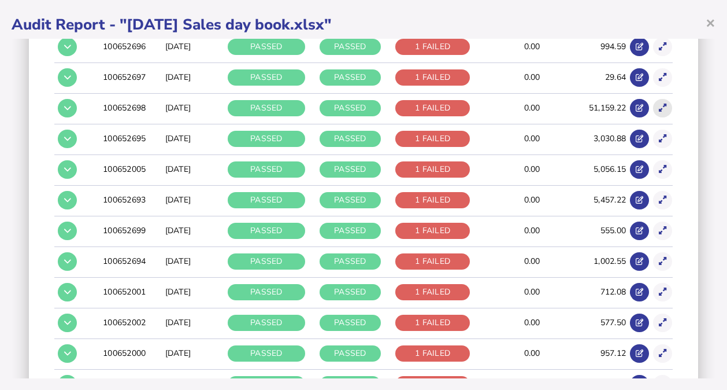
click at [654, 101] on button at bounding box center [662, 108] width 19 height 19
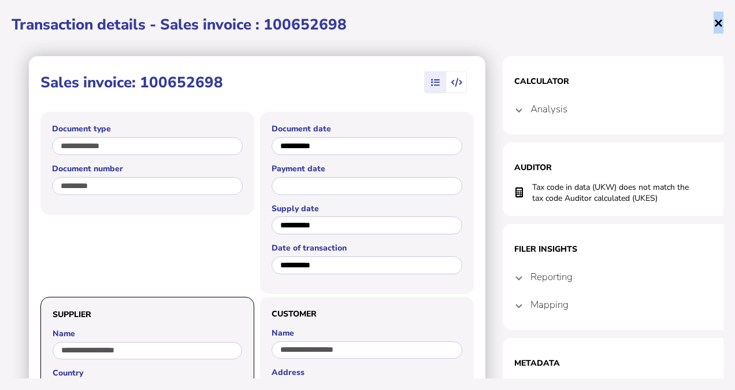
click at [718, 23] on span "×" at bounding box center [719, 23] width 10 height 22
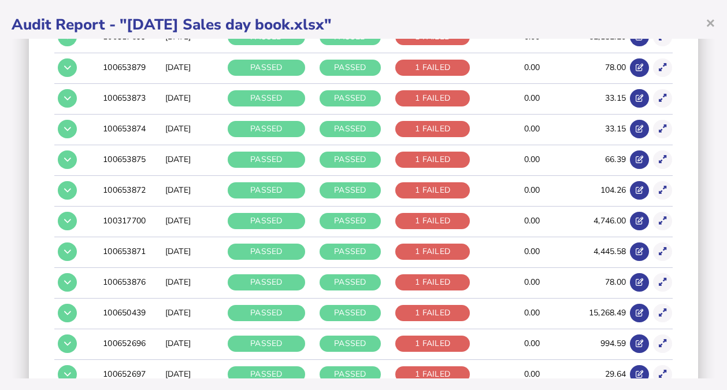
scroll to position [1281, 0]
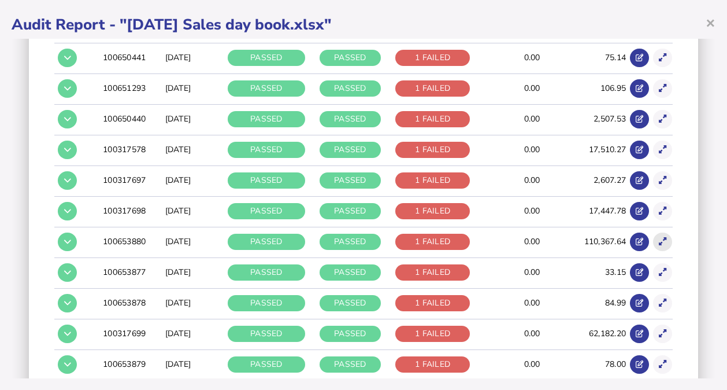
click at [659, 238] on icon at bounding box center [663, 242] width 8 height 8
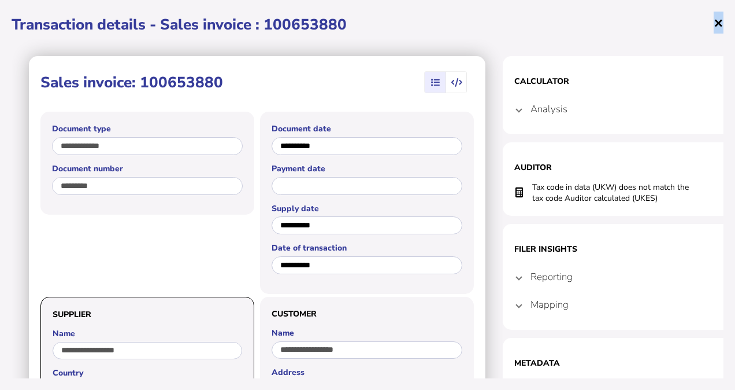
click at [714, 20] on span "×" at bounding box center [719, 23] width 10 height 22
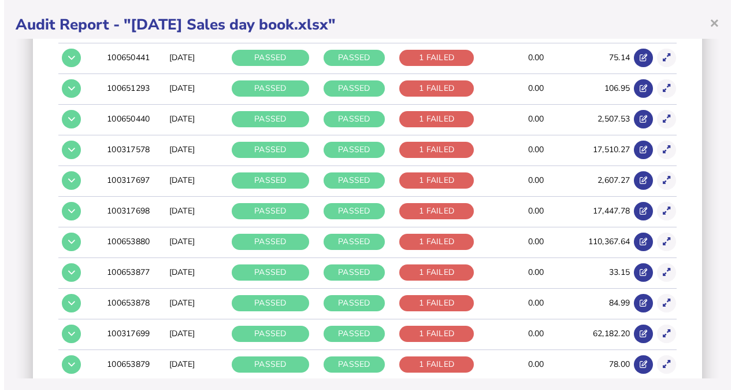
scroll to position [985, 0]
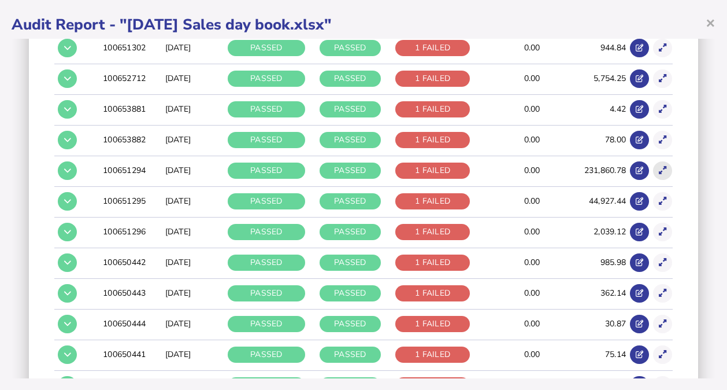
click at [659, 166] on icon at bounding box center [663, 170] width 8 height 8
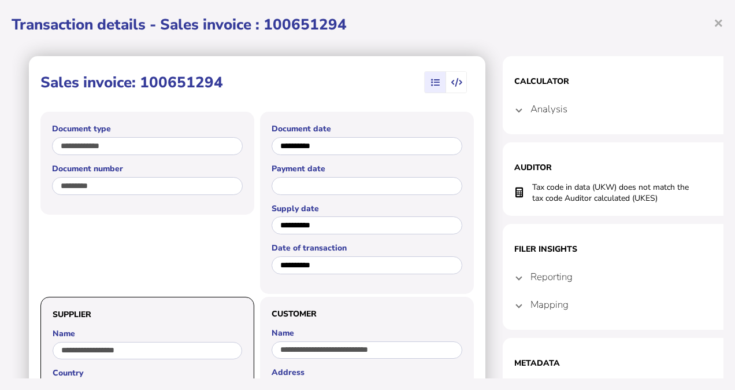
click at [651, 163] on h1 "Auditor" at bounding box center [618, 167] width 208 height 11
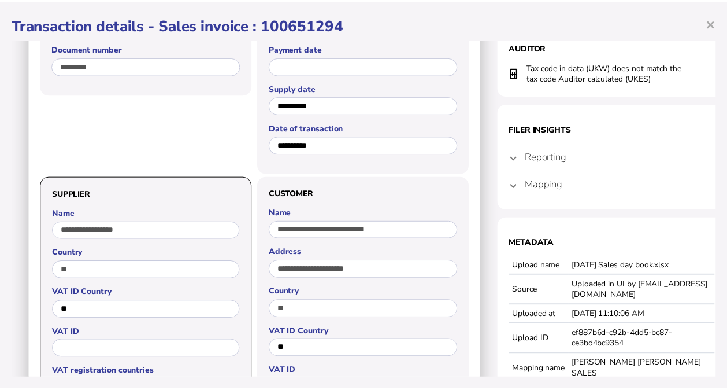
scroll to position [46, 0]
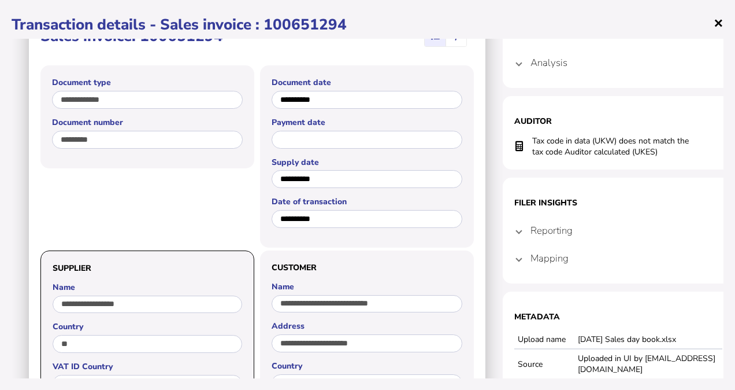
click at [718, 21] on span "×" at bounding box center [719, 23] width 10 height 22
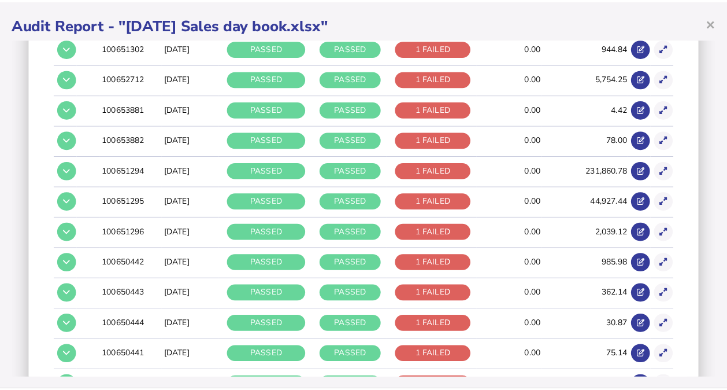
scroll to position [0, 0]
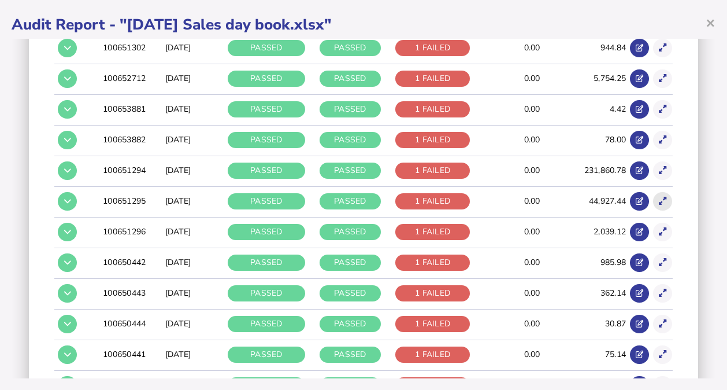
click at [660, 197] on button at bounding box center [662, 201] width 19 height 19
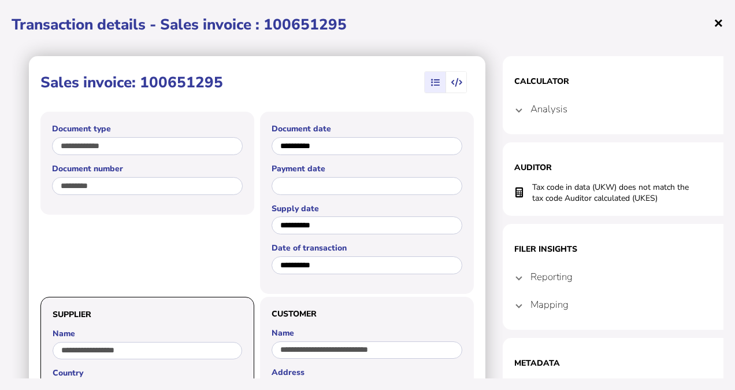
click at [721, 21] on span "×" at bounding box center [719, 23] width 10 height 22
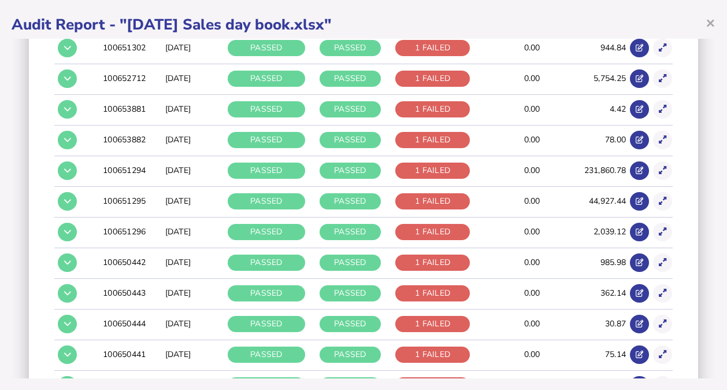
scroll to position [689, 0]
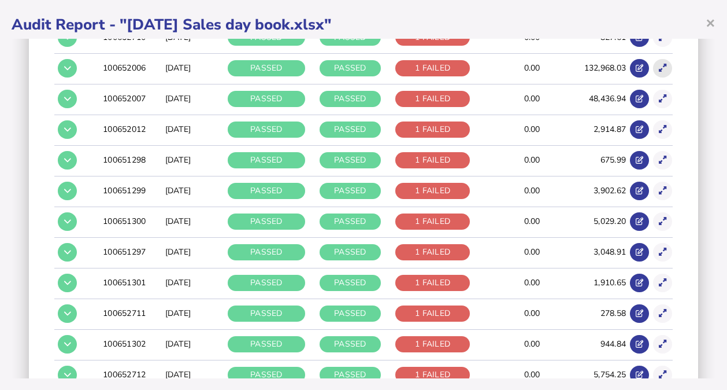
click at [659, 64] on icon at bounding box center [663, 68] width 8 height 8
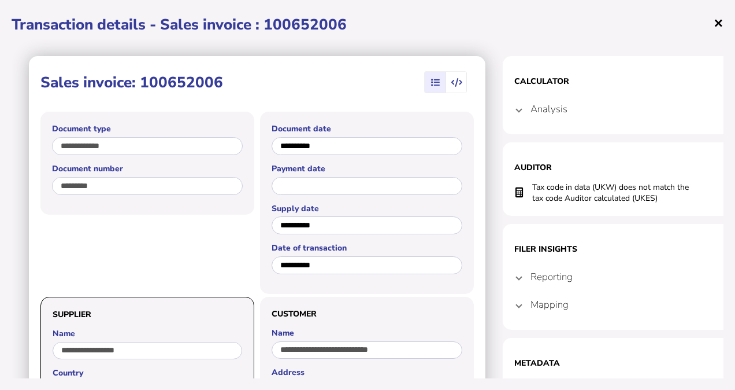
click at [721, 24] on span "×" at bounding box center [719, 23] width 10 height 22
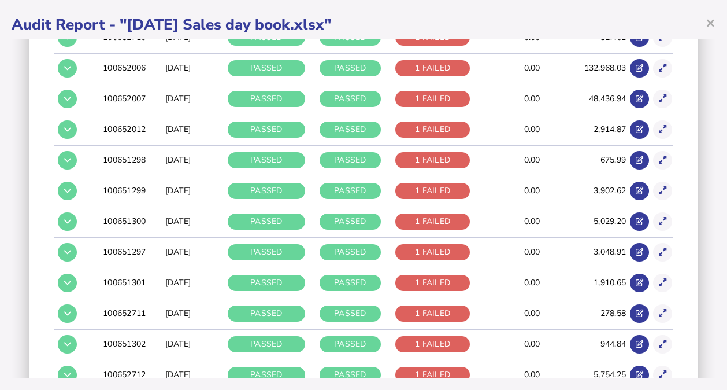
click at [716, 67] on div "× Audit Report - "[DATE] Sales day book.xlsx" Audit criteria: [DATE] Sales day …" at bounding box center [363, 195] width 727 height 390
click at [659, 95] on icon at bounding box center [663, 99] width 8 height 8
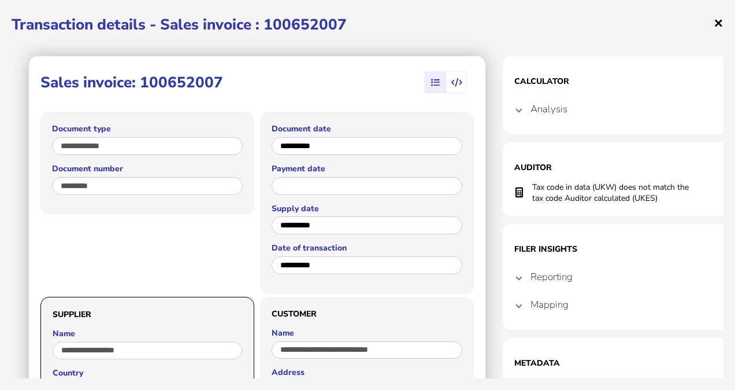
click at [720, 18] on span "×" at bounding box center [719, 23] width 10 height 22
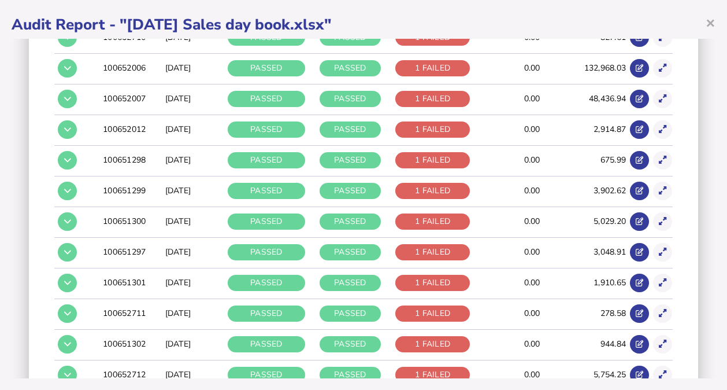
scroll to position [392, 0]
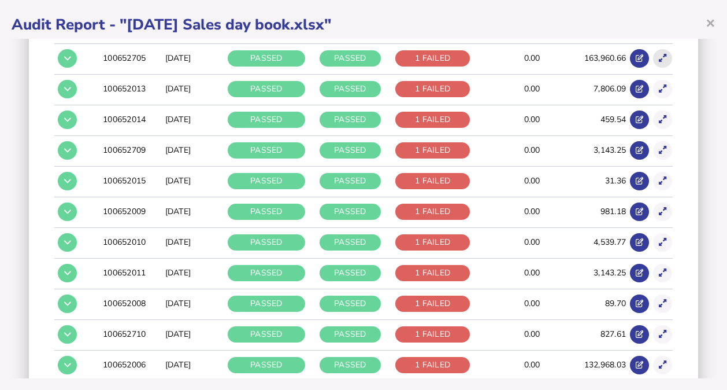
click at [659, 58] on icon at bounding box center [663, 58] width 8 height 8
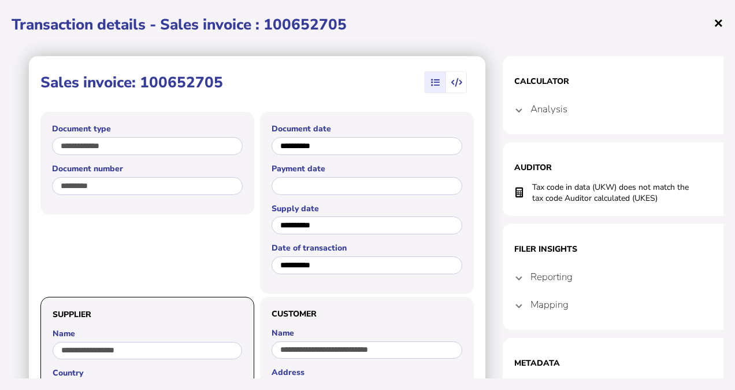
click at [718, 23] on span "×" at bounding box center [719, 23] width 10 height 22
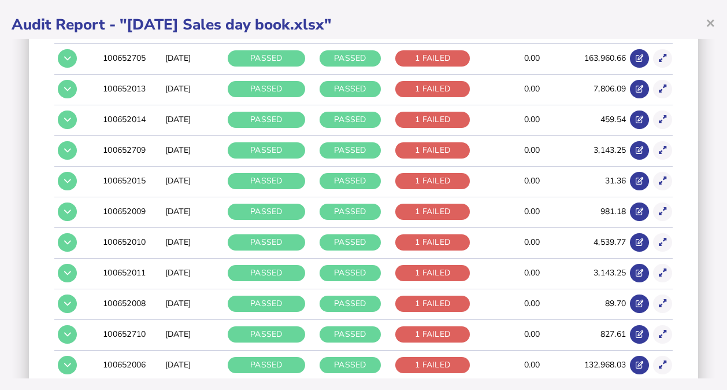
scroll to position [96, 0]
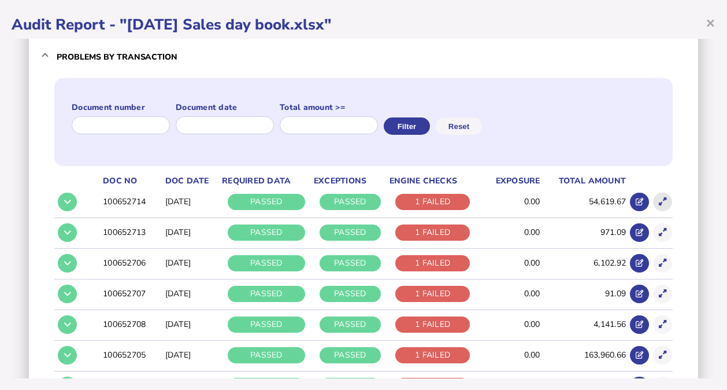
click at [658, 195] on button at bounding box center [662, 201] width 19 height 19
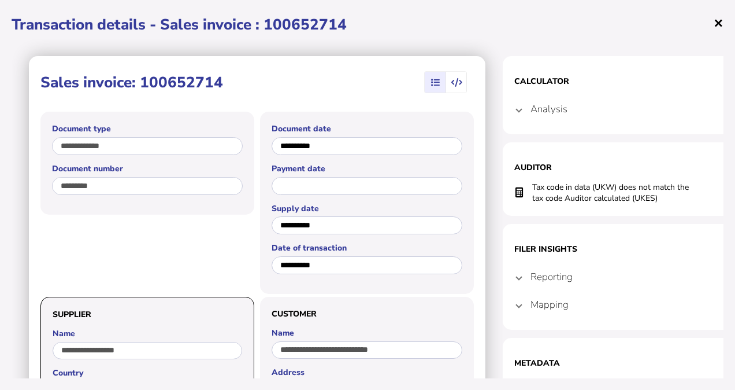
click at [717, 22] on span "×" at bounding box center [719, 23] width 10 height 22
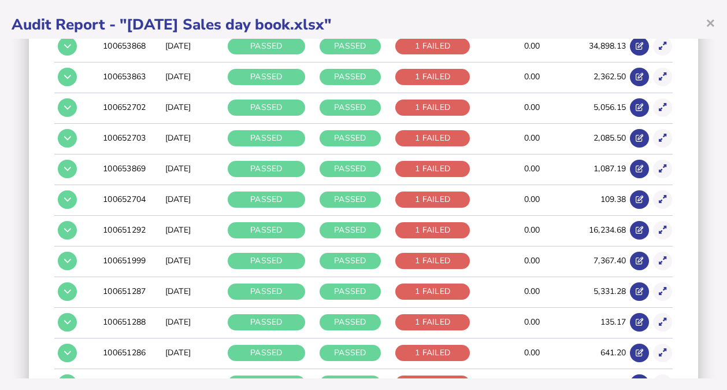
scroll to position [3060, 0]
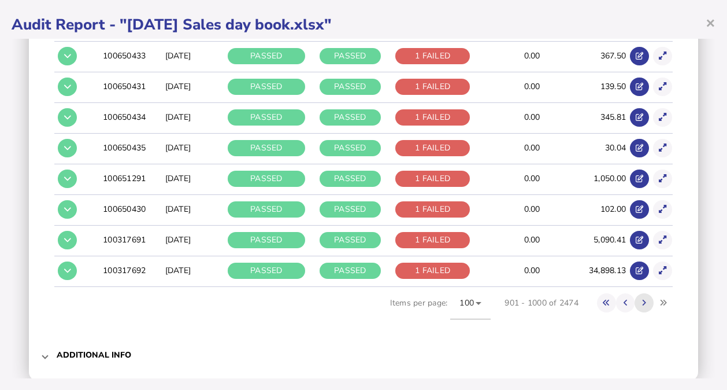
click at [640, 293] on button at bounding box center [644, 302] width 19 height 19
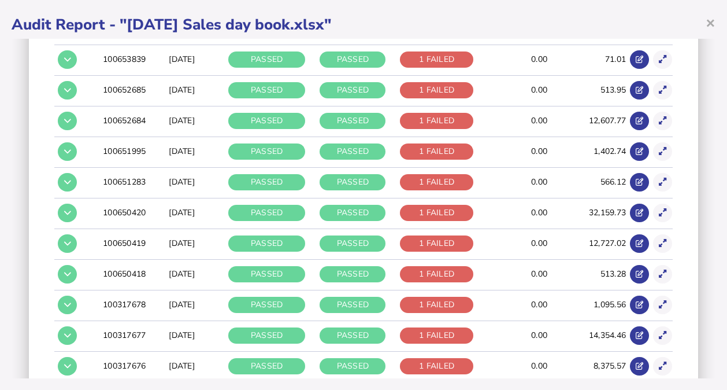
scroll to position [2375, 0]
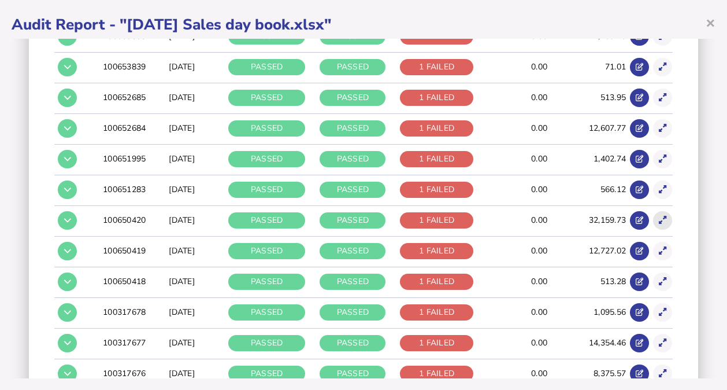
click at [657, 211] on button at bounding box center [662, 220] width 19 height 19
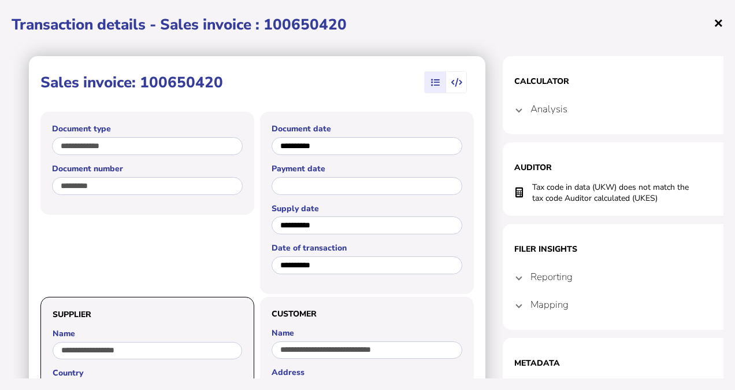
click at [716, 25] on span "×" at bounding box center [719, 23] width 10 height 22
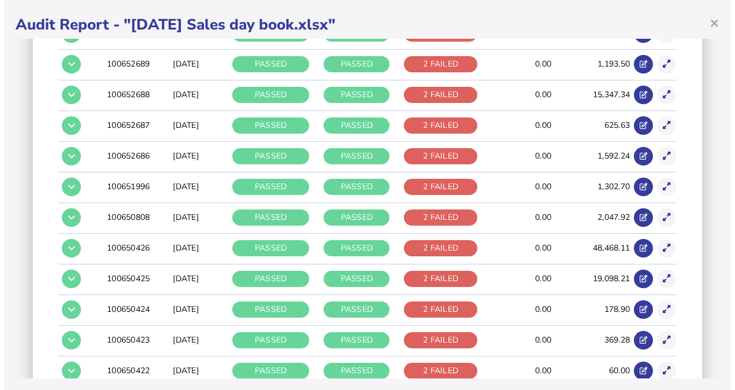
scroll to position [1513, 0]
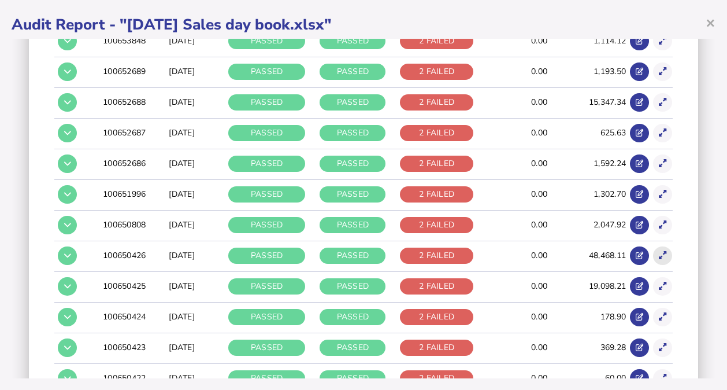
click at [654, 253] on button at bounding box center [662, 255] width 19 height 19
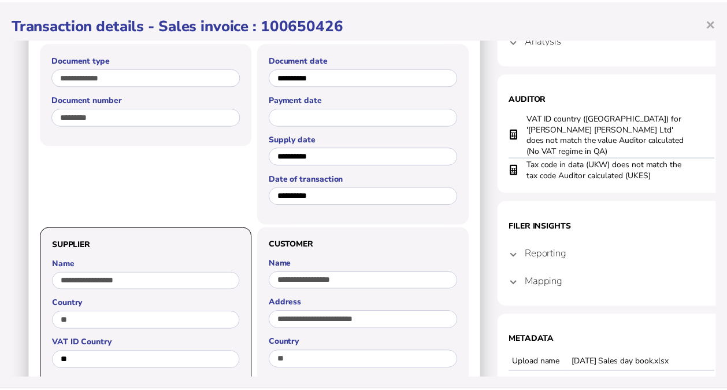
scroll to position [71, 0]
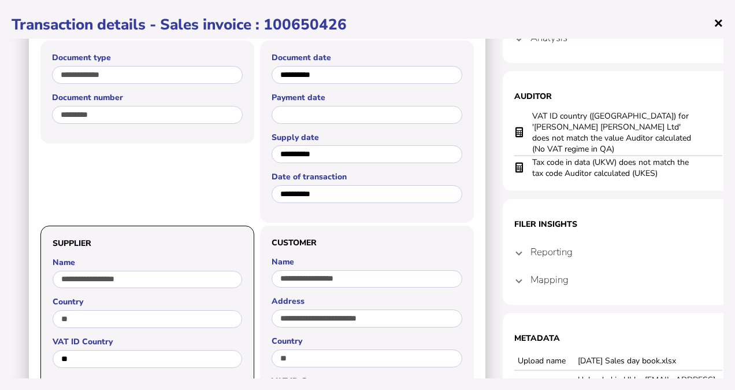
click at [716, 24] on span "×" at bounding box center [719, 23] width 10 height 22
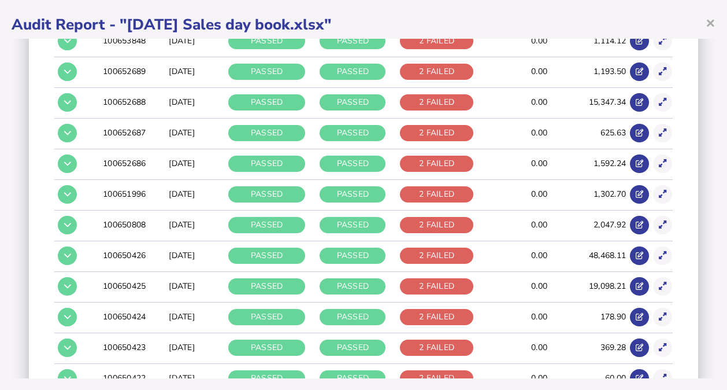
scroll to position [0, 0]
click at [655, 249] on button at bounding box center [662, 255] width 19 height 19
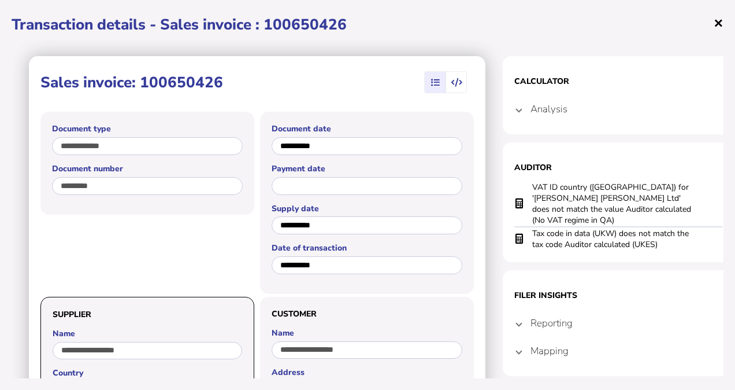
click at [720, 21] on span "×" at bounding box center [719, 23] width 10 height 22
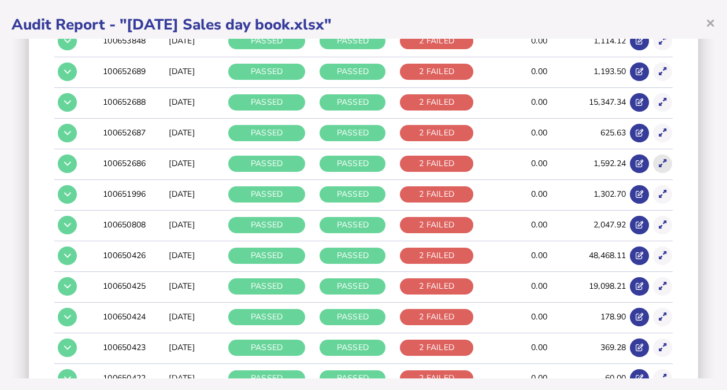
click at [657, 158] on button at bounding box center [662, 163] width 19 height 19
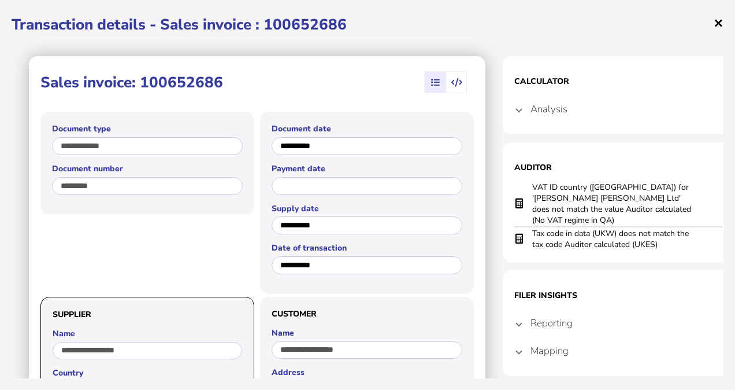
click at [716, 23] on span "×" at bounding box center [719, 23] width 10 height 22
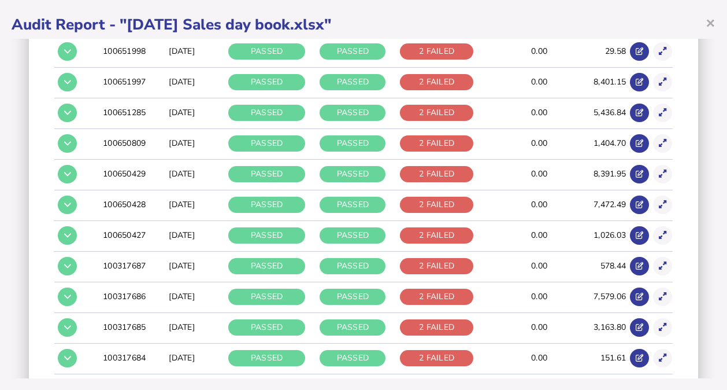
scroll to position [623, 0]
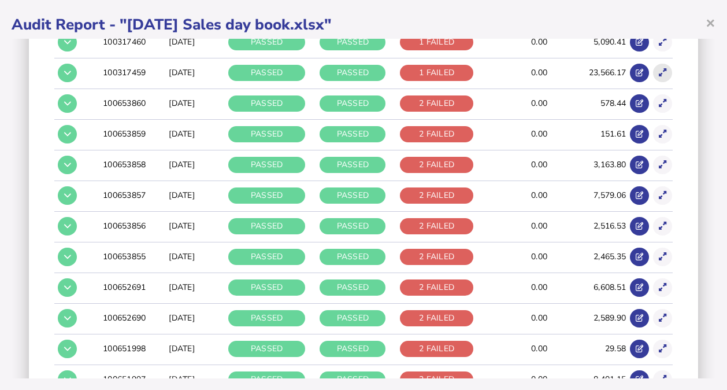
click at [657, 64] on button at bounding box center [662, 73] width 19 height 19
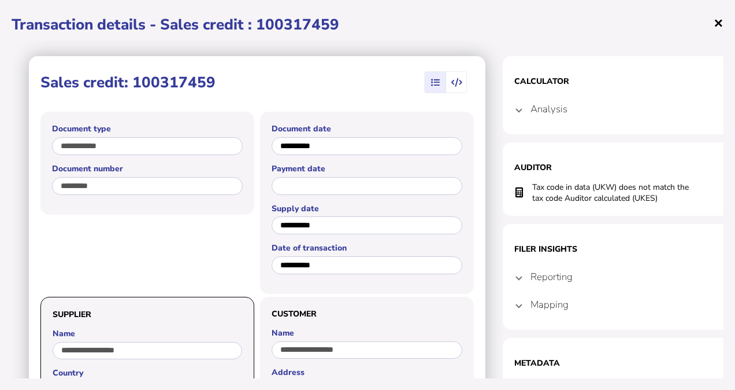
click at [718, 20] on span "×" at bounding box center [719, 23] width 10 height 22
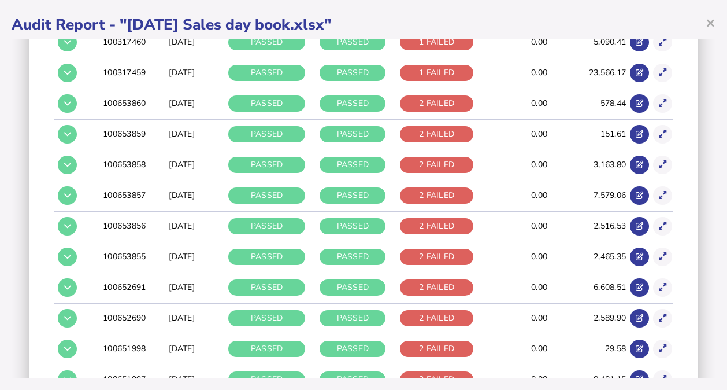
scroll to position [327, 0]
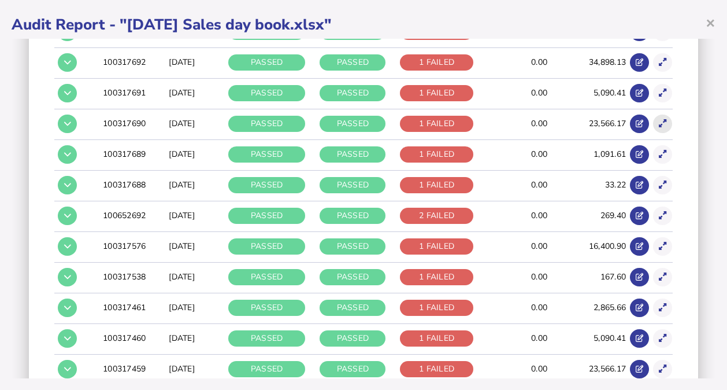
click at [653, 124] on button at bounding box center [662, 123] width 19 height 19
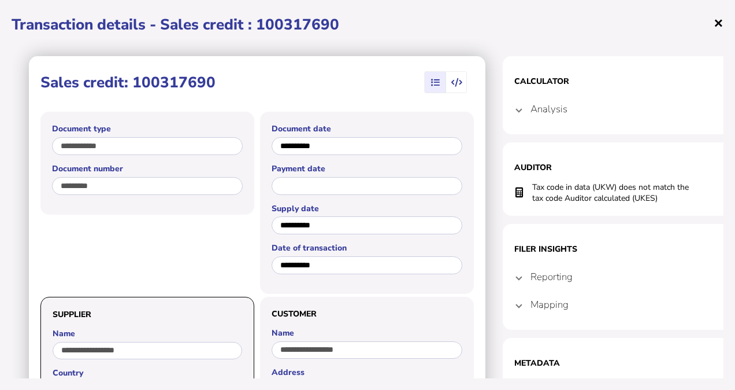
click at [723, 24] on span "×" at bounding box center [719, 23] width 10 height 22
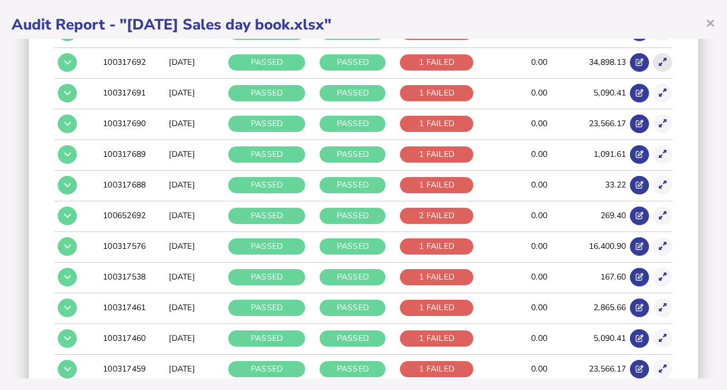
click at [653, 59] on button at bounding box center [662, 62] width 19 height 19
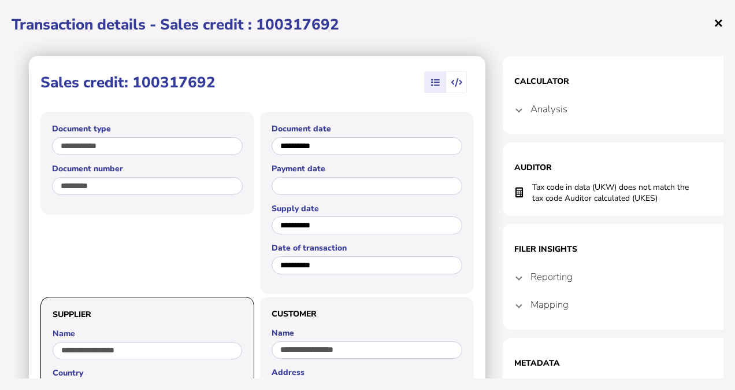
click at [714, 17] on span "×" at bounding box center [719, 23] width 10 height 22
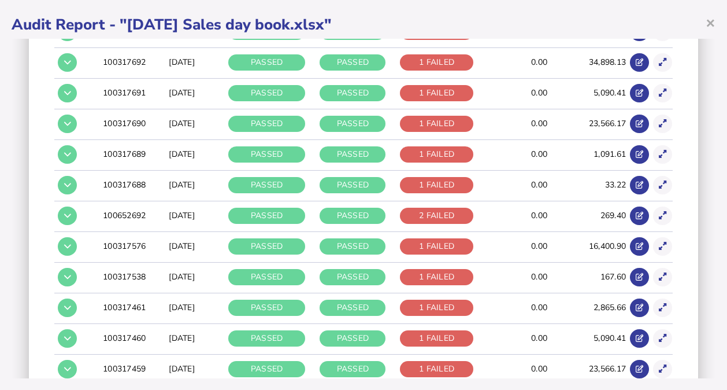
click at [713, 17] on span "×" at bounding box center [711, 23] width 10 height 22
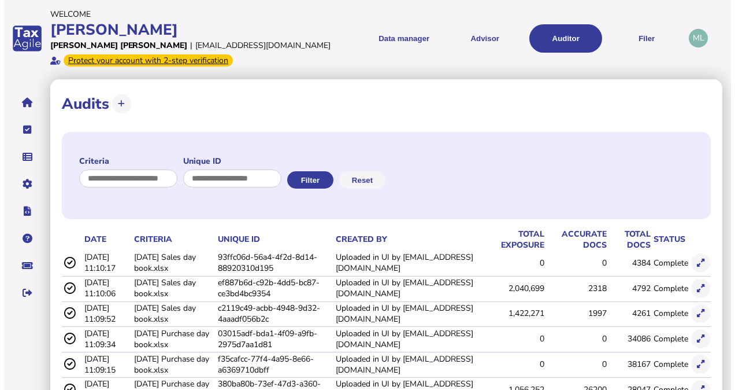
scroll to position [0, 0]
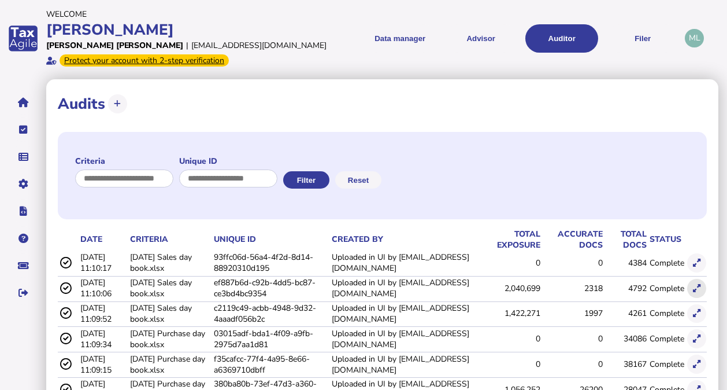
click at [697, 287] on icon at bounding box center [697, 288] width 8 height 8
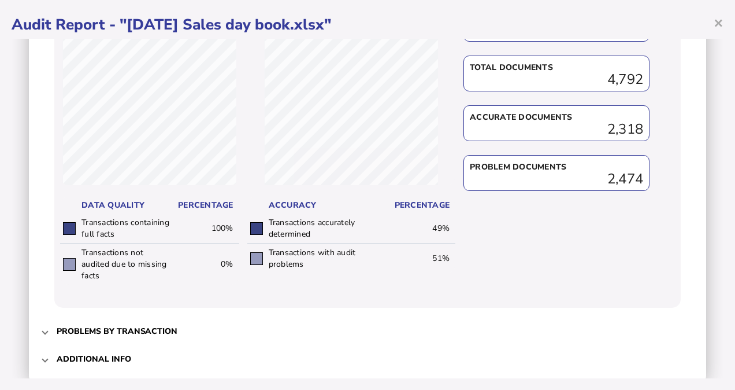
scroll to position [554, 0]
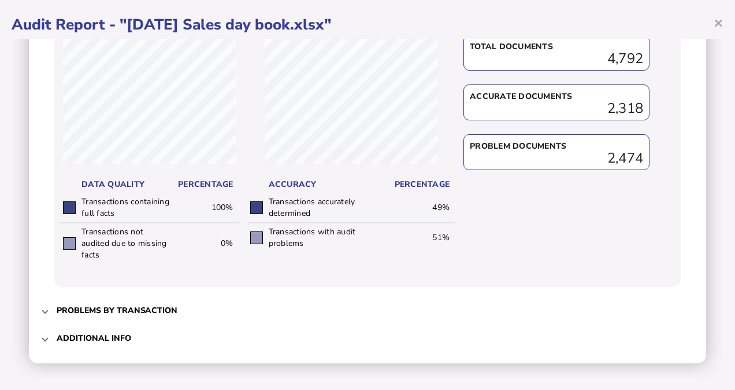
click at [125, 307] on h3 "Problems by transaction" at bounding box center [117, 310] width 121 height 11
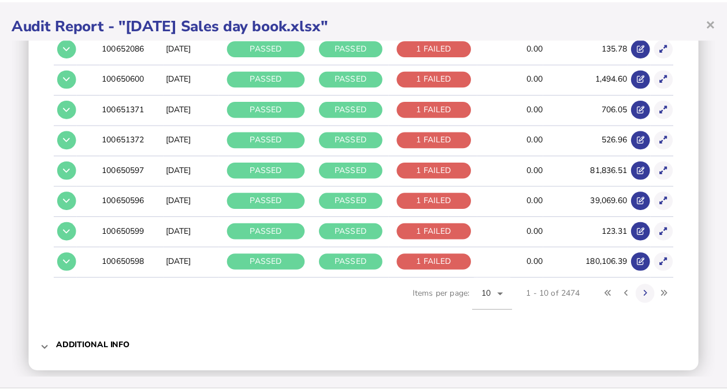
scroll to position [320, 0]
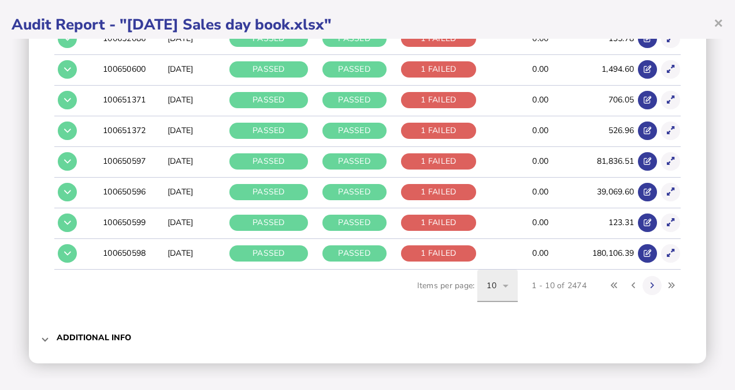
click at [499, 286] on icon at bounding box center [506, 286] width 14 height 14
click at [491, 246] on span "100" at bounding box center [486, 249] width 14 height 14
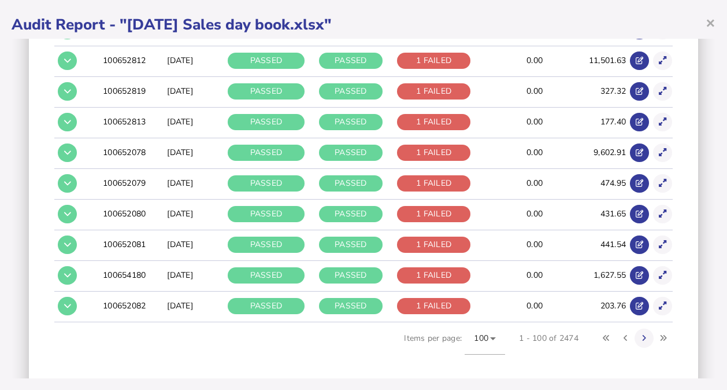
scroll to position [3060, 0]
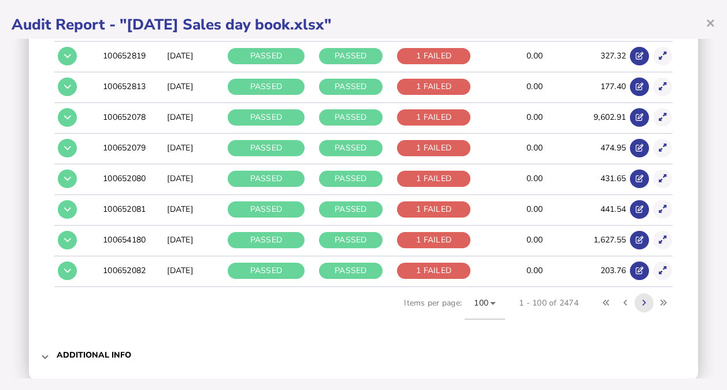
click at [637, 293] on button at bounding box center [644, 302] width 19 height 19
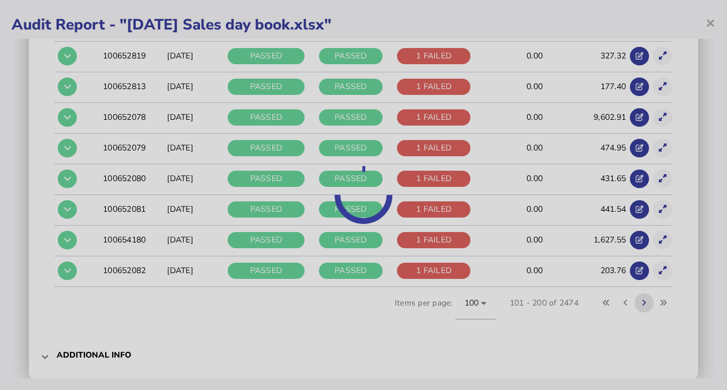
click at [637, 293] on button at bounding box center [644, 302] width 19 height 19
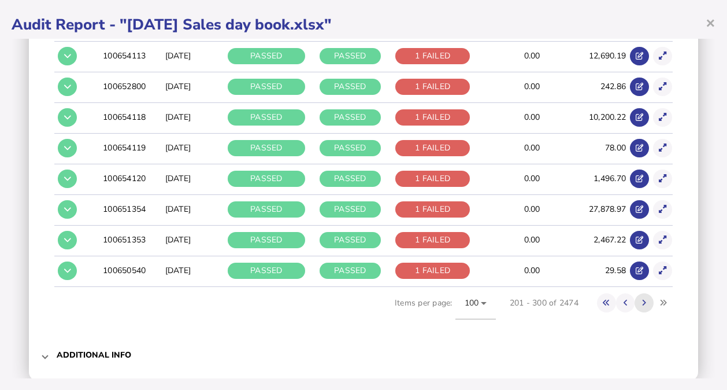
click at [637, 293] on button at bounding box center [644, 302] width 19 height 19
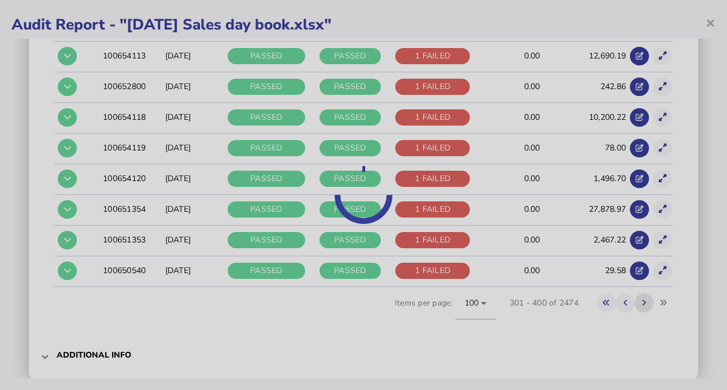
click at [637, 293] on button at bounding box center [644, 302] width 19 height 19
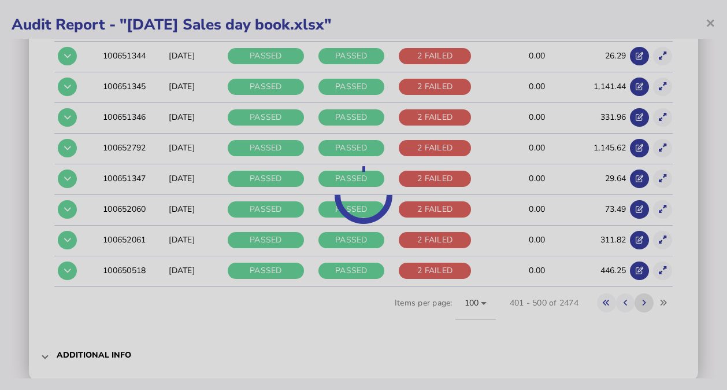
click at [637, 288] on div at bounding box center [363, 195] width 727 height 390
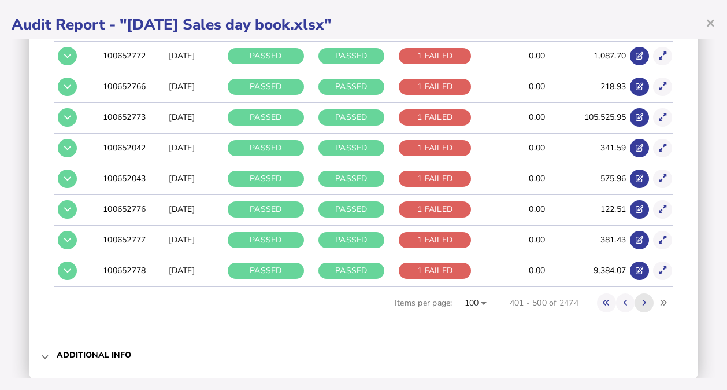
click at [637, 293] on button at bounding box center [644, 302] width 19 height 19
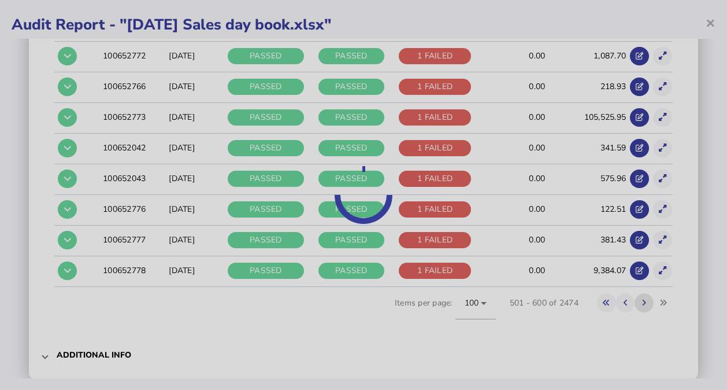
click at [637, 288] on div at bounding box center [363, 195] width 727 height 390
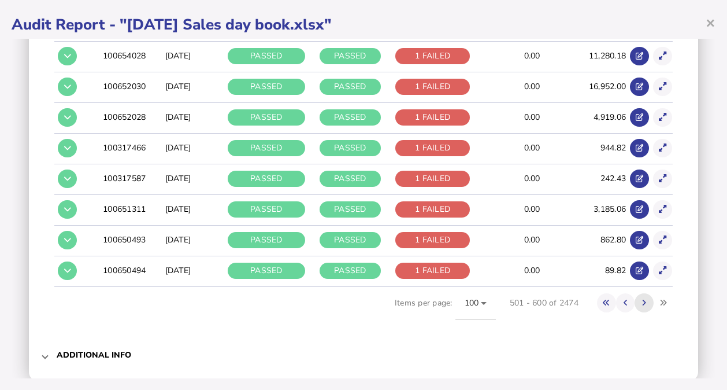
click at [637, 293] on button at bounding box center [644, 302] width 19 height 19
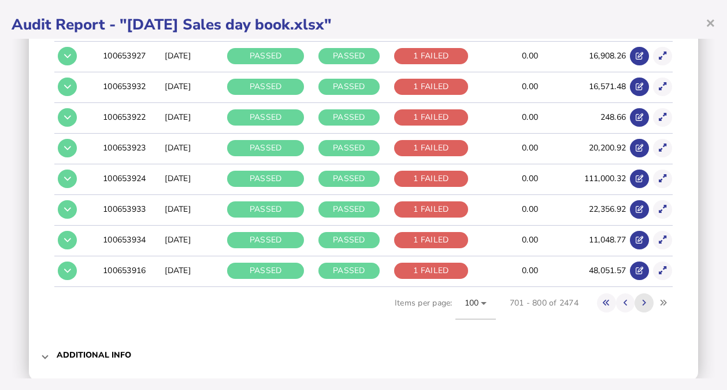
click at [637, 293] on button at bounding box center [644, 302] width 19 height 19
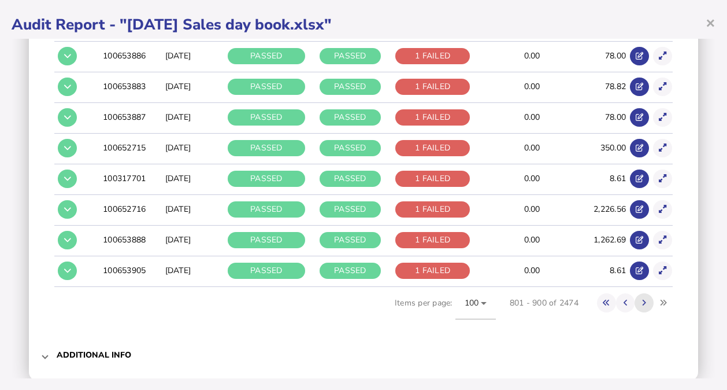
click at [637, 293] on button at bounding box center [644, 302] width 19 height 19
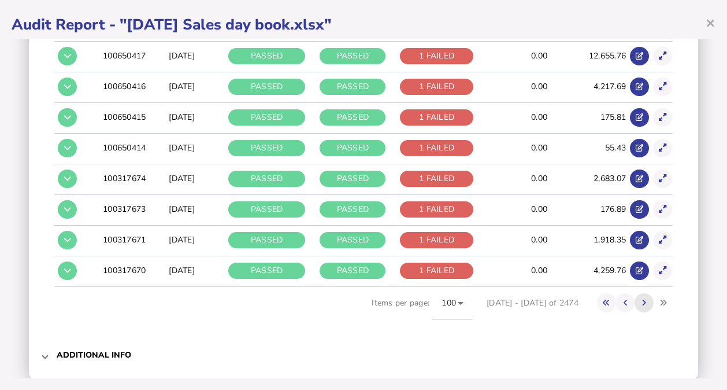
click at [637, 293] on button at bounding box center [644, 302] width 19 height 19
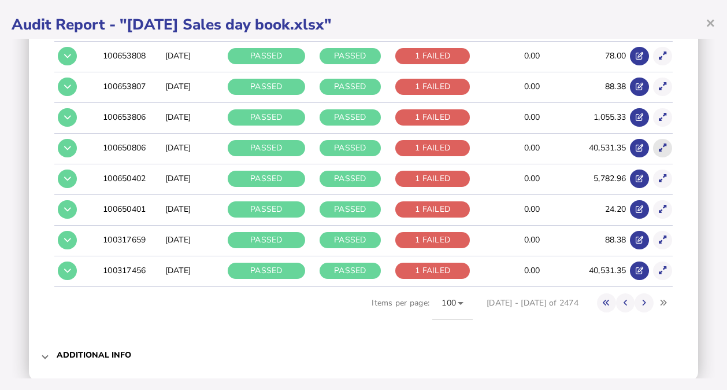
click at [653, 139] on button at bounding box center [662, 148] width 19 height 19
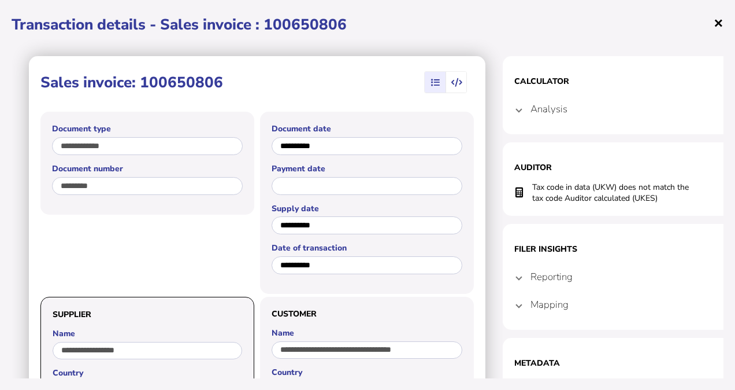
click at [720, 25] on span "×" at bounding box center [719, 23] width 10 height 22
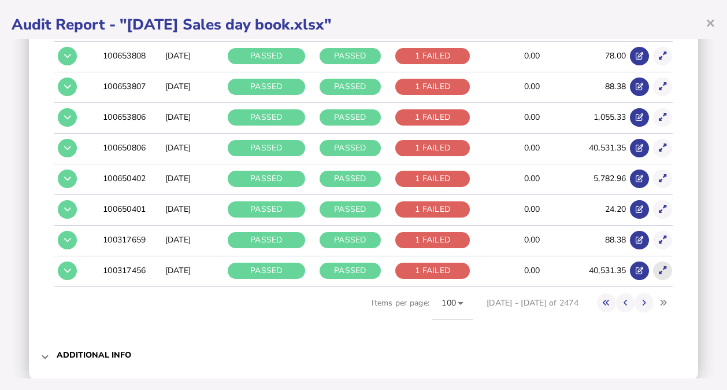
click at [659, 266] on icon at bounding box center [663, 270] width 8 height 8
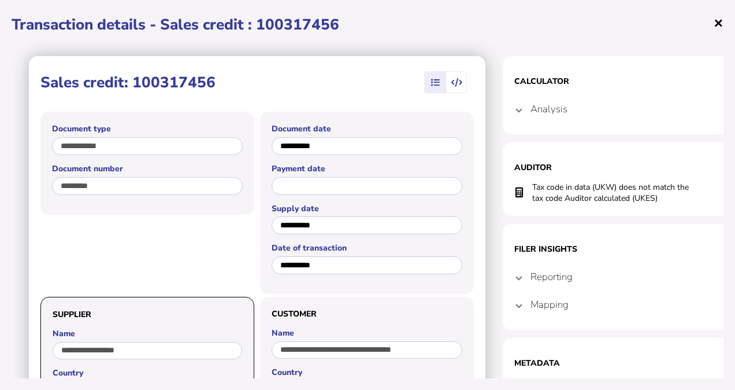
click at [722, 28] on span "×" at bounding box center [719, 23] width 10 height 22
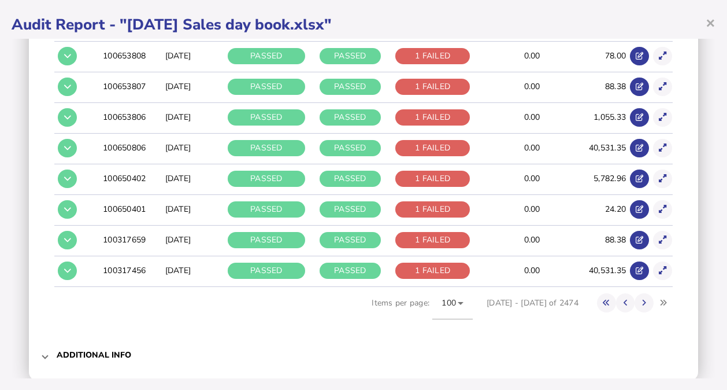
click at [706, 119] on div "Audit criteria: [DATE] Sales day book.xlsx Created by: Uploaded in UI by [EMAIL…" at bounding box center [364, 208] width 704 height 339
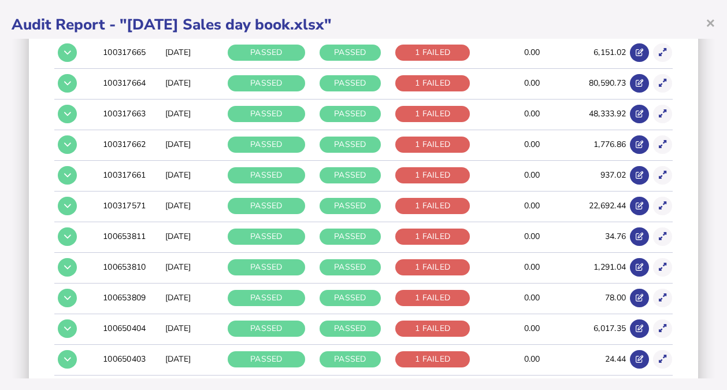
scroll to position [2595, 0]
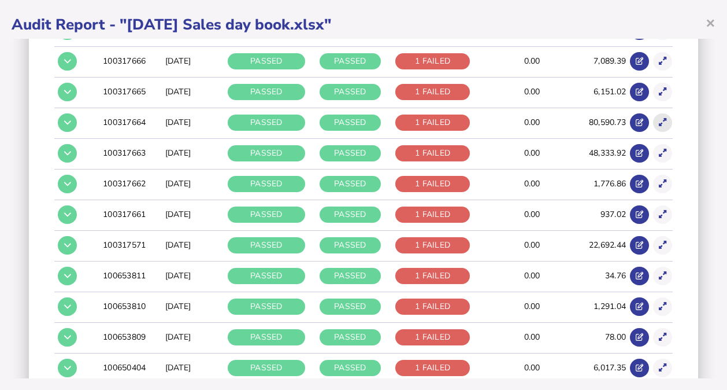
click at [660, 113] on button at bounding box center [662, 122] width 19 height 19
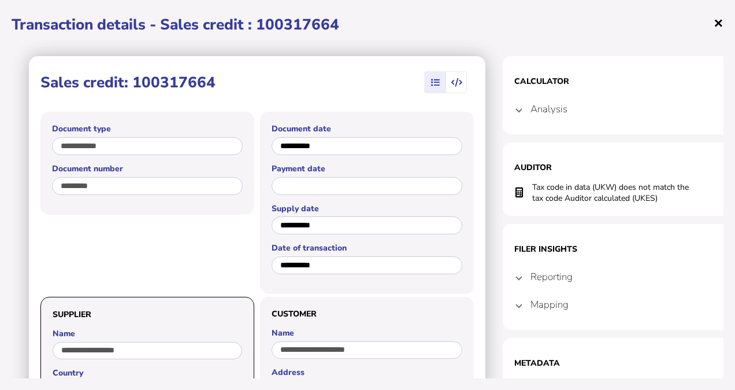
click at [723, 27] on span "×" at bounding box center [719, 23] width 10 height 22
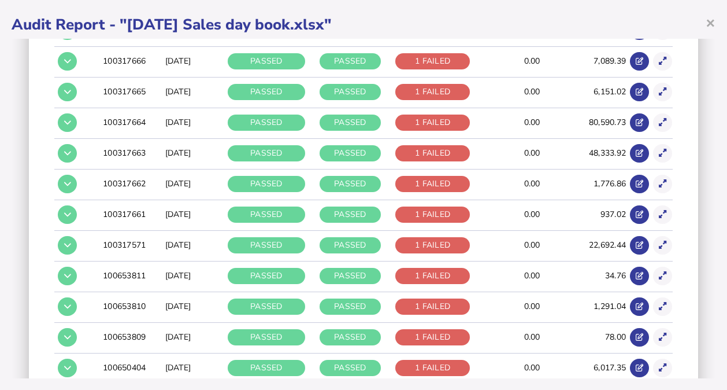
scroll to position [2299, 0]
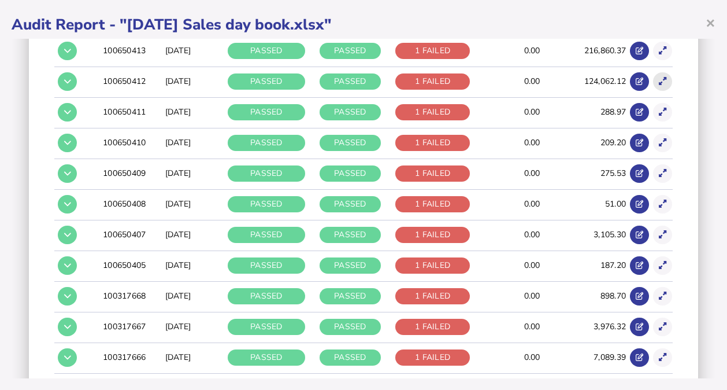
click at [659, 77] on icon at bounding box center [663, 81] width 8 height 8
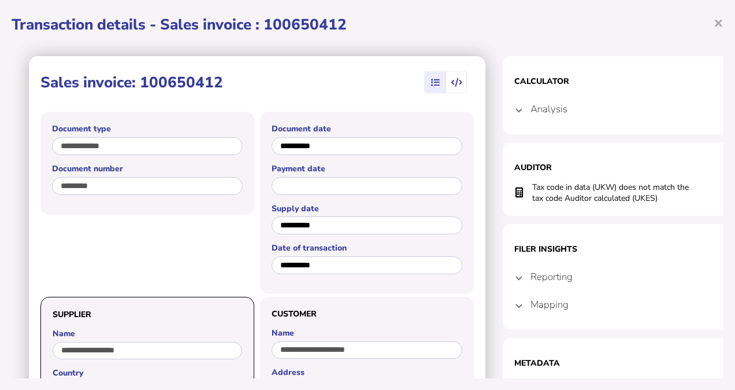
click at [654, 68] on section "Calculator Analysis { "transaction1": "Supply of goods and services - AE - No e…" at bounding box center [618, 95] width 231 height 78
click at [719, 23] on span "×" at bounding box center [719, 23] width 10 height 22
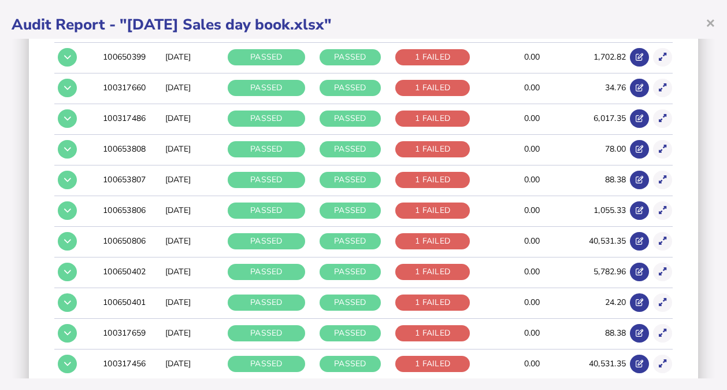
scroll to position [3060, 0]
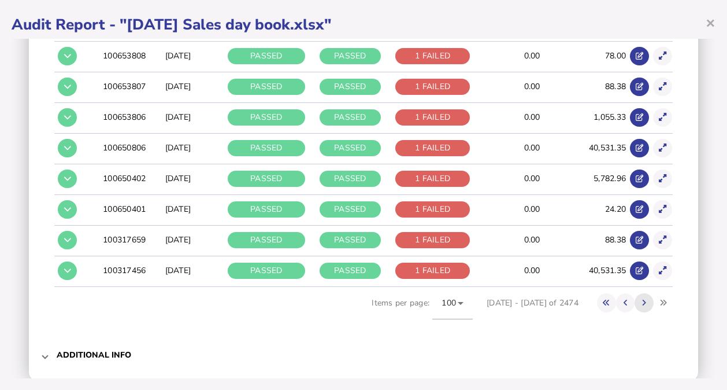
click at [637, 293] on button at bounding box center [644, 302] width 19 height 19
click at [659, 205] on icon at bounding box center [663, 209] width 8 height 8
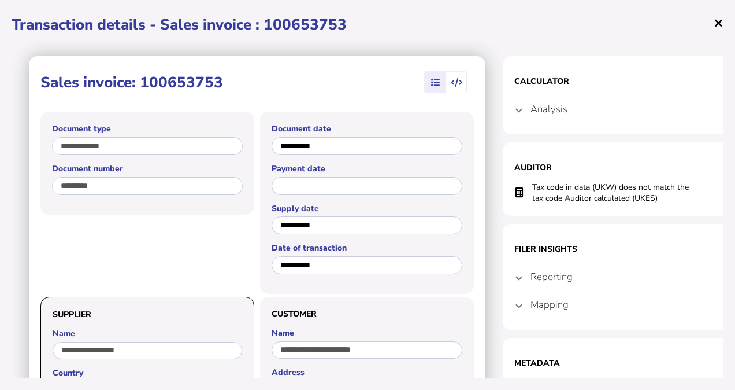
click at [715, 25] on span "×" at bounding box center [719, 23] width 10 height 22
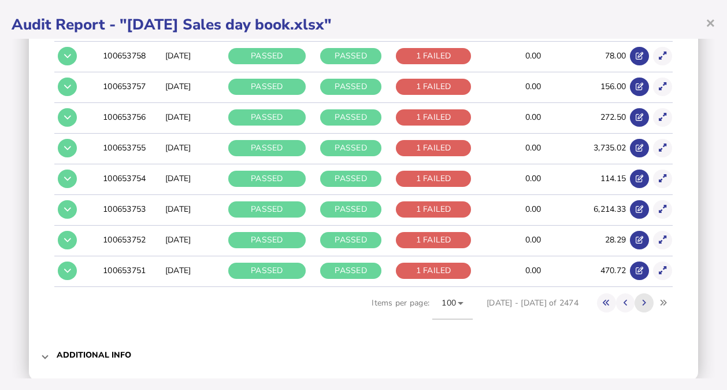
click at [642, 299] on icon at bounding box center [644, 303] width 4 height 8
click at [639, 293] on button at bounding box center [644, 302] width 19 height 19
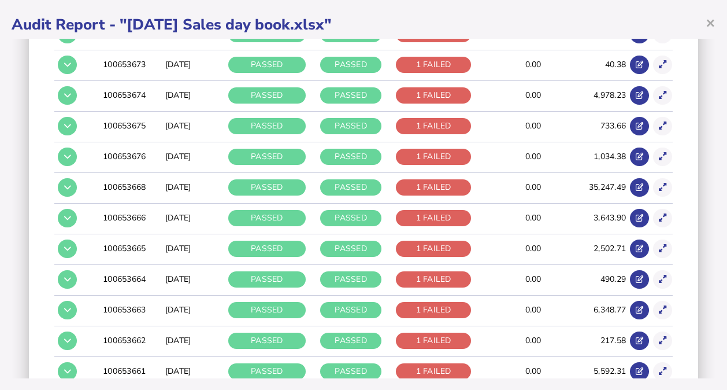
scroll to position [2936, 0]
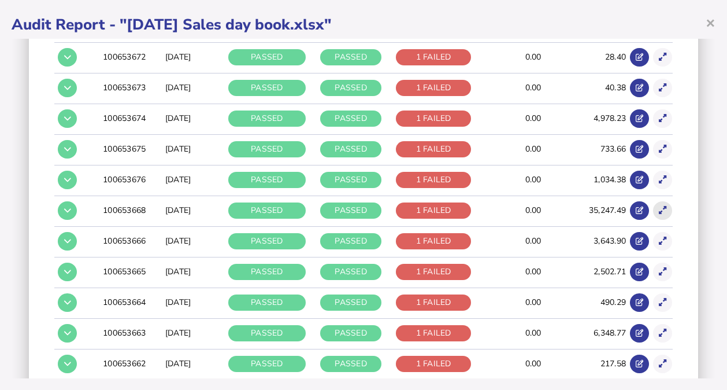
click at [659, 206] on icon at bounding box center [663, 210] width 8 height 8
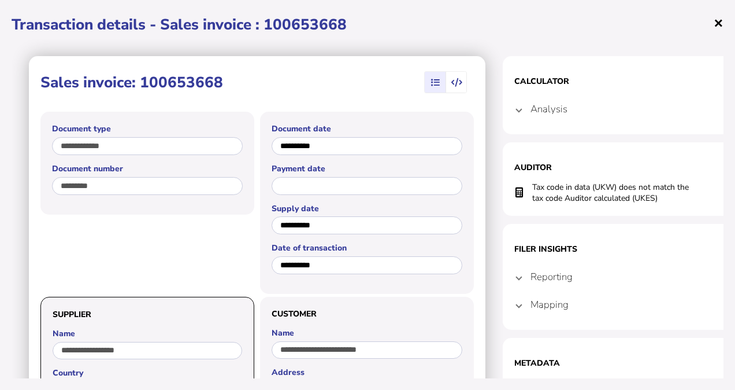
click at [718, 27] on span "×" at bounding box center [719, 23] width 10 height 22
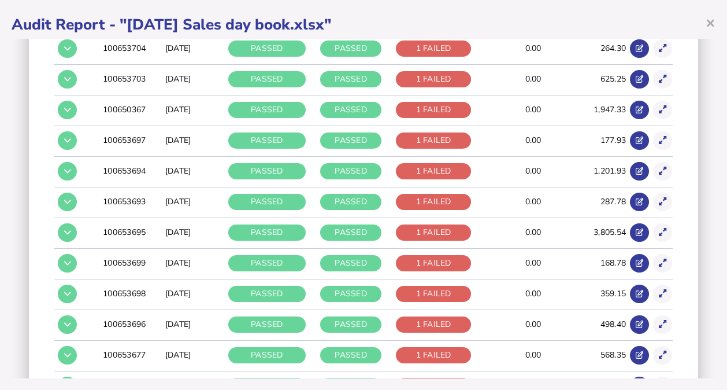
scroll to position [1454, 0]
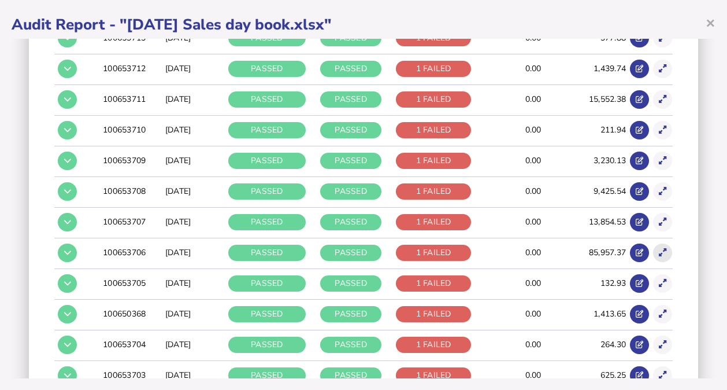
click at [657, 243] on button at bounding box center [662, 252] width 19 height 19
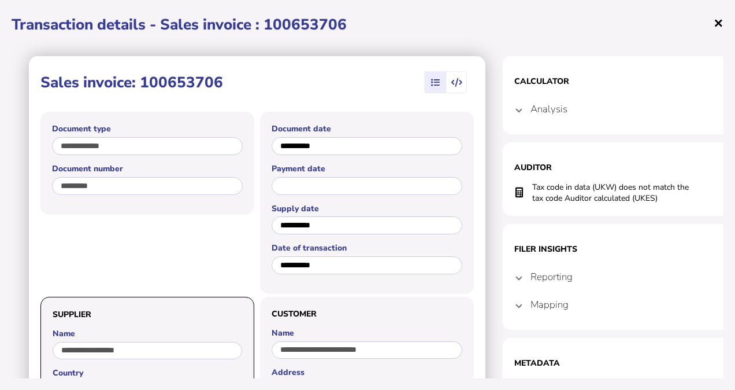
click at [718, 21] on span "×" at bounding box center [719, 23] width 10 height 22
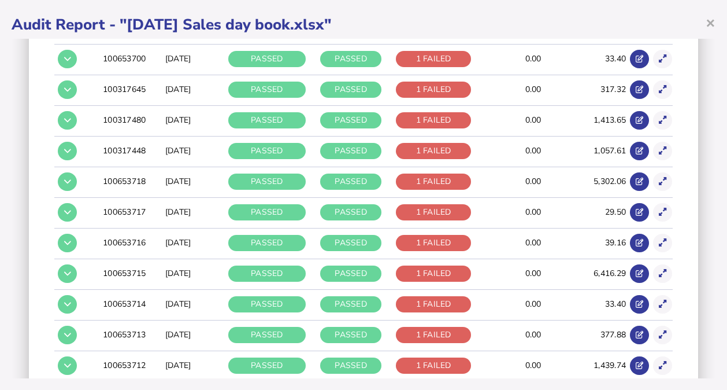
scroll to position [861, 0]
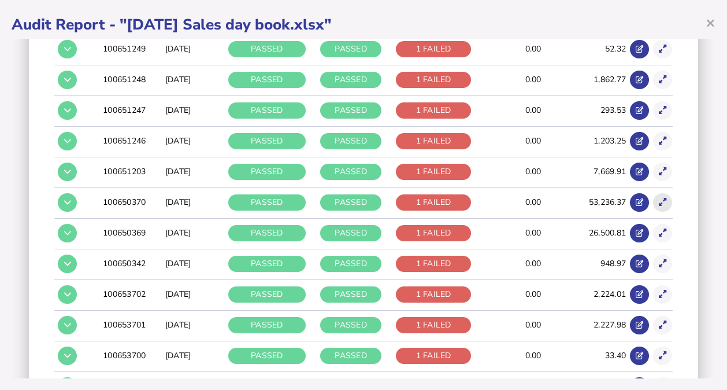
click at [659, 199] on icon at bounding box center [663, 202] width 8 height 8
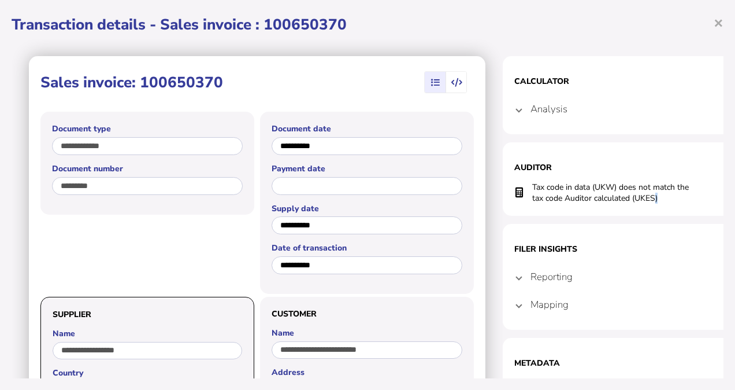
click at [655, 199] on td "Tax code in data (UKW) does not match the tax code Auditor calculated (UKES)" at bounding box center [613, 192] width 162 height 23
drag, startPoint x: 655, startPoint y: 199, endPoint x: 717, endPoint y: 25, distance: 184.5
click at [717, 25] on span "×" at bounding box center [719, 23] width 10 height 22
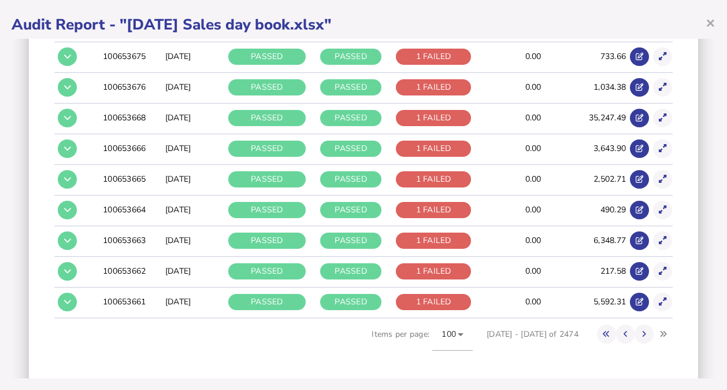
scroll to position [3060, 0]
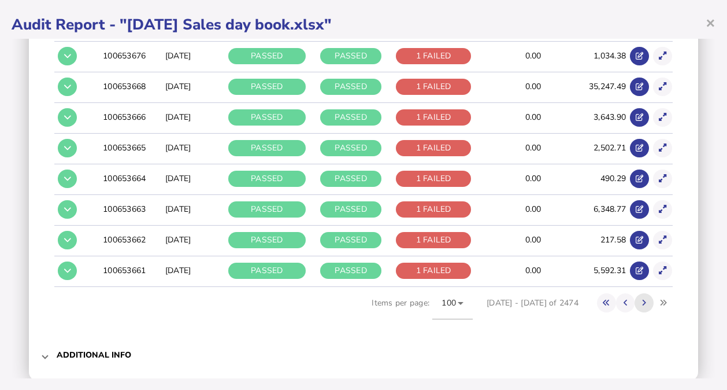
click at [642, 299] on icon at bounding box center [644, 303] width 4 height 8
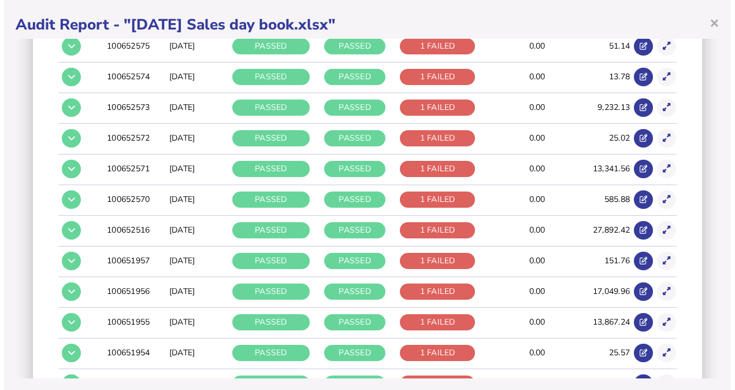
scroll to position [2538, 0]
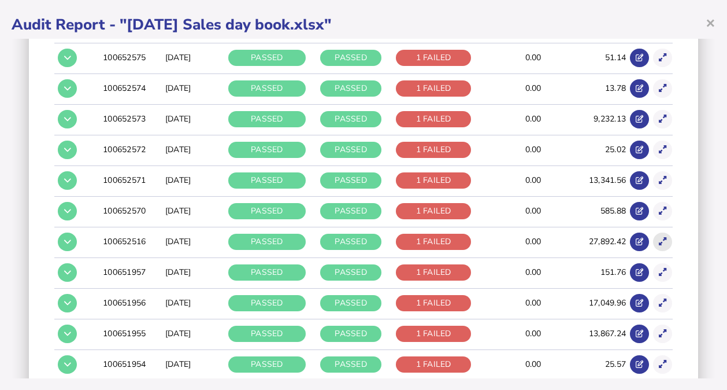
click at [659, 238] on icon at bounding box center [663, 242] width 8 height 8
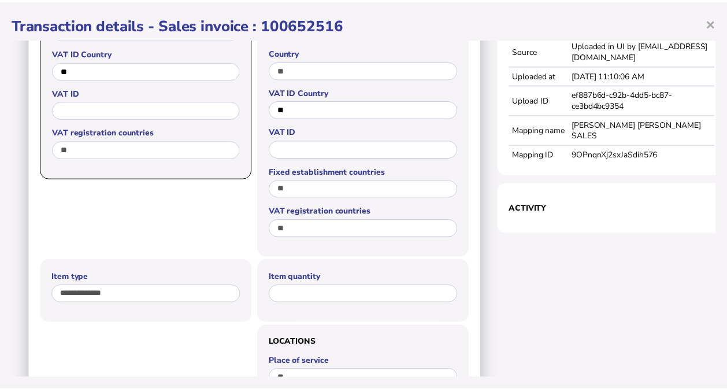
scroll to position [0, 0]
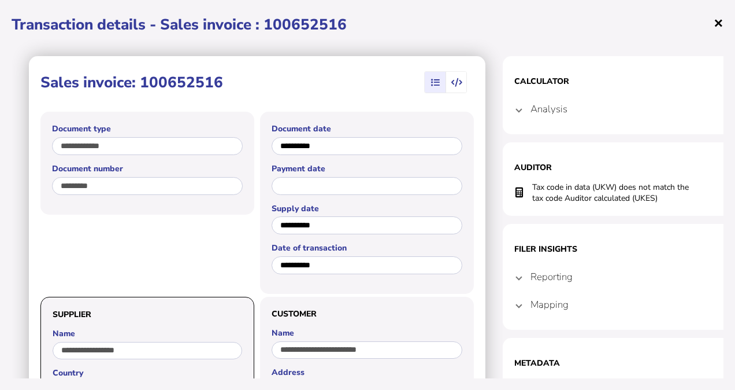
click at [720, 20] on span "×" at bounding box center [719, 23] width 10 height 22
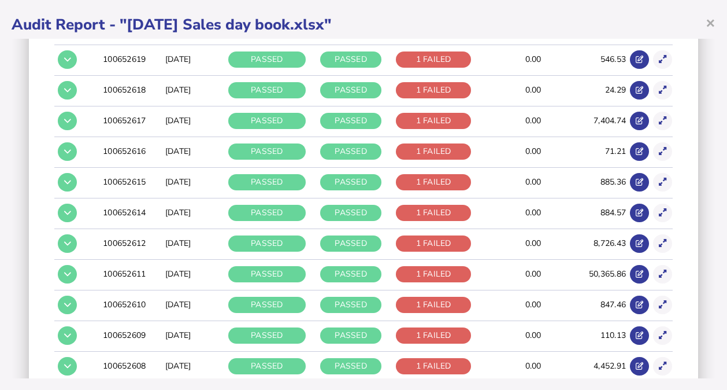
scroll to position [1149, 0]
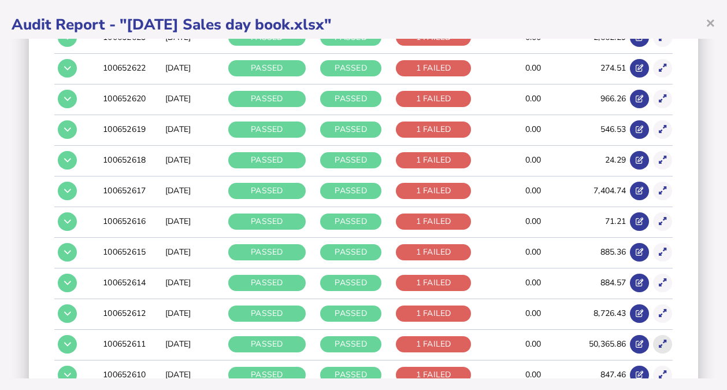
click at [654, 335] on button at bounding box center [662, 344] width 19 height 19
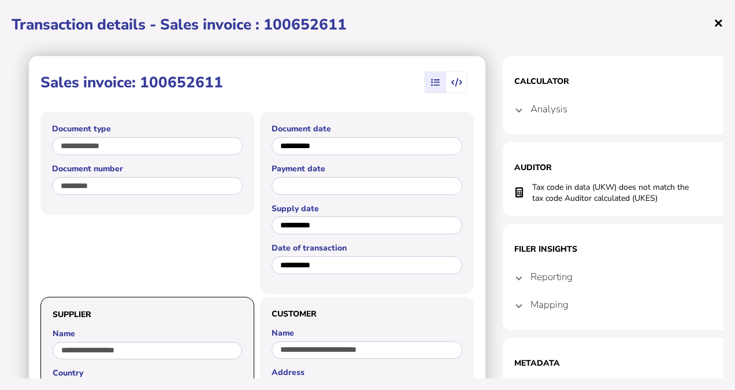
click at [722, 18] on span "×" at bounding box center [719, 23] width 10 height 22
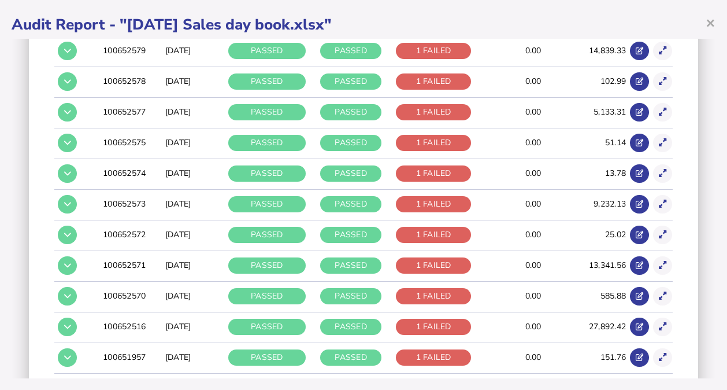
scroll to position [3060, 0]
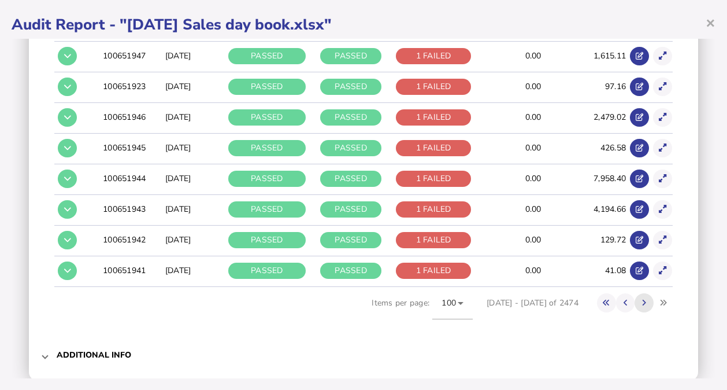
click at [642, 299] on icon at bounding box center [644, 303] width 4 height 8
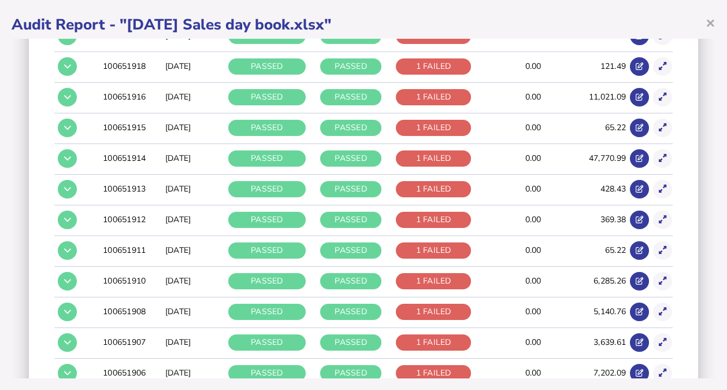
scroll to position [897, 0]
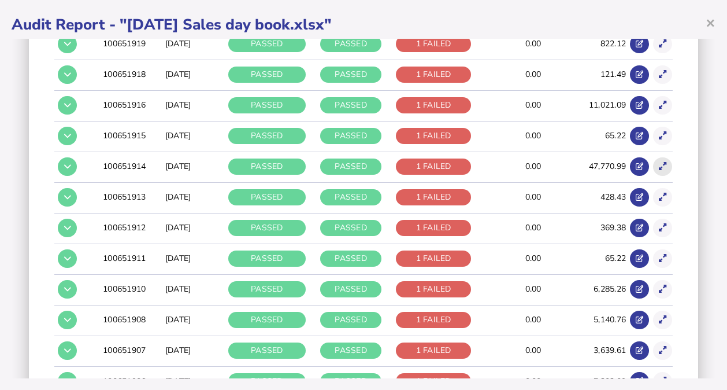
click at [659, 162] on icon at bounding box center [663, 166] width 8 height 8
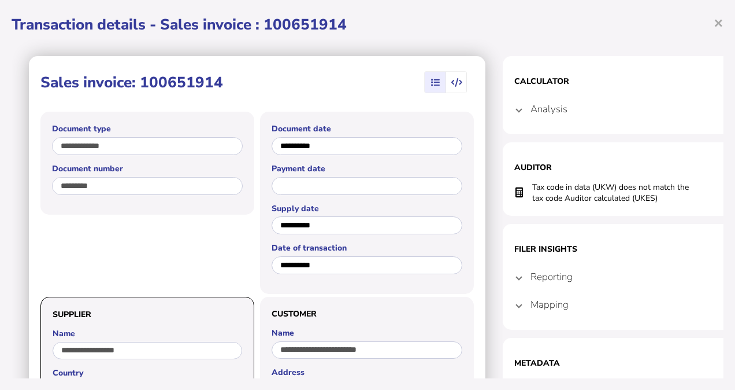
click at [654, 160] on section "Auditor Tax code in data (UKW) does not match the tax code Auditor calculated (…" at bounding box center [618, 178] width 231 height 73
click at [715, 29] on span "×" at bounding box center [719, 23] width 10 height 22
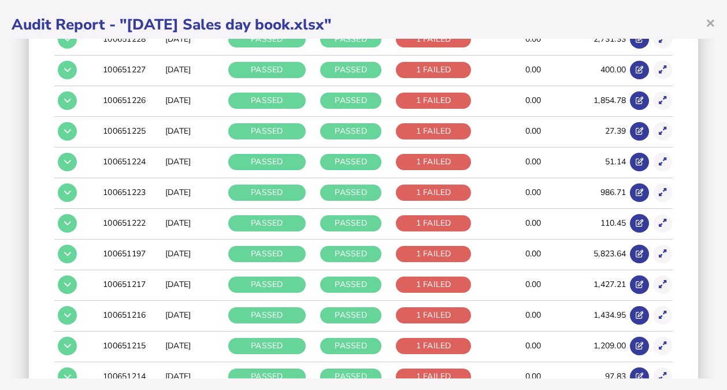
scroll to position [3060, 0]
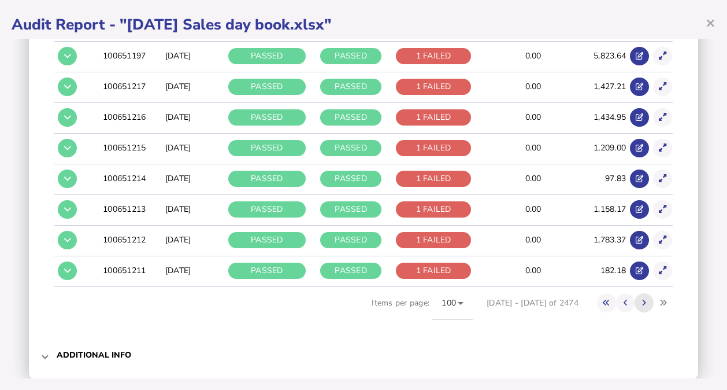
click at [638, 293] on button at bounding box center [644, 302] width 19 height 19
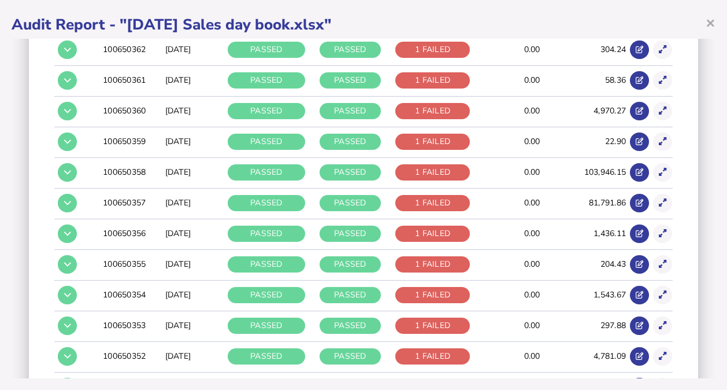
scroll to position [2158, 0]
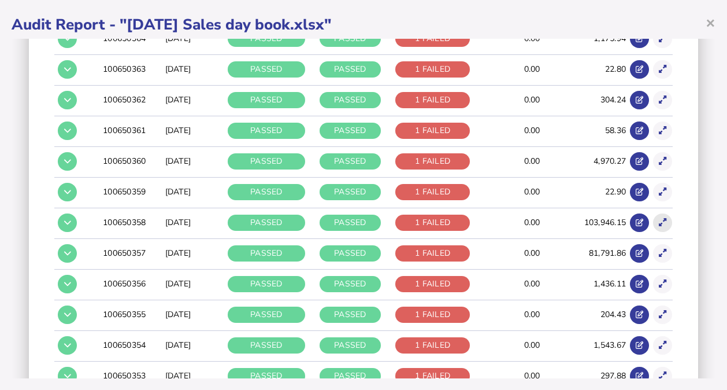
click at [653, 213] on button at bounding box center [662, 222] width 19 height 19
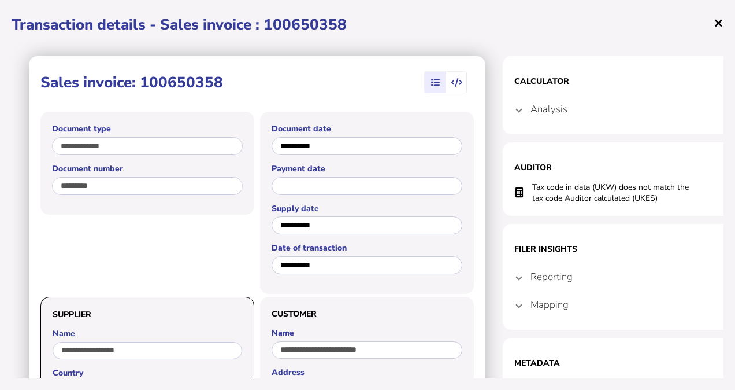
click at [720, 22] on span "×" at bounding box center [719, 23] width 10 height 22
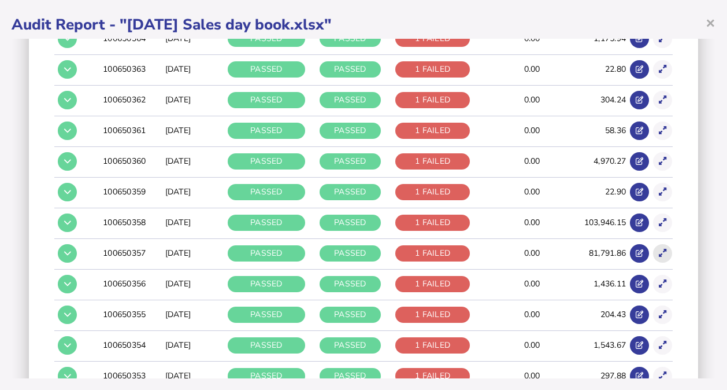
click at [659, 249] on icon at bounding box center [663, 253] width 8 height 8
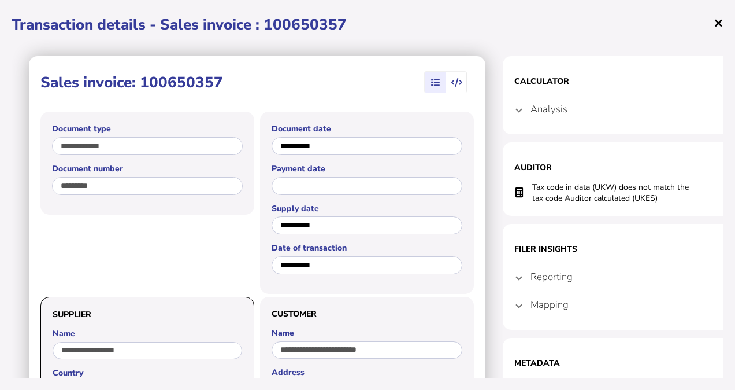
click at [717, 23] on span "×" at bounding box center [719, 23] width 10 height 22
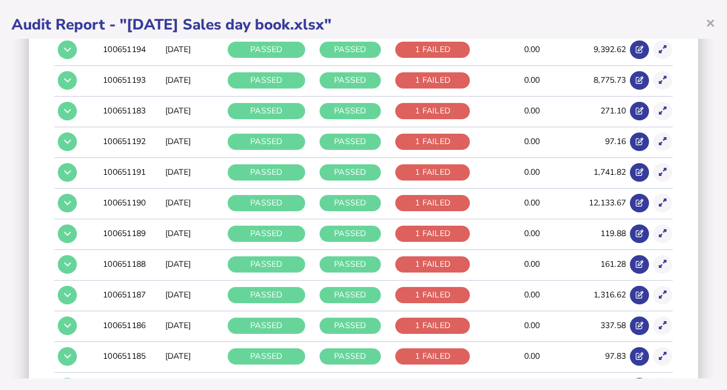
scroll to position [380, 0]
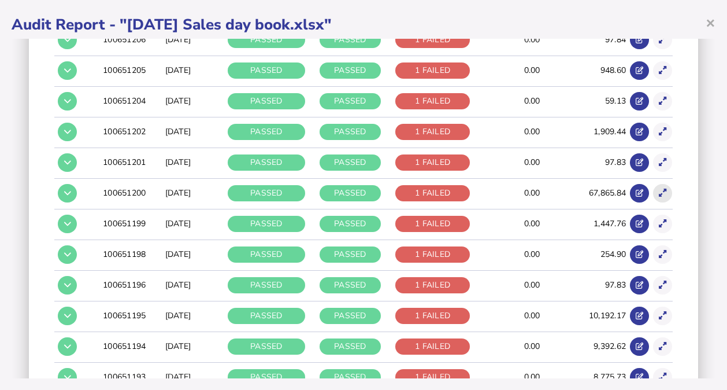
click at [659, 190] on icon at bounding box center [663, 193] width 8 height 8
click at [0, 0] on aside "Calculator Analysis { "transaction1": "Supply of goods and services - IE - No e…" at bounding box center [0, 0] width 0 height 0
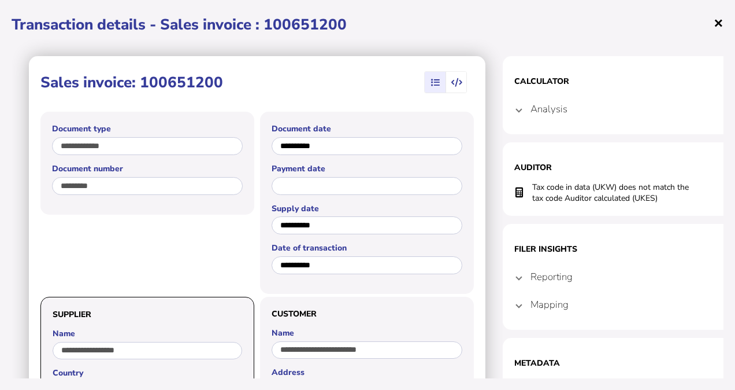
click at [721, 27] on span "×" at bounding box center [719, 23] width 10 height 22
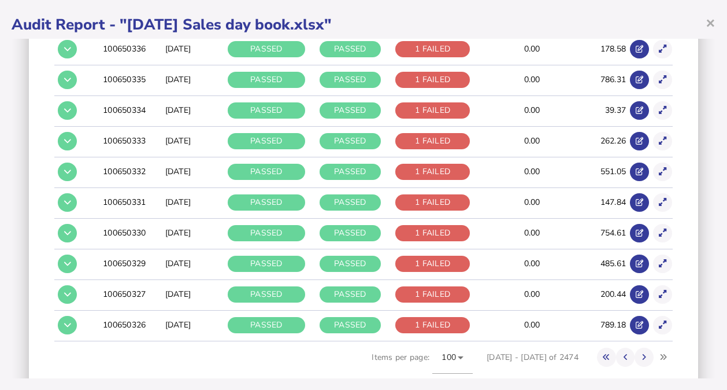
scroll to position [3060, 0]
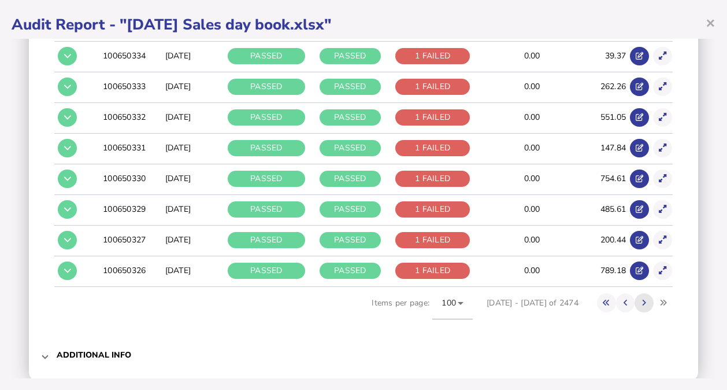
click at [635, 293] on button at bounding box center [644, 302] width 19 height 19
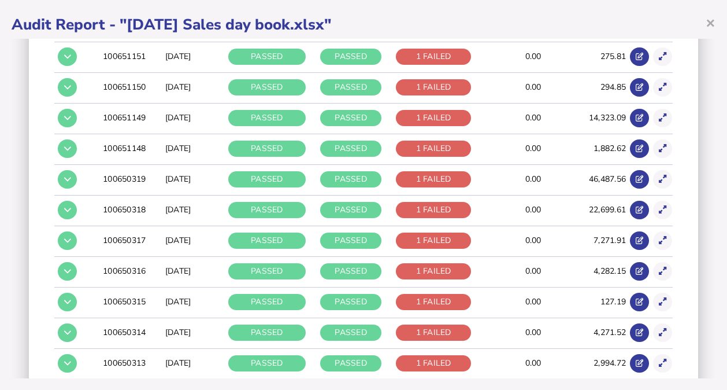
scroll to position [2650, 0]
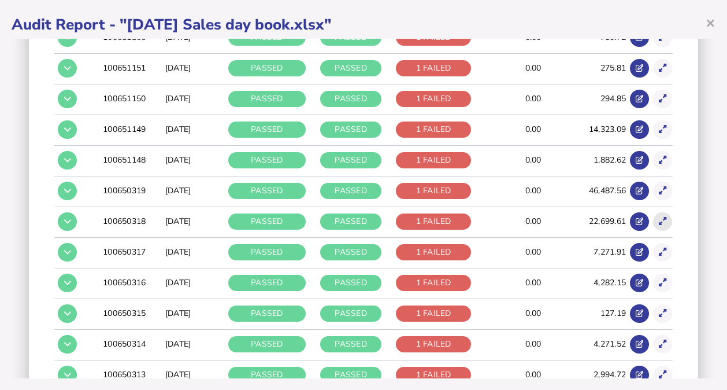
click at [660, 212] on button at bounding box center [662, 221] width 19 height 19
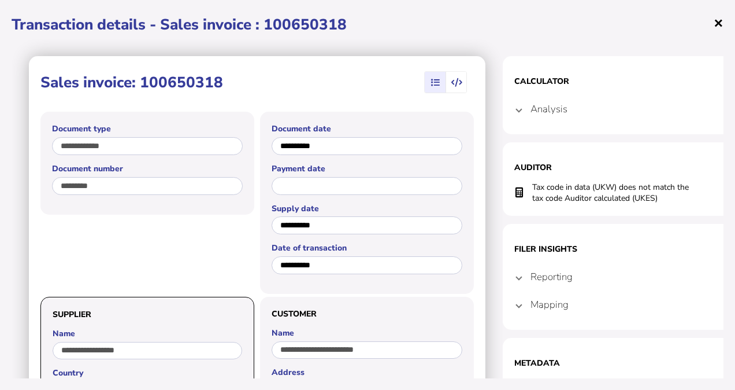
click at [718, 23] on span "×" at bounding box center [719, 23] width 10 height 22
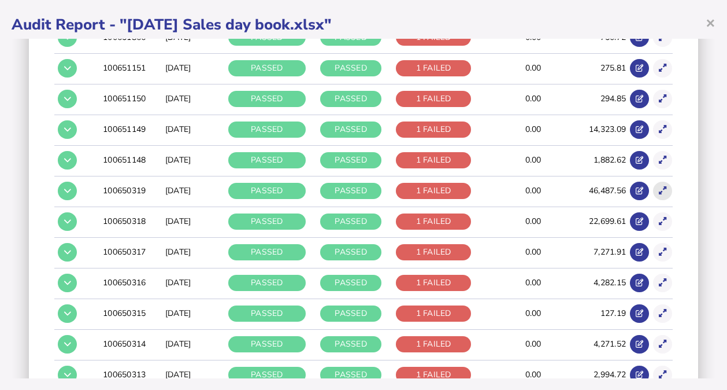
click at [653, 181] on button at bounding box center [662, 190] width 19 height 19
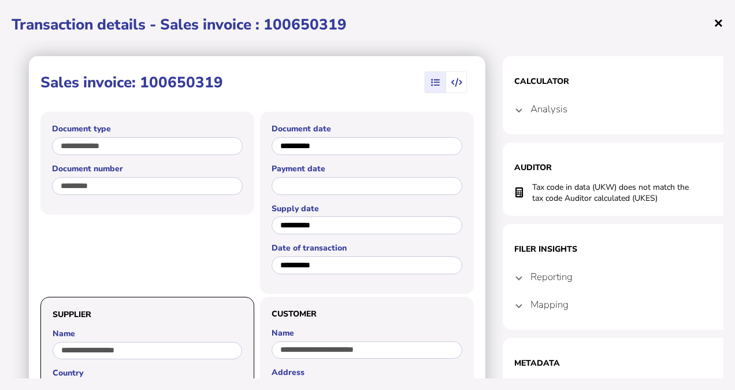
click at [715, 24] on span "×" at bounding box center [719, 23] width 10 height 22
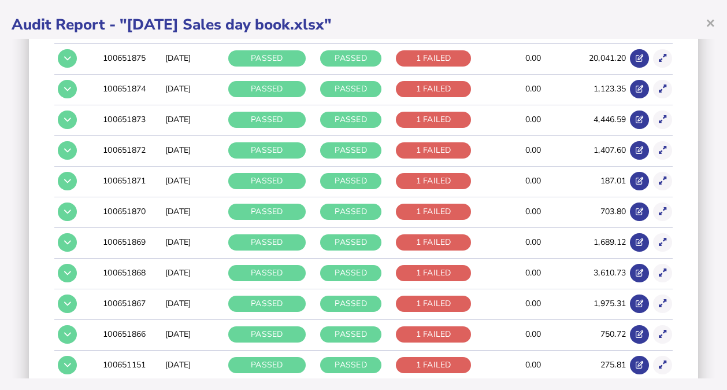
scroll to position [2057, 0]
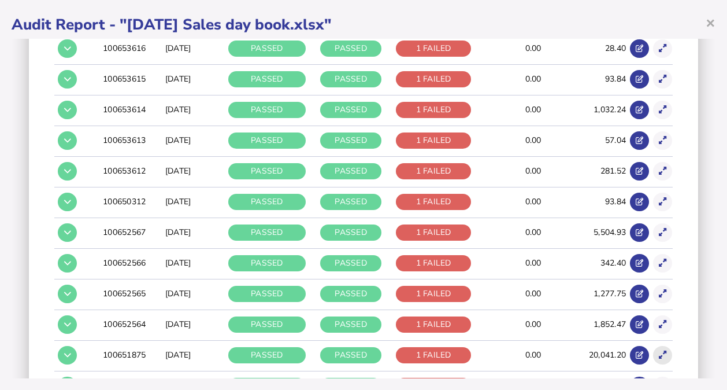
click at [659, 351] on icon at bounding box center [663, 355] width 8 height 8
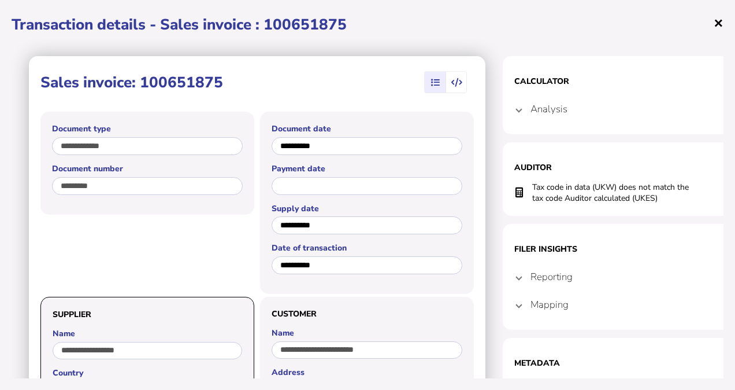
click at [720, 29] on span "×" at bounding box center [719, 23] width 10 height 22
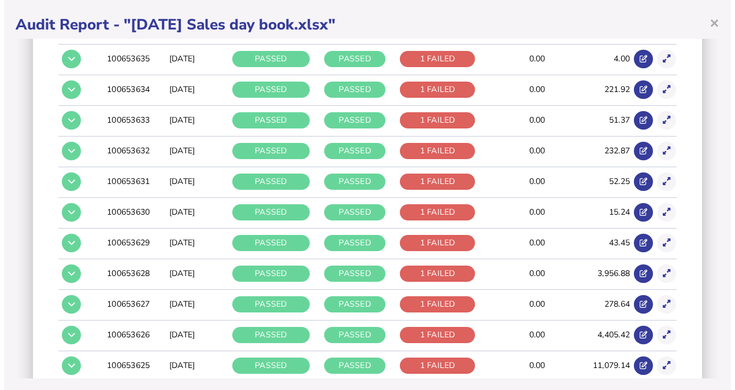
scroll to position [1168, 0]
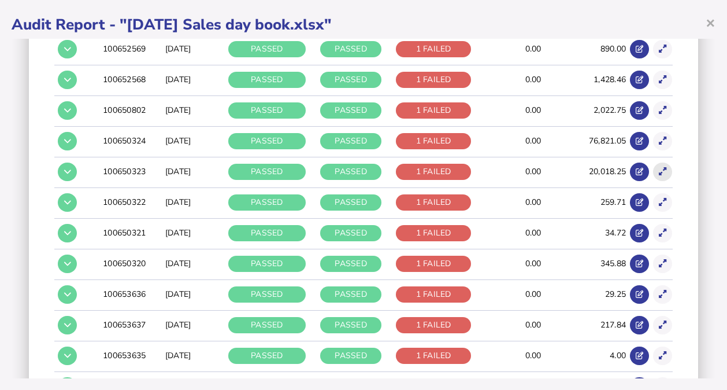
click at [659, 168] on icon at bounding box center [663, 172] width 8 height 8
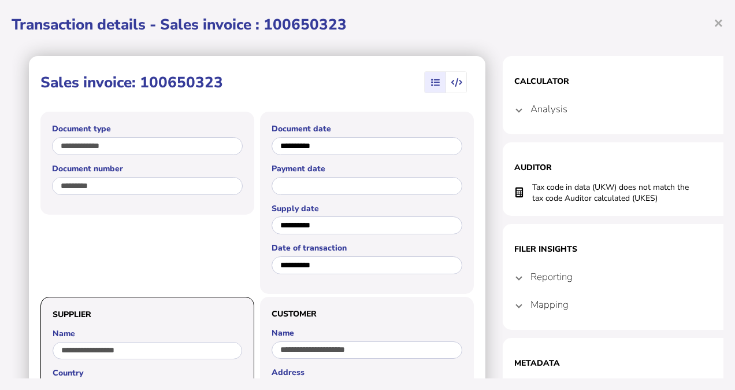
click at [713, 23] on h1 "Transaction details - Sales invoice : 100650323" at bounding box center [368, 24] width 712 height 20
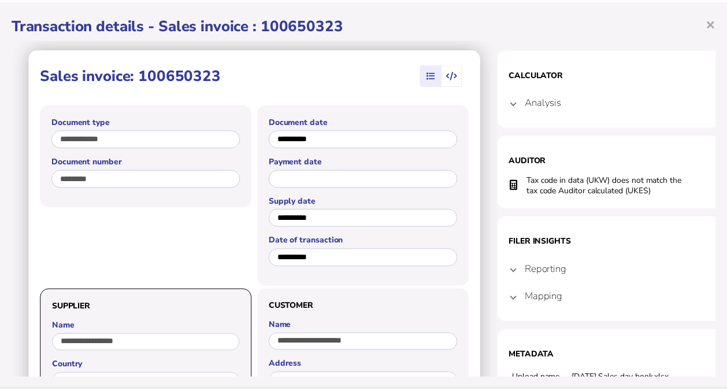
scroll to position [0, 0]
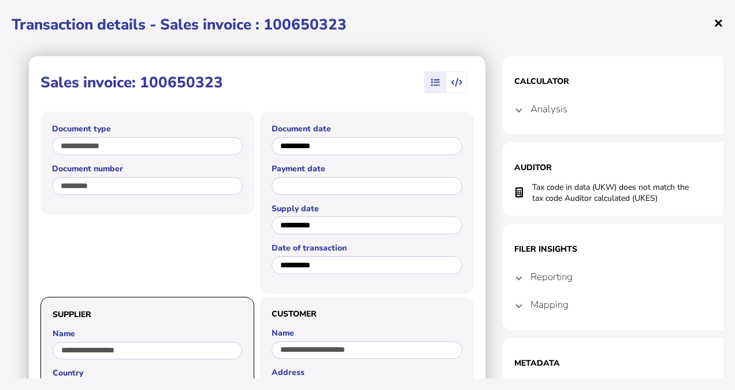
click at [717, 20] on span "×" at bounding box center [719, 23] width 10 height 22
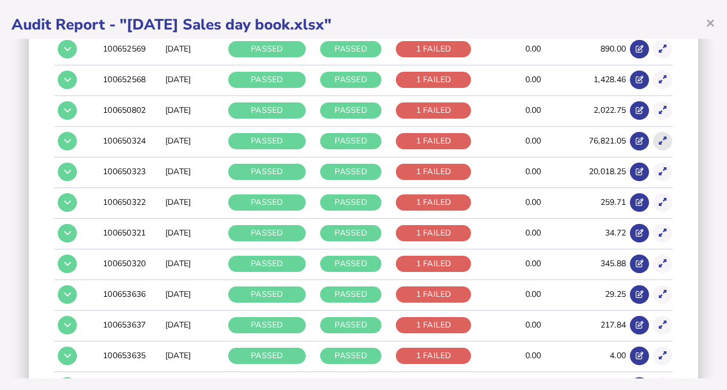
click at [659, 137] on icon at bounding box center [663, 141] width 8 height 8
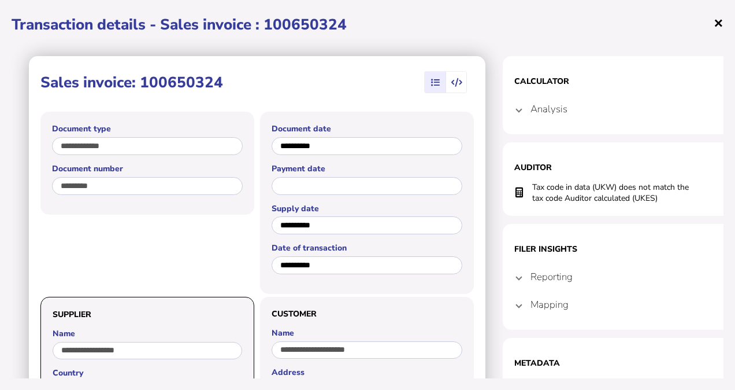
click at [719, 24] on span "×" at bounding box center [719, 23] width 10 height 22
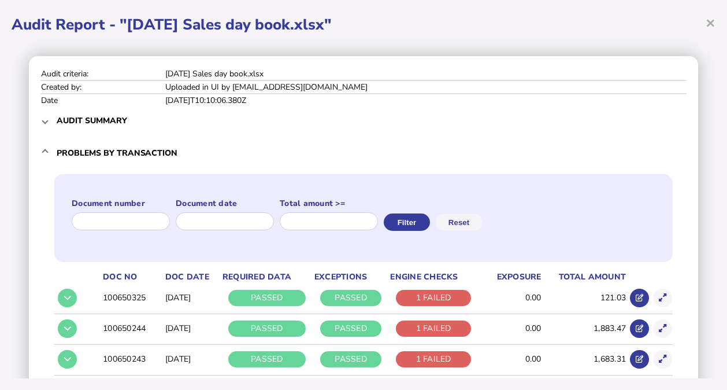
scroll to position [296, 0]
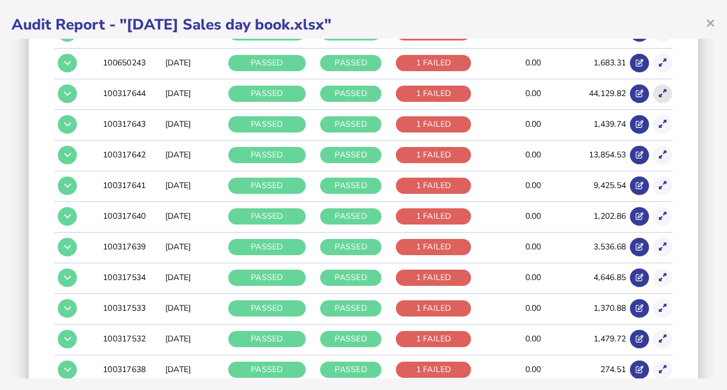
click at [659, 92] on icon at bounding box center [663, 94] width 8 height 8
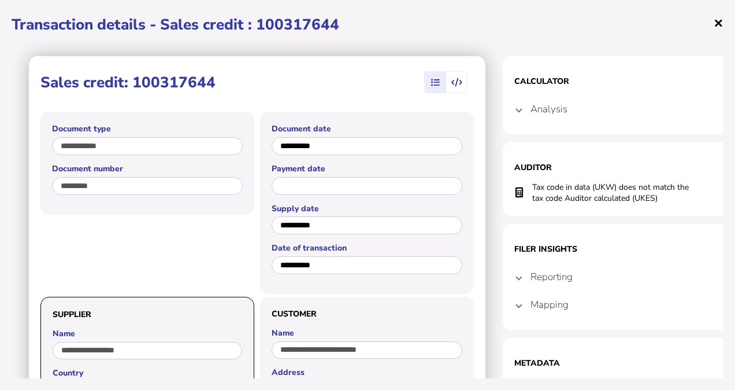
click at [720, 18] on span "×" at bounding box center [719, 23] width 10 height 22
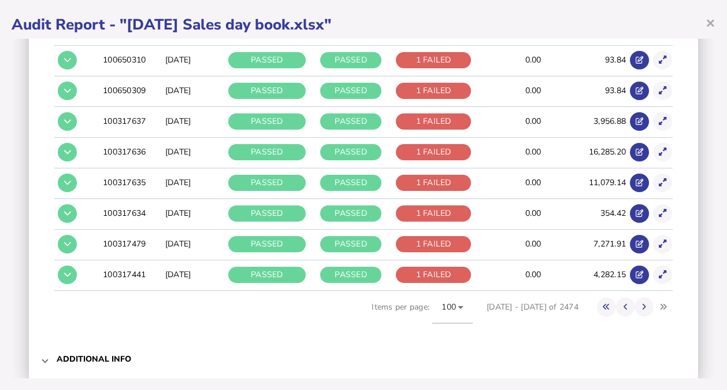
scroll to position [3060, 0]
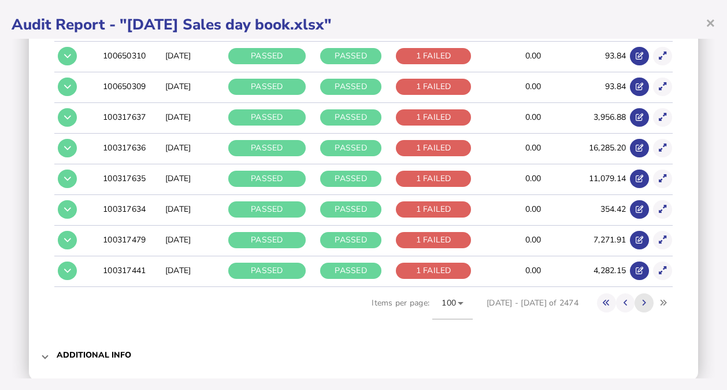
click at [640, 293] on button at bounding box center [644, 302] width 19 height 19
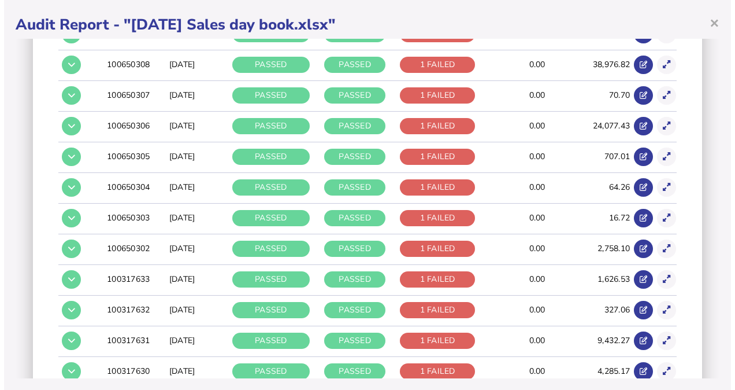
scroll to position [1064, 0]
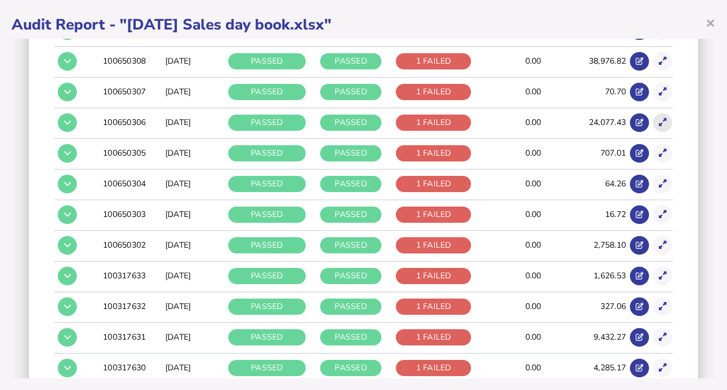
click at [659, 118] on icon at bounding box center [663, 122] width 8 height 8
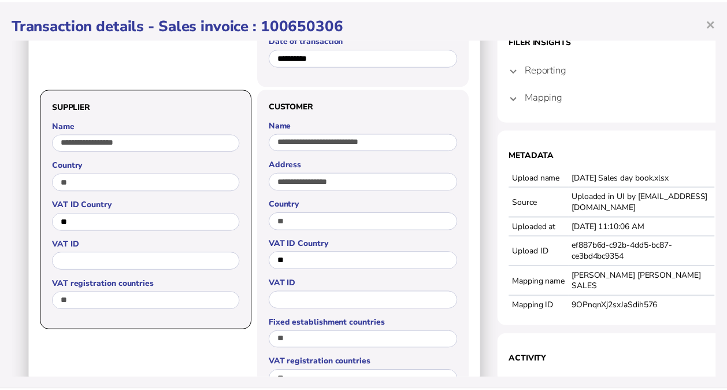
scroll to position [0, 0]
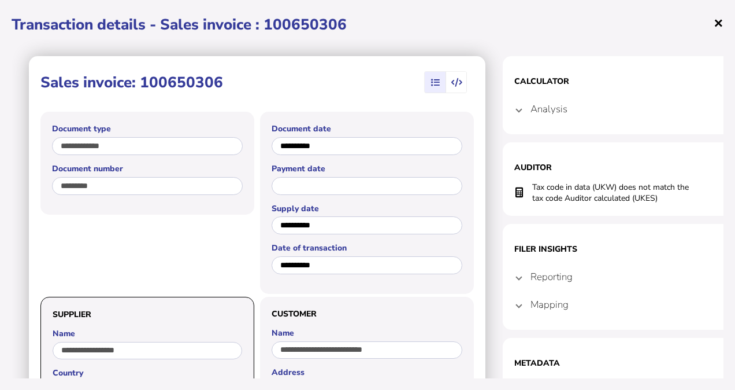
click at [717, 20] on span "×" at bounding box center [719, 23] width 10 height 22
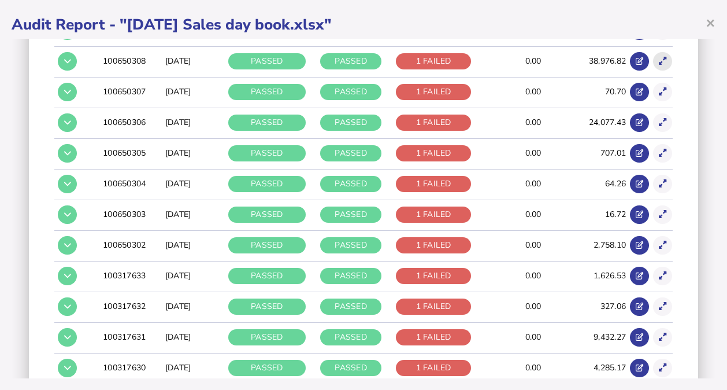
click at [656, 61] on button at bounding box center [662, 61] width 19 height 19
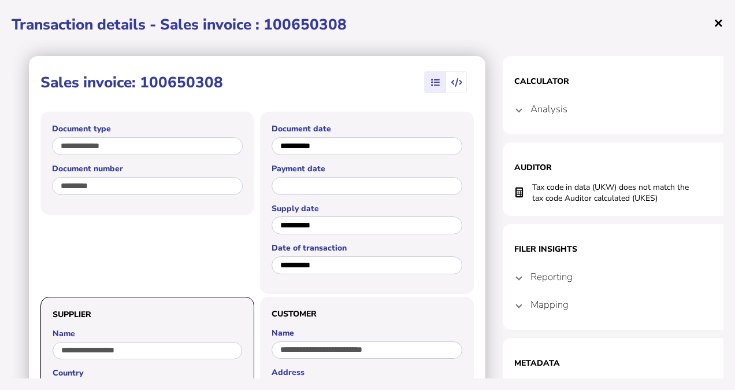
click at [717, 20] on span "×" at bounding box center [719, 23] width 10 height 22
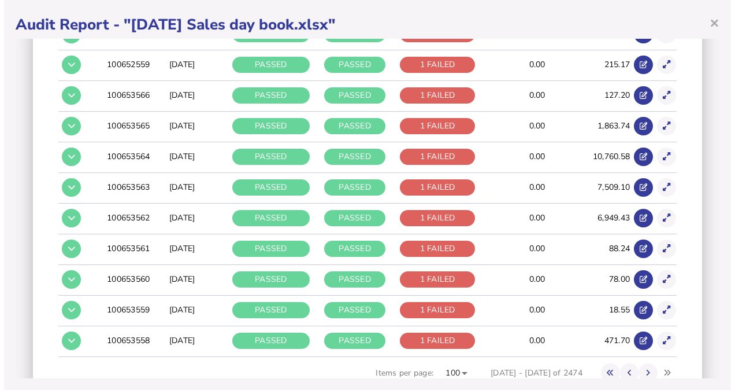
scroll to position [3060, 0]
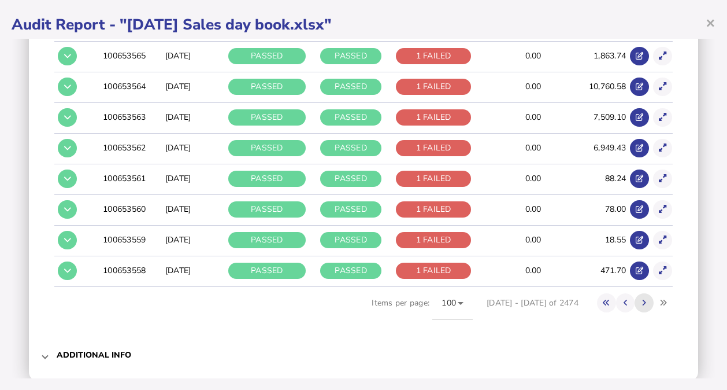
click at [642, 299] on icon at bounding box center [644, 303] width 4 height 8
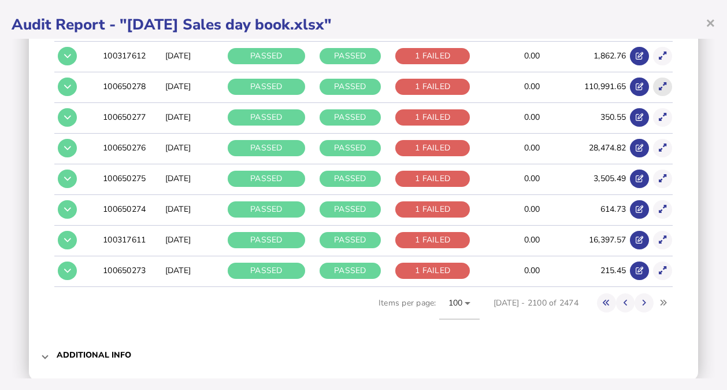
click at [659, 83] on icon at bounding box center [663, 87] width 8 height 8
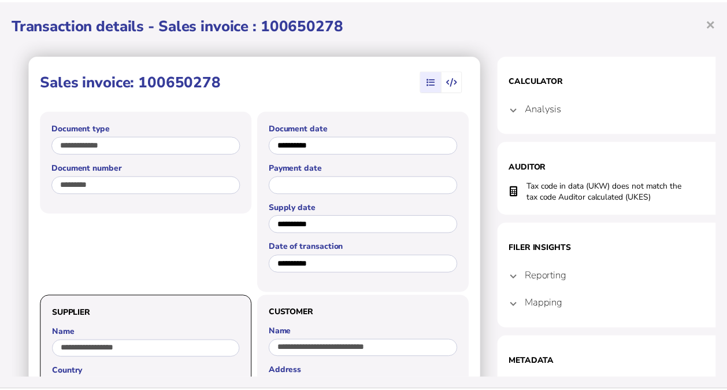
scroll to position [0, 0]
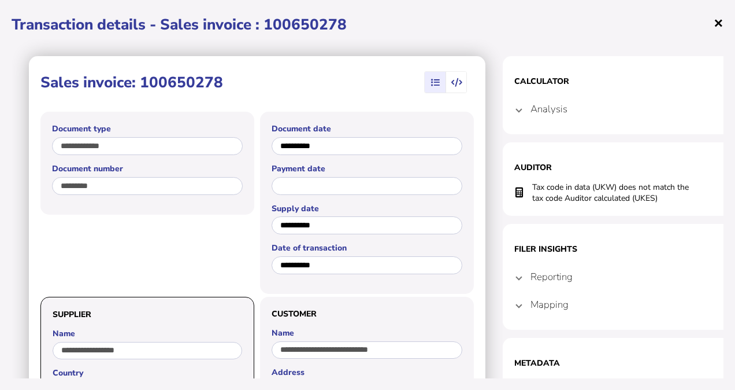
click at [717, 19] on span "×" at bounding box center [719, 23] width 10 height 22
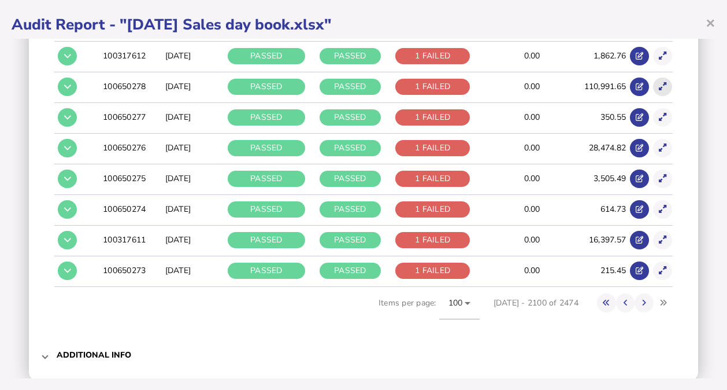
click at [659, 83] on icon at bounding box center [663, 87] width 8 height 8
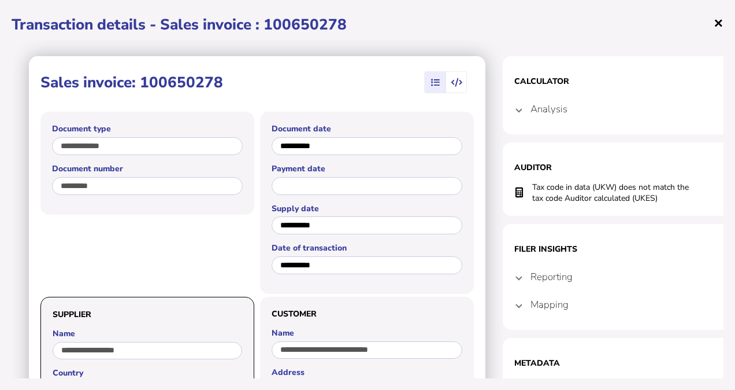
click at [718, 23] on span "×" at bounding box center [719, 23] width 10 height 22
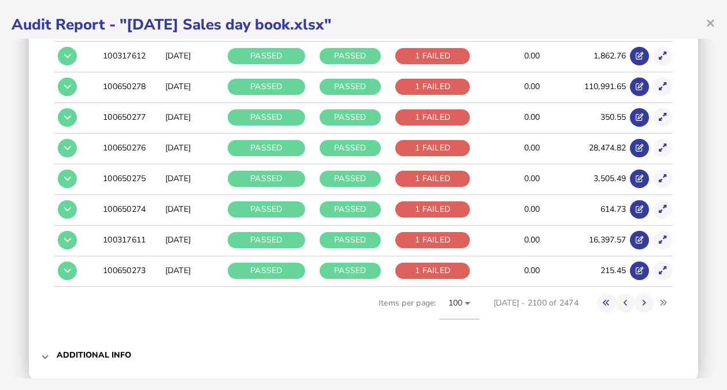
click at [705, 101] on div "Audit criteria: [DATE] Sales day book.xlsx Created by: Uploaded in UI by [EMAIL…" at bounding box center [364, 208] width 704 height 339
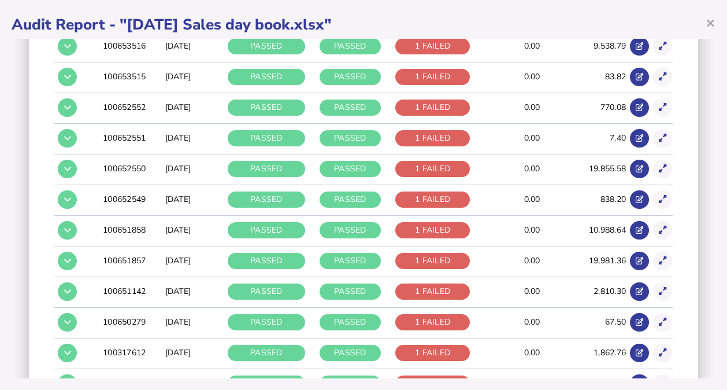
scroll to position [2467, 0]
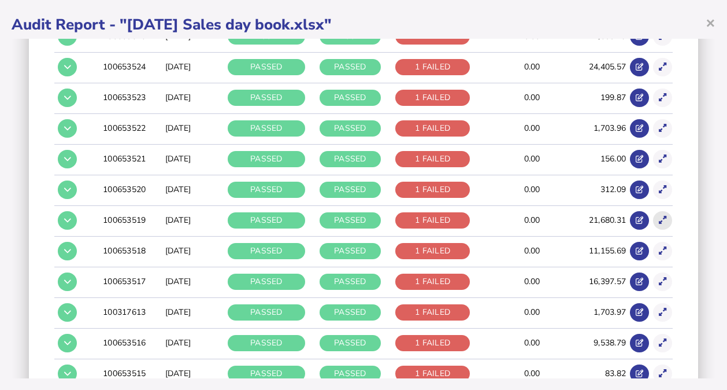
click at [654, 211] on button at bounding box center [662, 220] width 19 height 19
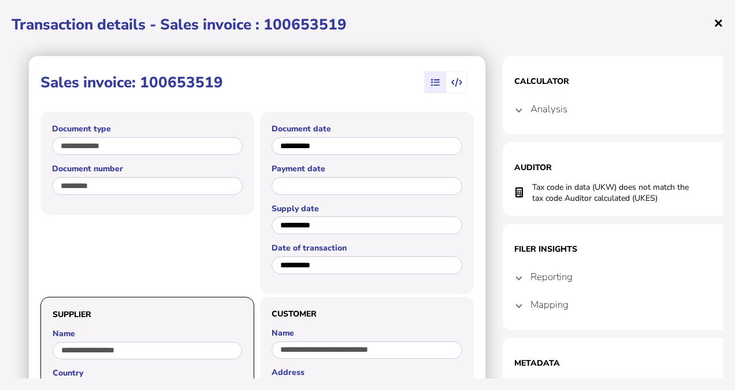
click at [714, 25] on span "×" at bounding box center [719, 23] width 10 height 22
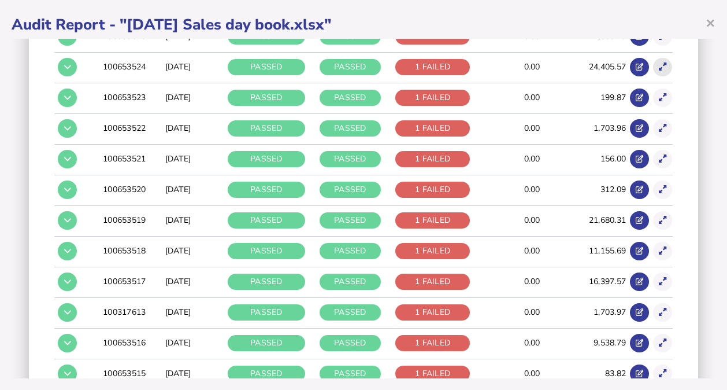
click at [659, 63] on icon at bounding box center [663, 67] width 8 height 8
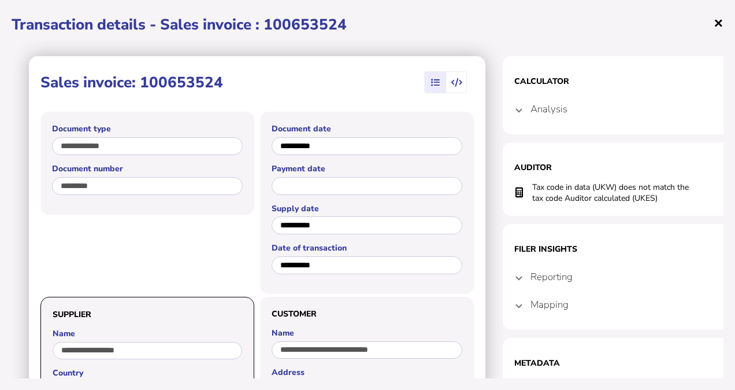
click at [718, 18] on span "×" at bounding box center [719, 23] width 10 height 22
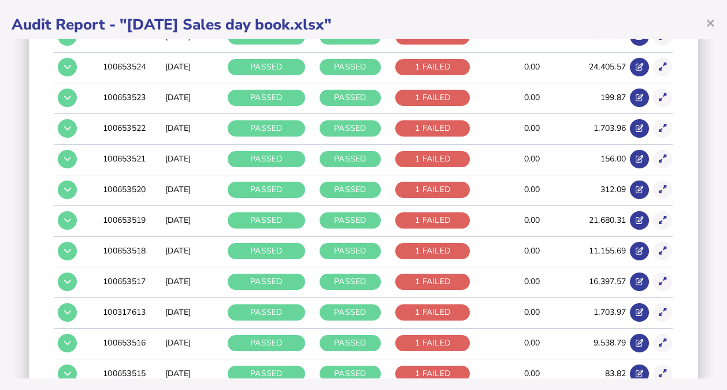
scroll to position [2171, 0]
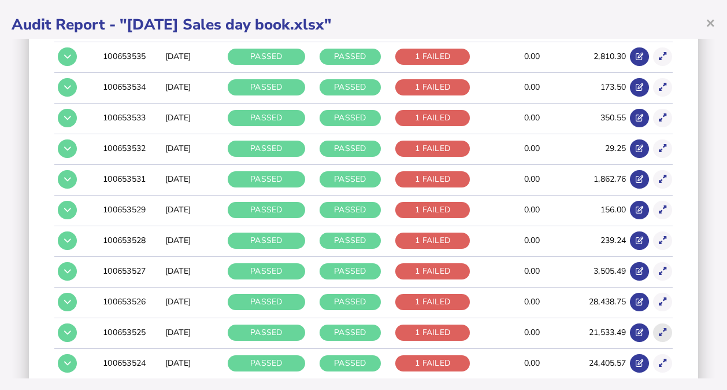
click at [659, 328] on icon at bounding box center [663, 332] width 8 height 8
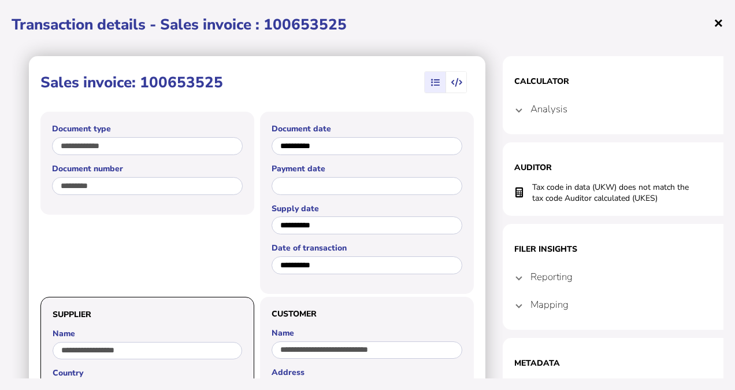
click at [721, 23] on span "×" at bounding box center [719, 23] width 10 height 22
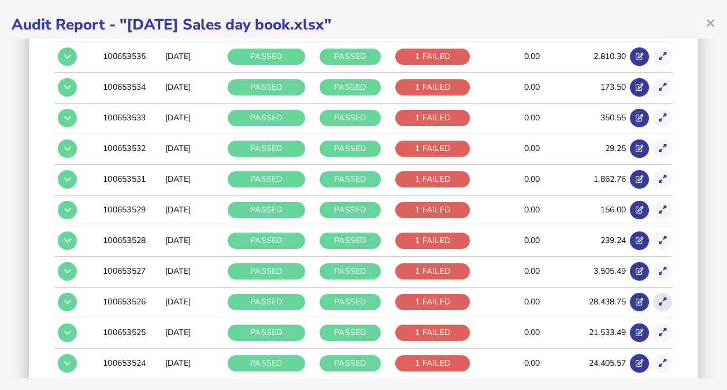
click at [659, 298] on icon at bounding box center [663, 302] width 8 height 8
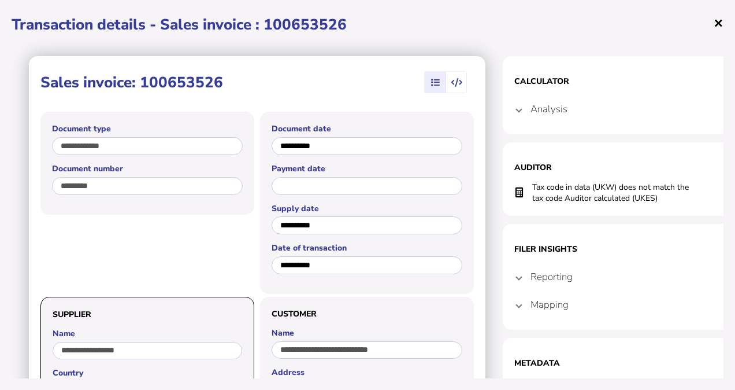
click at [719, 23] on span "×" at bounding box center [719, 23] width 10 height 22
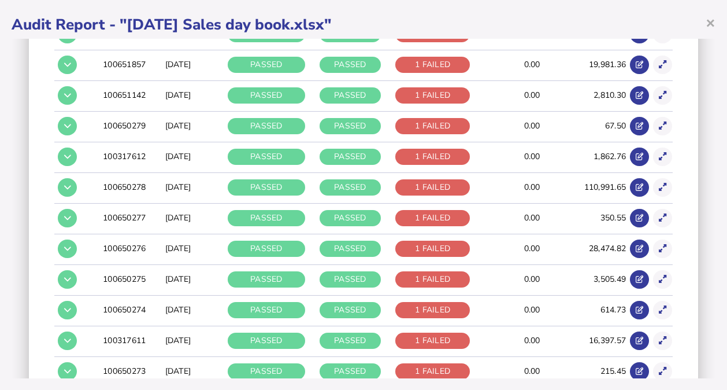
scroll to position [3060, 0]
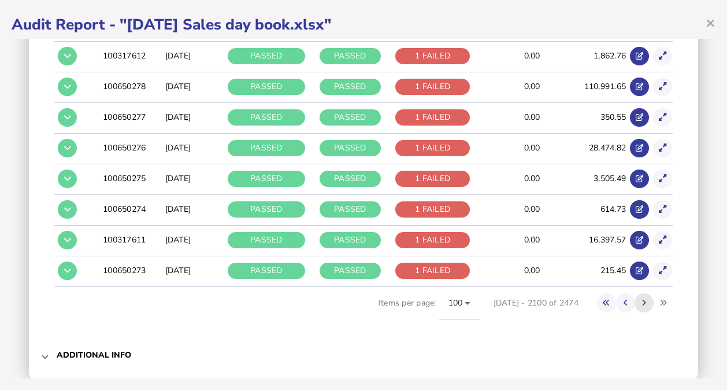
click at [642, 299] on icon at bounding box center [644, 303] width 4 height 8
click at [639, 293] on button at bounding box center [644, 302] width 19 height 19
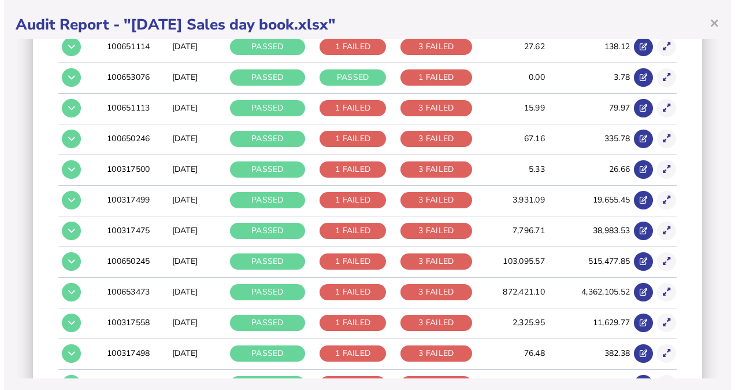
scroll to position [2495, 0]
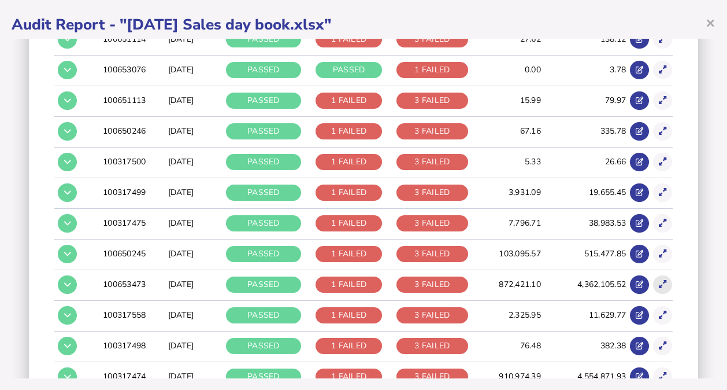
click at [659, 280] on icon at bounding box center [663, 284] width 8 height 8
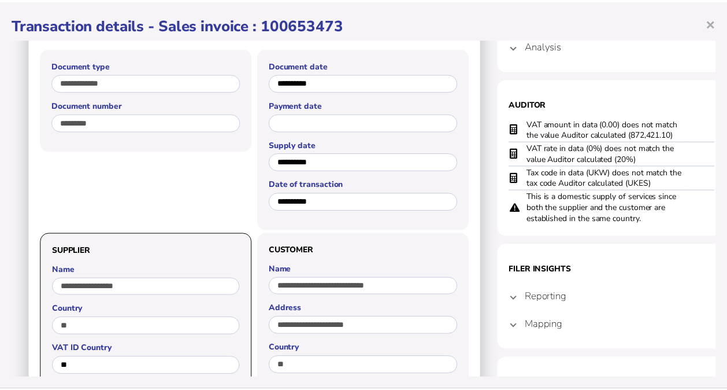
scroll to position [61, 0]
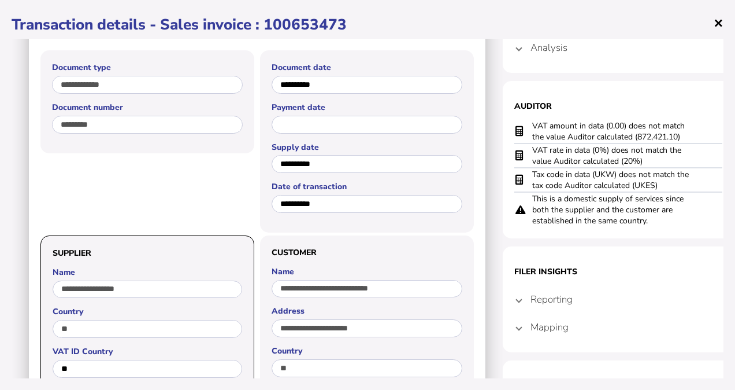
click at [717, 23] on span "×" at bounding box center [719, 23] width 10 height 22
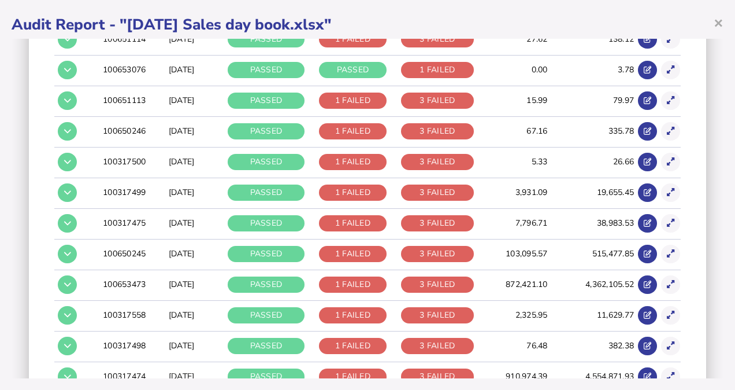
scroll to position [0, 0]
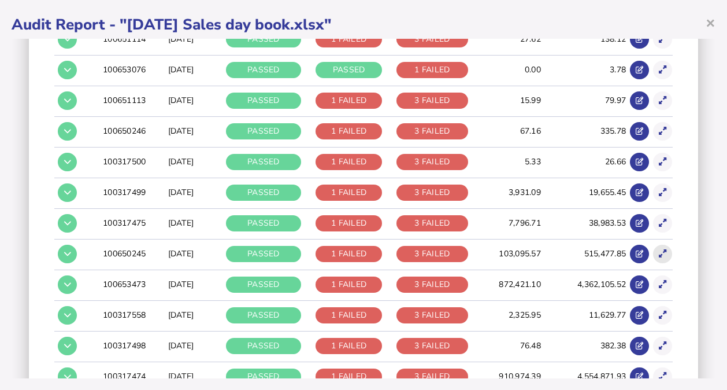
click at [659, 250] on icon at bounding box center [663, 254] width 8 height 8
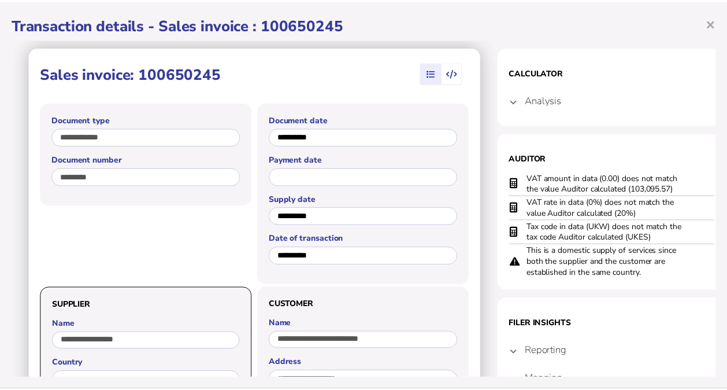
scroll to position [12, 0]
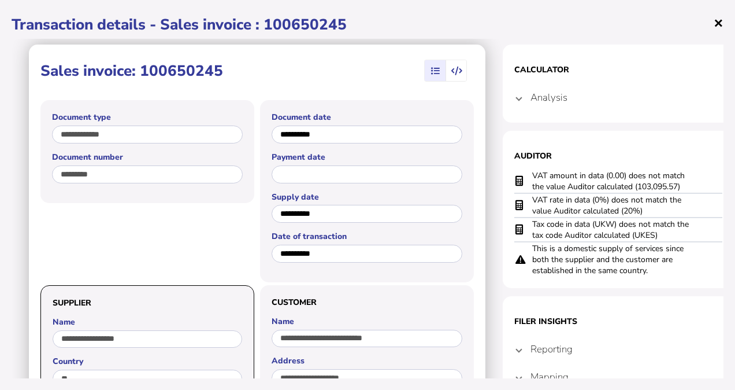
click at [714, 30] on span "×" at bounding box center [719, 23] width 10 height 22
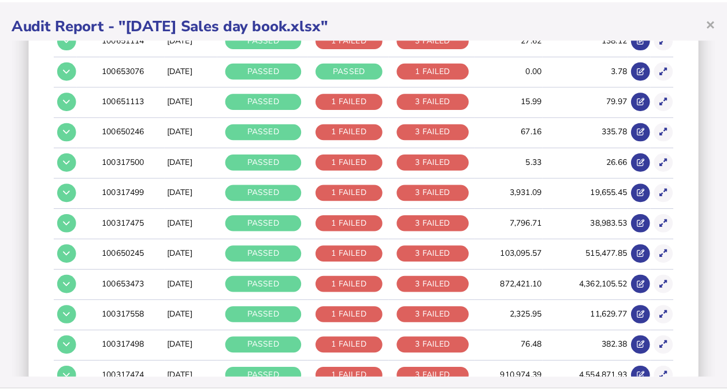
scroll to position [0, 0]
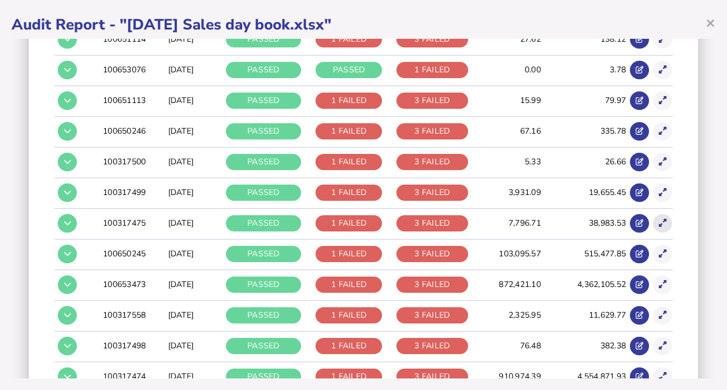
click at [655, 214] on button at bounding box center [662, 223] width 19 height 19
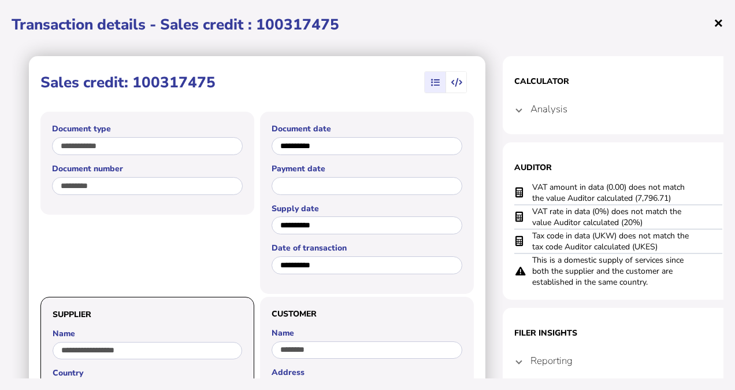
click at [718, 23] on span "×" at bounding box center [719, 23] width 10 height 22
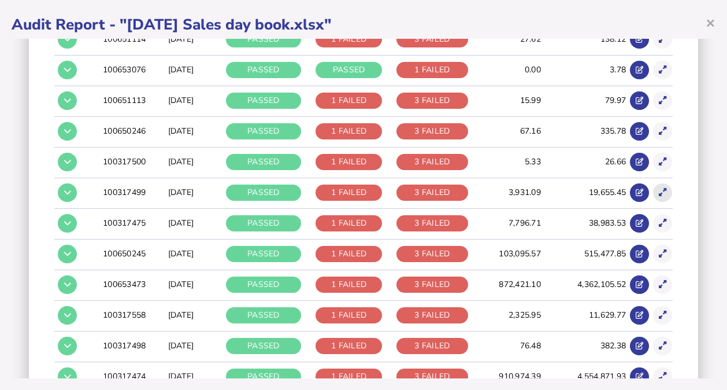
click at [659, 188] on icon at bounding box center [663, 192] width 8 height 8
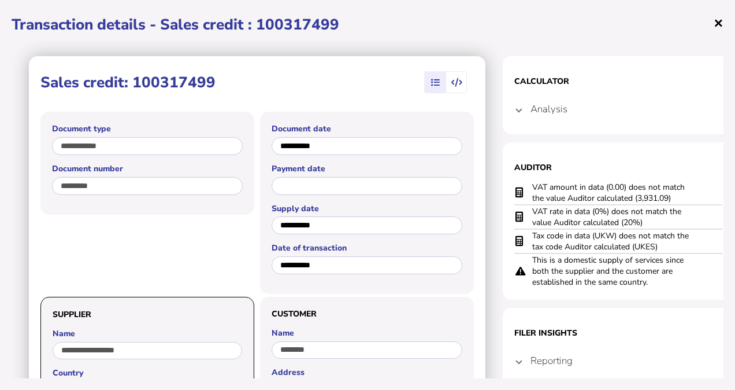
click at [717, 26] on span "×" at bounding box center [719, 23] width 10 height 22
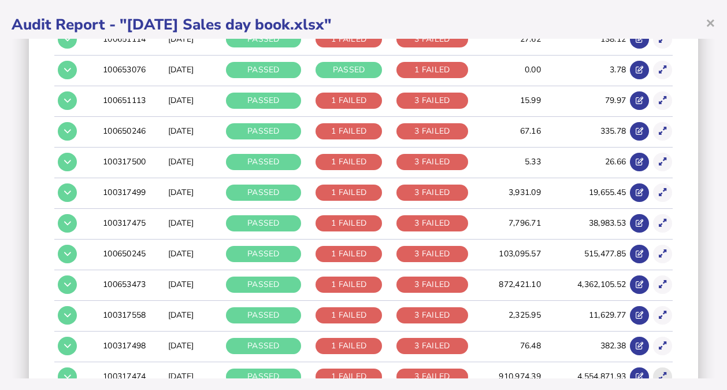
click at [654, 367] on button at bounding box center [662, 376] width 19 height 19
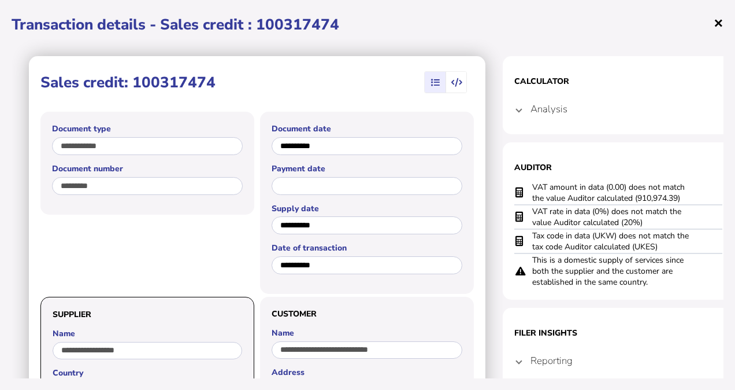
click at [717, 25] on span "×" at bounding box center [719, 23] width 10 height 22
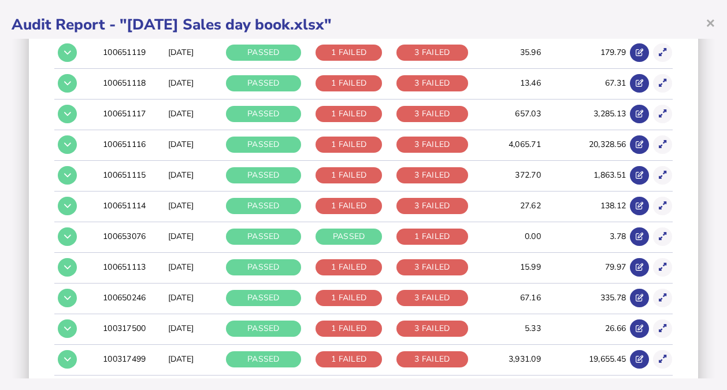
scroll to position [2332, 0]
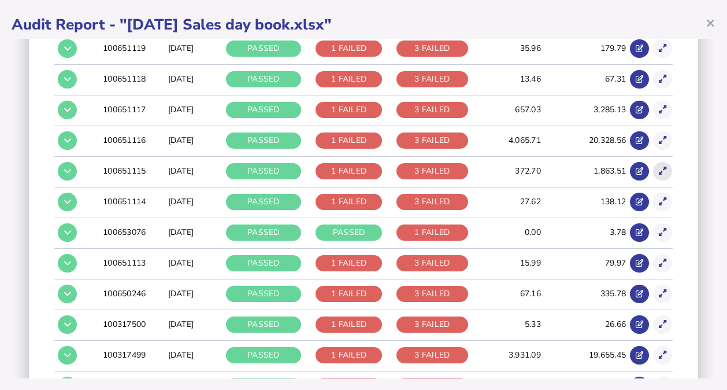
click at [654, 162] on button at bounding box center [662, 171] width 19 height 19
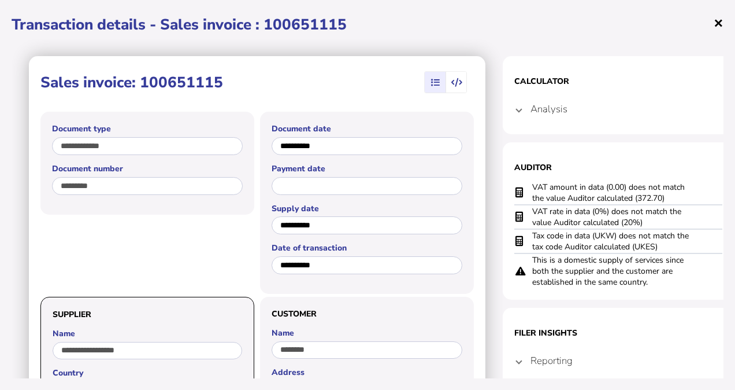
click at [718, 25] on span "×" at bounding box center [719, 23] width 10 height 22
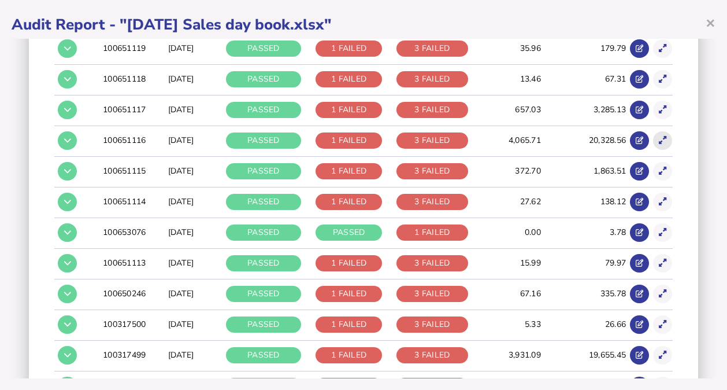
click at [659, 136] on icon at bounding box center [663, 140] width 8 height 8
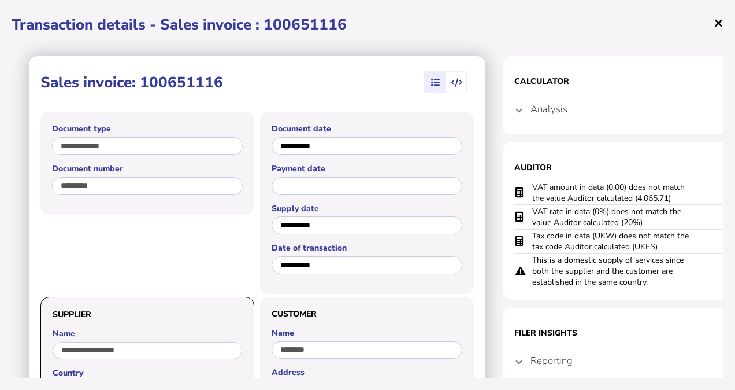
click at [718, 21] on span "×" at bounding box center [719, 23] width 10 height 22
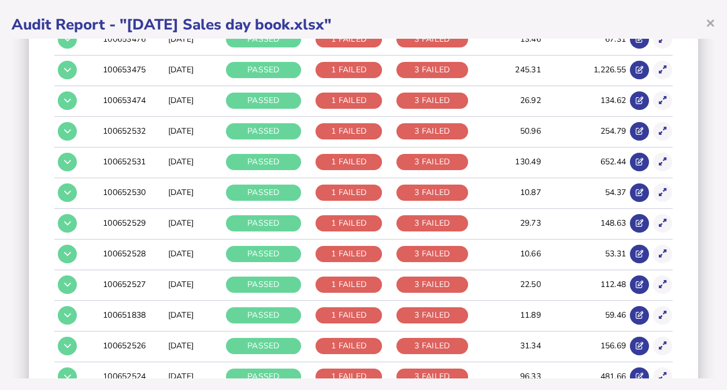
scroll to position [851, 0]
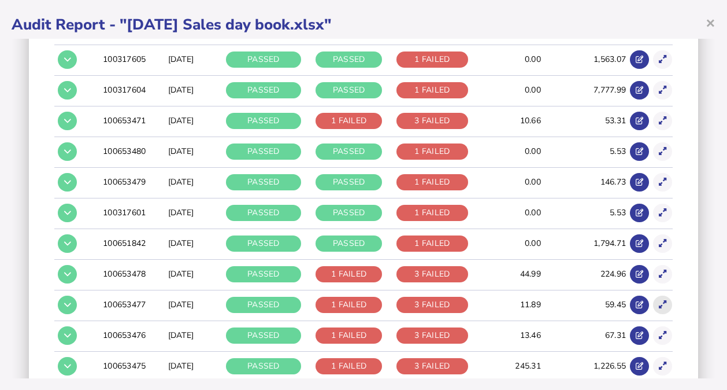
click at [656, 302] on button at bounding box center [662, 304] width 19 height 19
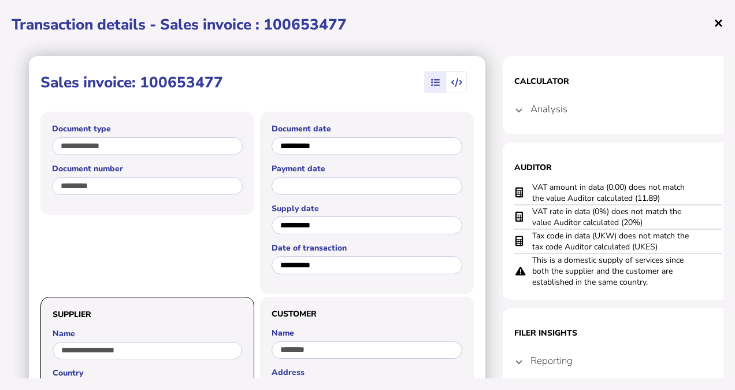
click at [716, 24] on span "×" at bounding box center [719, 23] width 10 height 22
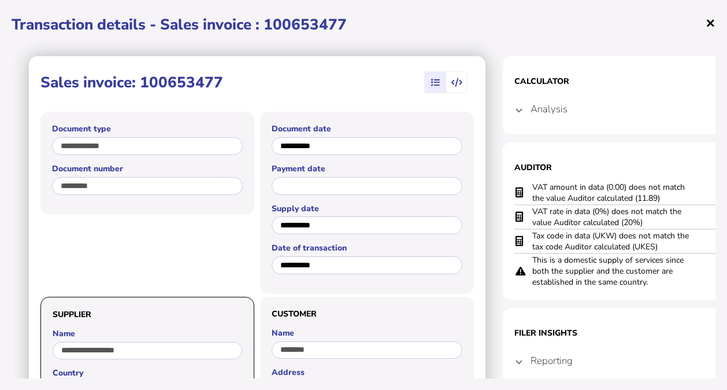
click at [716, 24] on div "× Audit Report - "[DATE] Sales day book.xlsx" Audit criteria: [DATE] Sales day …" at bounding box center [363, 195] width 727 height 390
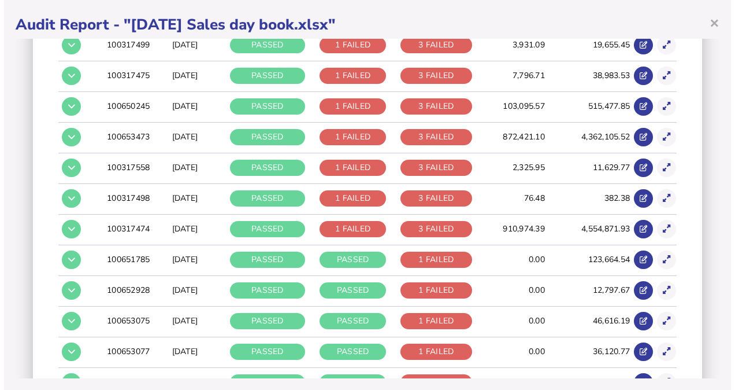
scroll to position [3060, 0]
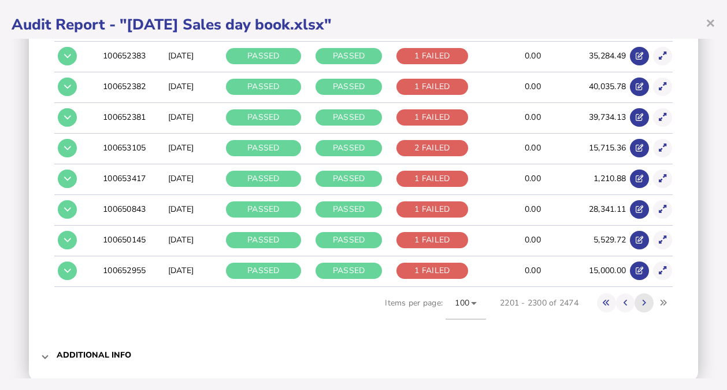
click at [642, 299] on icon at bounding box center [644, 303] width 4 height 8
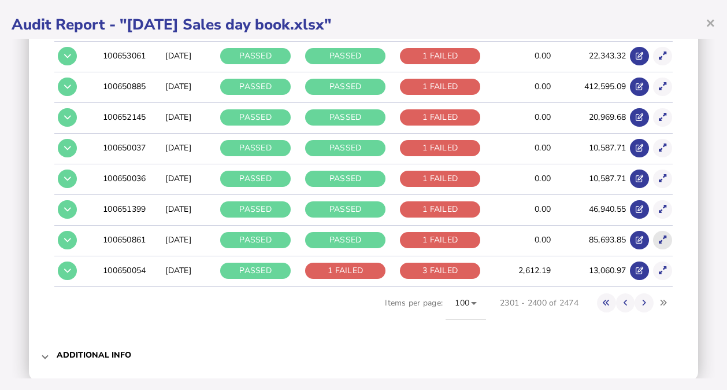
click at [659, 236] on icon at bounding box center [663, 240] width 8 height 8
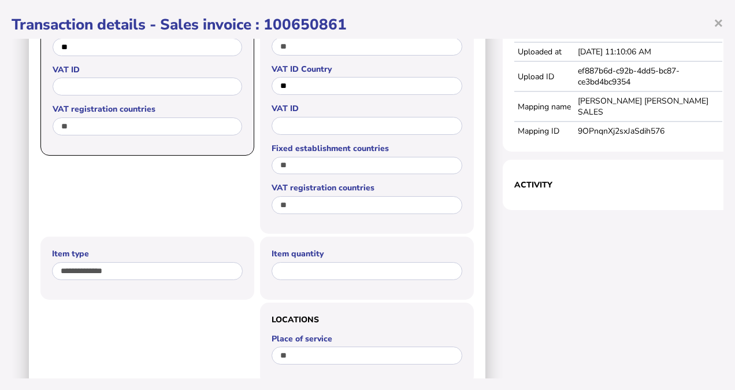
scroll to position [0, 0]
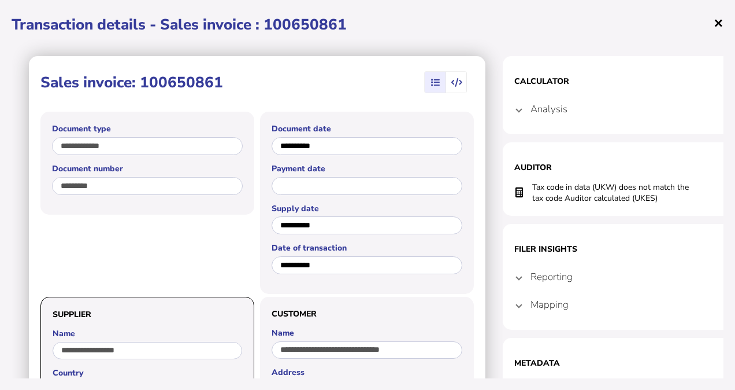
click at [721, 23] on span "×" at bounding box center [719, 23] width 10 height 22
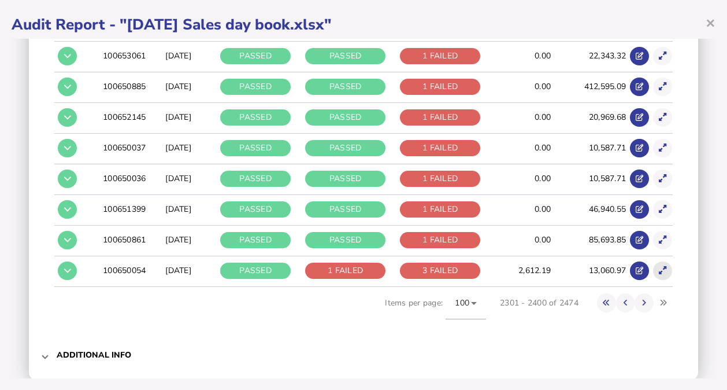
click at [659, 266] on icon at bounding box center [663, 270] width 8 height 8
